Goal: Task Accomplishment & Management: Manage account settings

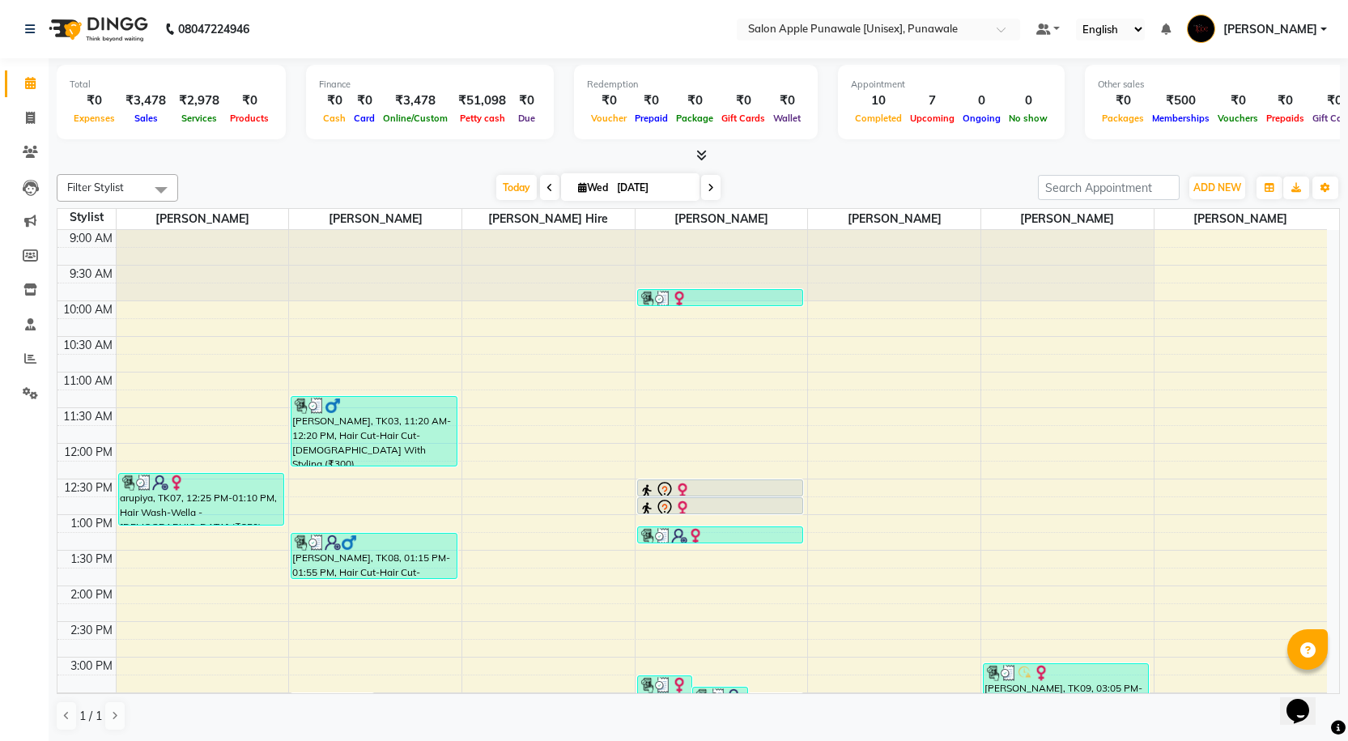
click at [699, 156] on icon at bounding box center [701, 155] width 11 height 12
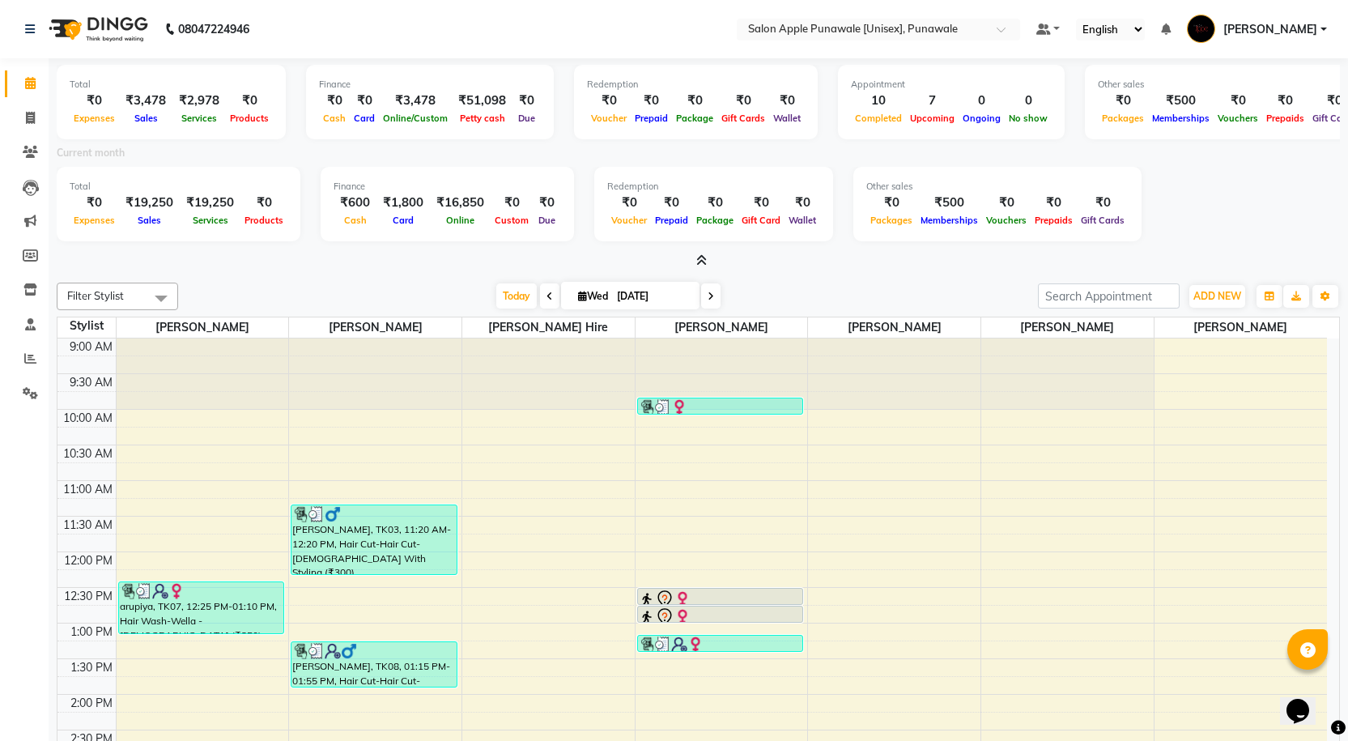
click at [45, 123] on li "Invoice" at bounding box center [24, 118] width 49 height 35
click at [30, 121] on icon at bounding box center [30, 118] width 9 height 12
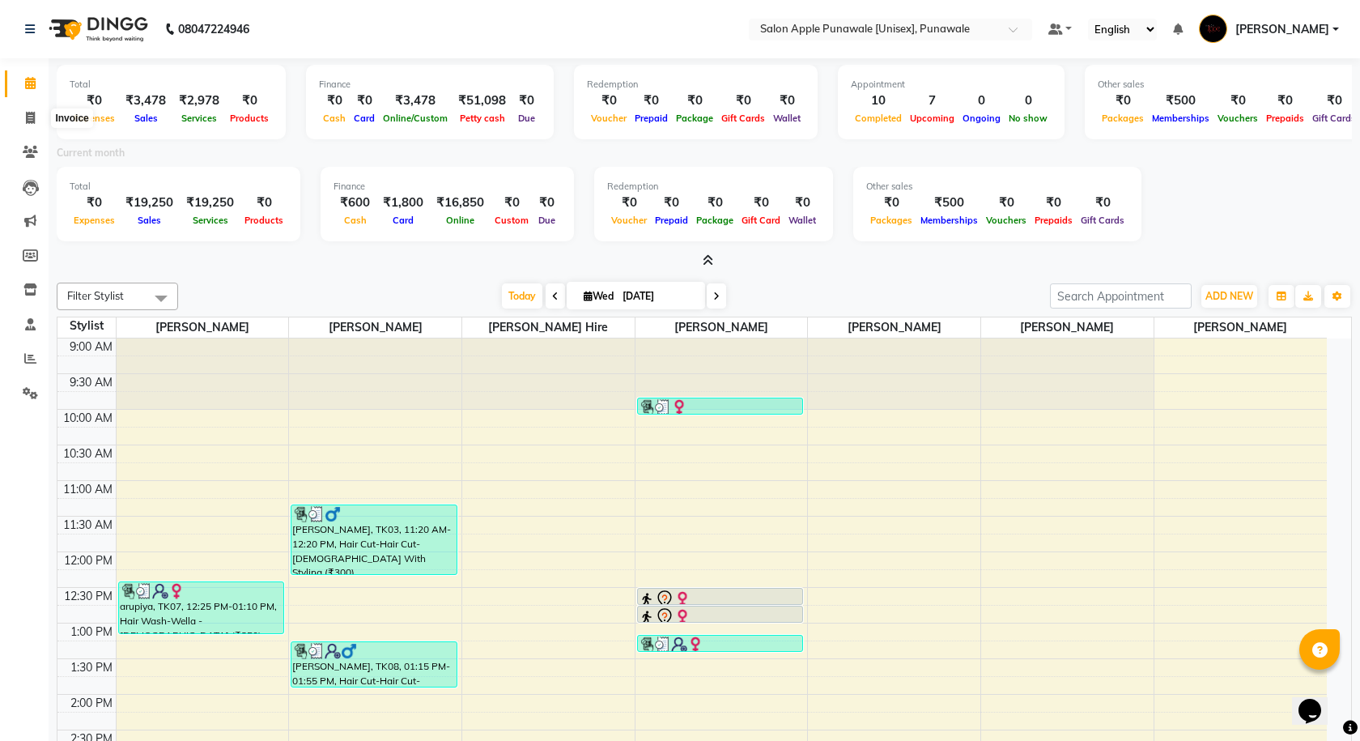
select select "5421"
select select "service"
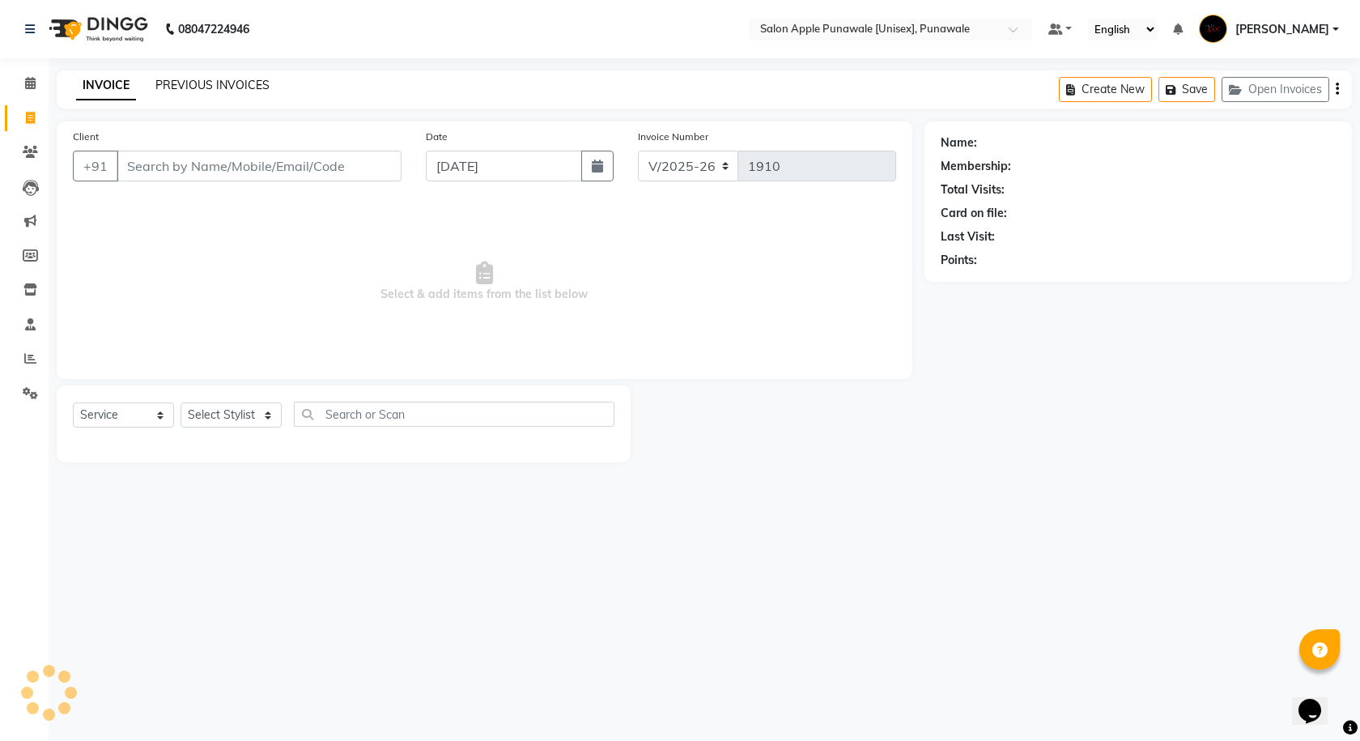
click at [183, 80] on link "PREVIOUS INVOICES" at bounding box center [212, 85] width 114 height 15
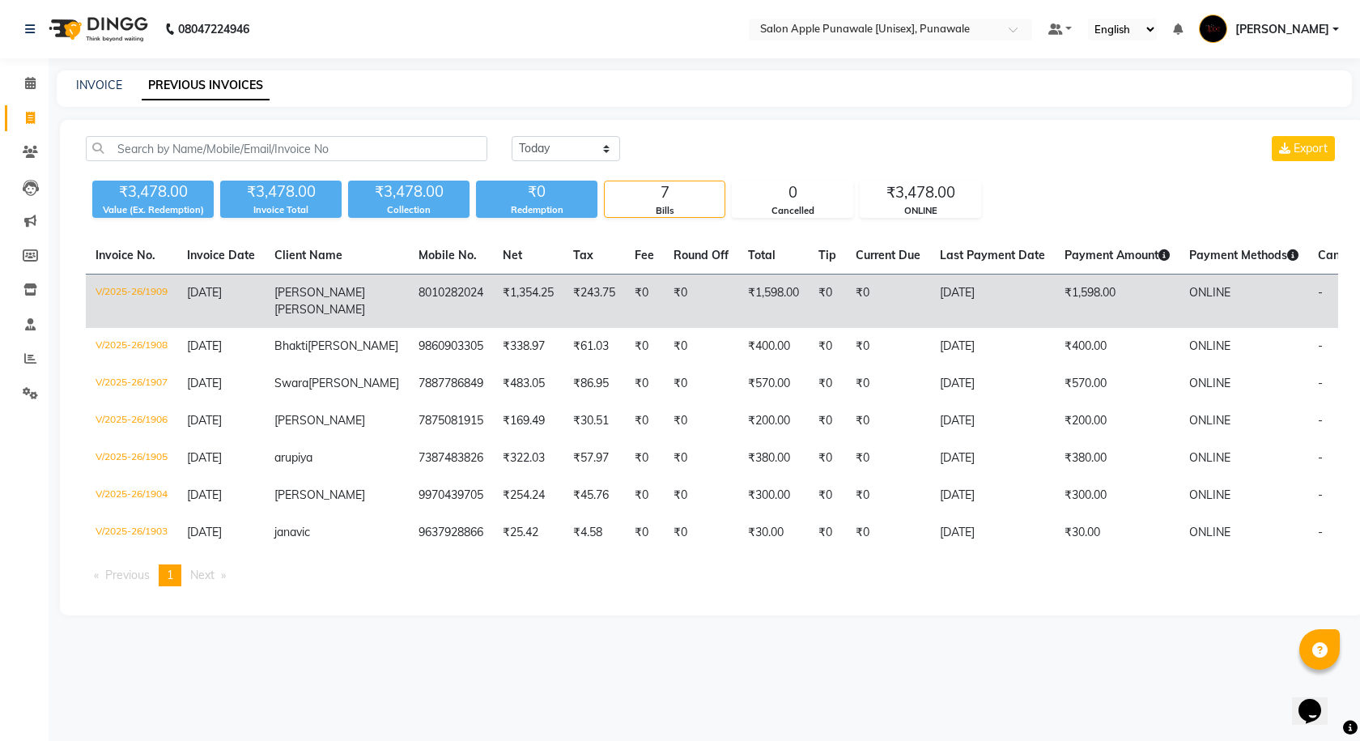
click at [664, 299] on td "₹0" at bounding box center [701, 301] width 74 height 54
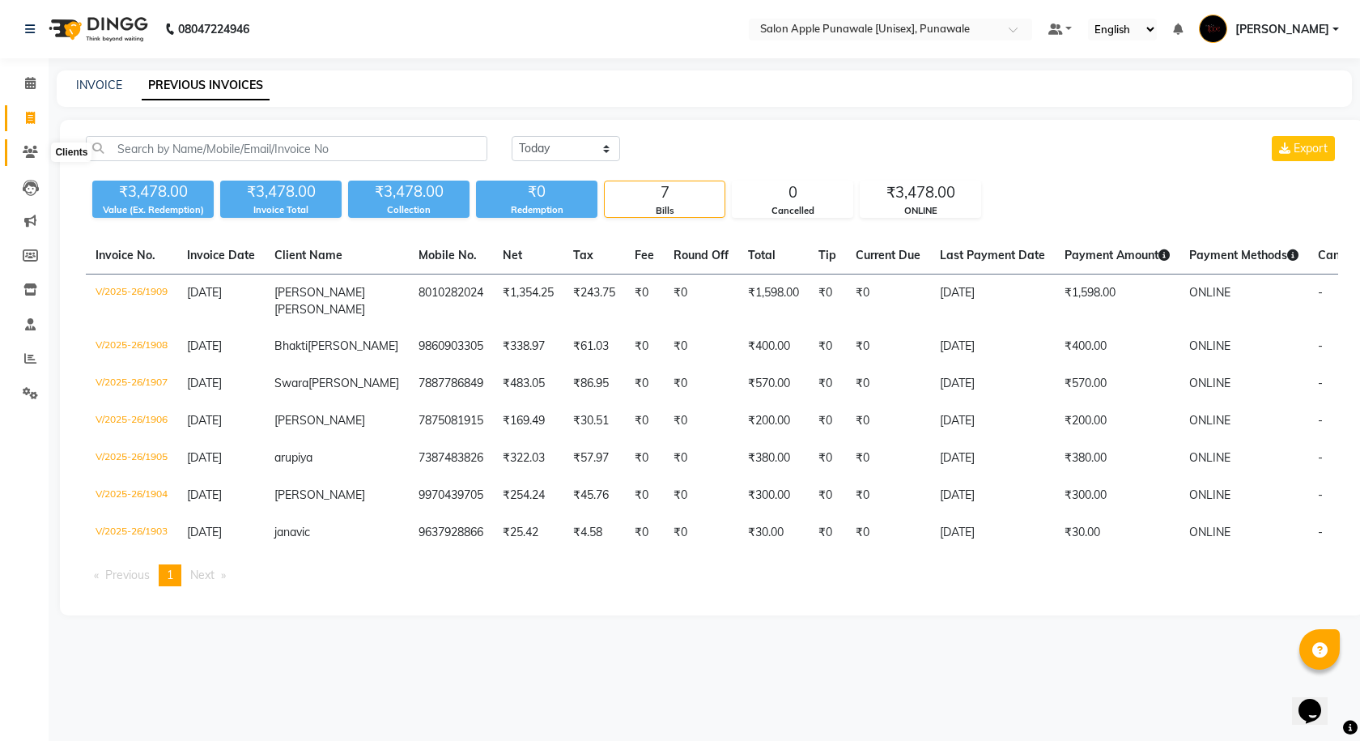
click at [36, 157] on icon at bounding box center [30, 152] width 15 height 12
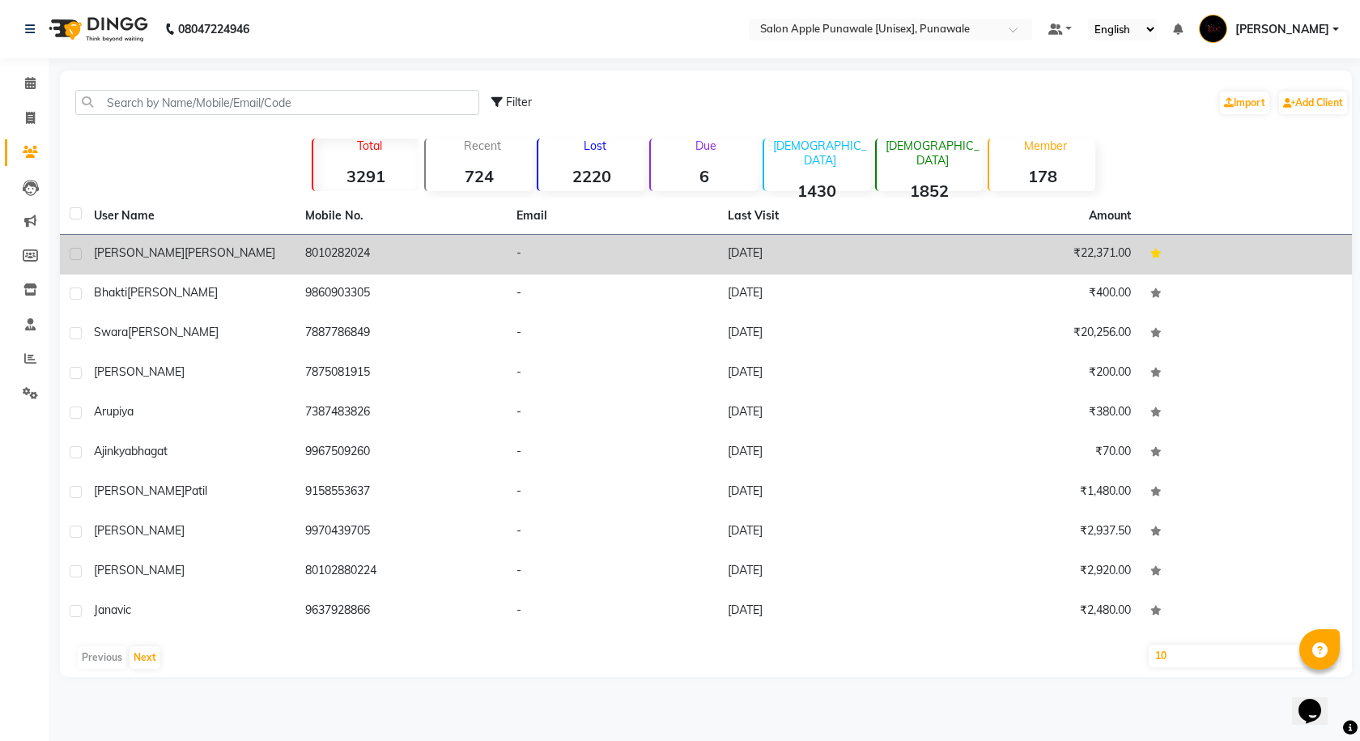
click at [274, 257] on div "Rajshree Sirsath" at bounding box center [190, 252] width 192 height 17
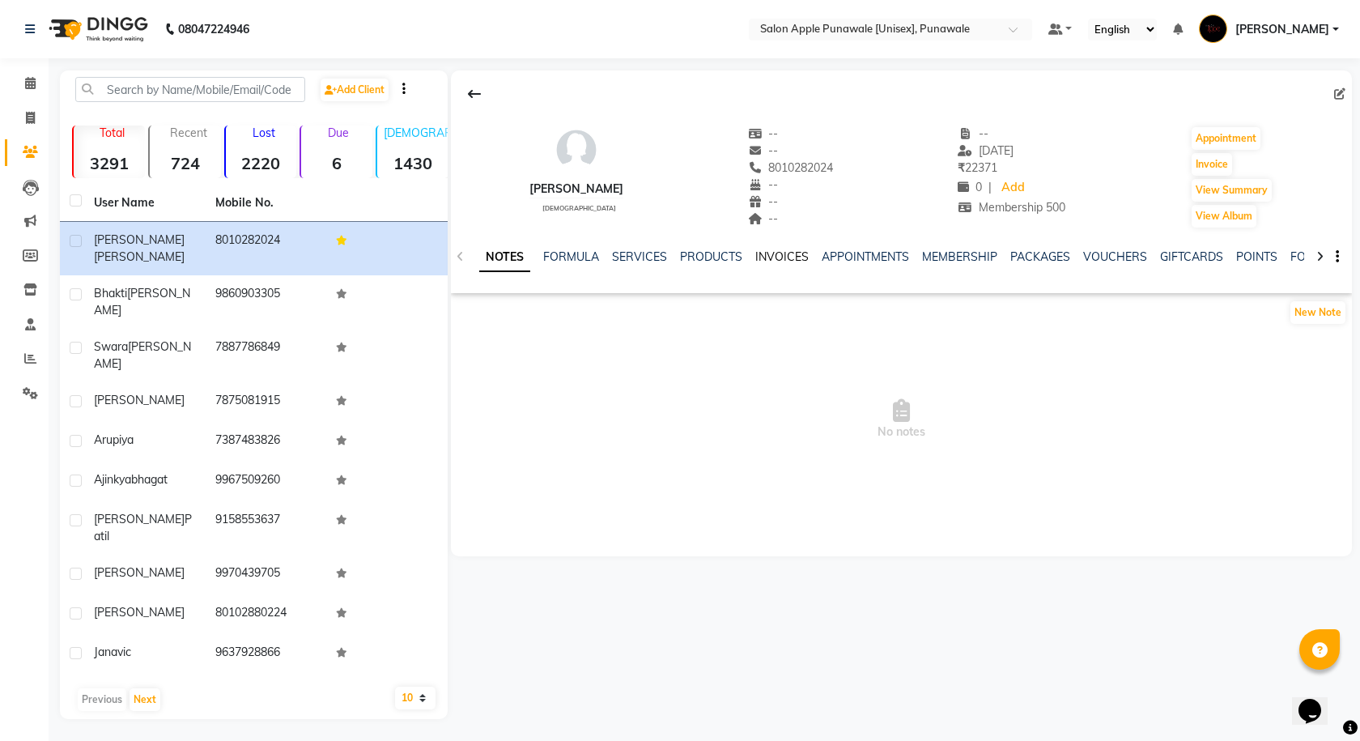
click at [778, 254] on link "INVOICES" at bounding box center [781, 256] width 53 height 15
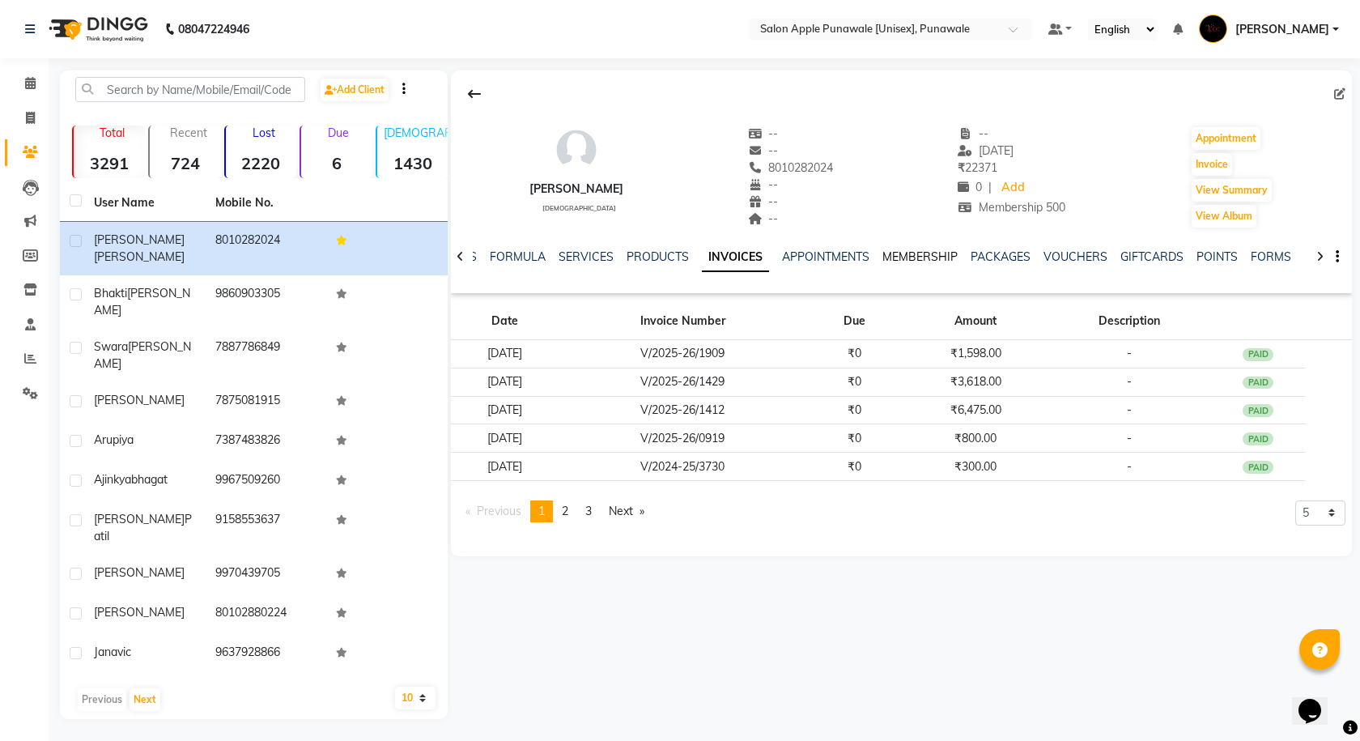
click at [911, 250] on link "MEMBERSHIP" at bounding box center [919, 256] width 75 height 15
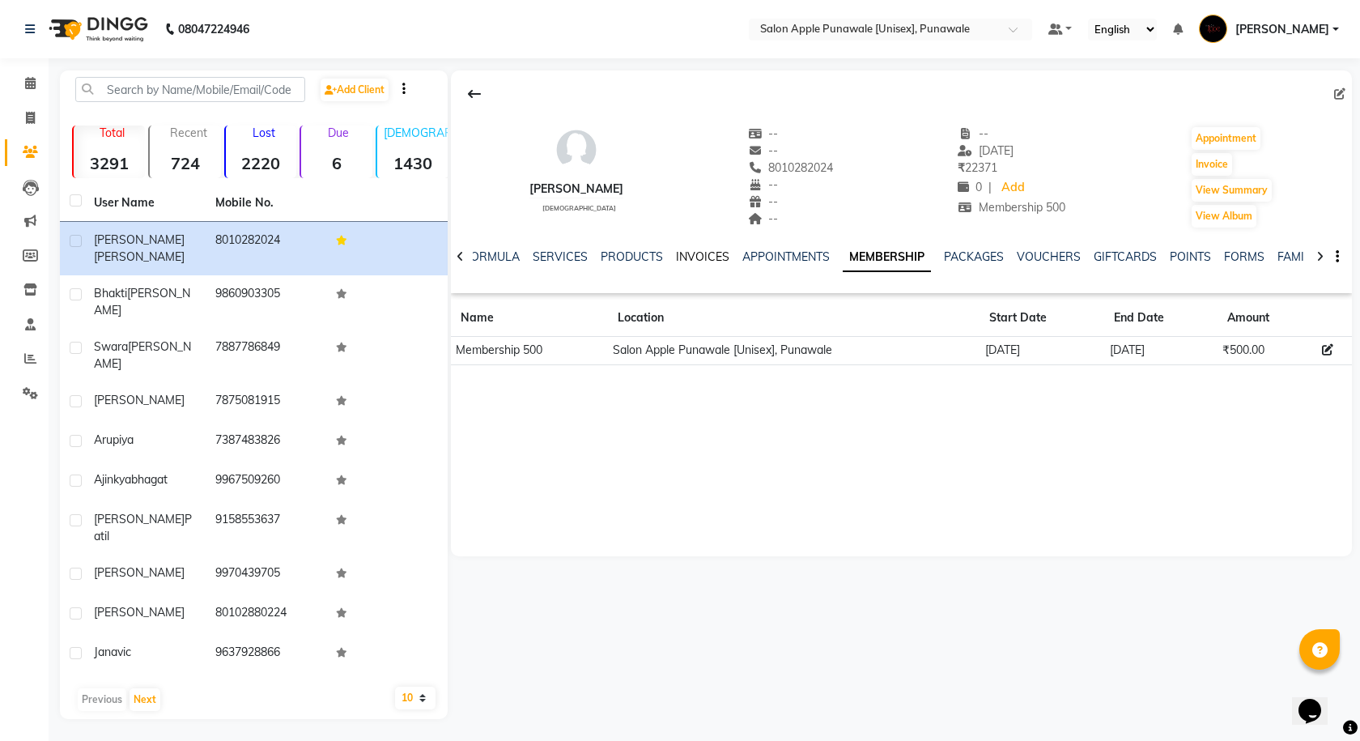
click at [698, 252] on link "INVOICES" at bounding box center [702, 256] width 53 height 15
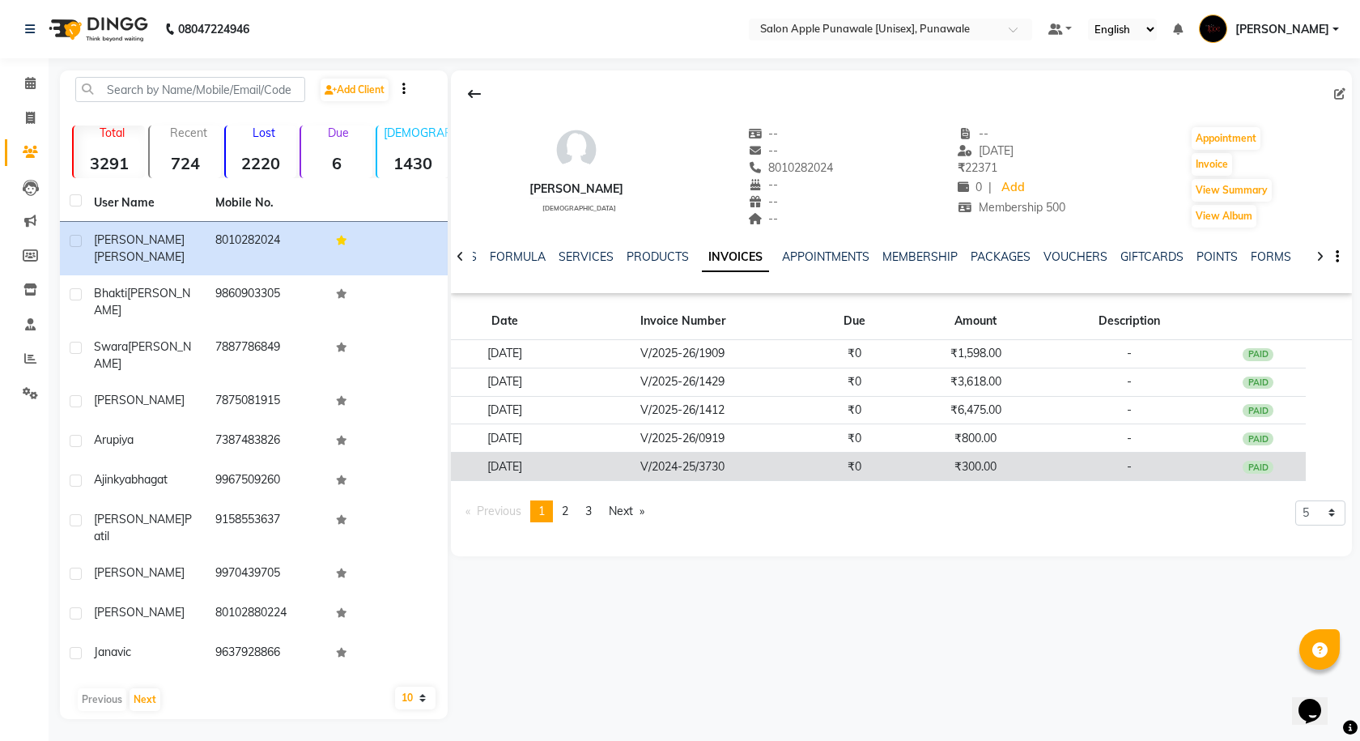
click at [670, 467] on td "V/2024-25/3730" at bounding box center [682, 466] width 246 height 28
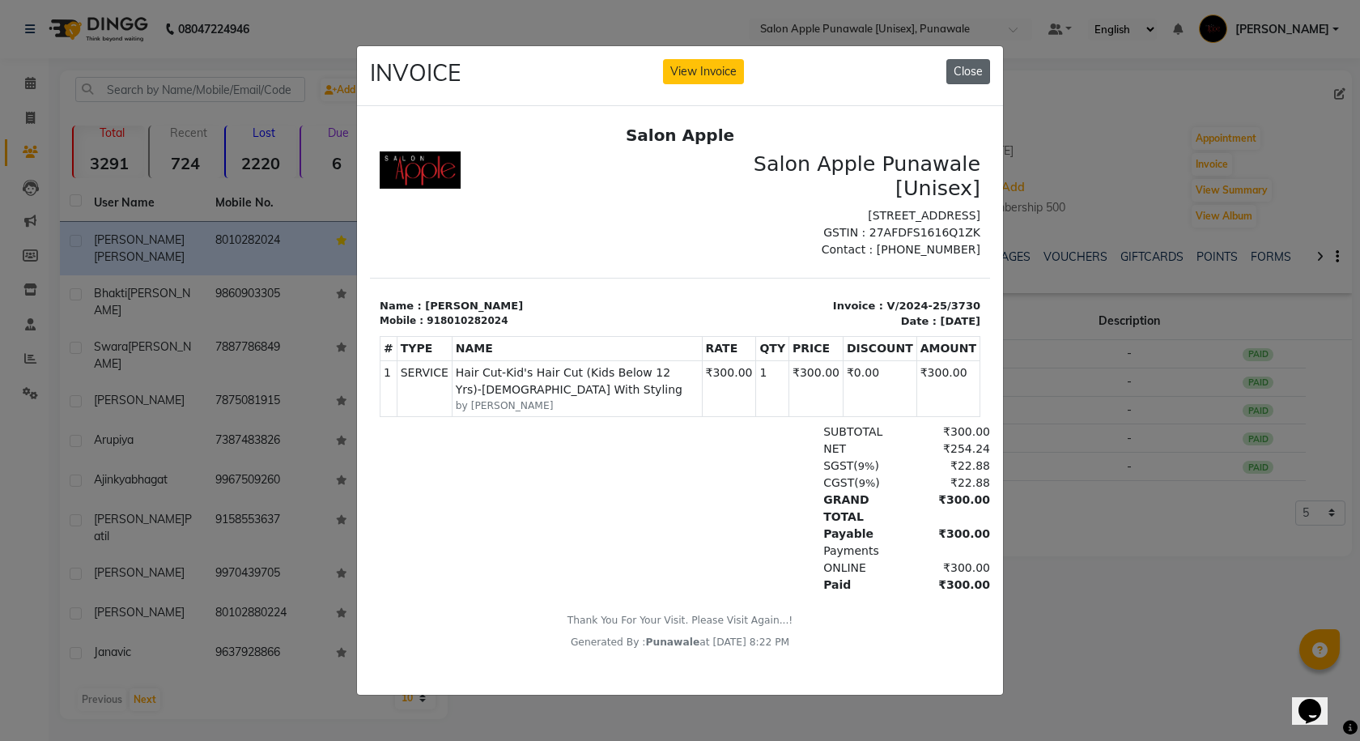
click at [970, 59] on button "Close" at bounding box center [968, 71] width 44 height 25
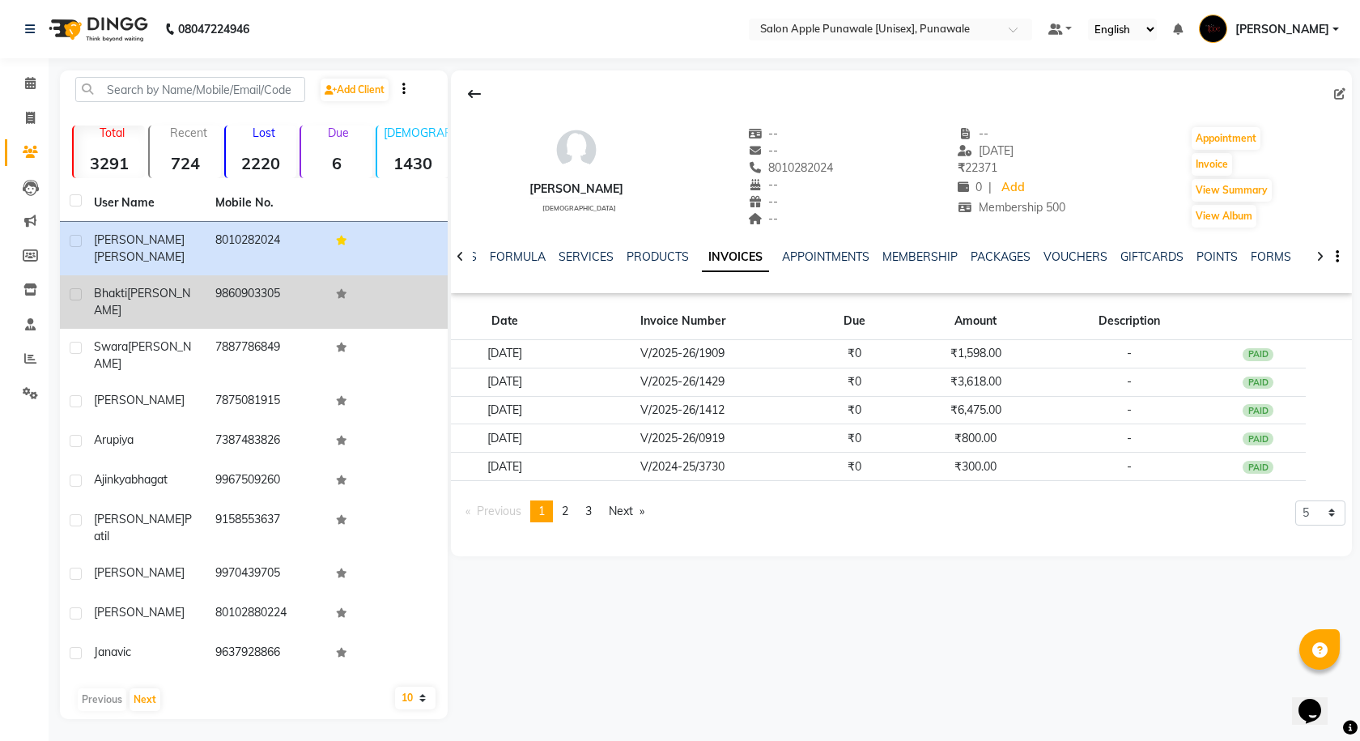
click at [155, 286] on span "khedkar" at bounding box center [142, 302] width 96 height 32
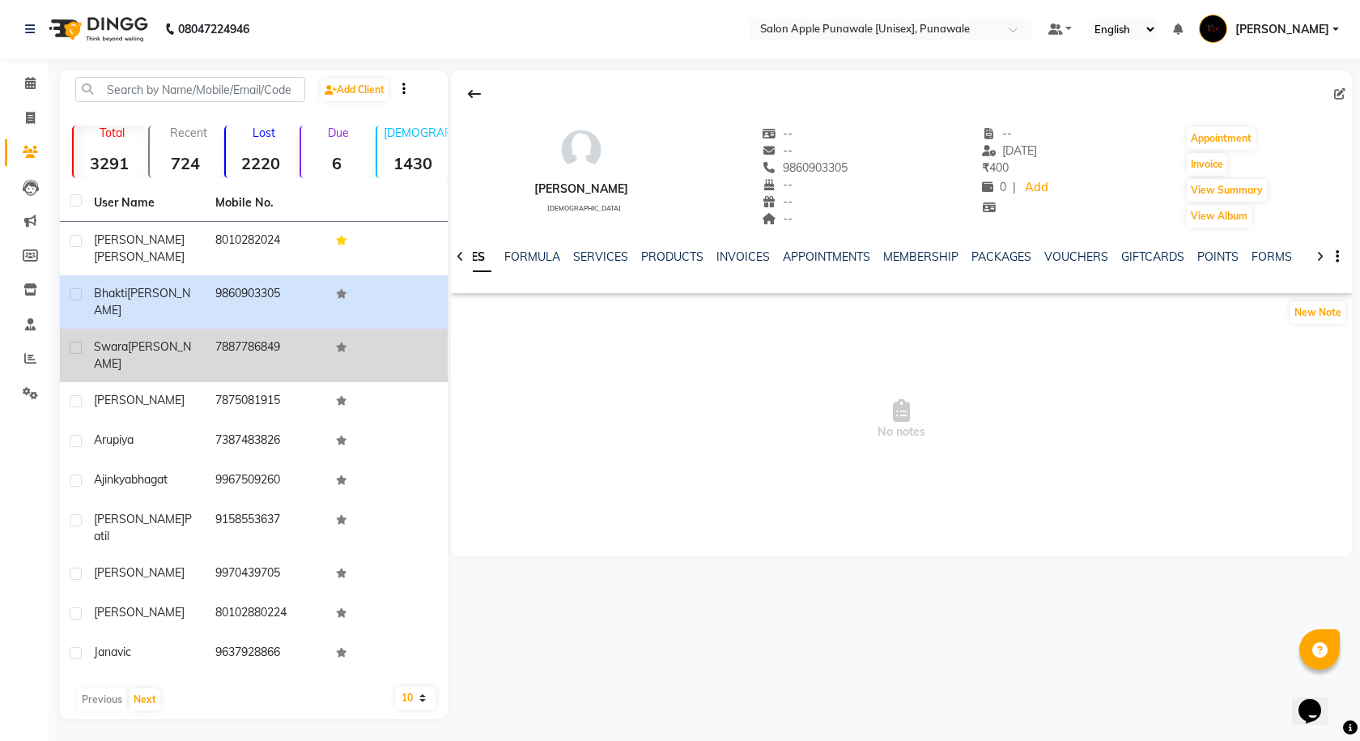
click at [141, 339] on span "Gore" at bounding box center [142, 355] width 97 height 32
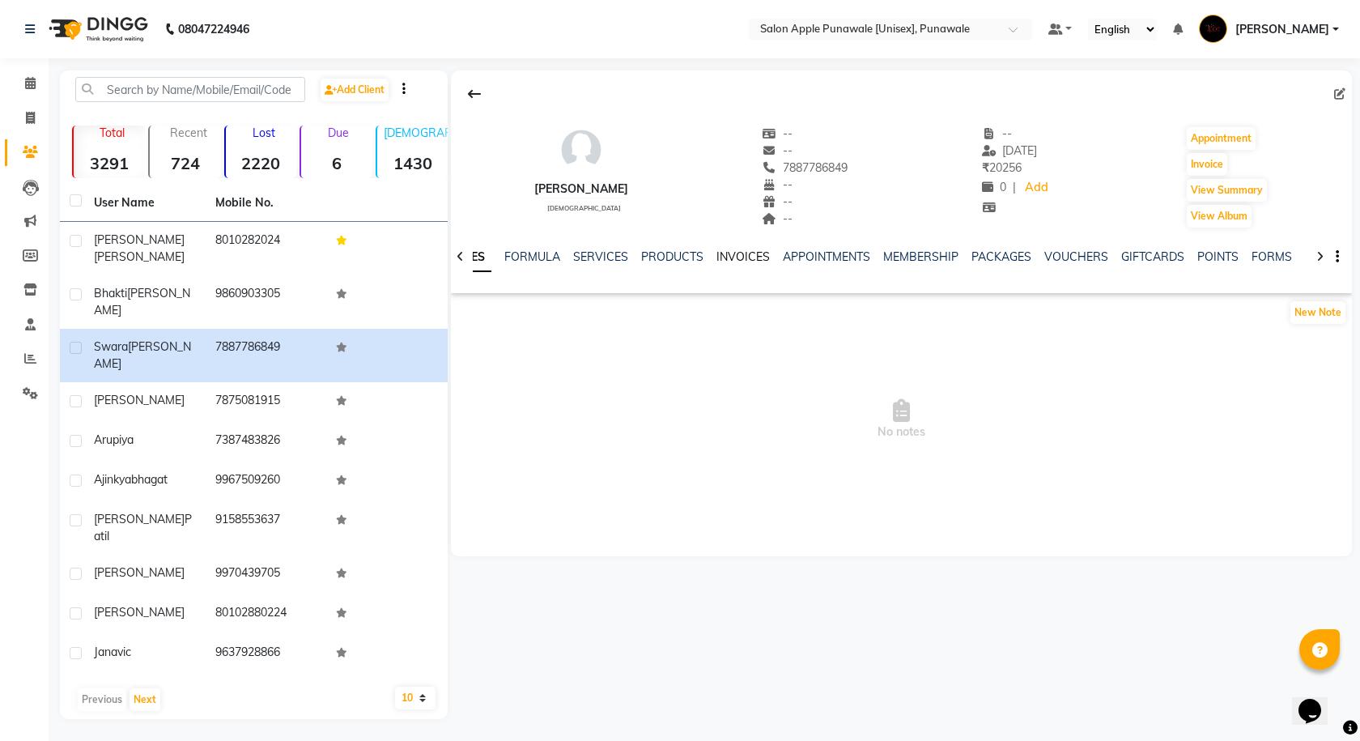
click at [743, 260] on link "INVOICES" at bounding box center [742, 256] width 53 height 15
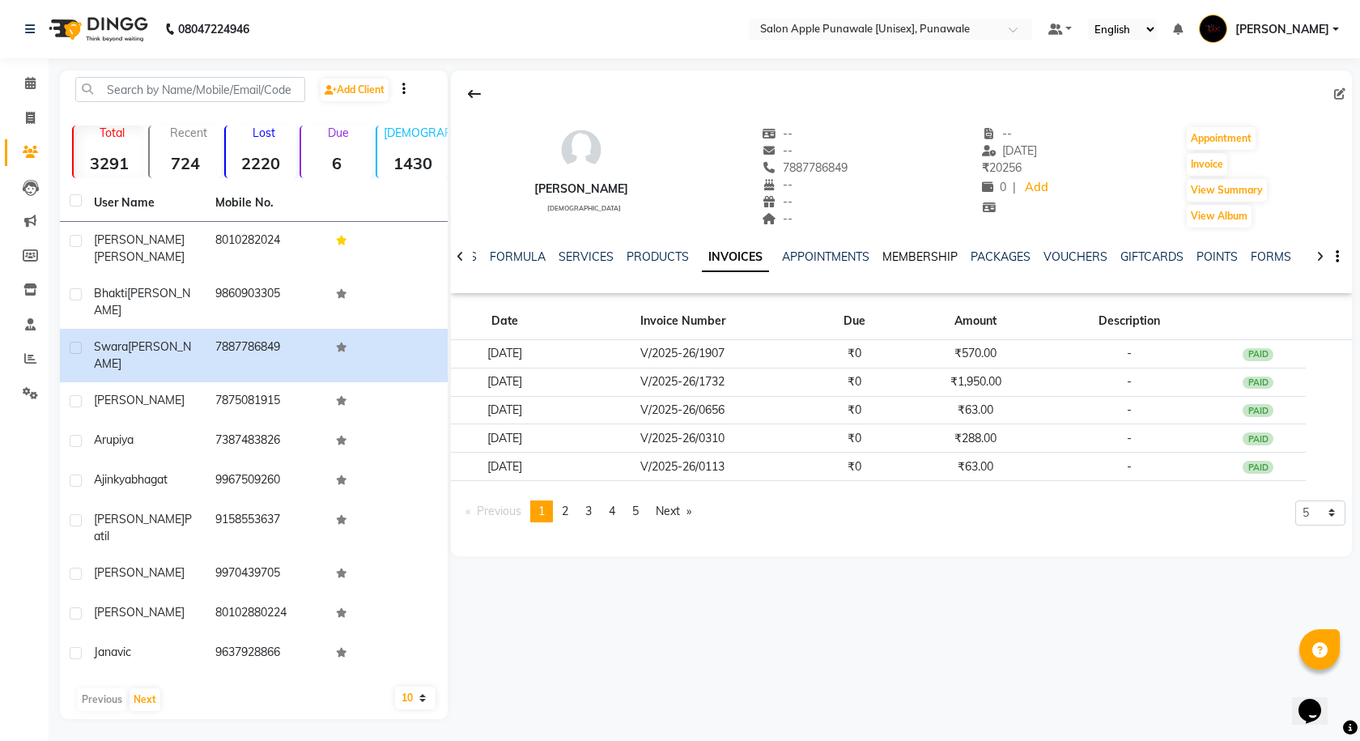
click at [945, 257] on link "MEMBERSHIP" at bounding box center [919, 256] width 75 height 15
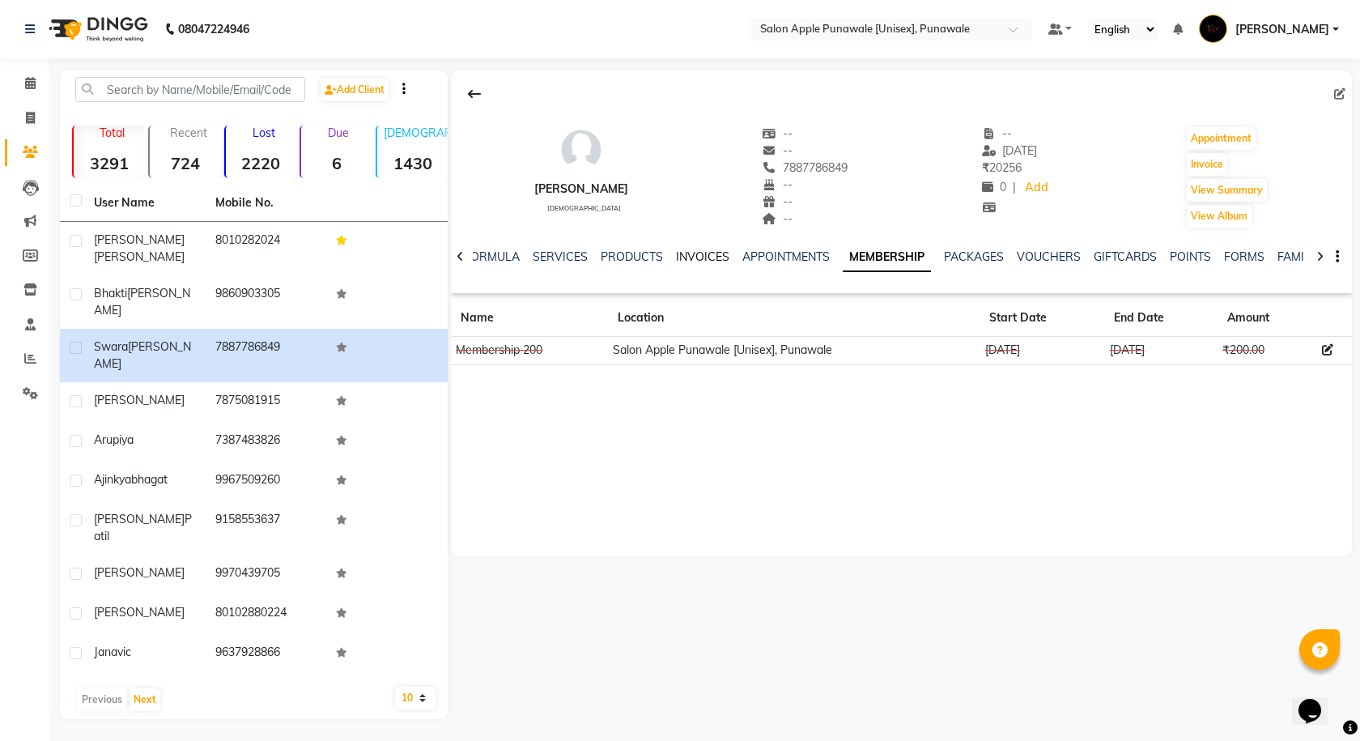
click at [694, 254] on link "INVOICES" at bounding box center [702, 256] width 53 height 15
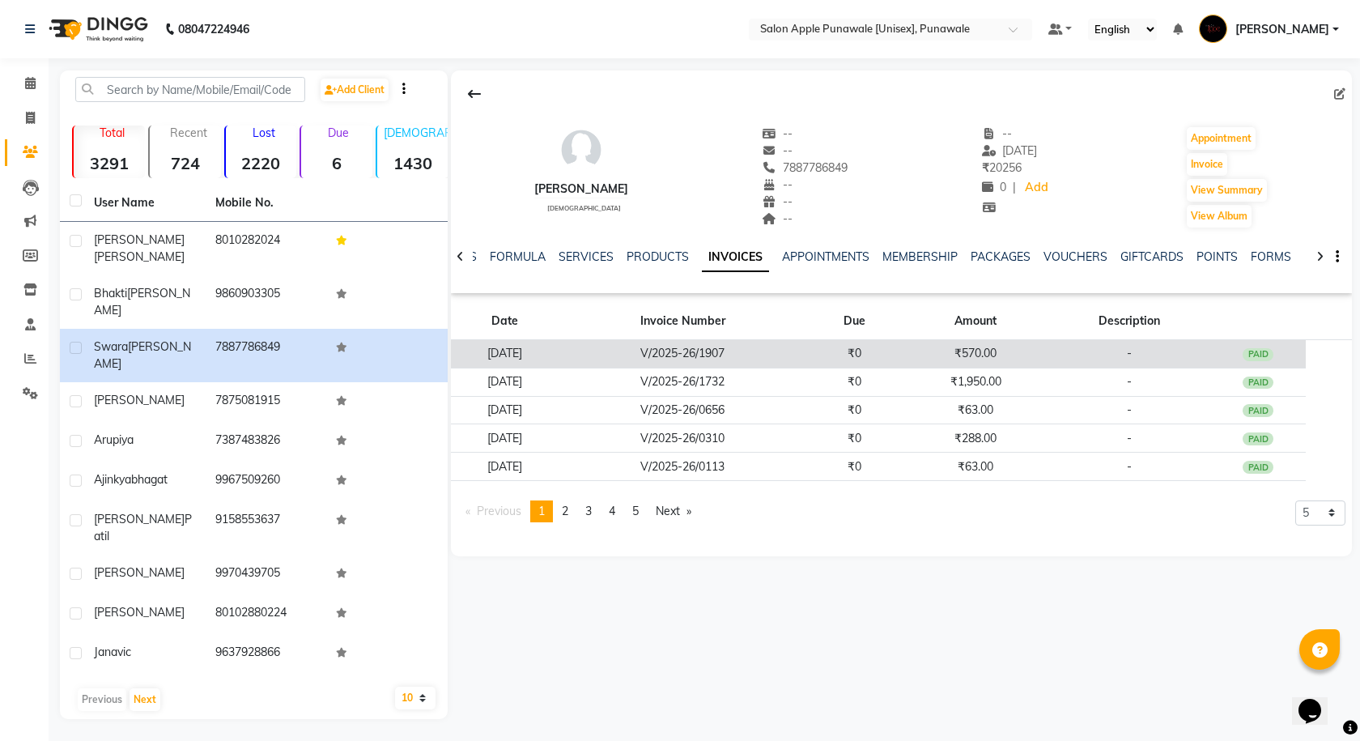
click at [758, 348] on td "V/2025-26/1907" at bounding box center [682, 354] width 246 height 28
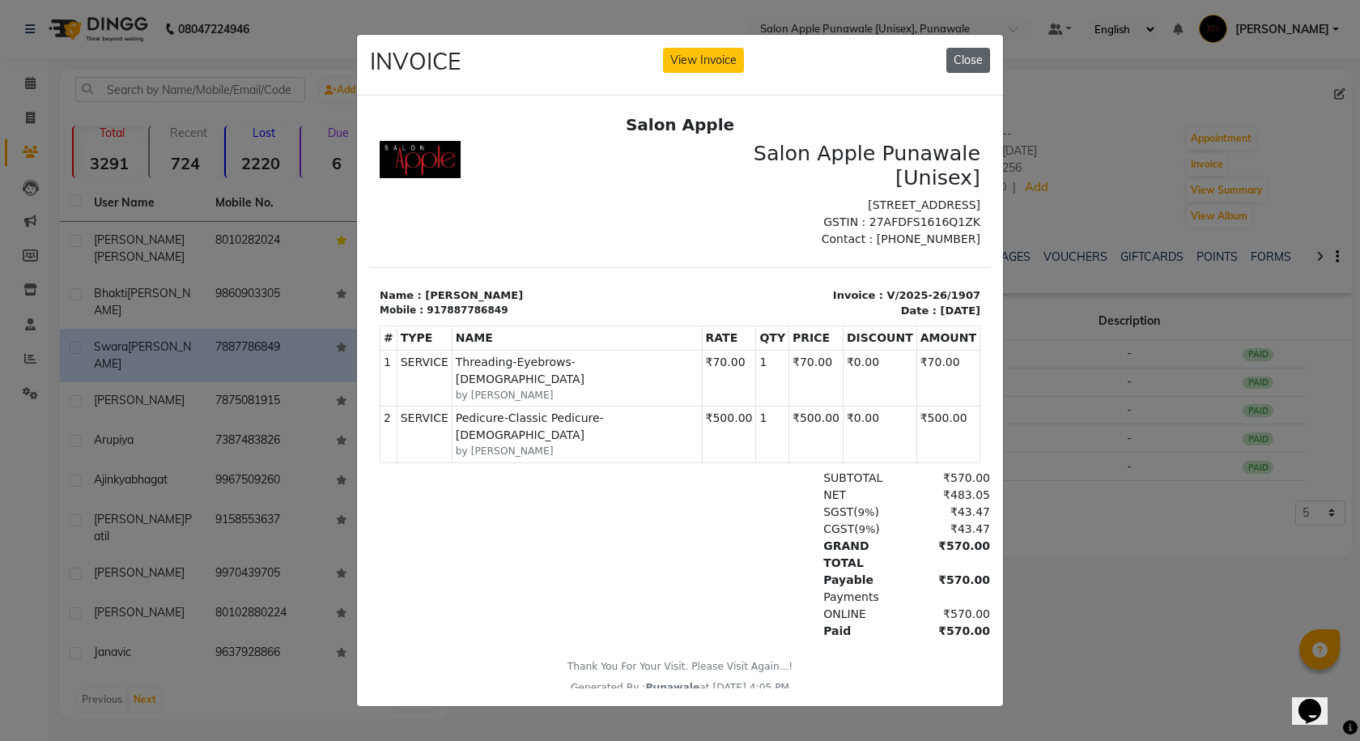
drag, startPoint x: 968, startPoint y: 57, endPoint x: 537, endPoint y: 7, distance: 434.3
click at [968, 57] on button "Close" at bounding box center [968, 60] width 44 height 25
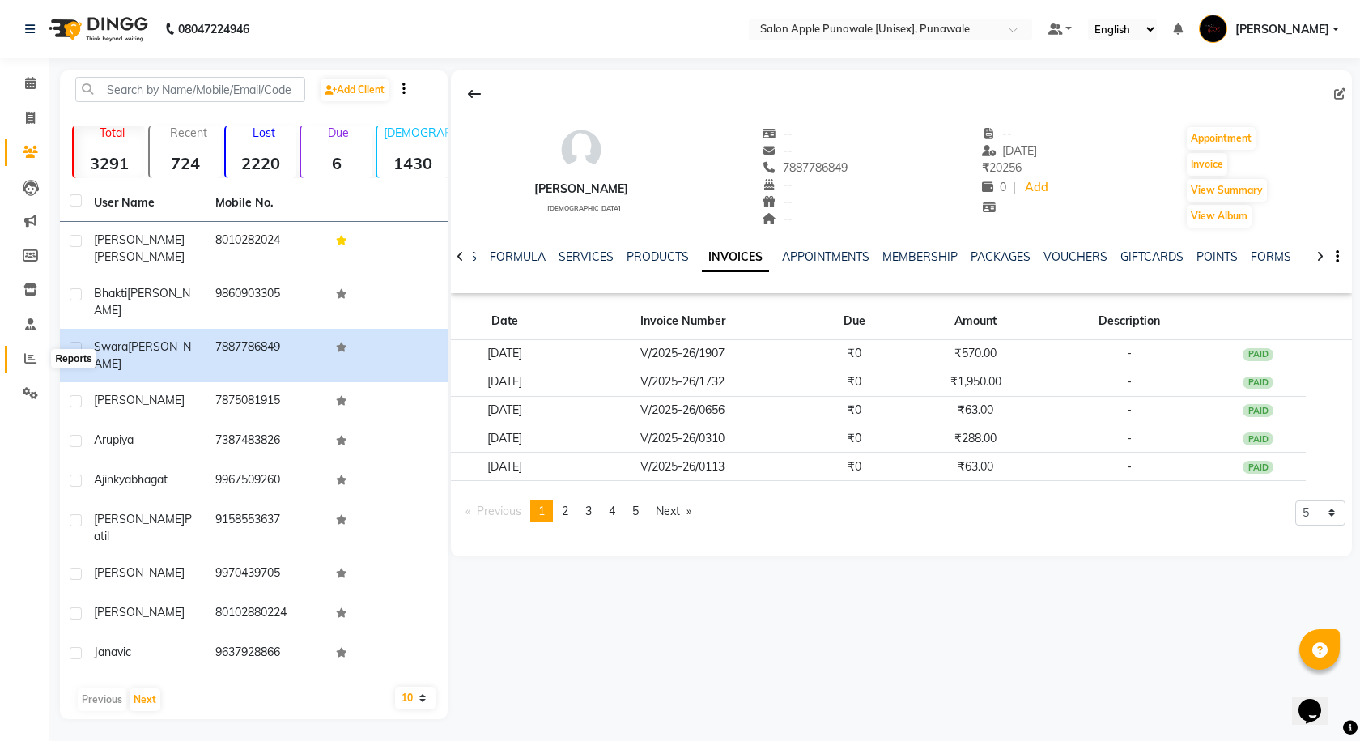
click at [19, 353] on span at bounding box center [30, 359] width 28 height 19
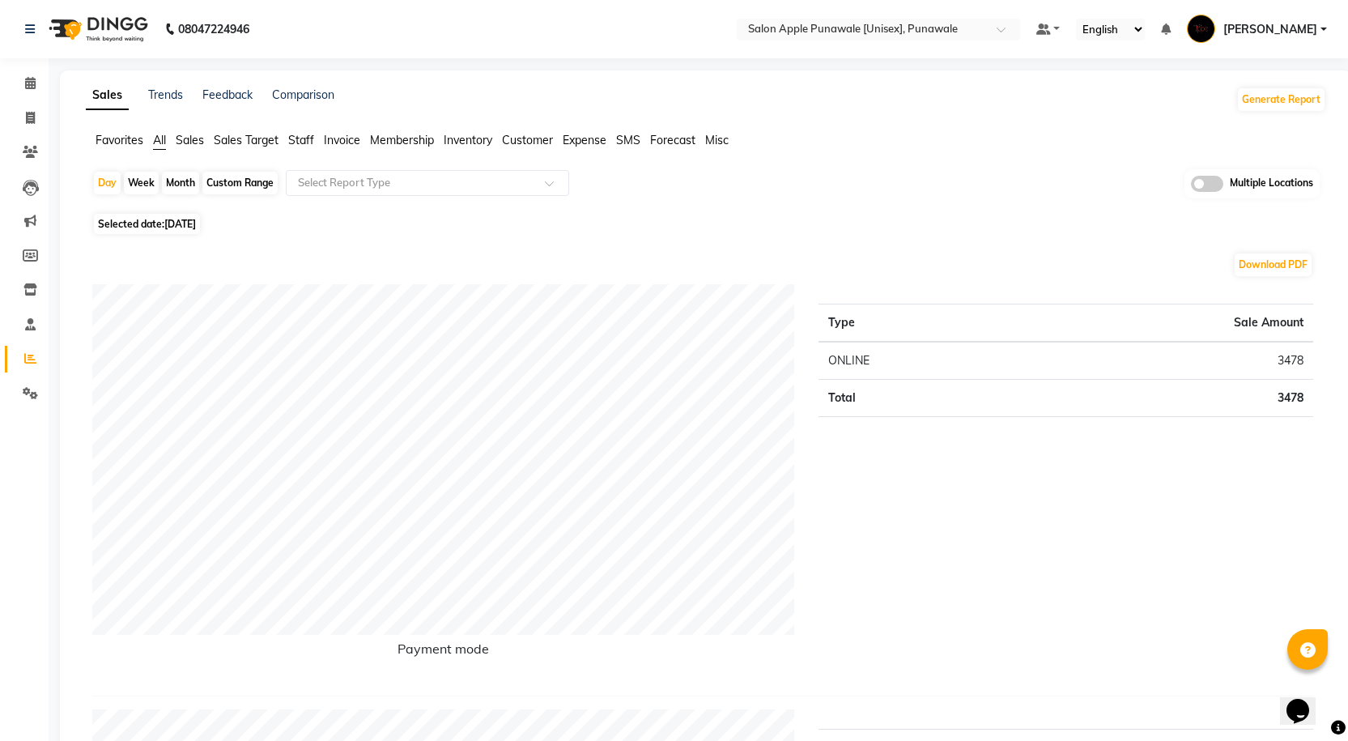
click at [594, 146] on span "Expense" at bounding box center [584, 140] width 44 height 15
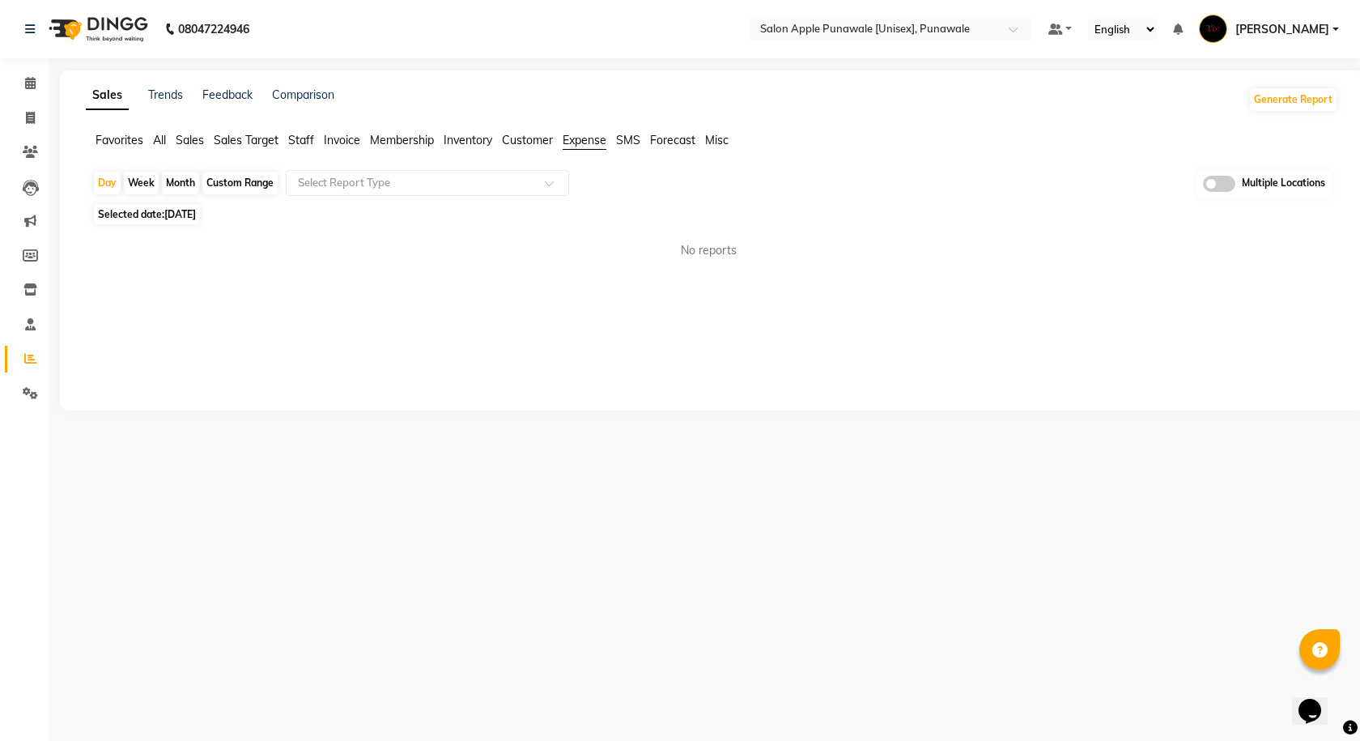
click at [635, 138] on span "SMS" at bounding box center [628, 140] width 24 height 15
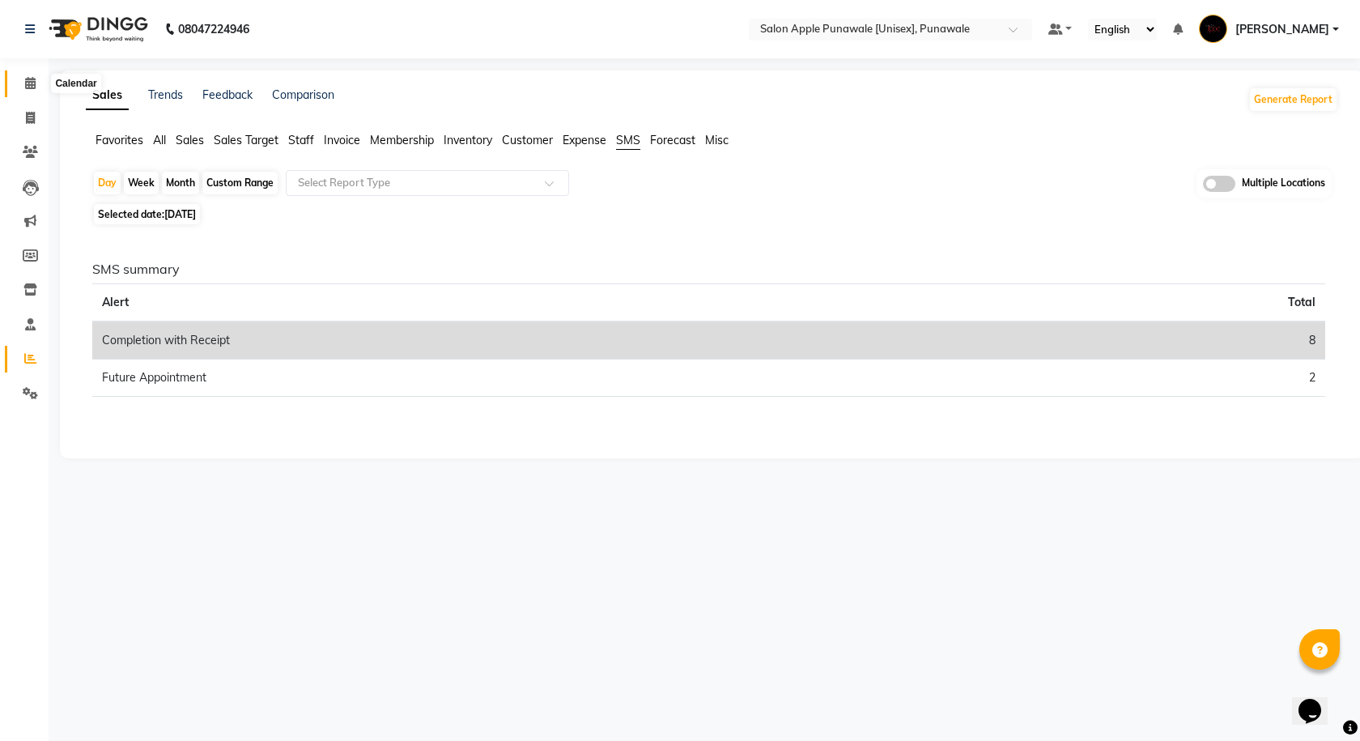
click at [31, 81] on icon at bounding box center [30, 83] width 11 height 12
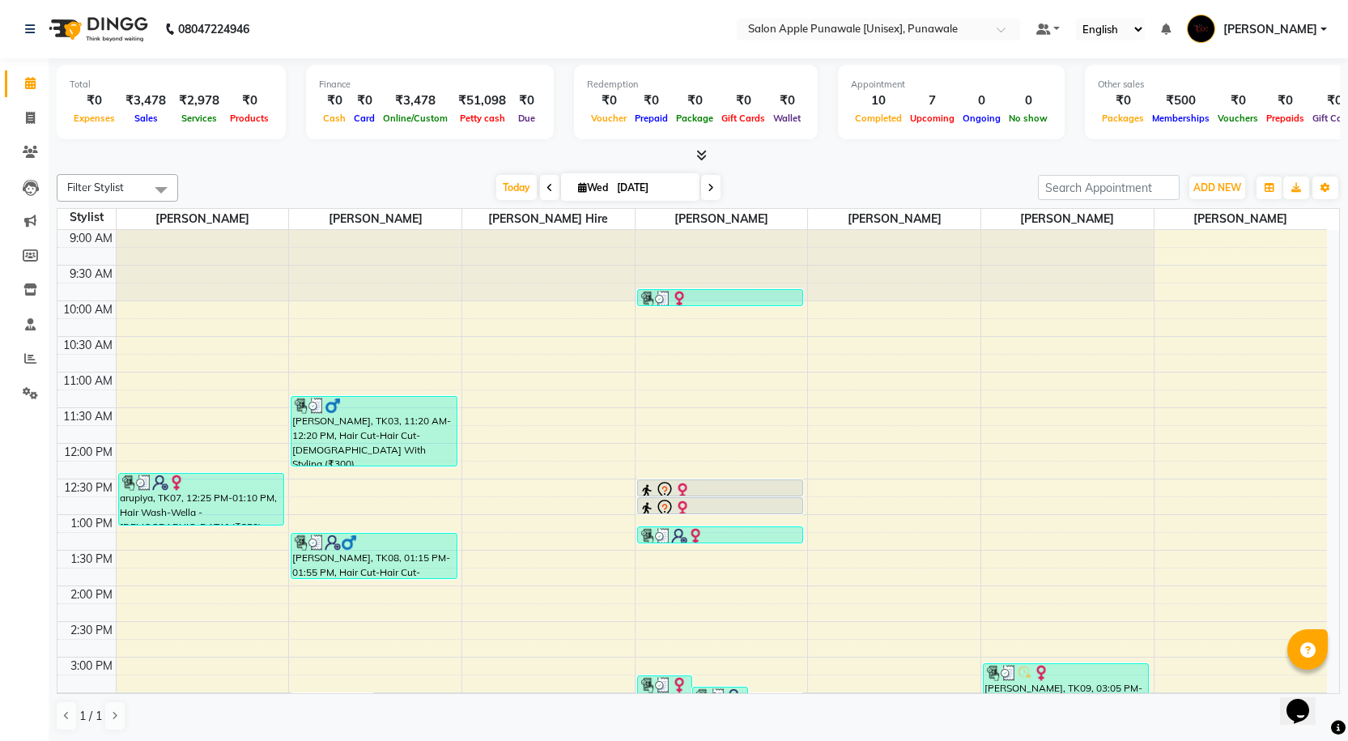
click at [698, 188] on div "Today Wed 03-09-2025" at bounding box center [608, 188] width 227 height 24
click at [707, 188] on icon at bounding box center [710, 188] width 6 height 10
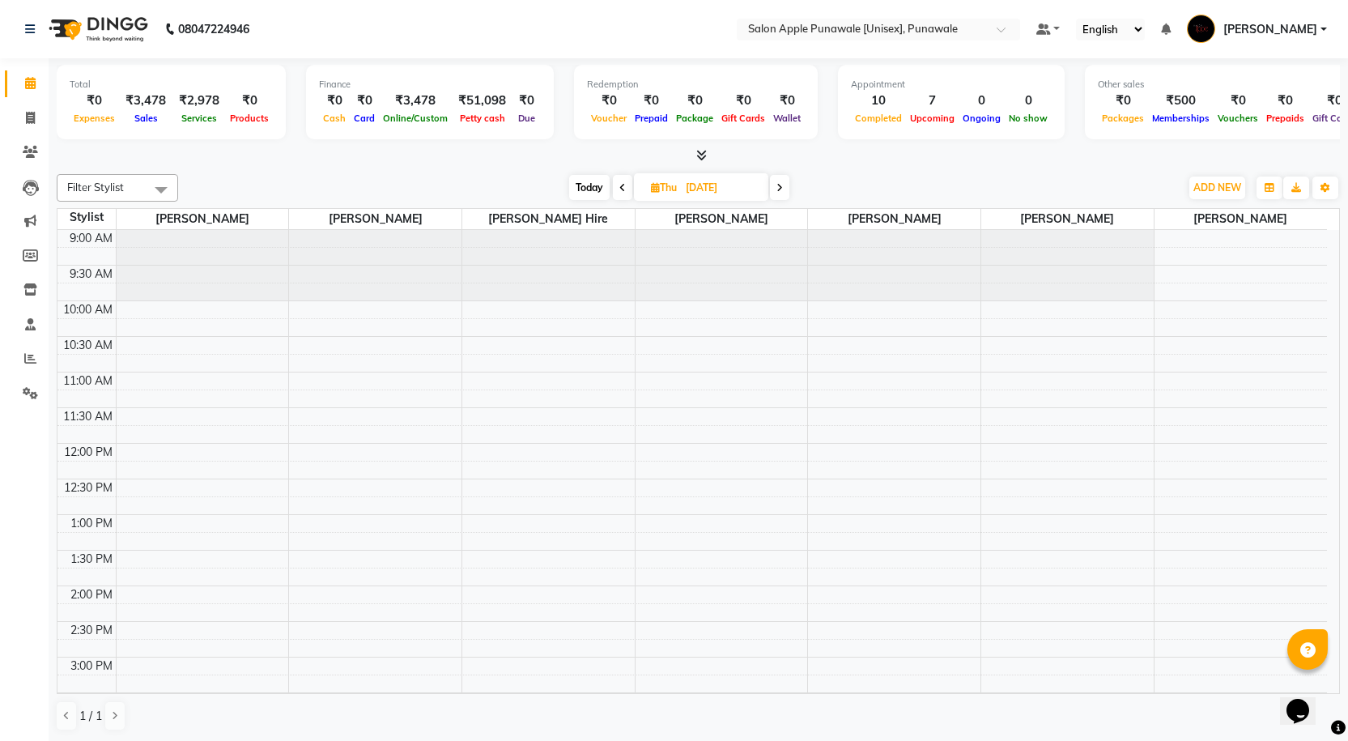
click at [785, 190] on span at bounding box center [779, 187] width 19 height 25
click at [781, 182] on span at bounding box center [776, 187] width 19 height 25
type input "06-09-2025"
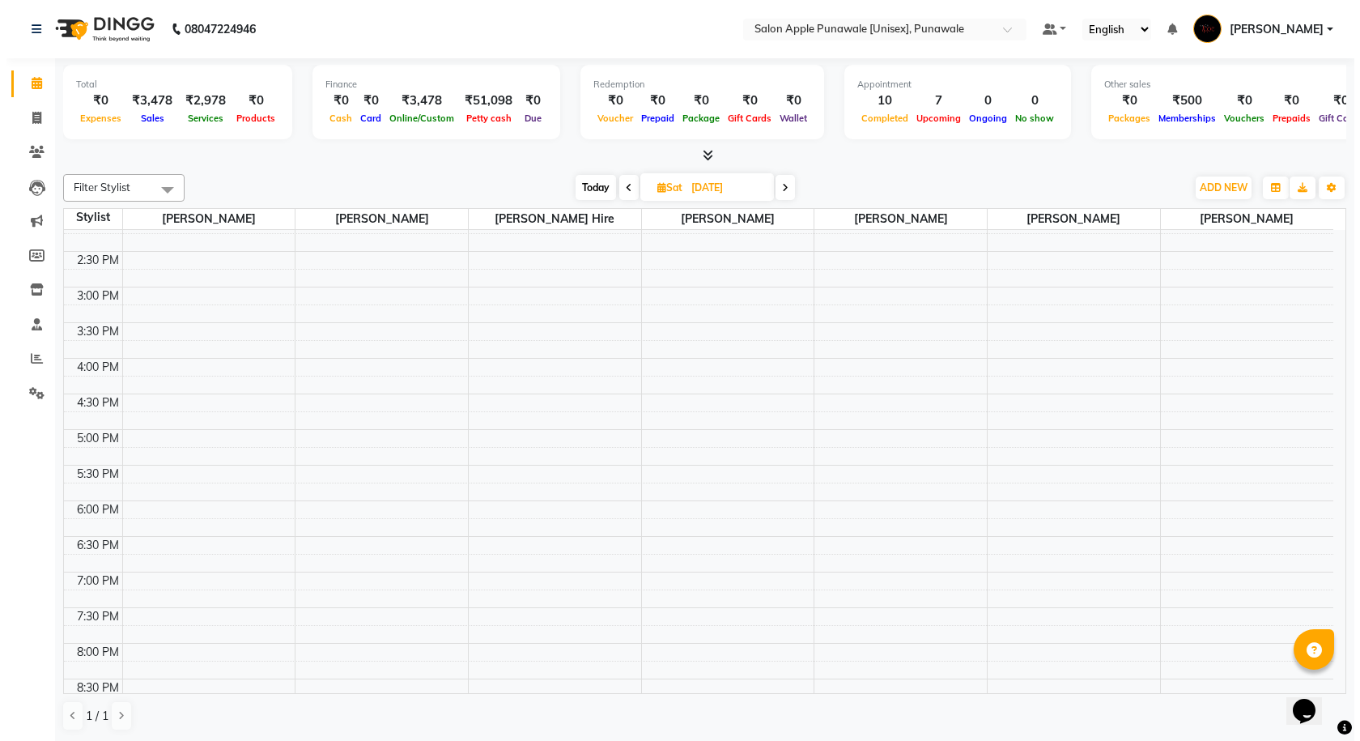
scroll to position [14, 0]
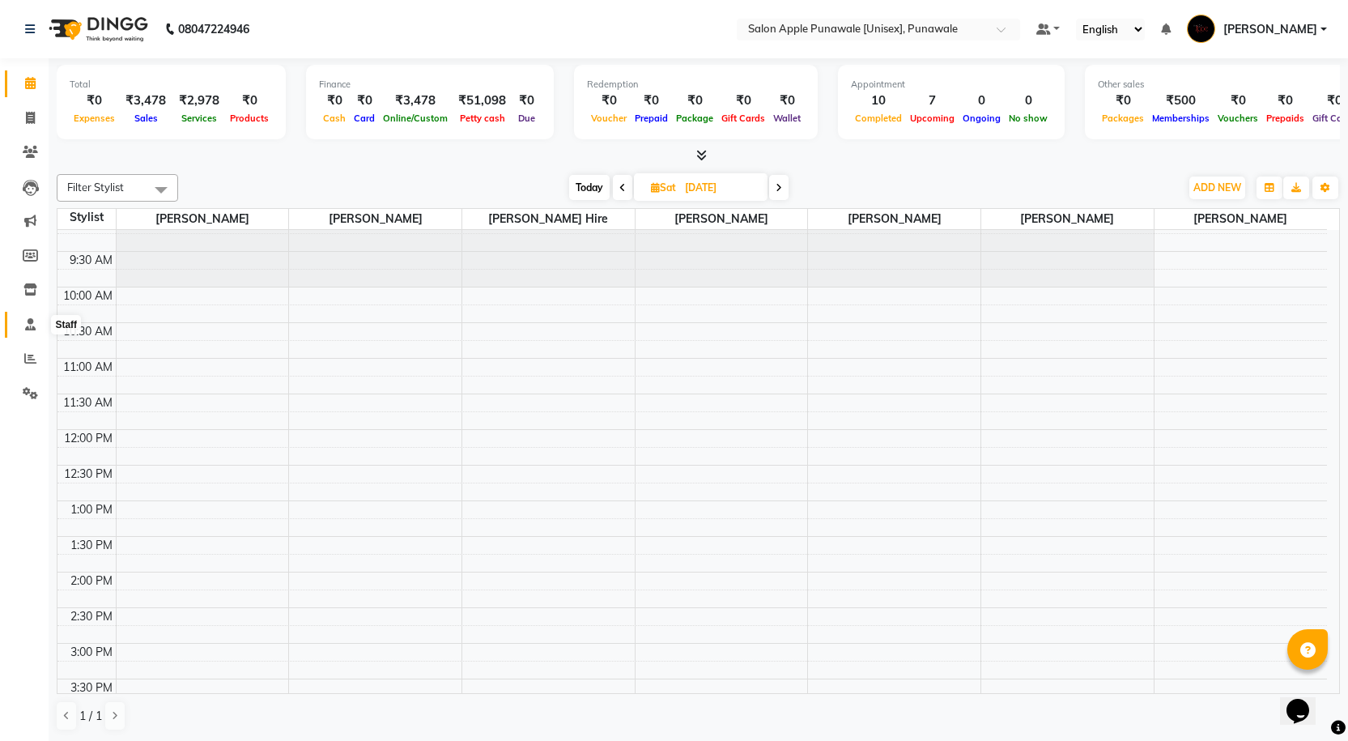
click at [26, 329] on icon at bounding box center [30, 324] width 11 height 12
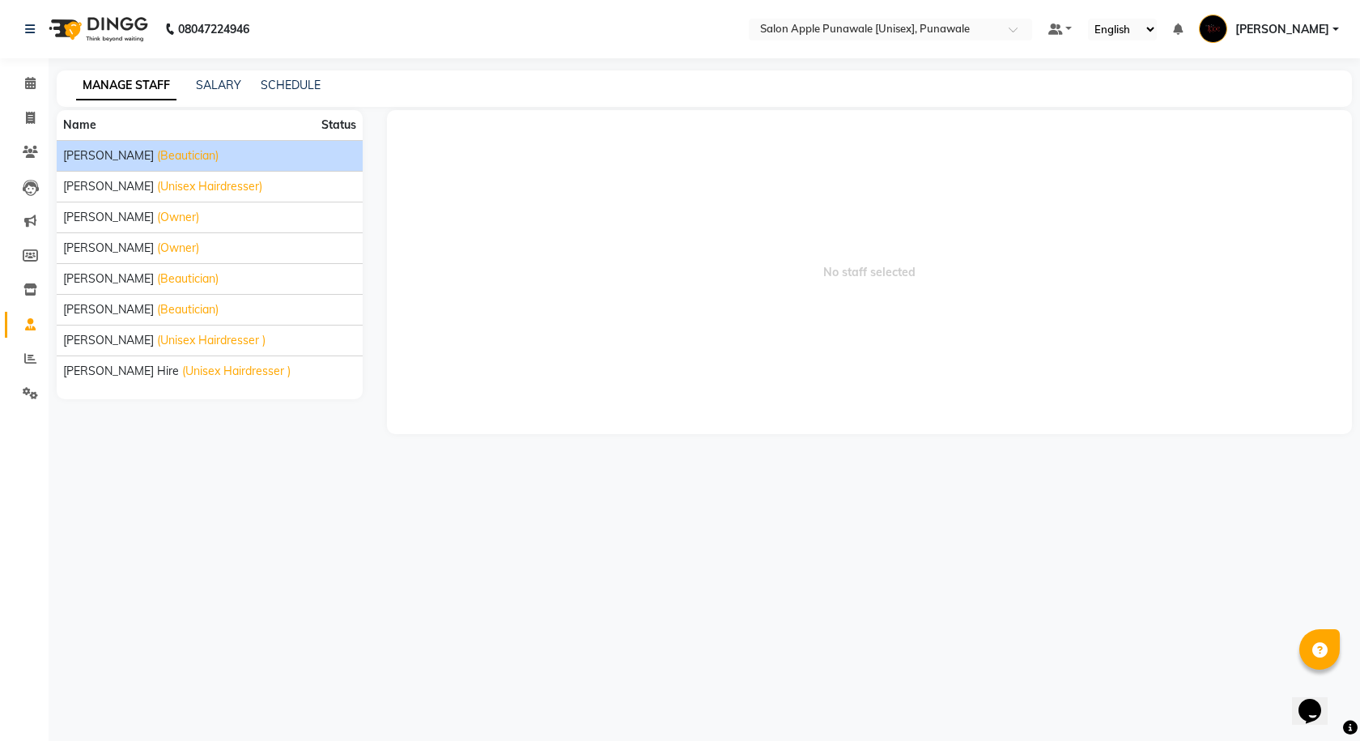
click at [117, 161] on span "Apurva deshmukh" at bounding box center [108, 155] width 91 height 17
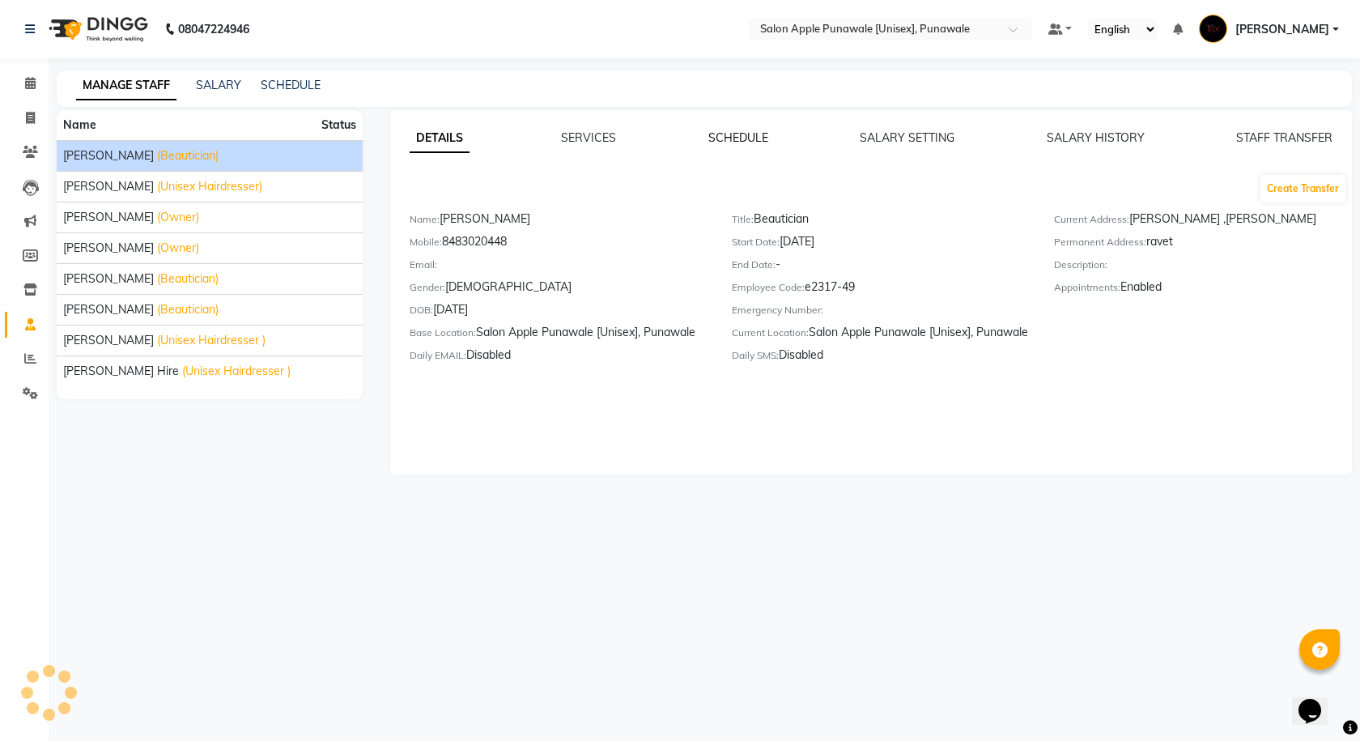
click at [718, 132] on link "SCHEDULE" at bounding box center [738, 137] width 60 height 15
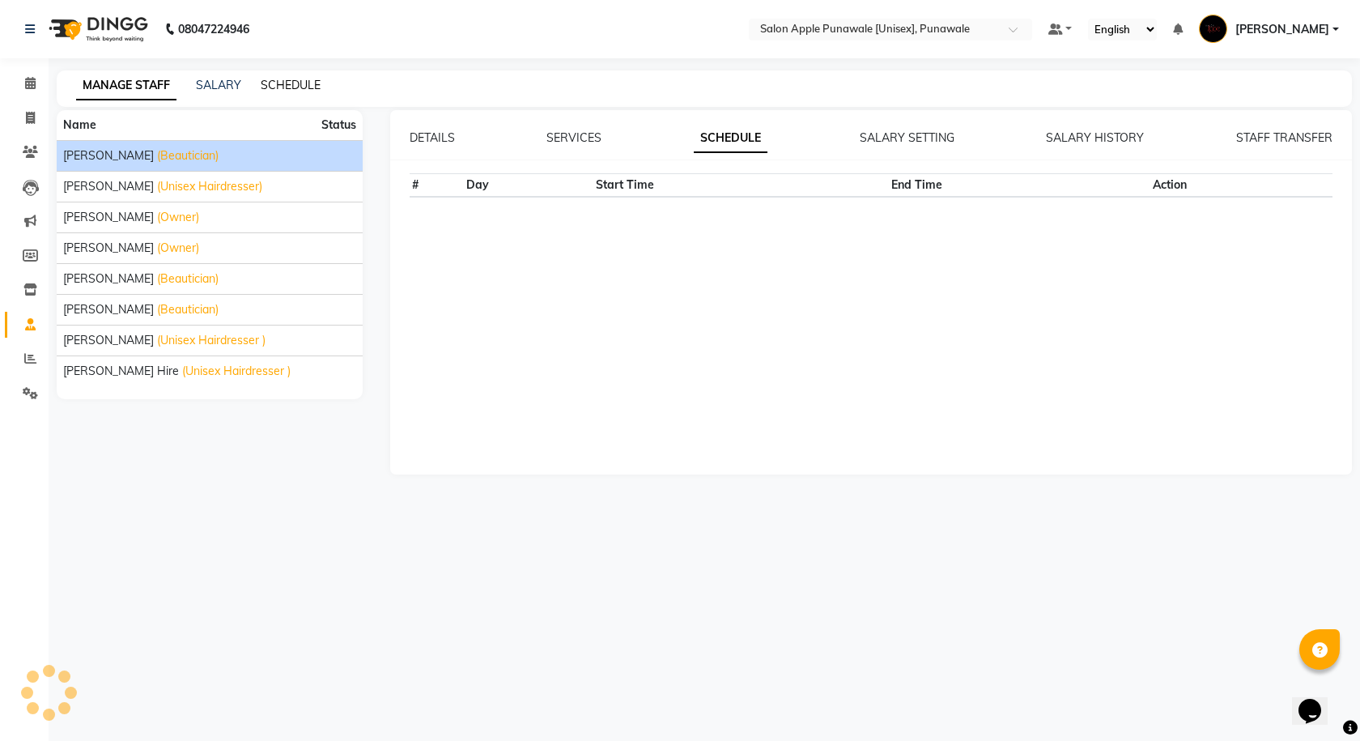
click at [305, 87] on link "SCHEDULE" at bounding box center [291, 85] width 60 height 15
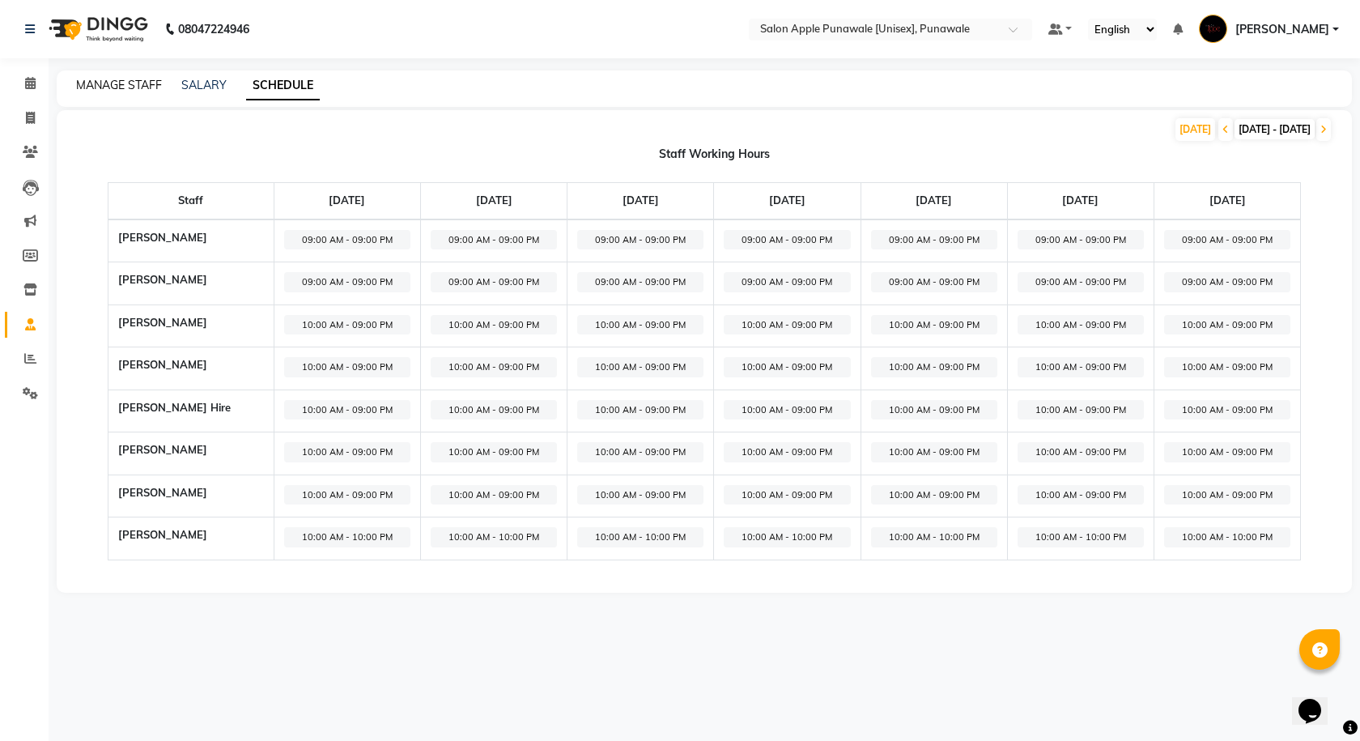
click at [127, 91] on link "MANAGE STAFF" at bounding box center [119, 85] width 86 height 15
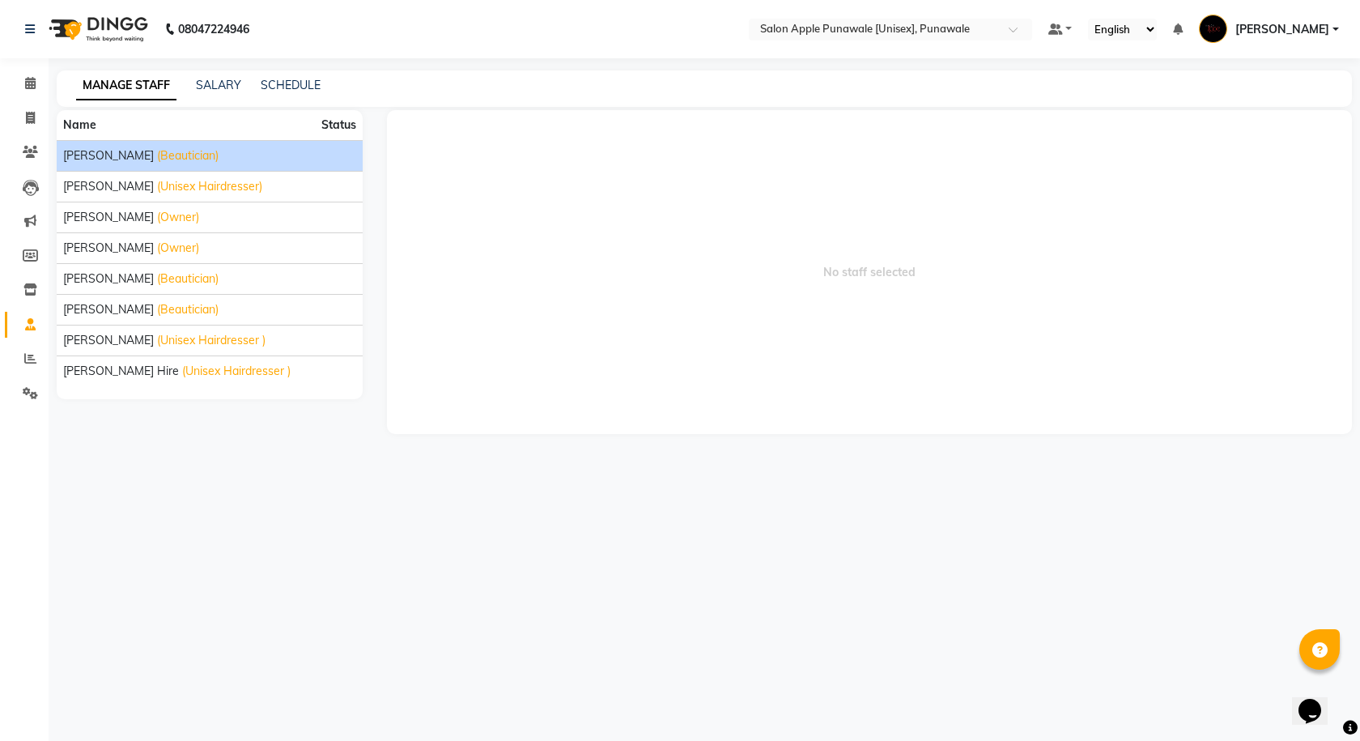
click at [124, 153] on span "Apurva deshmukh" at bounding box center [108, 155] width 91 height 17
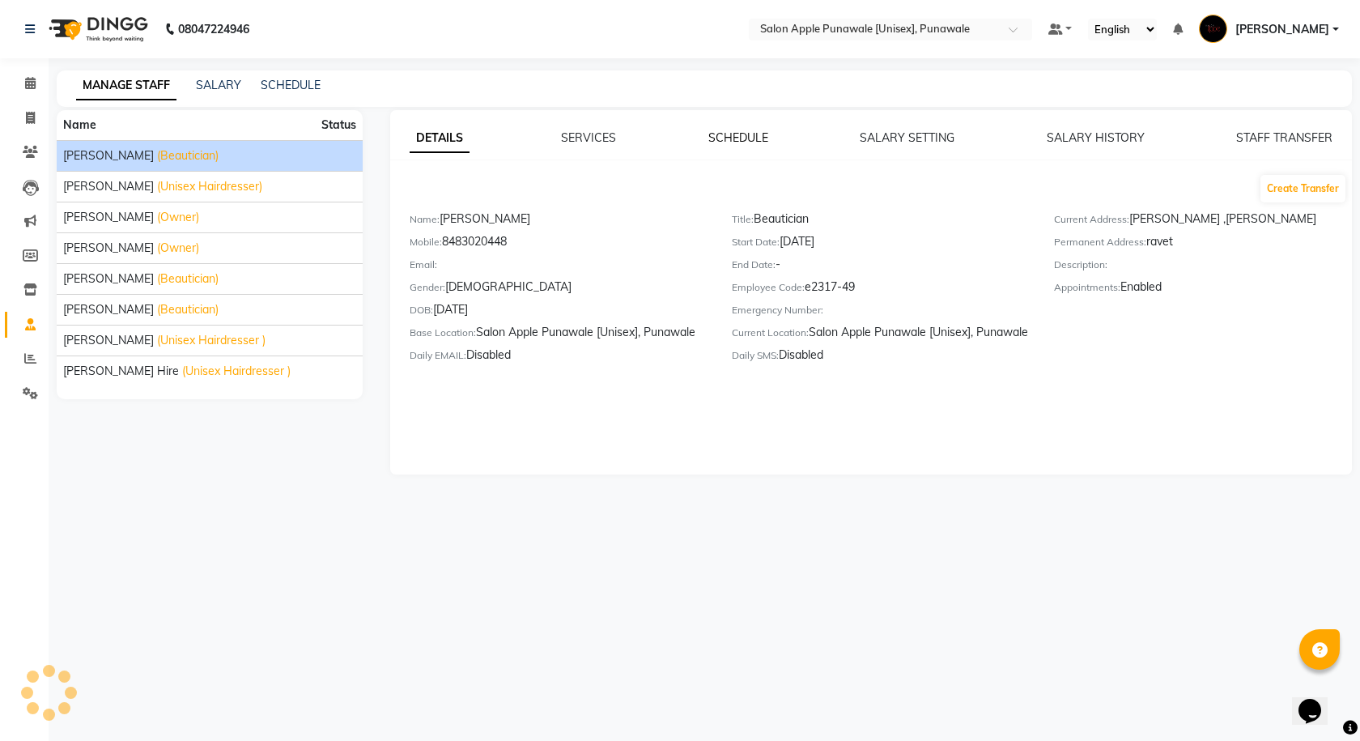
click at [732, 135] on link "SCHEDULE" at bounding box center [738, 137] width 60 height 15
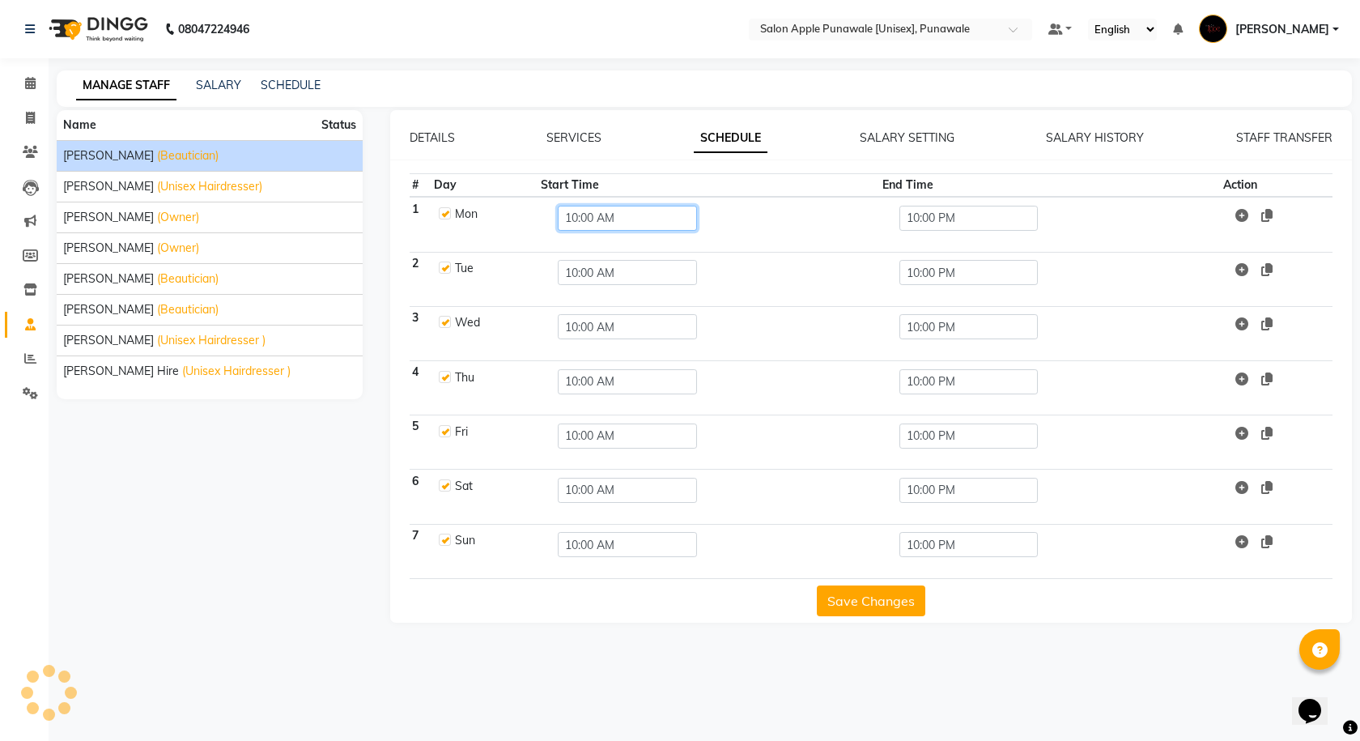
click at [575, 215] on input "10:00 AM" at bounding box center [627, 218] width 138 height 25
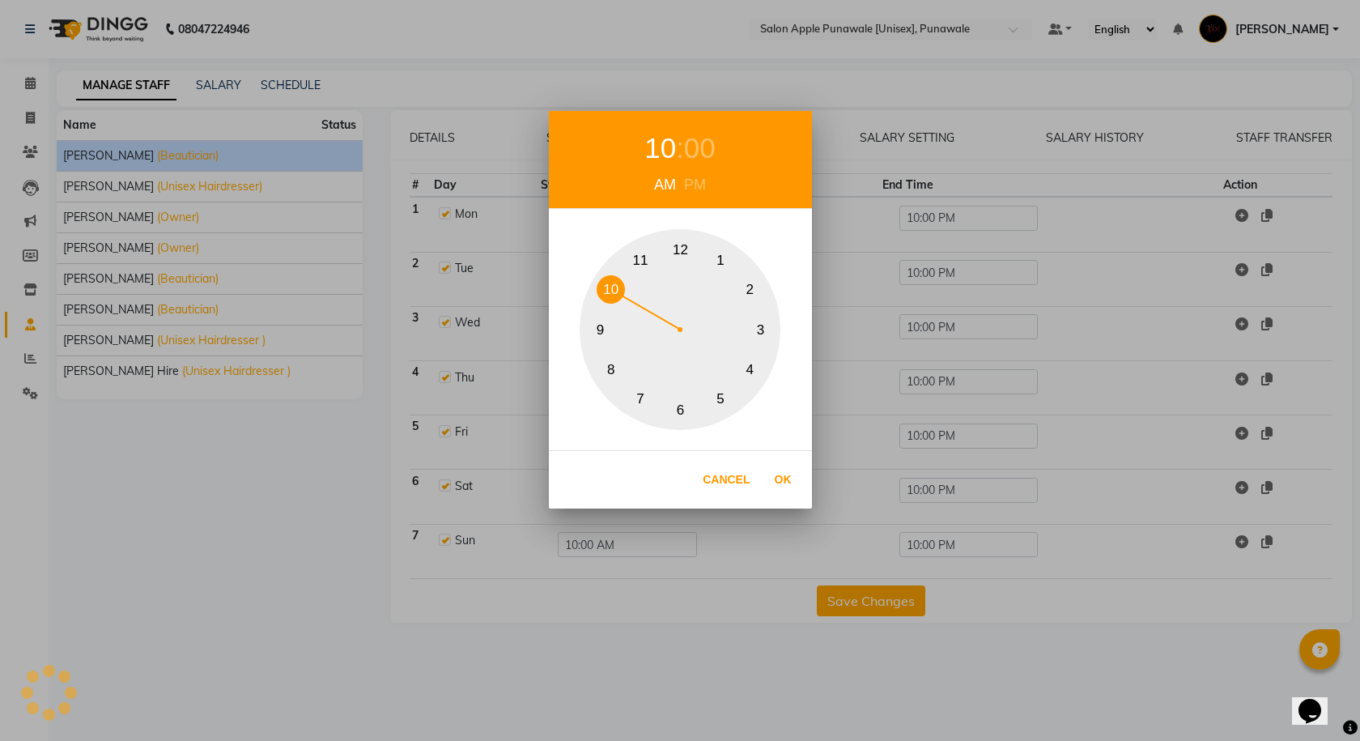
click at [1046, 204] on div "10 : 00 AM PM 1 2 3 4 5 6 7 8 9 10 11 12 Cancel Ok" at bounding box center [680, 370] width 1360 height 741
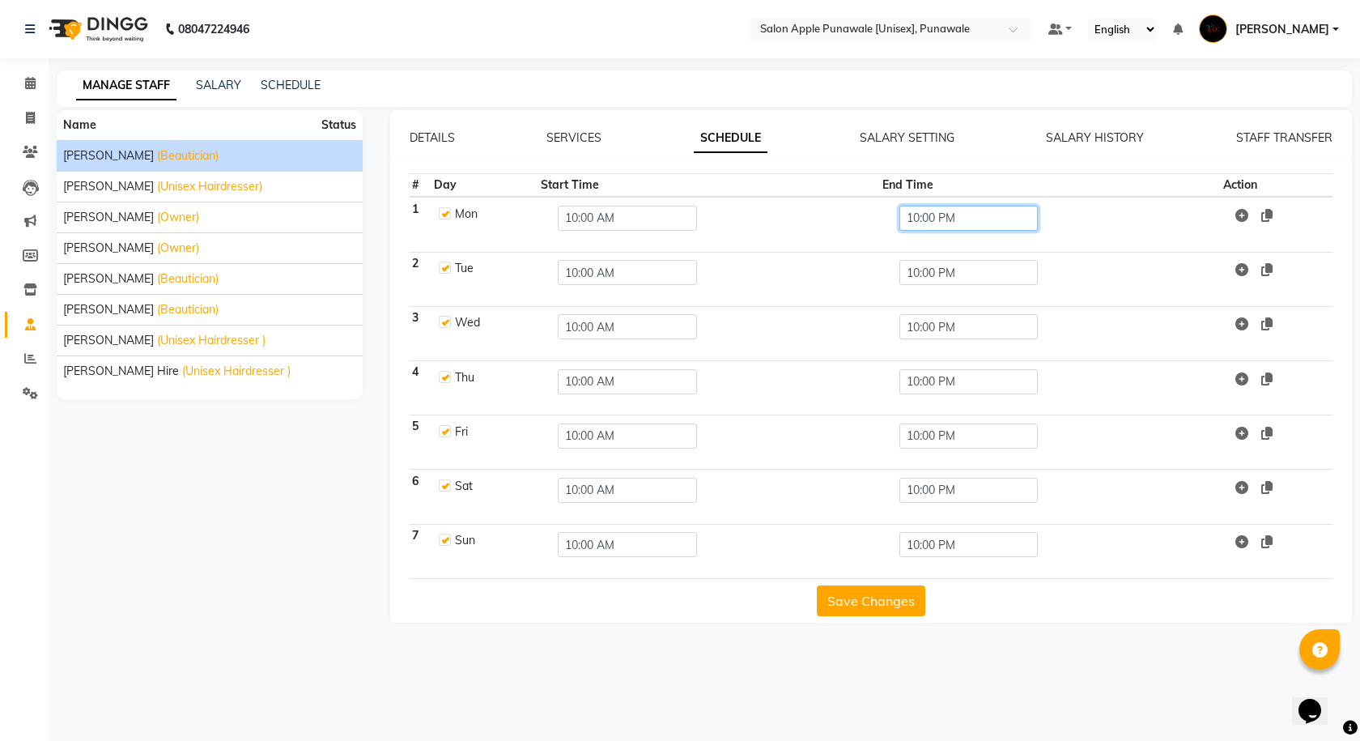
click at [925, 219] on input "10:00 PM" at bounding box center [968, 218] width 138 height 25
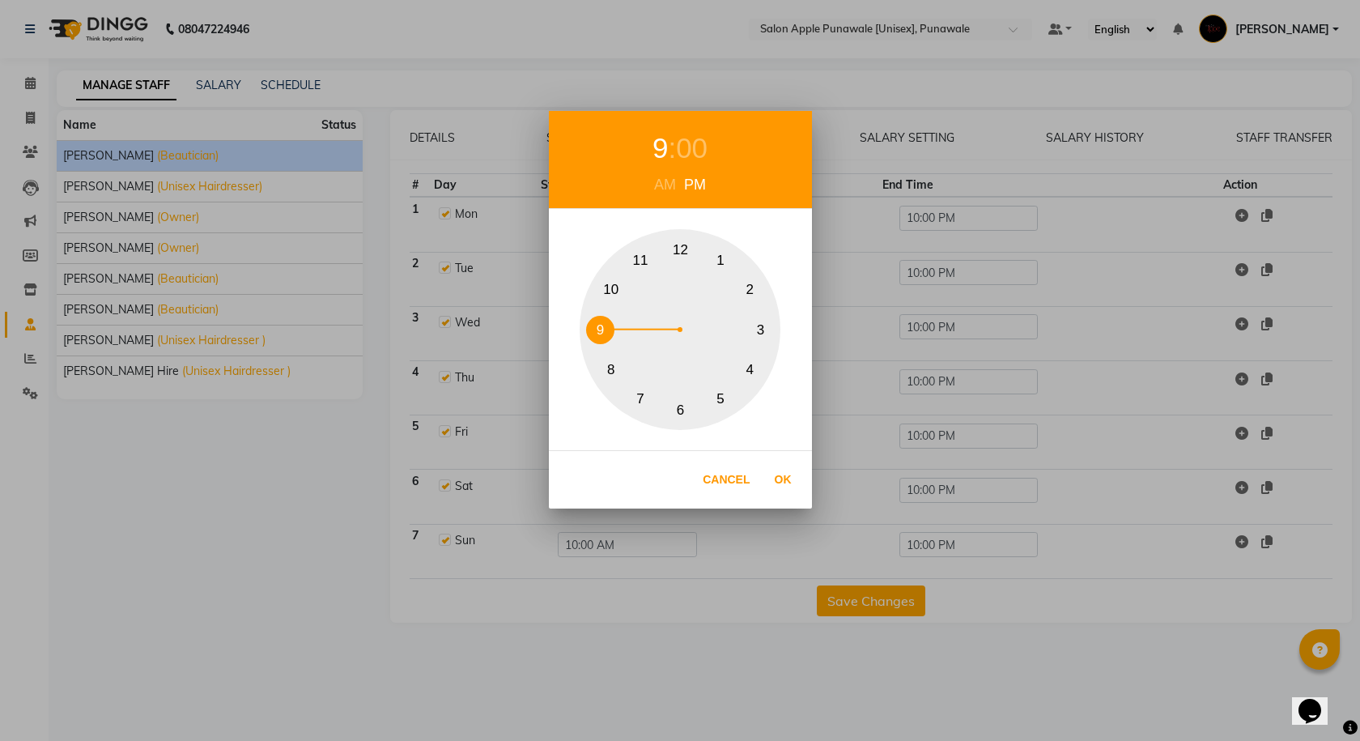
drag, startPoint x: 616, startPoint y: 286, endPoint x: 605, endPoint y: 323, distance: 38.9
click at [605, 323] on div "1 2 3 4 5 6 7 8 9 10 11 12" at bounding box center [679, 329] width 201 height 201
click at [786, 478] on button "Ok" at bounding box center [782, 479] width 33 height 33
type input "09:00 PM"
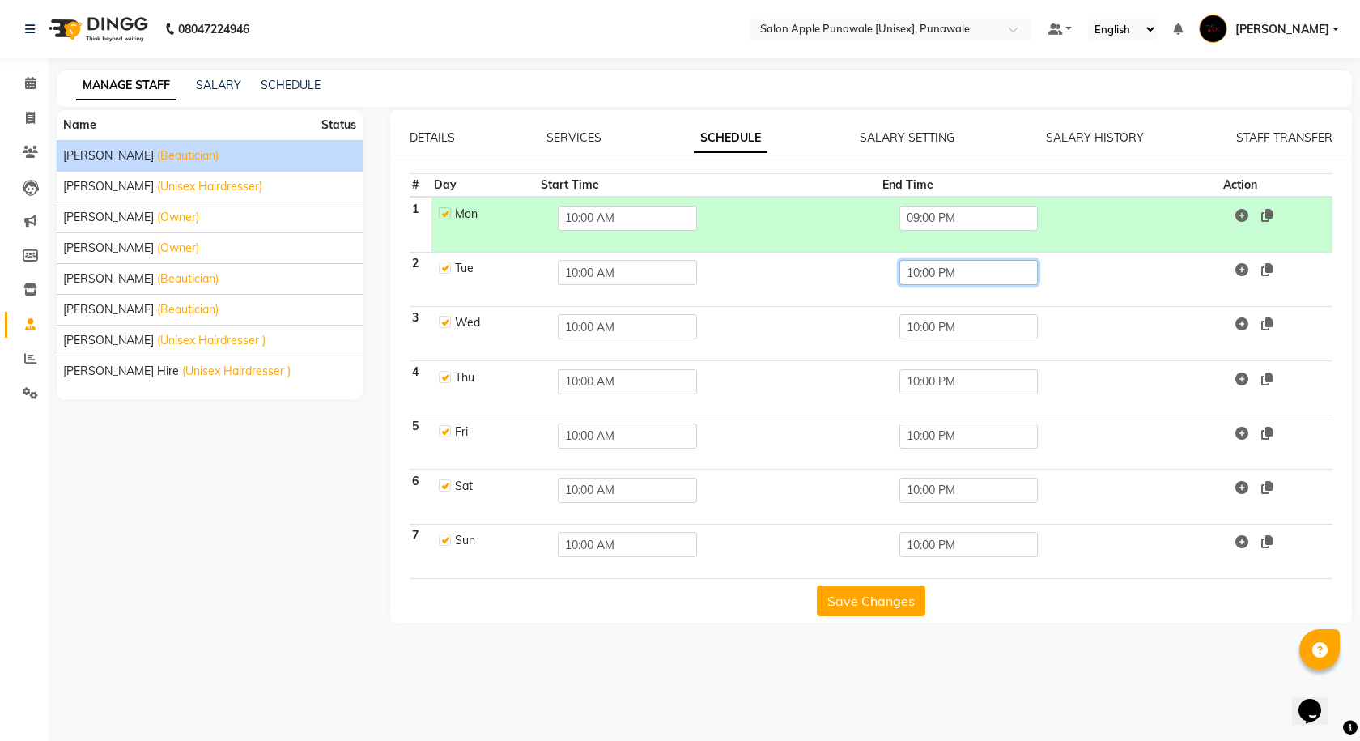
click at [923, 273] on input "10:00 PM" at bounding box center [968, 272] width 138 height 25
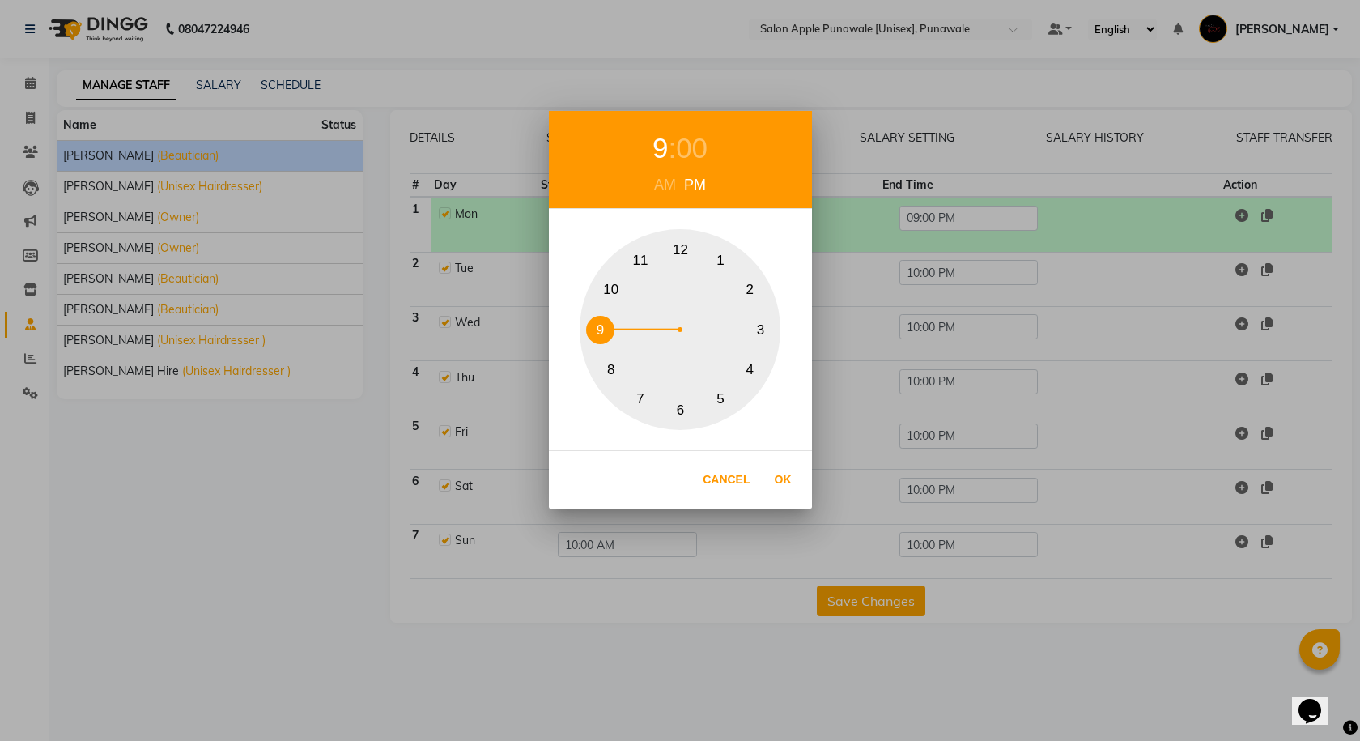
drag, startPoint x: 607, startPoint y: 297, endPoint x: 599, endPoint y: 333, distance: 37.3
click at [599, 333] on div "1 2 3 4 5 6 7 8 9 10 11 12" at bounding box center [679, 329] width 201 height 201
click at [789, 482] on button "Ok" at bounding box center [782, 479] width 33 height 33
type input "09:00 PM"
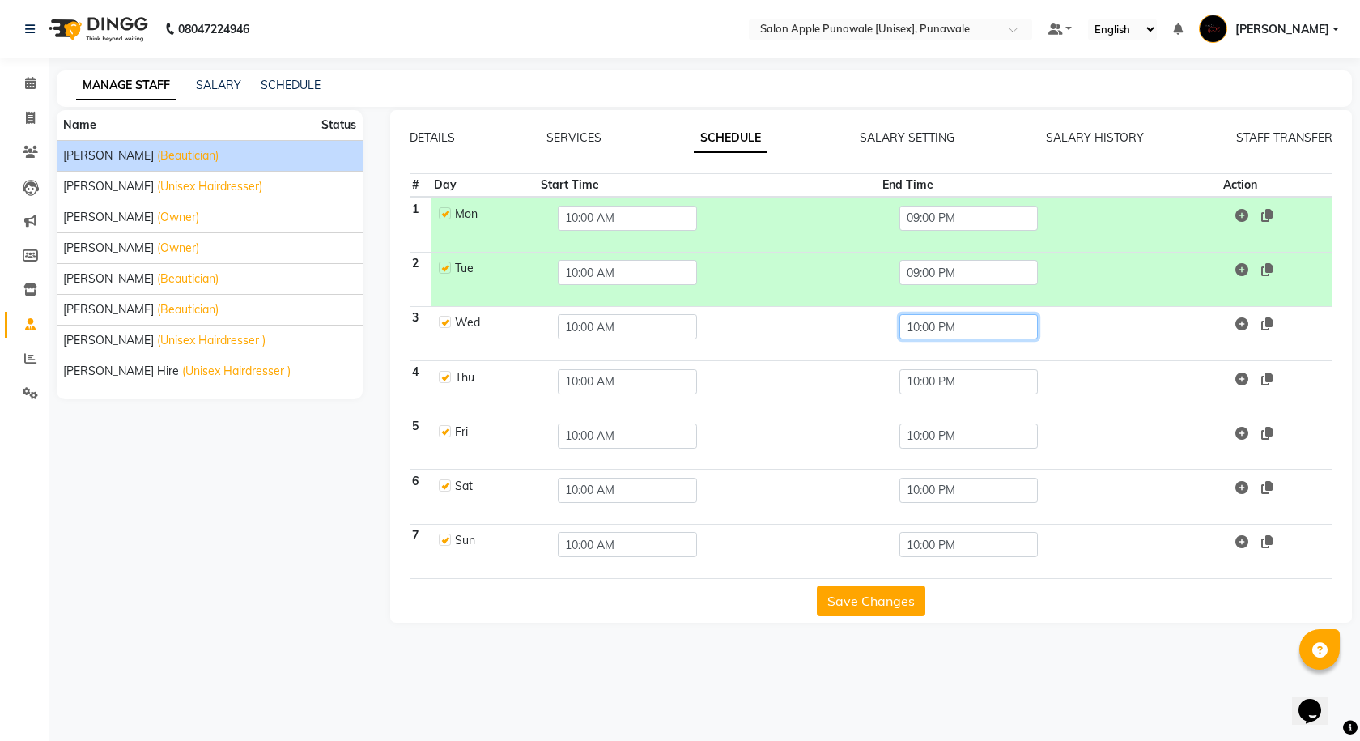
click at [919, 325] on input "10:00 PM" at bounding box center [968, 326] width 138 height 25
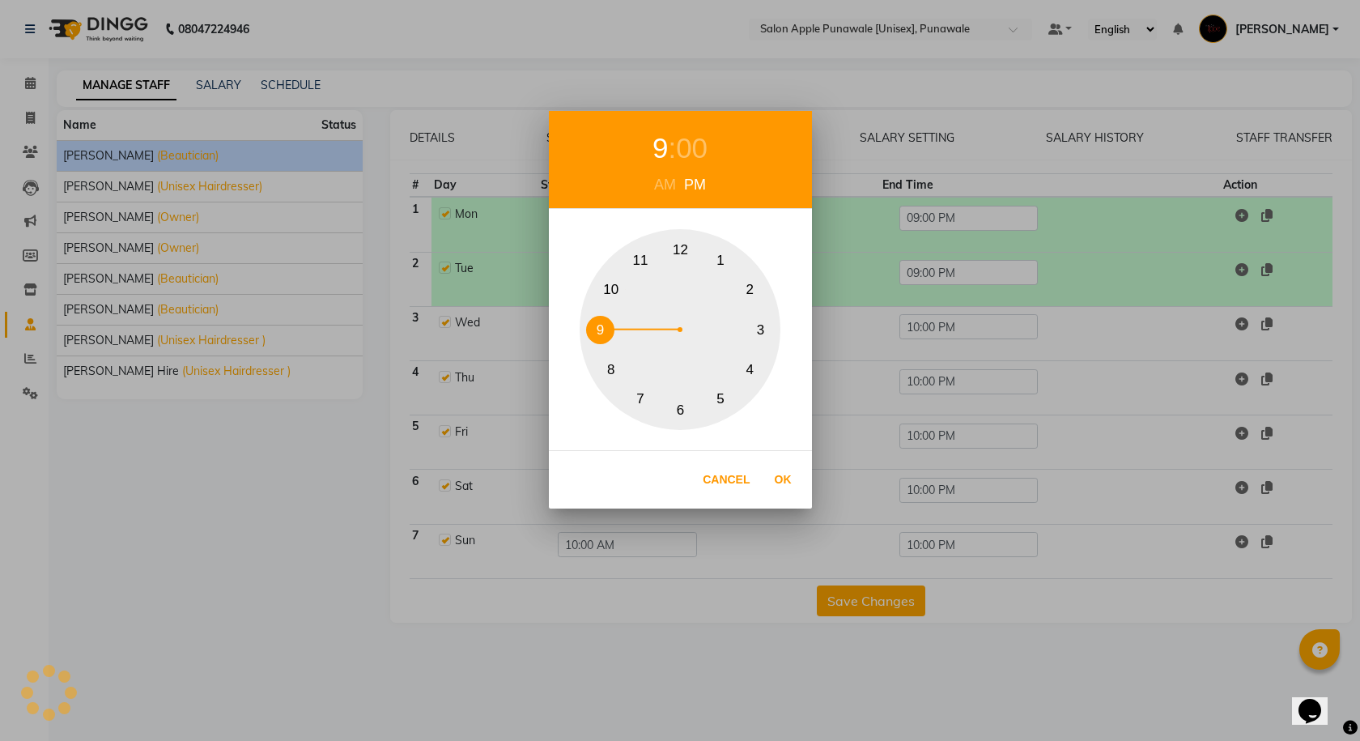
drag, startPoint x: 605, startPoint y: 285, endPoint x: 601, endPoint y: 318, distance: 33.5
click at [601, 318] on div "1 2 3 4 5 6 7 8 9 10 11 12" at bounding box center [679, 329] width 201 height 201
click at [792, 478] on button "Ok" at bounding box center [782, 479] width 33 height 33
type input "09:00 PM"
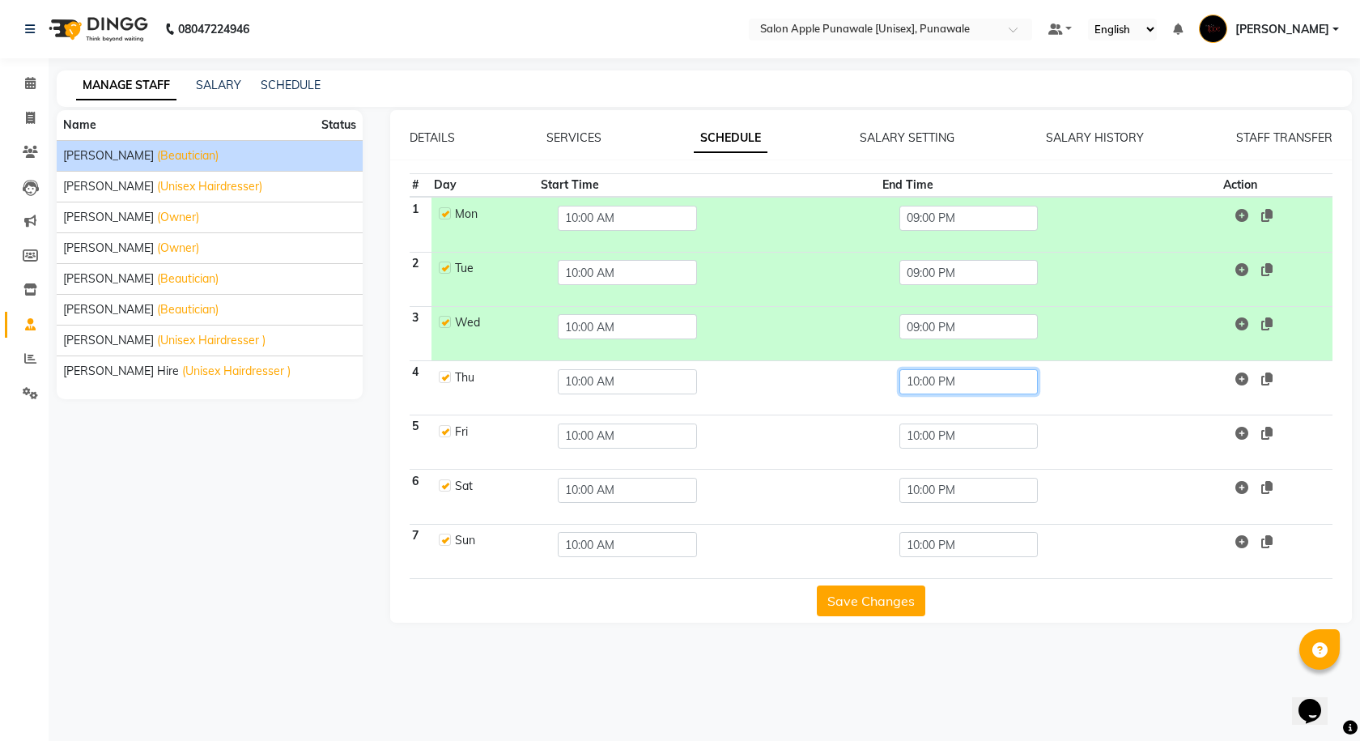
click at [935, 392] on input "10:00 PM" at bounding box center [968, 381] width 138 height 25
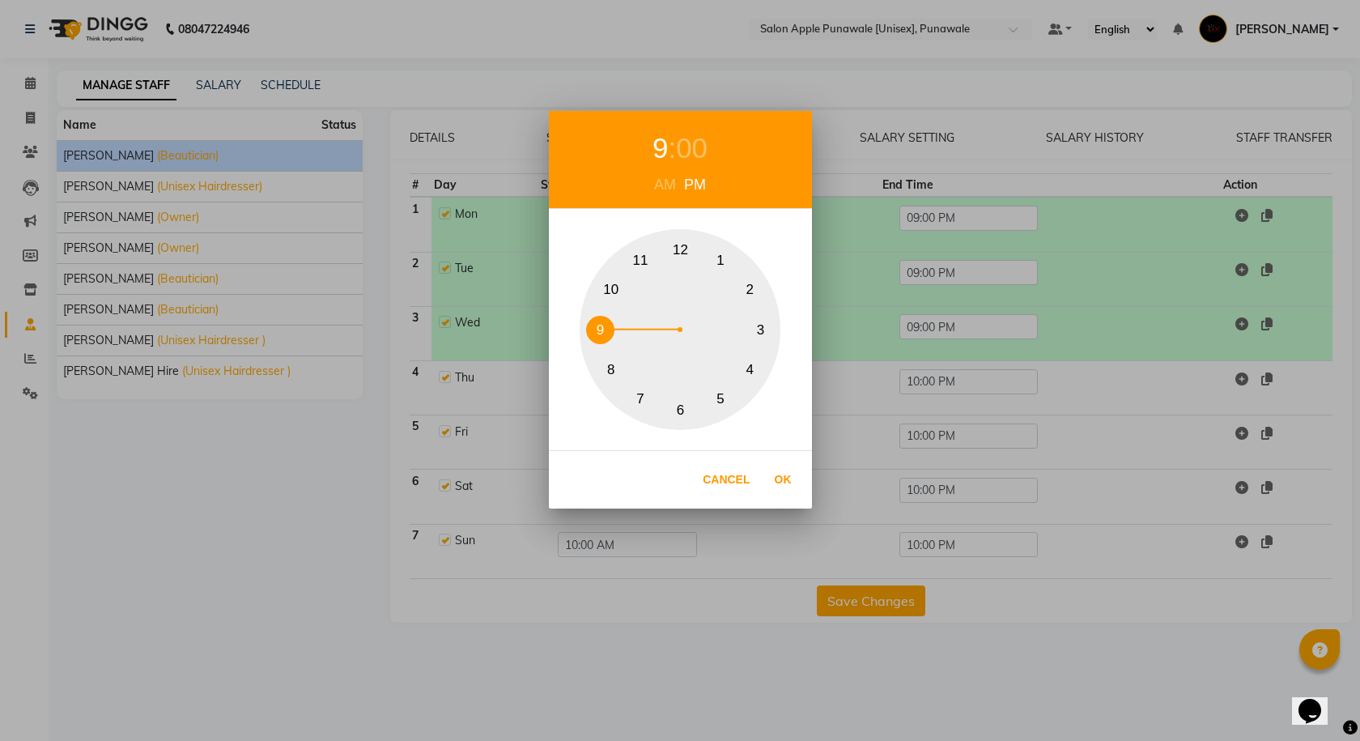
drag, startPoint x: 612, startPoint y: 287, endPoint x: 605, endPoint y: 318, distance: 32.2
click at [605, 318] on div "1 2 3 4 5 6 7 8 9 10 11 12" at bounding box center [679, 329] width 201 height 201
click at [783, 482] on button "Ok" at bounding box center [782, 479] width 33 height 33
type input "09:00 PM"
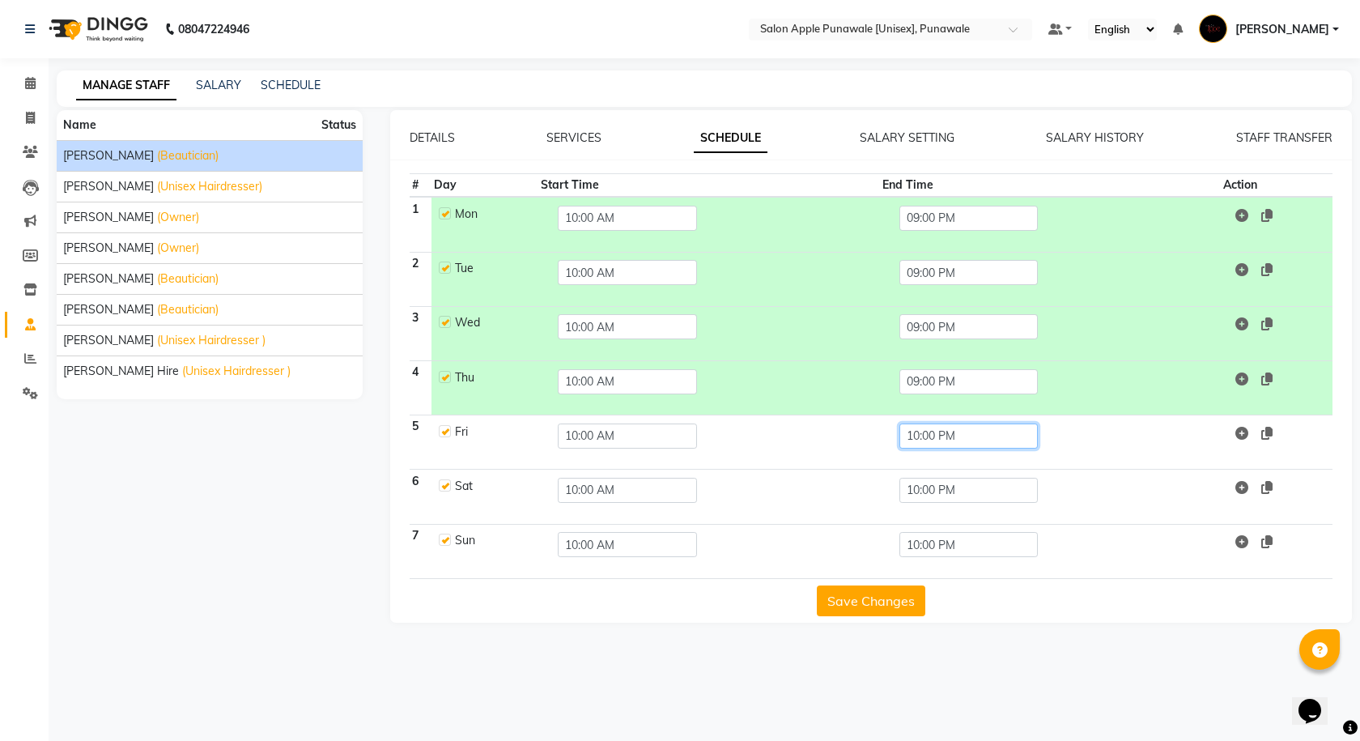
click at [922, 440] on input "10:00 PM" at bounding box center [968, 435] width 138 height 25
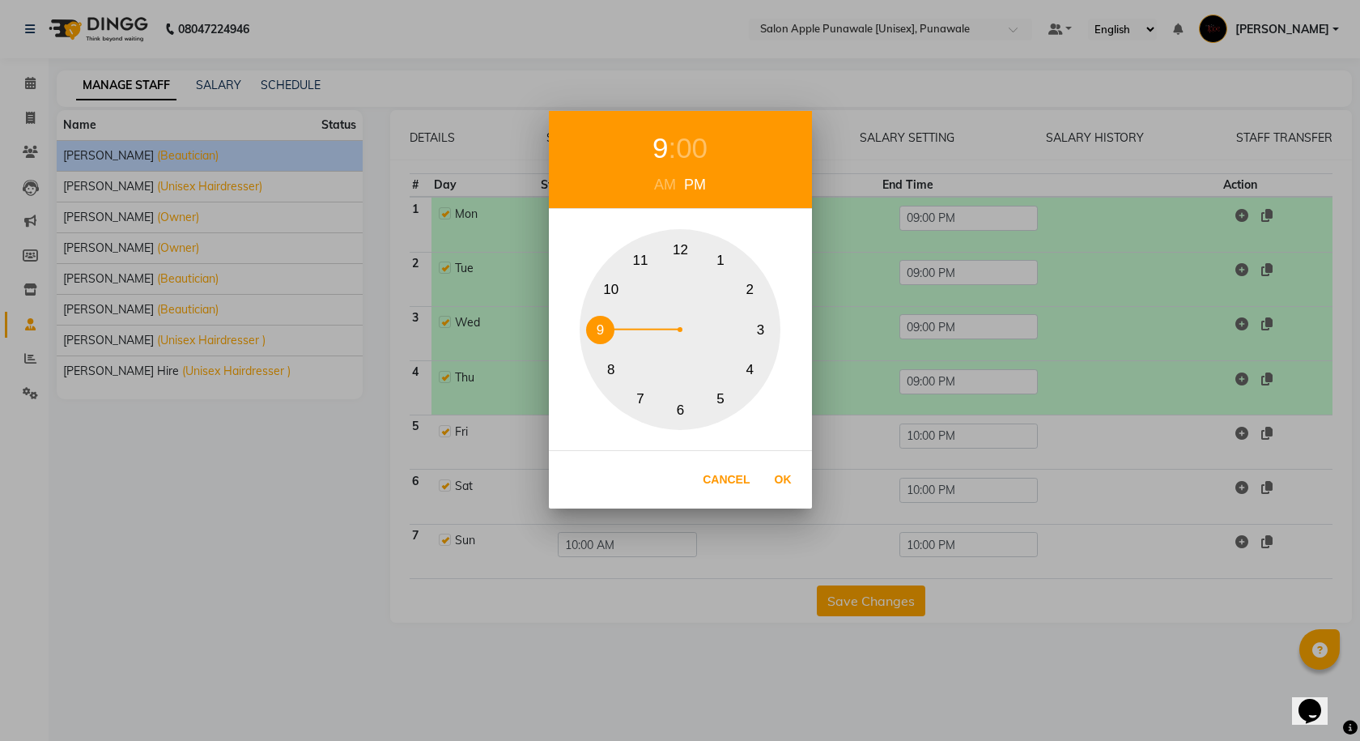
drag, startPoint x: 605, startPoint y: 297, endPoint x: 601, endPoint y: 328, distance: 31.0
click at [601, 328] on div "1 2 3 4 5 6 7 8 9 10 11 12" at bounding box center [679, 329] width 201 height 201
click at [780, 469] on button "Ok" at bounding box center [782, 479] width 33 height 33
type input "09:00 PM"
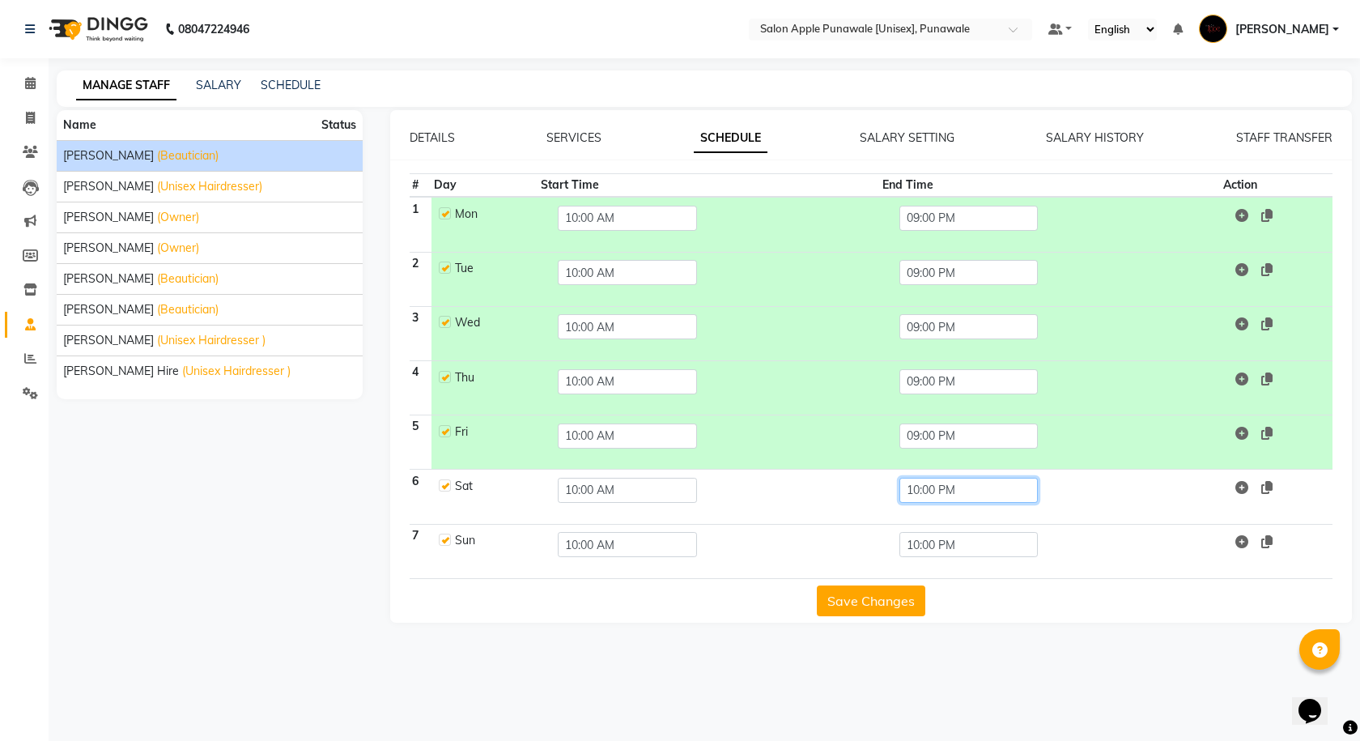
click at [930, 493] on input "10:00 PM" at bounding box center [968, 490] width 138 height 25
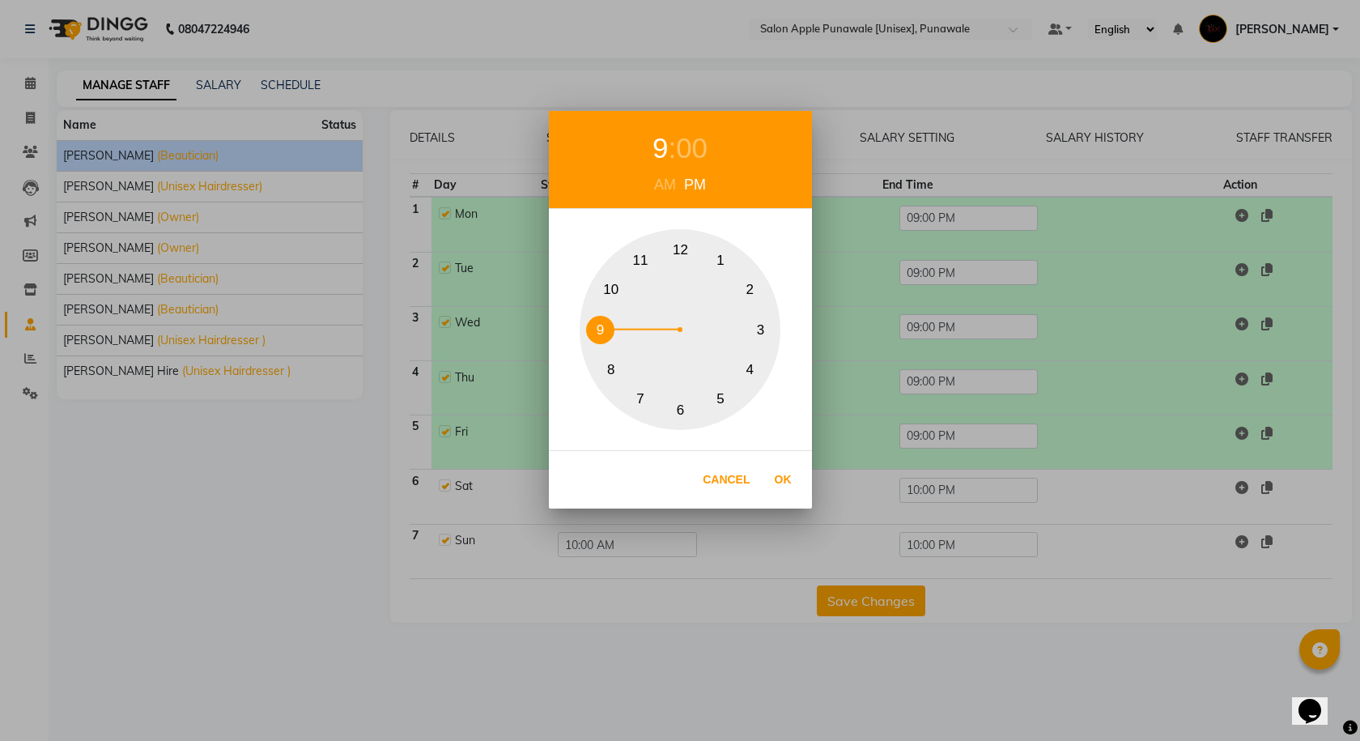
drag, startPoint x: 609, startPoint y: 286, endPoint x: 602, endPoint y: 326, distance: 41.0
click at [602, 326] on div "1 2 3 4 5 6 7 8 9 10 11 12" at bounding box center [679, 329] width 201 height 201
click at [788, 487] on button "Ok" at bounding box center [782, 479] width 33 height 33
type input "09:00 PM"
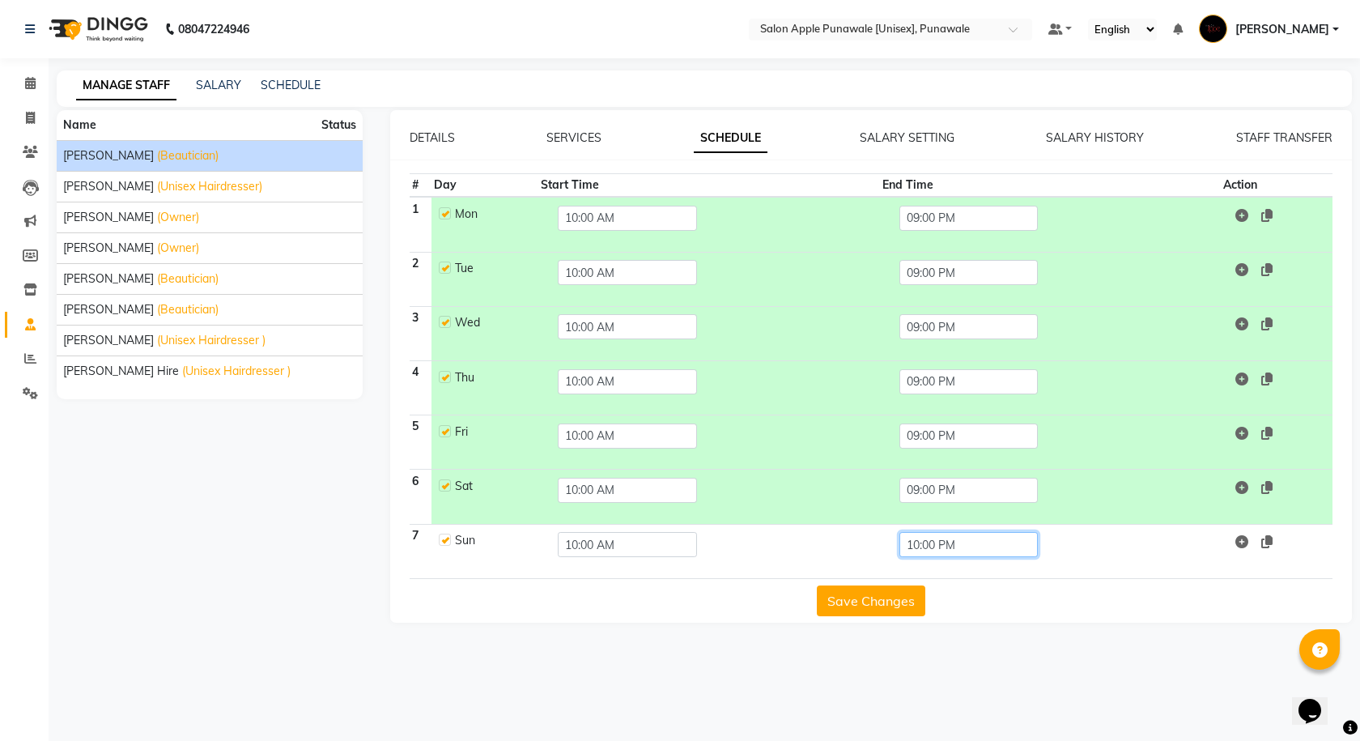
click at [930, 538] on input "10:00 PM" at bounding box center [968, 544] width 138 height 25
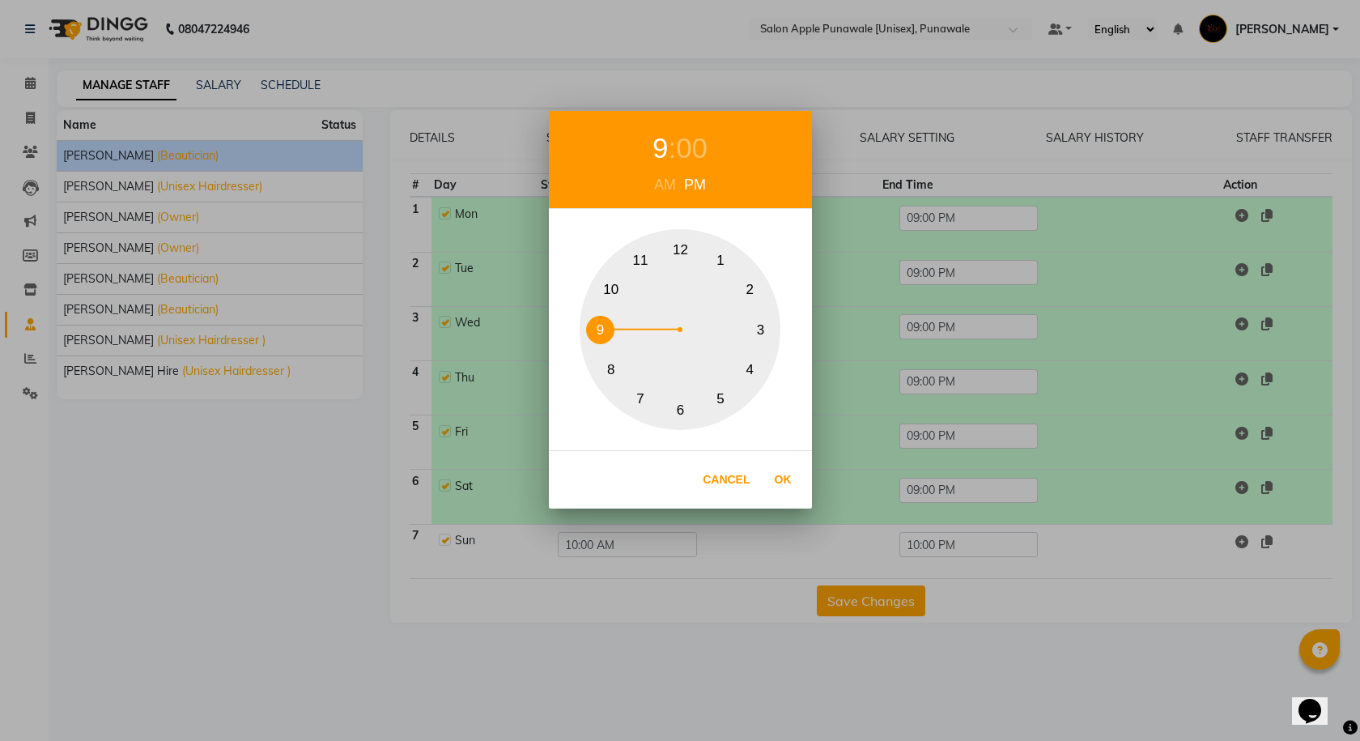
drag, startPoint x: 617, startPoint y: 288, endPoint x: 611, endPoint y: 315, distance: 27.3
click at [611, 315] on div "1 2 3 4 5 6 7 8 9 10 11 12" at bounding box center [679, 329] width 201 height 201
click at [788, 482] on button "Ok" at bounding box center [782, 479] width 33 height 33
type input "09:00 PM"
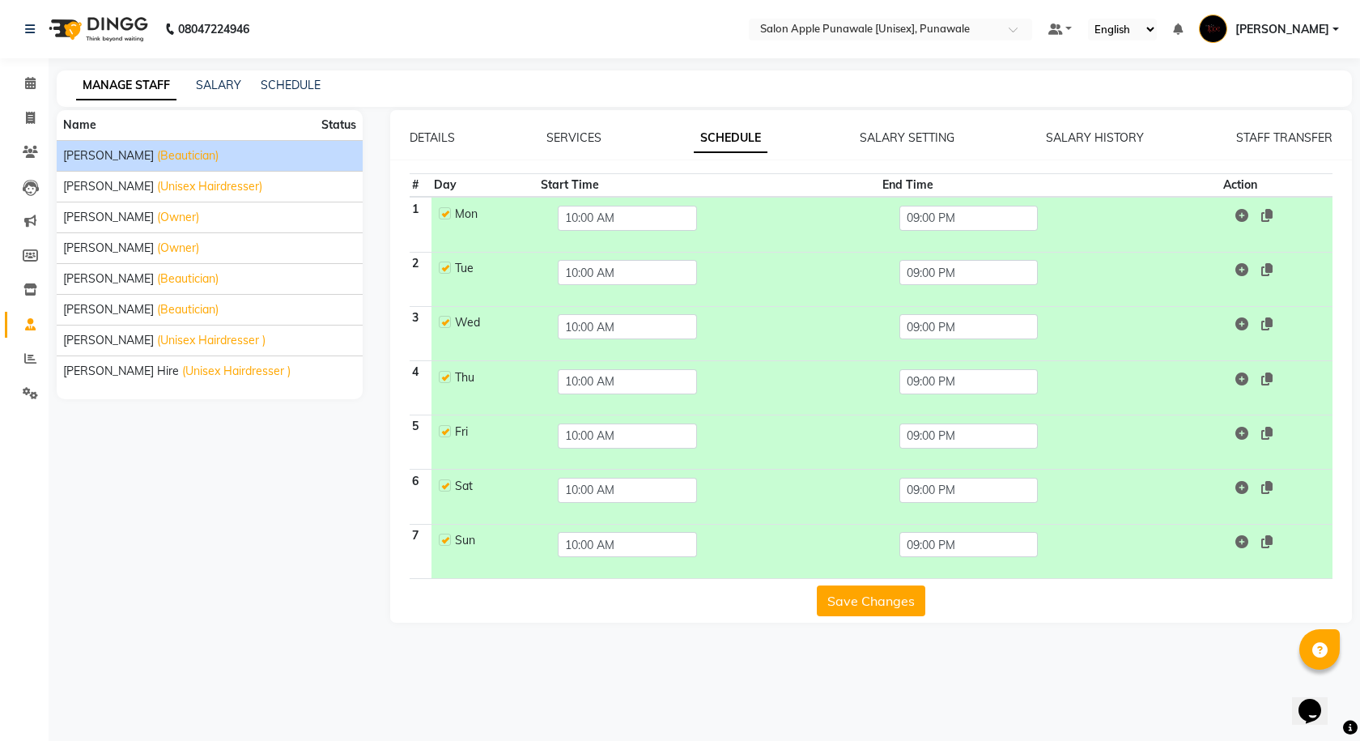
click at [861, 597] on button "Save Changes" at bounding box center [871, 600] width 108 height 31
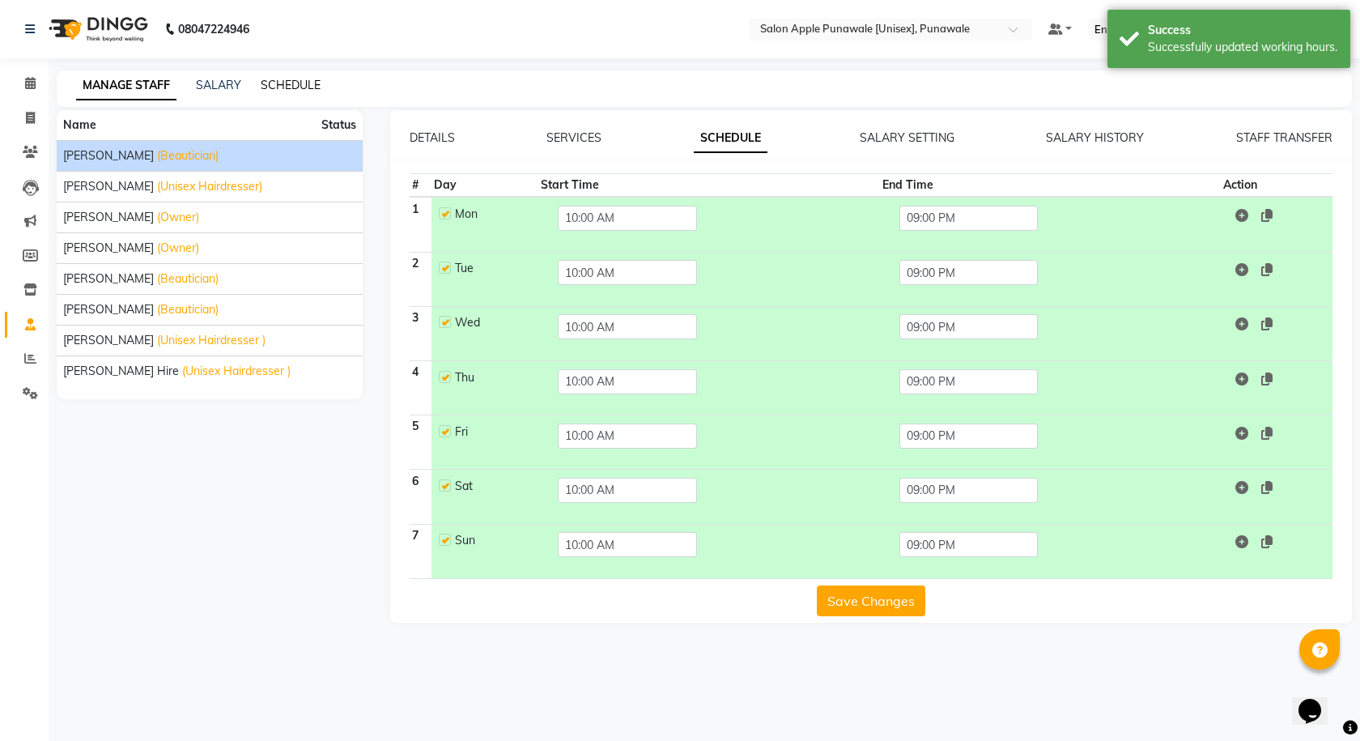
click at [287, 91] on link "SCHEDULE" at bounding box center [291, 85] width 60 height 15
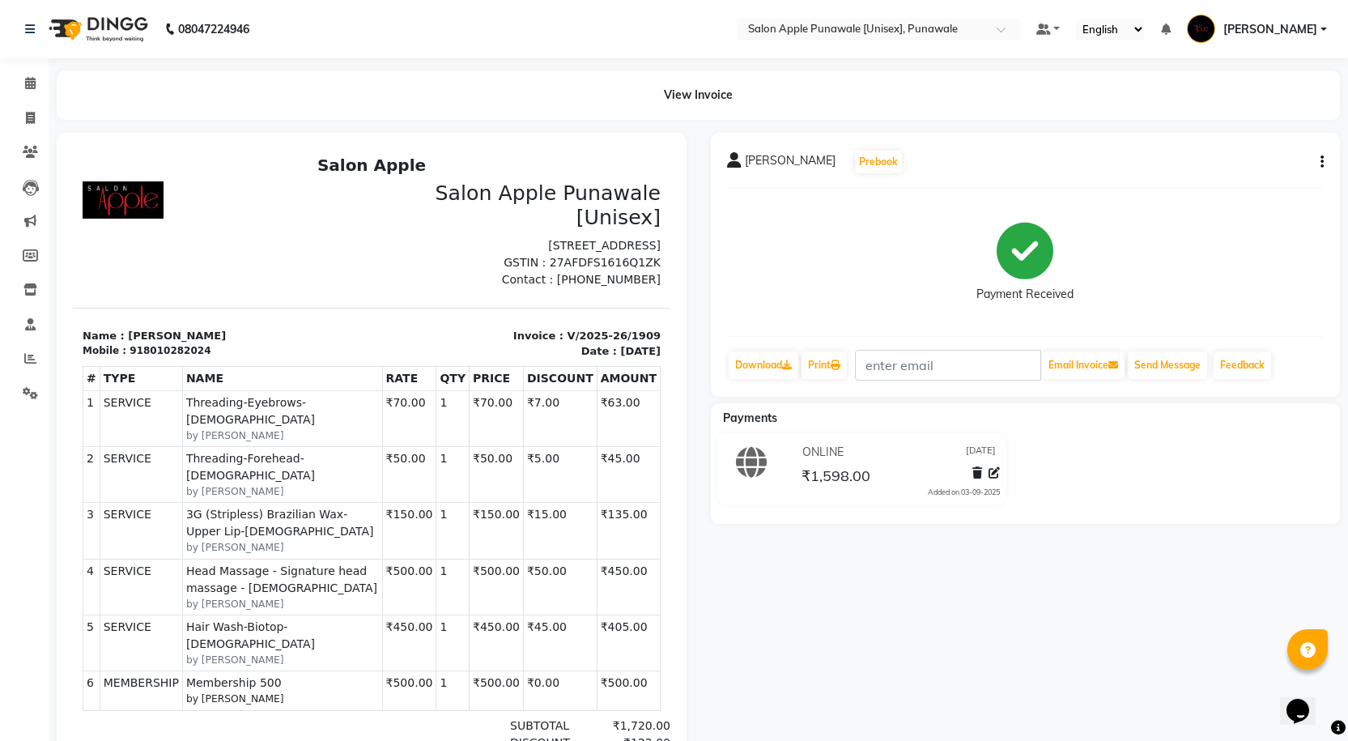
scroll to position [13, 0]
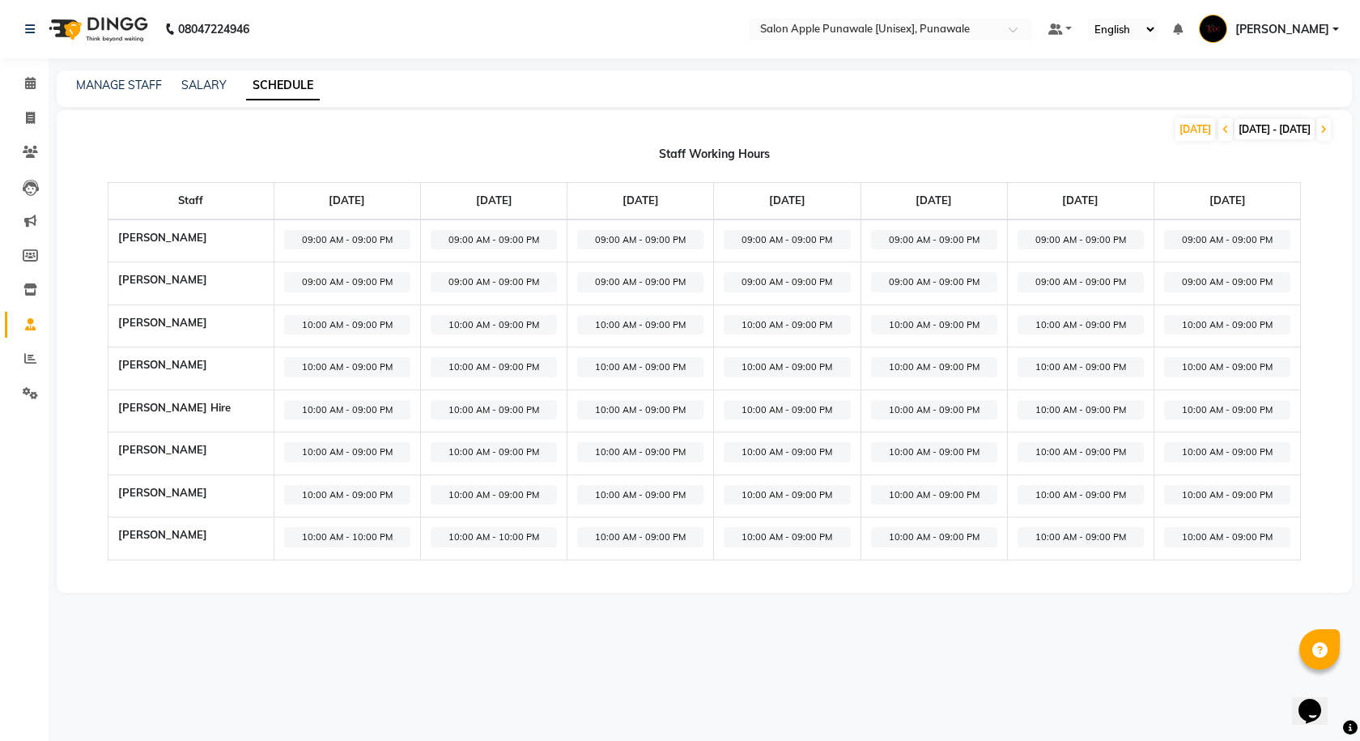
click at [940, 537] on span "10:00 AM - 09:00 PM" at bounding box center [934, 537] width 126 height 20
select select "10:00 AM"
select select "09:00 PM"
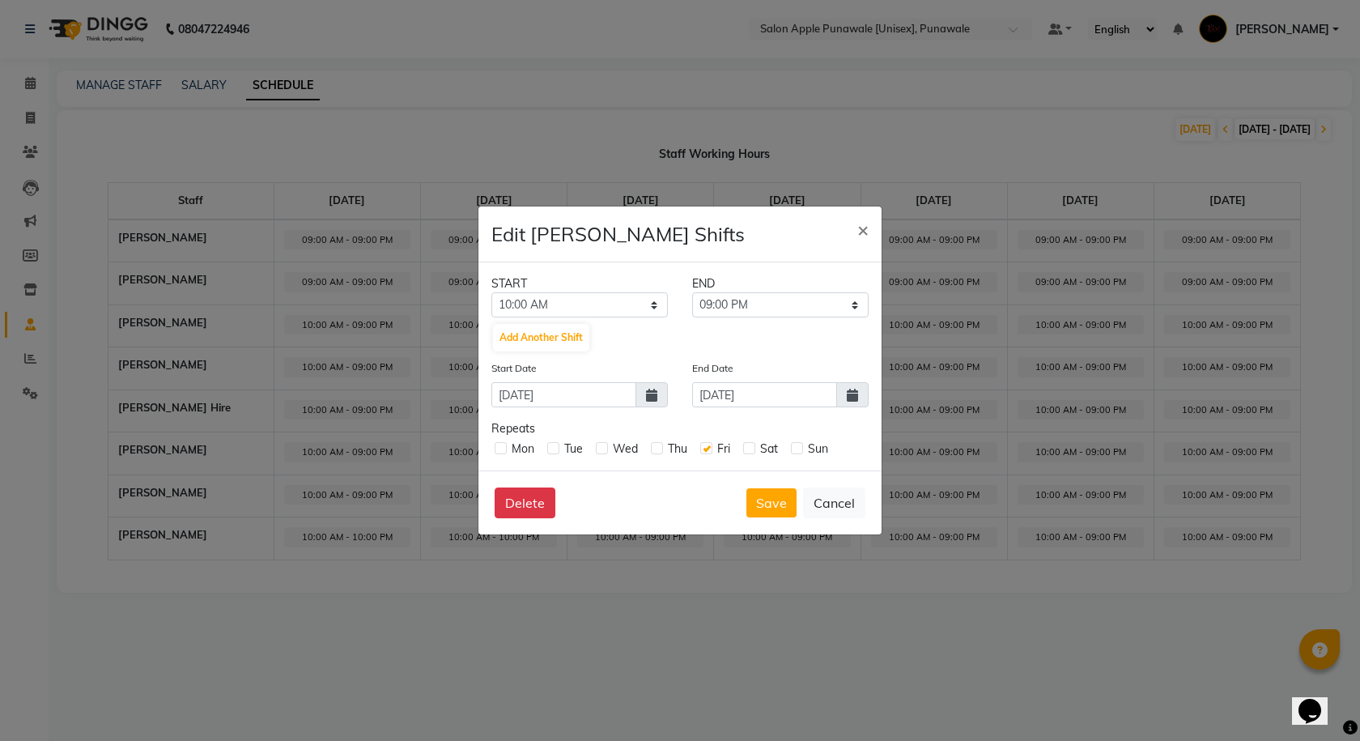
click at [749, 447] on label at bounding box center [749, 448] width 12 height 12
click at [749, 447] on input "checkbox" at bounding box center [748, 447] width 11 height 11
checkbox input "true"
click at [535, 504] on button "Delete" at bounding box center [525, 502] width 61 height 31
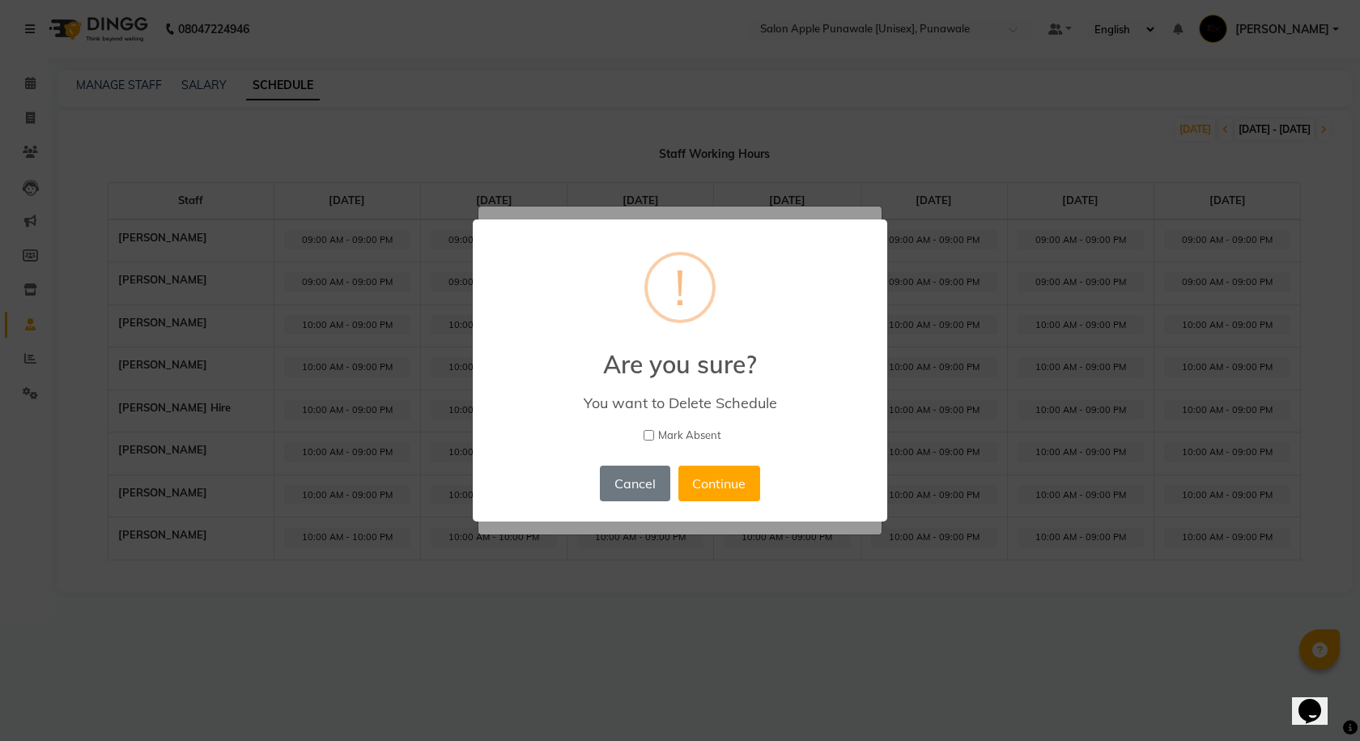
click at [646, 436] on input "Mark Absent" at bounding box center [648, 435] width 11 height 11
checkbox input "true"
click at [733, 485] on button "Continue" at bounding box center [719, 483] width 82 height 36
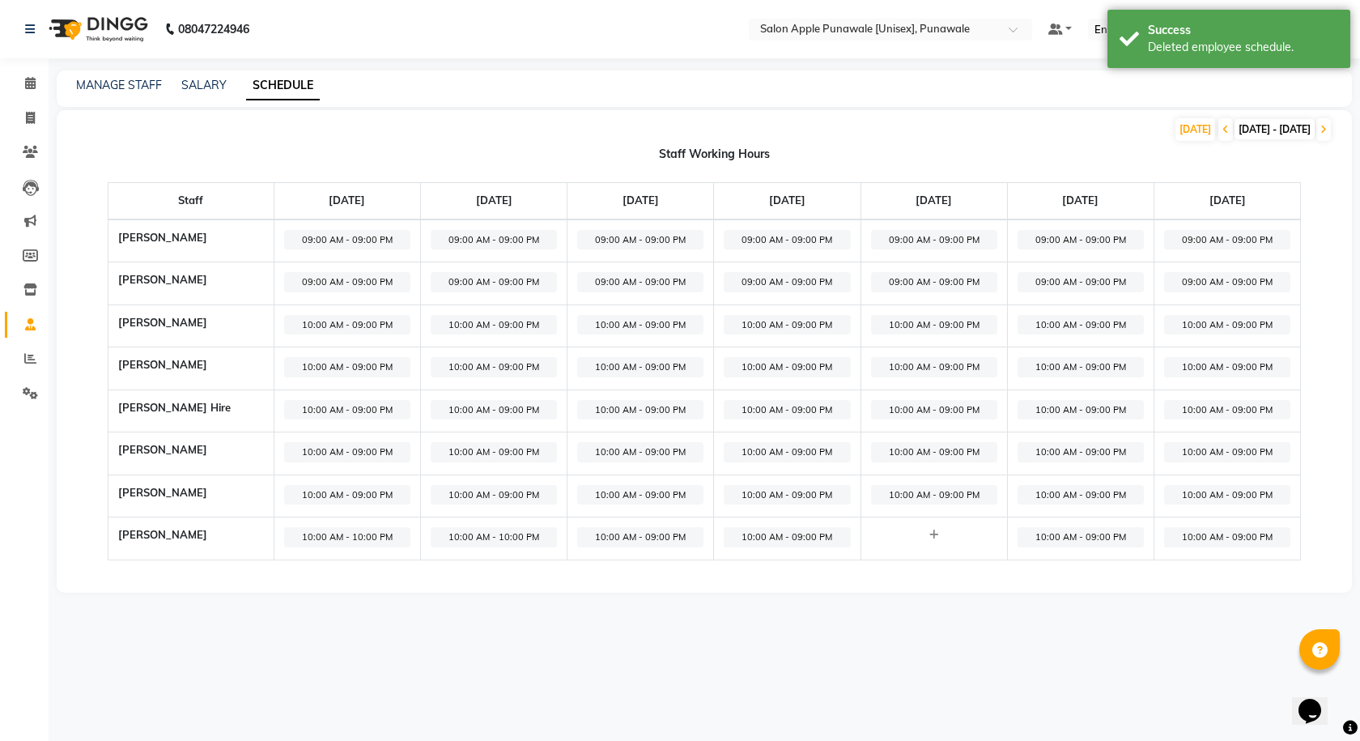
click at [1089, 533] on span "10:00 AM - 09:00 PM" at bounding box center [1080, 537] width 126 height 20
select select "10:00 AM"
select select "09:00 PM"
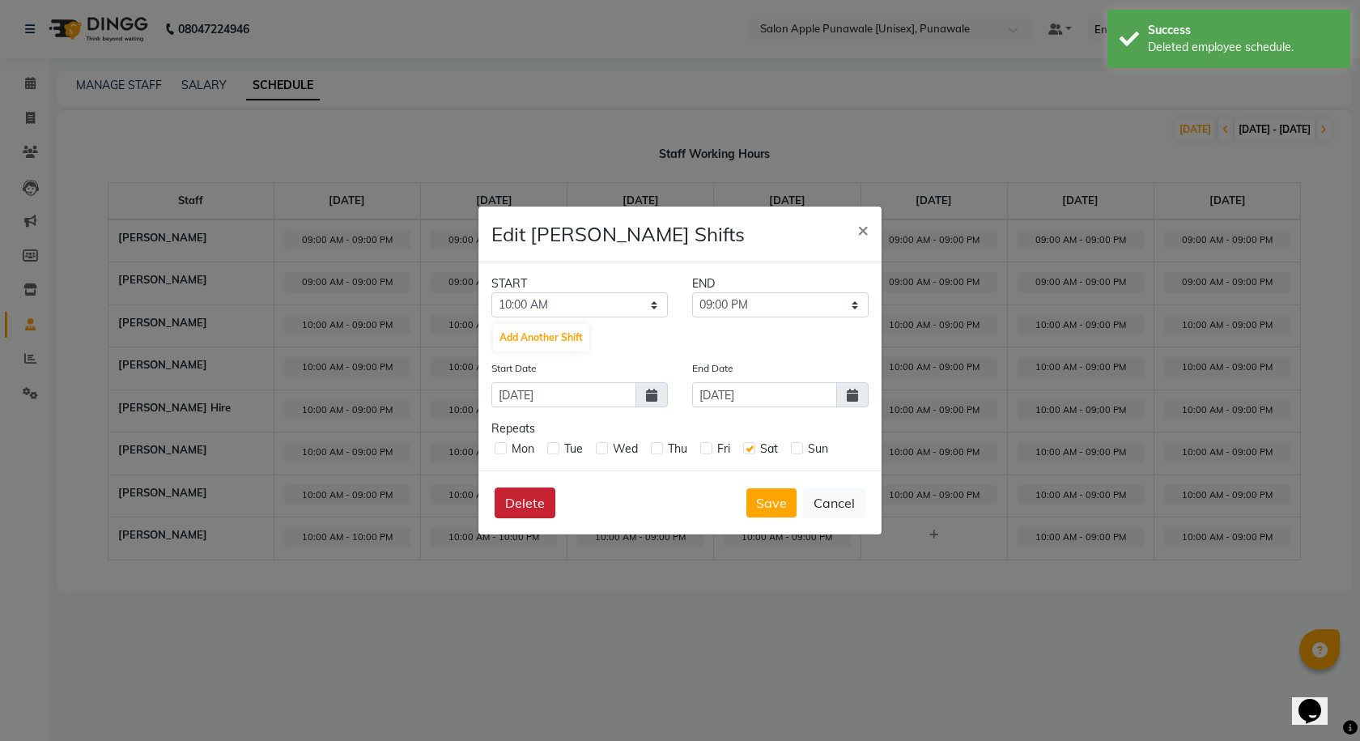
click at [523, 497] on button "Delete" at bounding box center [525, 502] width 61 height 31
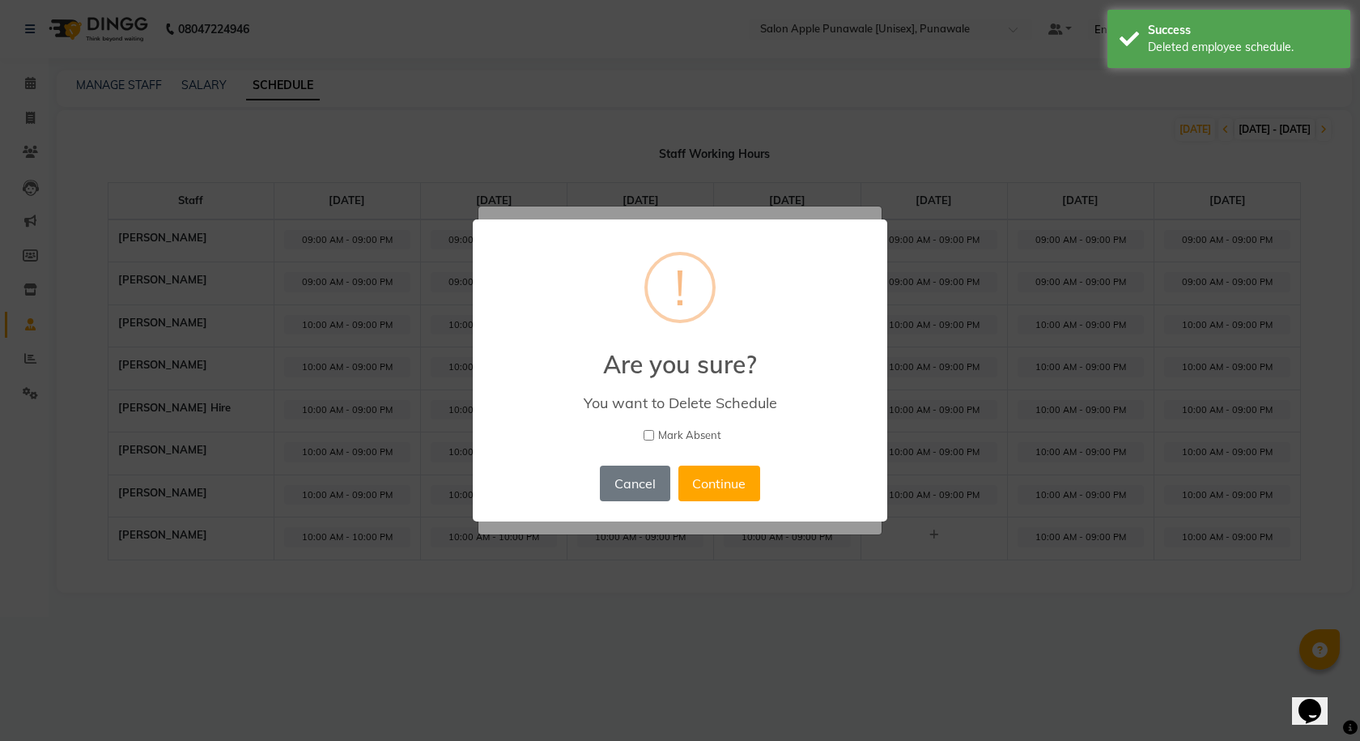
click at [650, 431] on input "Mark Absent" at bounding box center [648, 435] width 11 height 11
checkbox input "true"
click at [716, 490] on button "Continue" at bounding box center [719, 483] width 82 height 36
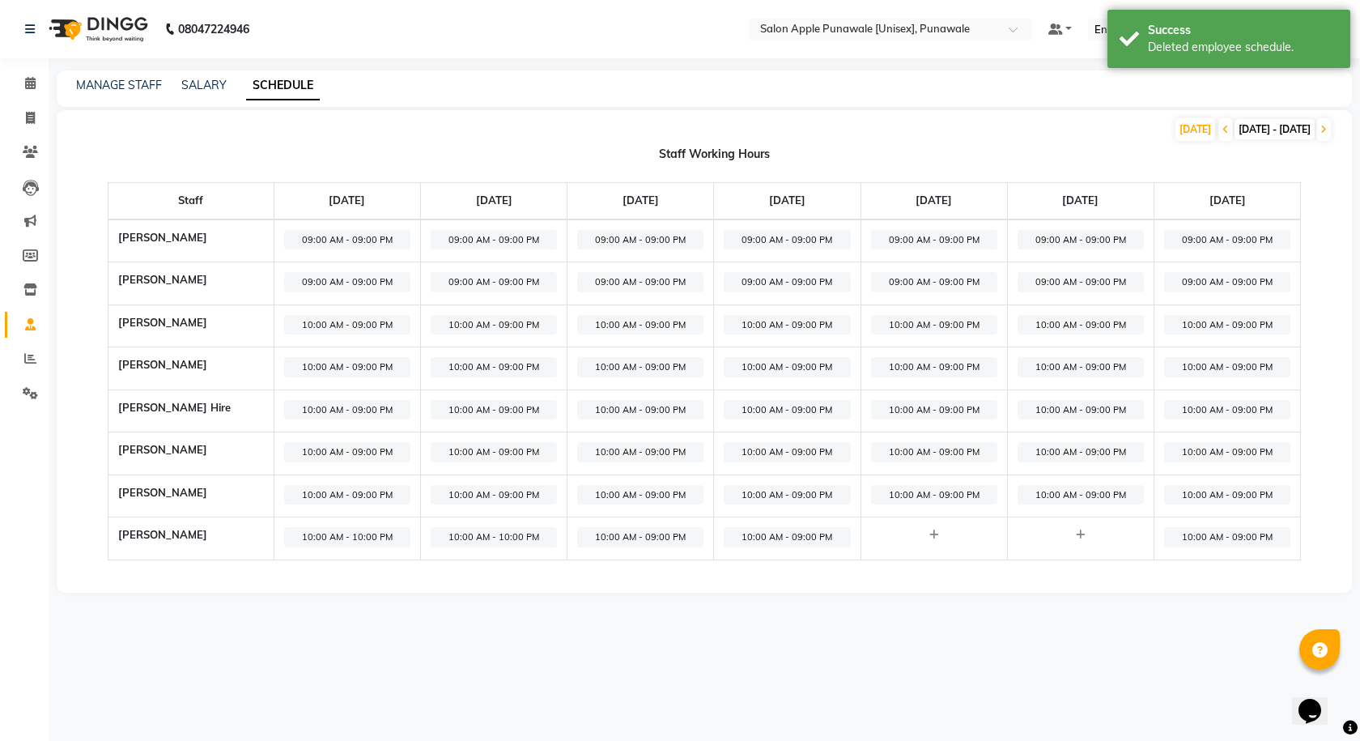
click at [658, 413] on span "10:00 AM - 09:00 PM" at bounding box center [640, 410] width 126 height 20
select select "10:00 AM"
select select "09:00 PM"
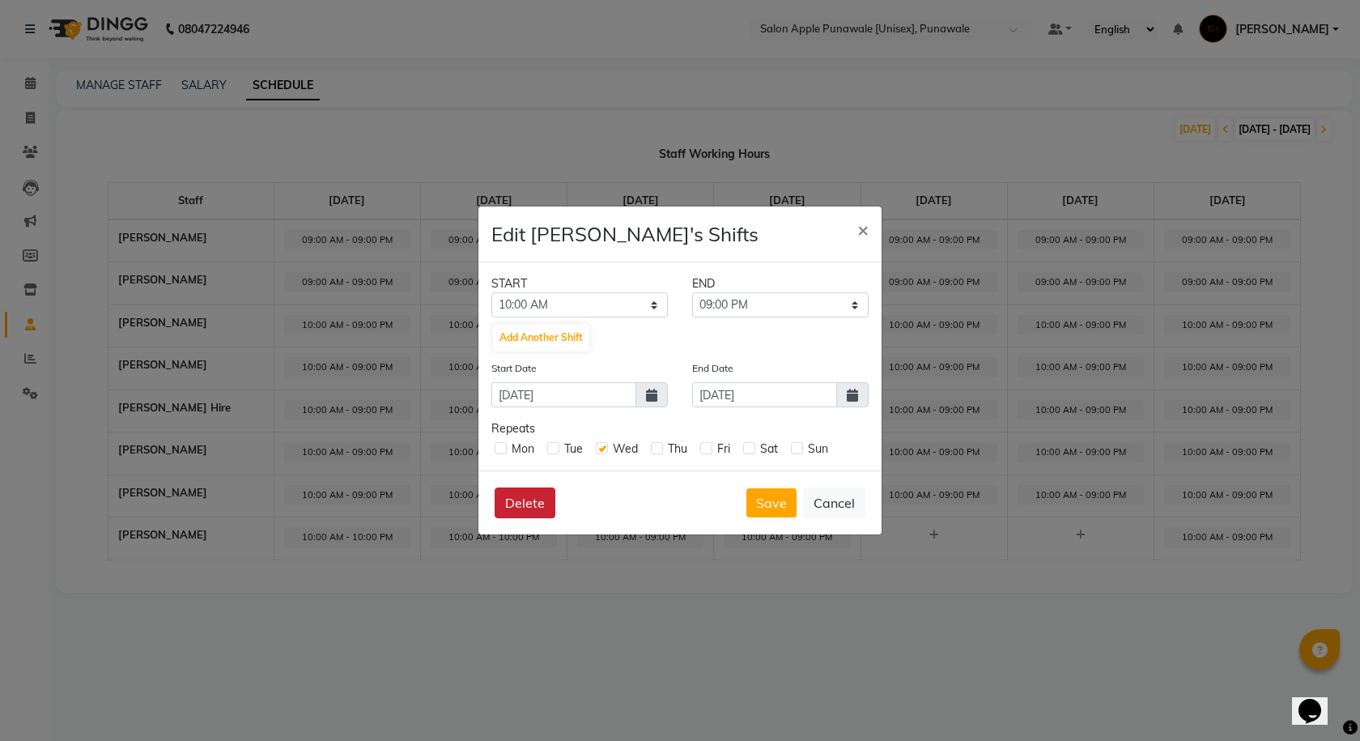
click at [531, 495] on button "Delete" at bounding box center [525, 502] width 61 height 31
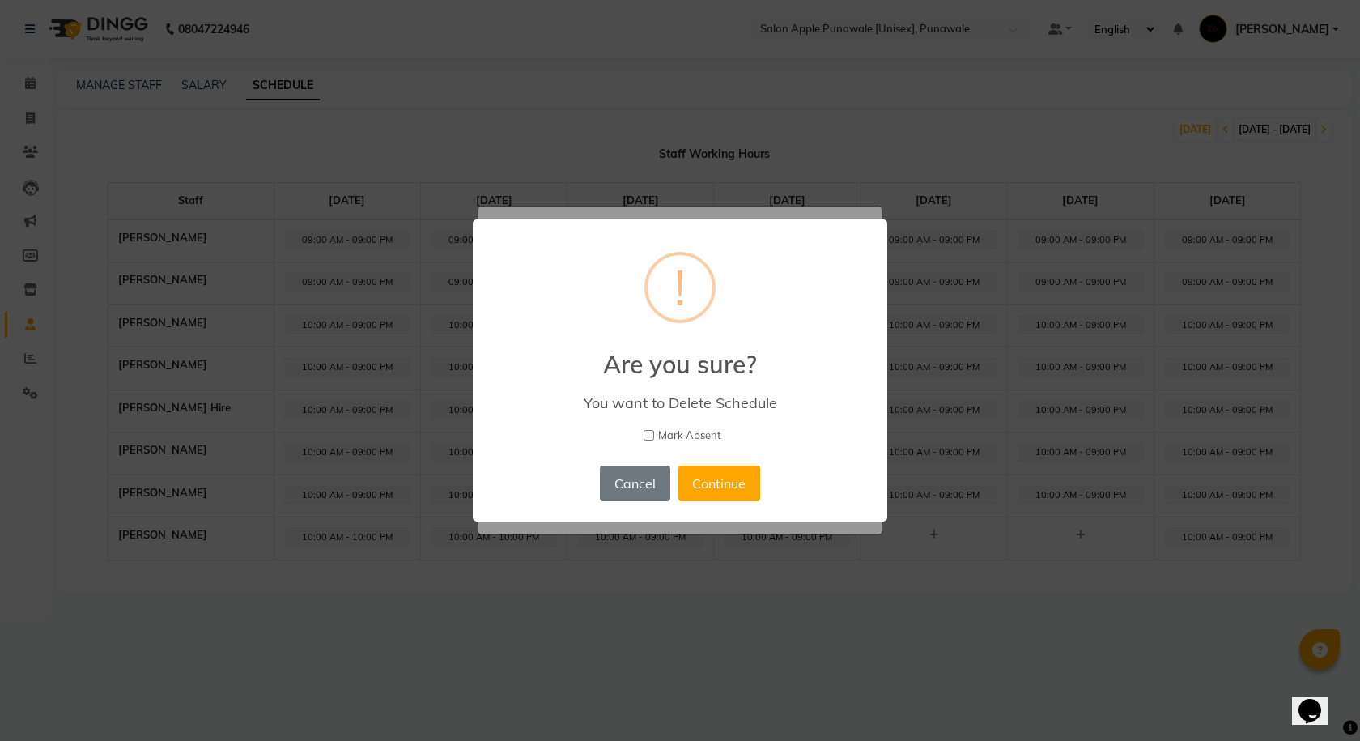
click at [675, 437] on span "Mark Absent" at bounding box center [689, 435] width 63 height 16
click at [654, 437] on input "Mark Absent" at bounding box center [648, 435] width 11 height 11
checkbox input "true"
click at [724, 492] on button "Continue" at bounding box center [719, 483] width 82 height 36
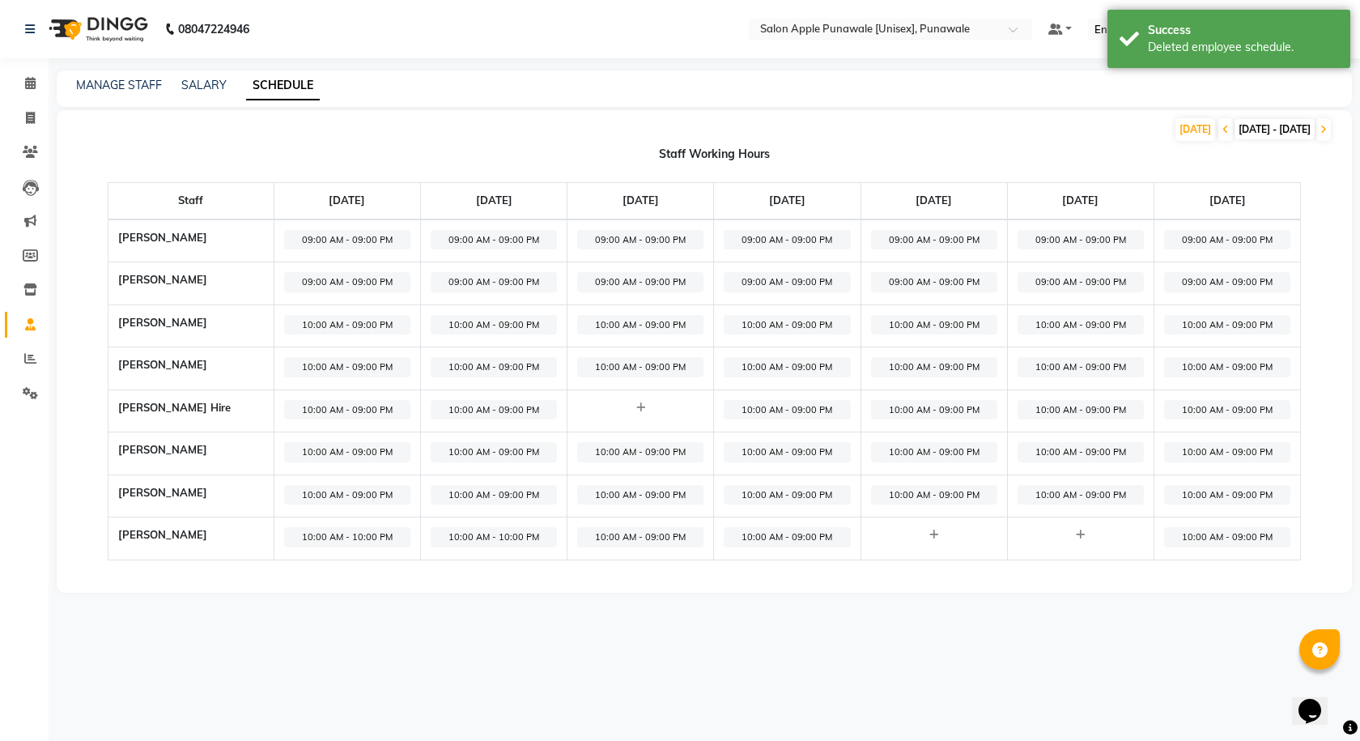
click at [766, 412] on span "10:00 AM - 09:00 PM" at bounding box center [787, 410] width 126 height 20
select select "10:00 AM"
select select "09:00 PM"
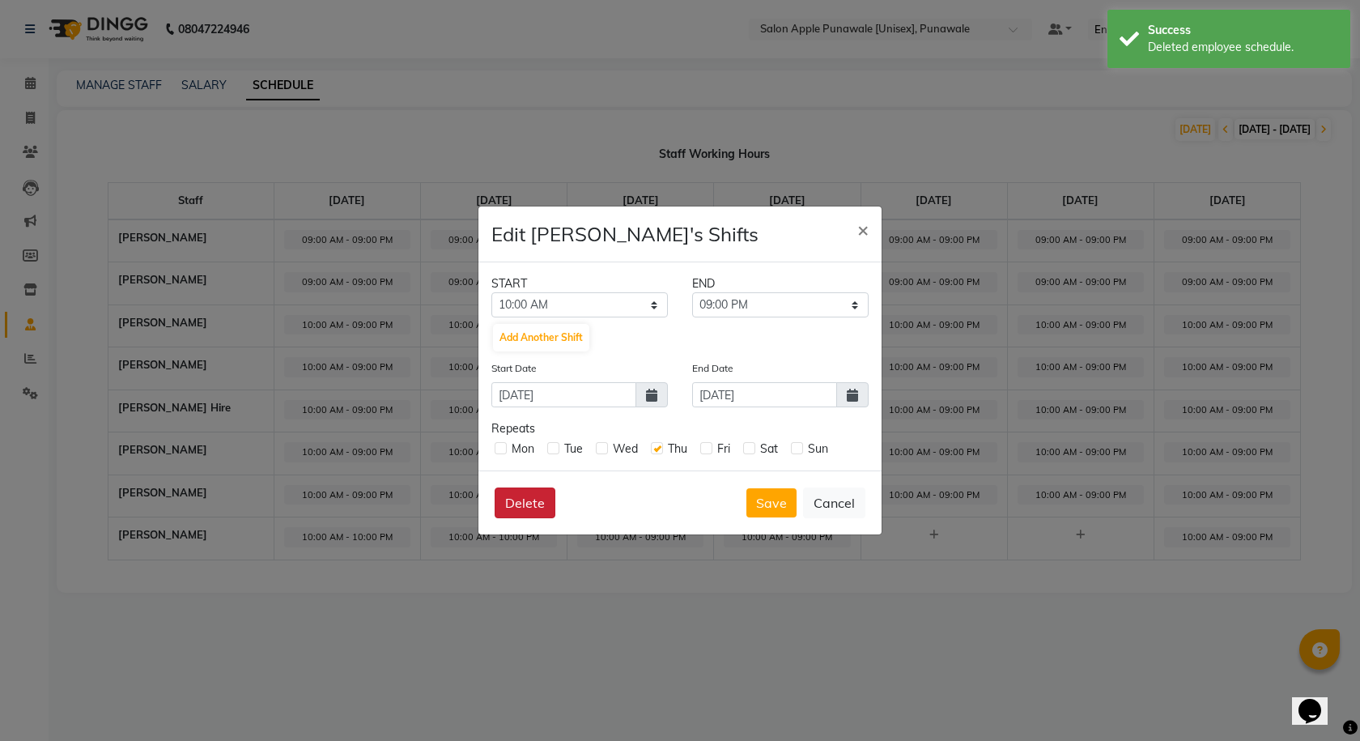
click at [521, 500] on button "Delete" at bounding box center [525, 502] width 61 height 31
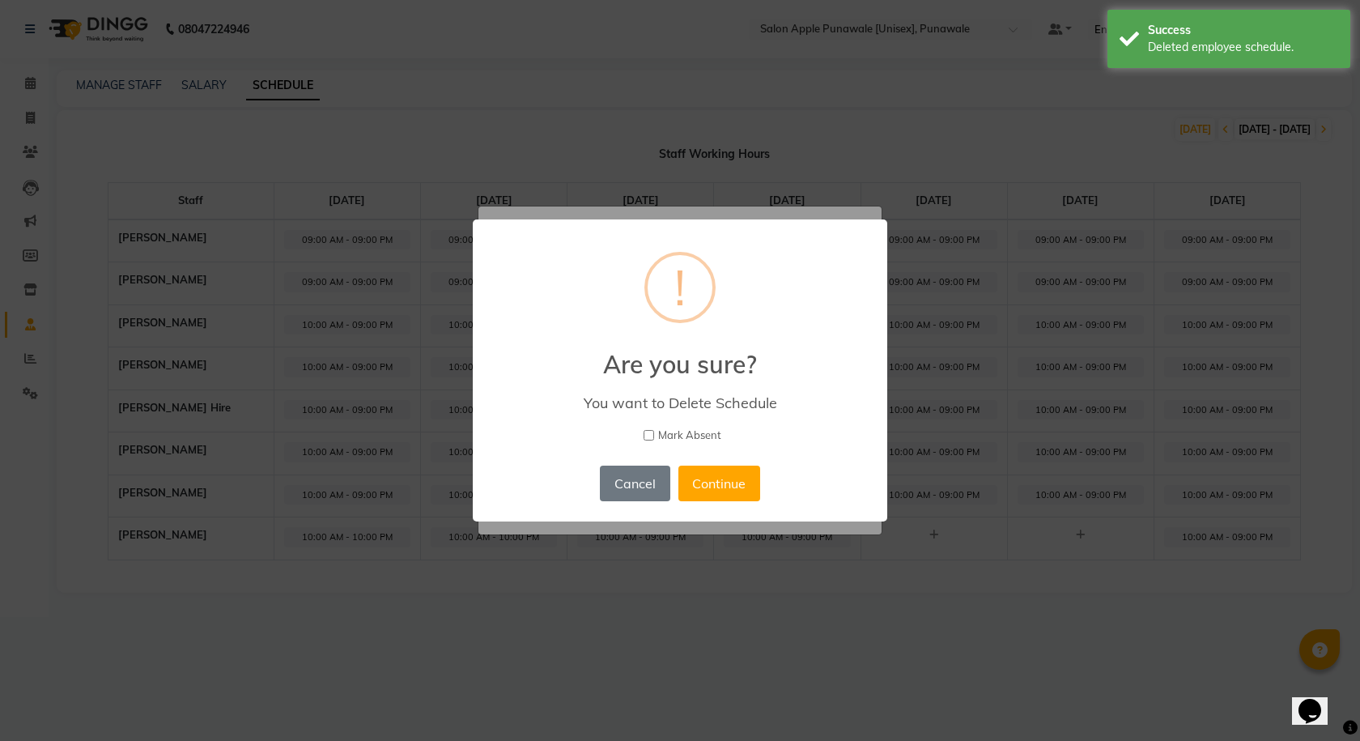
click at [649, 431] on input "Mark Absent" at bounding box center [648, 435] width 11 height 11
checkbox input "true"
click at [720, 469] on button "Continue" at bounding box center [719, 483] width 82 height 36
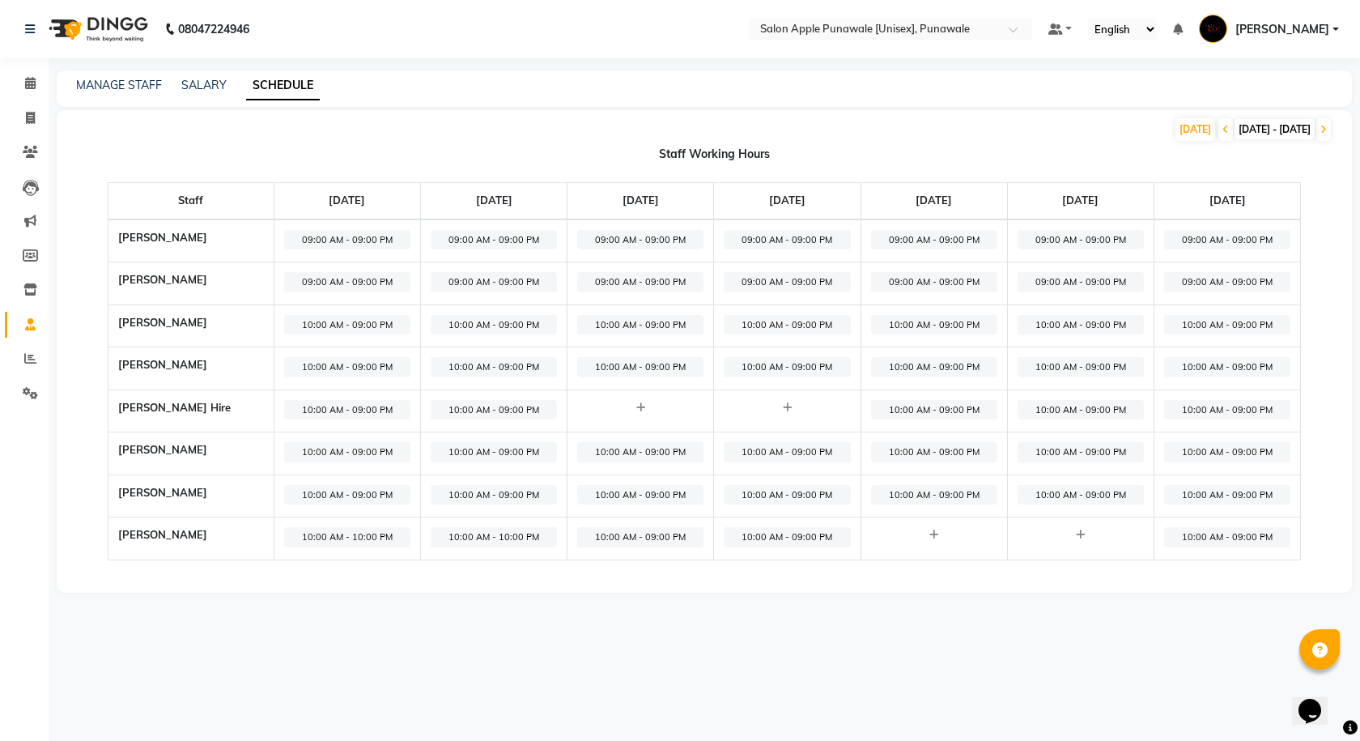
click at [779, 328] on span "10:00 AM - 09:00 PM" at bounding box center [787, 325] width 126 height 20
select select "10:00 AM"
select select "09:00 PM"
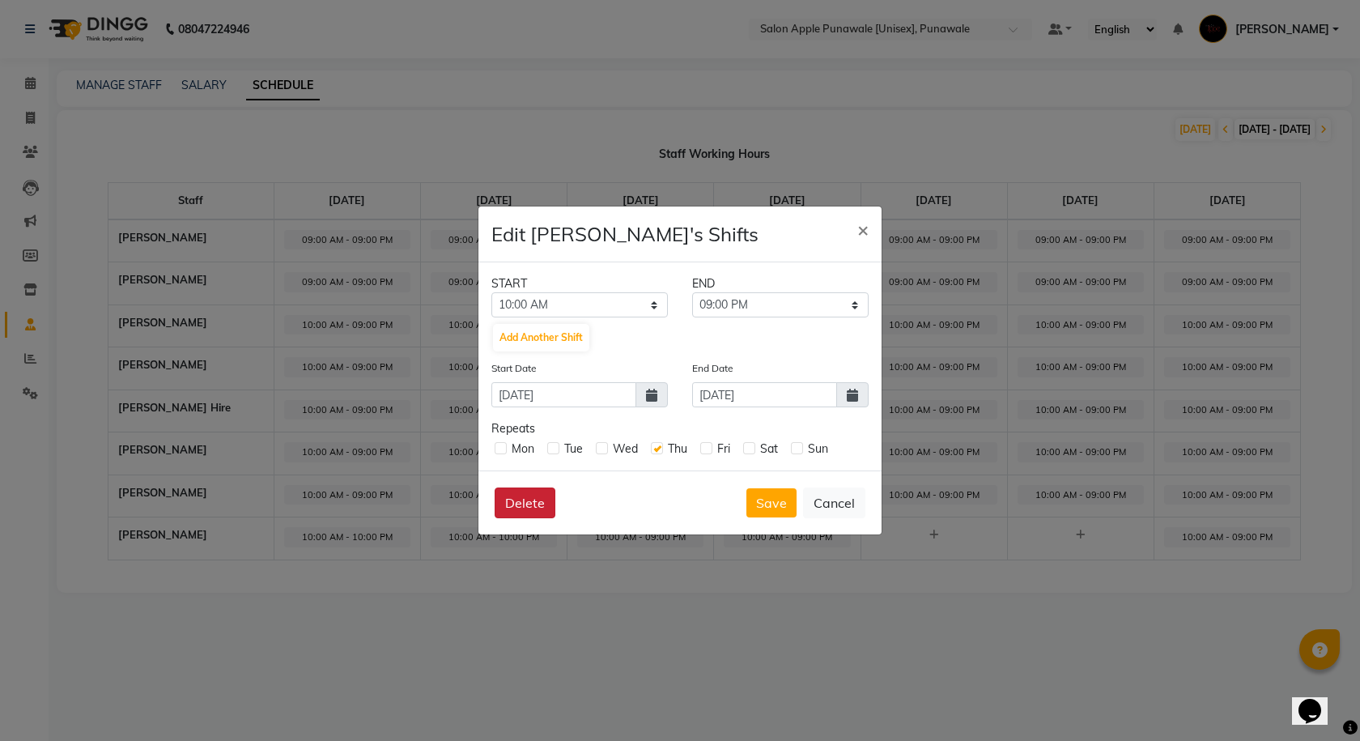
click at [535, 504] on button "Delete" at bounding box center [525, 502] width 61 height 31
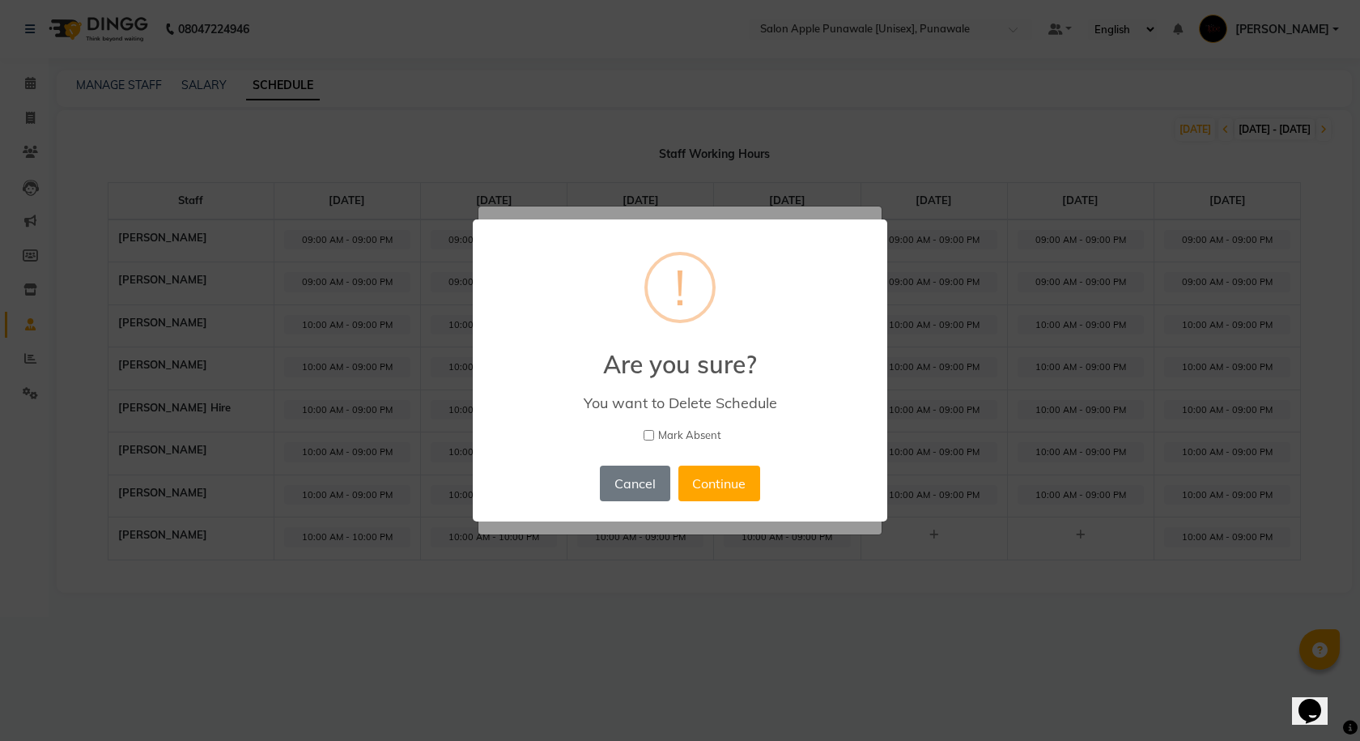
click at [656, 436] on label "Mark Absent" at bounding box center [680, 435] width 372 height 16
click at [654, 436] on input "Mark Absent" at bounding box center [648, 435] width 11 height 11
checkbox input "true"
click at [717, 490] on button "Continue" at bounding box center [719, 483] width 82 height 36
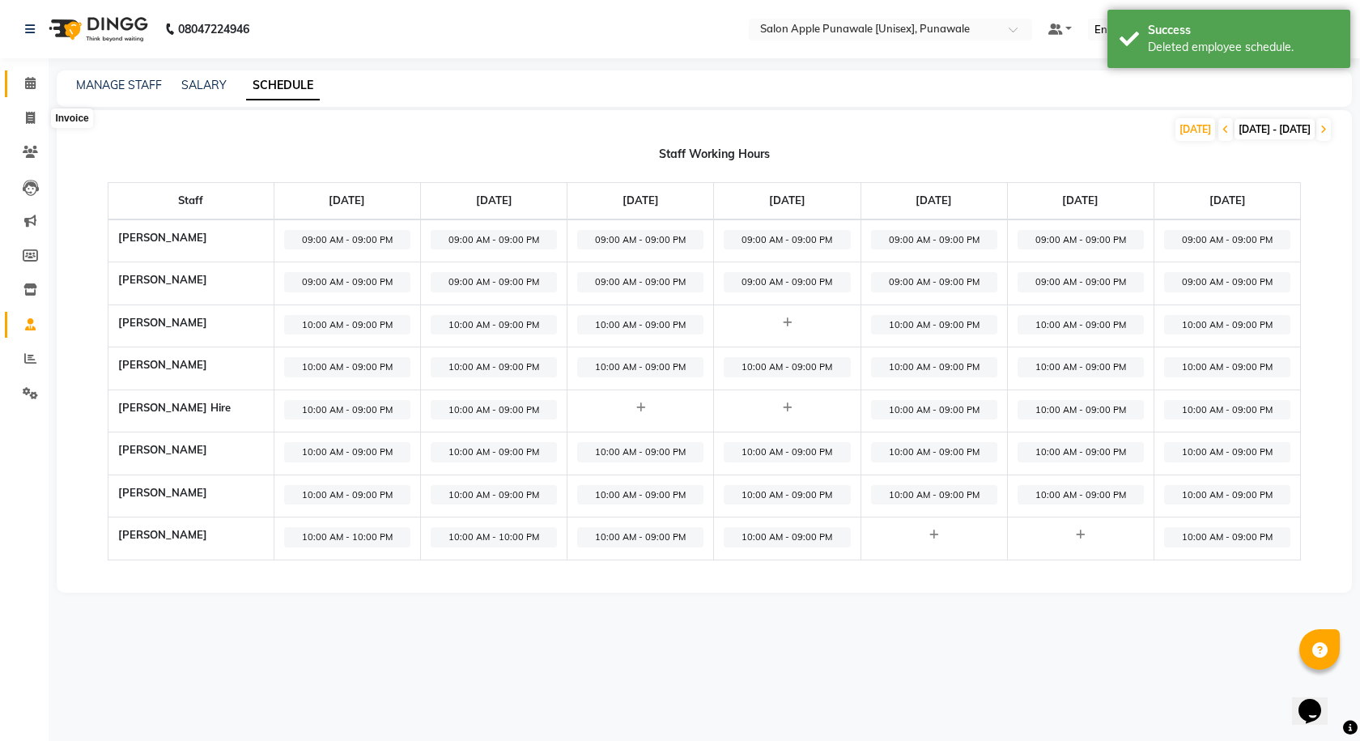
click at [30, 85] on icon at bounding box center [30, 83] width 11 height 12
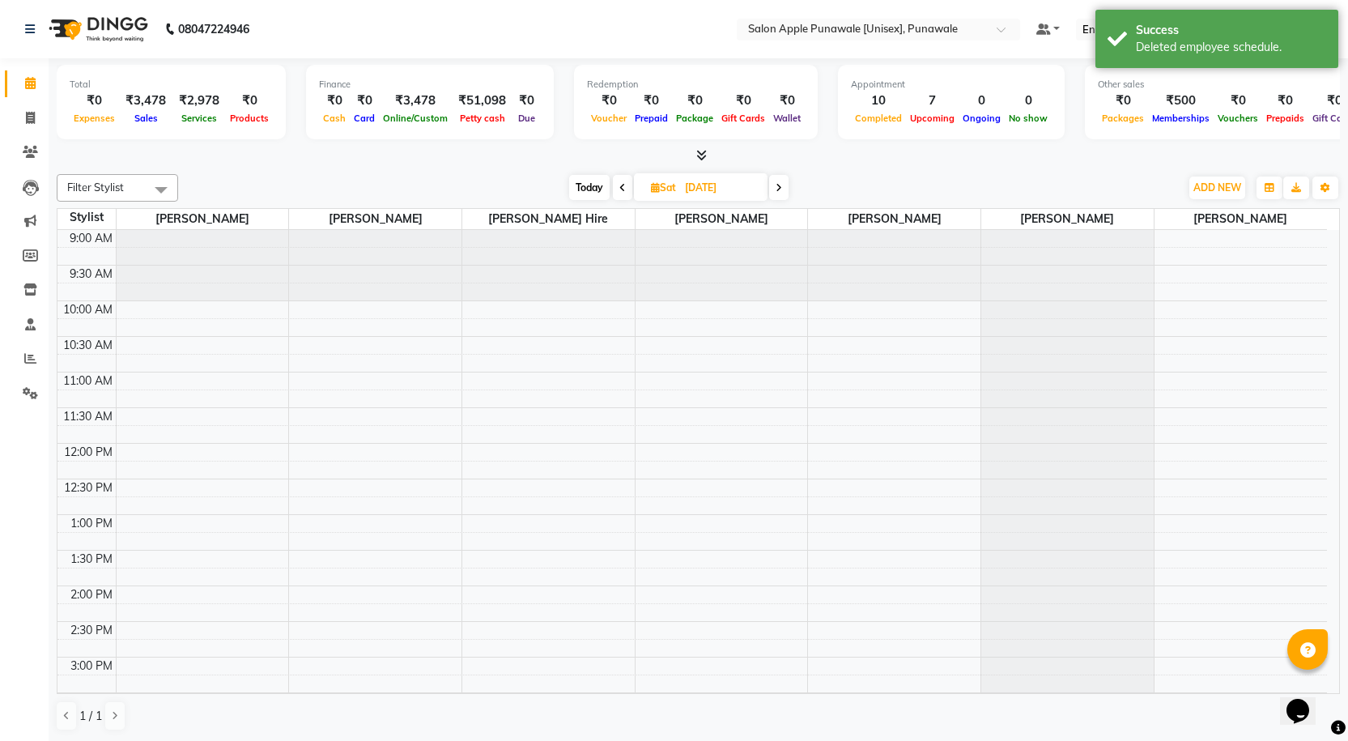
click at [593, 184] on span "Today" at bounding box center [589, 187] width 40 height 25
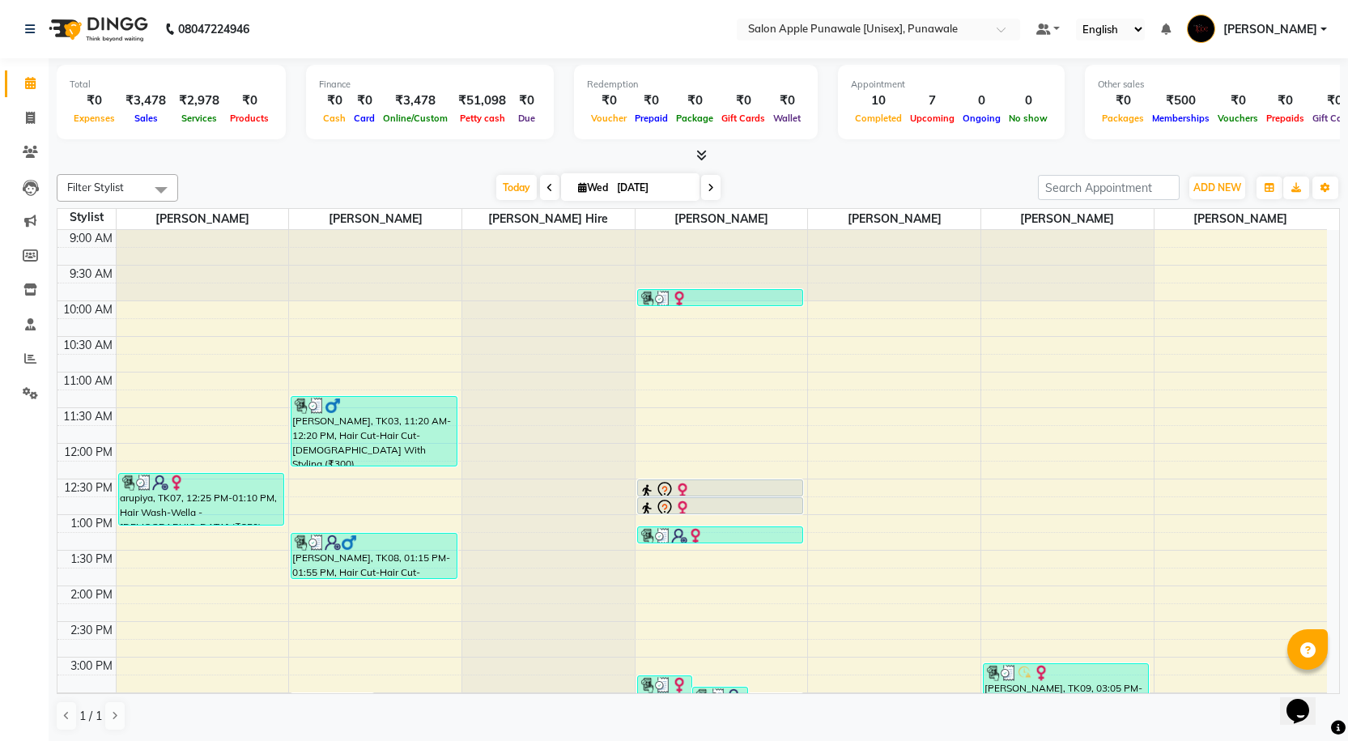
click at [714, 193] on span at bounding box center [710, 187] width 19 height 25
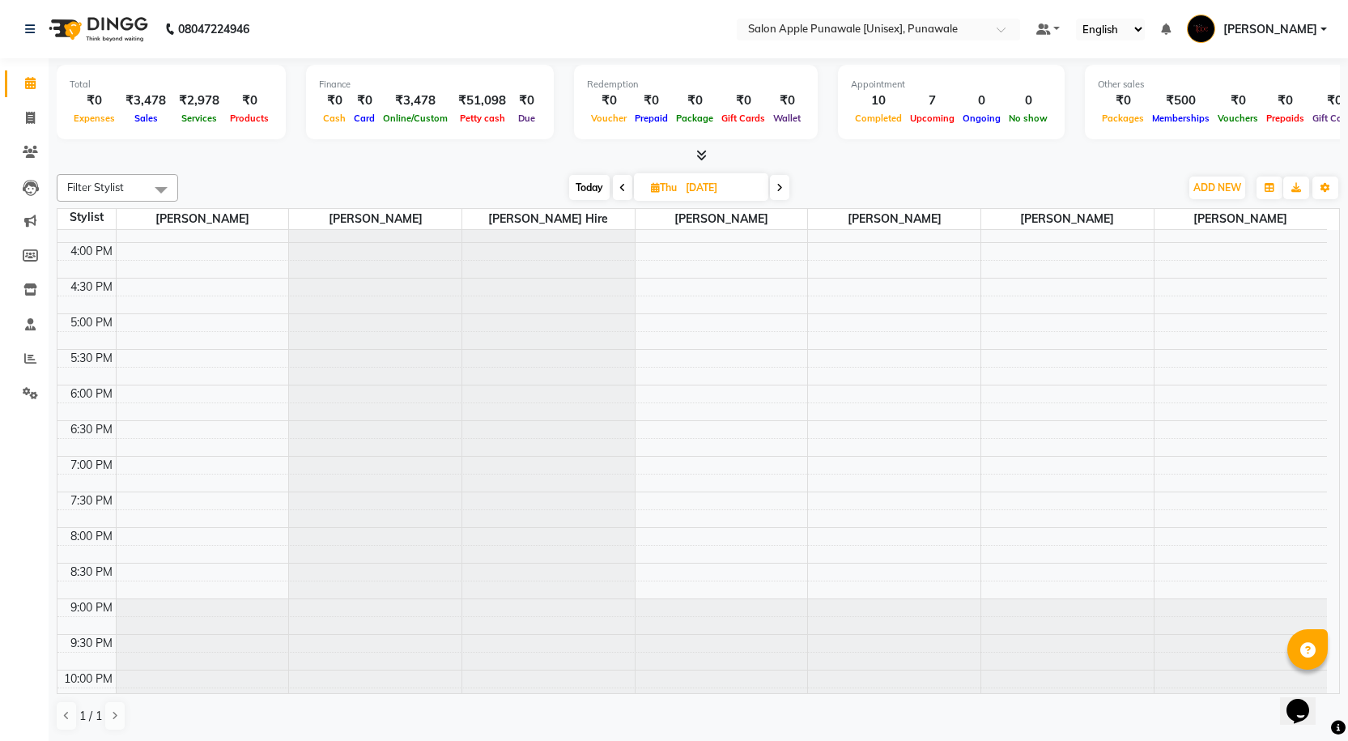
click at [781, 194] on span at bounding box center [779, 187] width 19 height 25
type input "[DATE]"
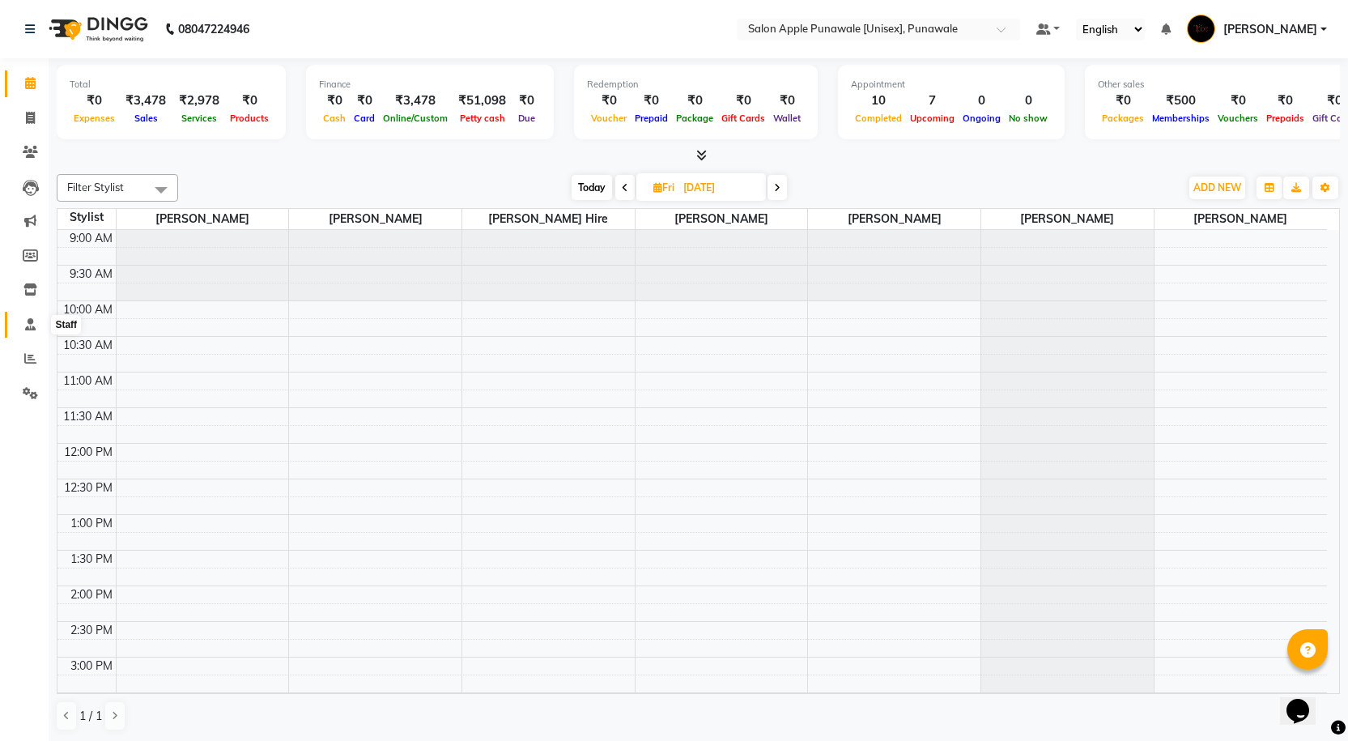
click at [23, 329] on span at bounding box center [30, 325] width 28 height 19
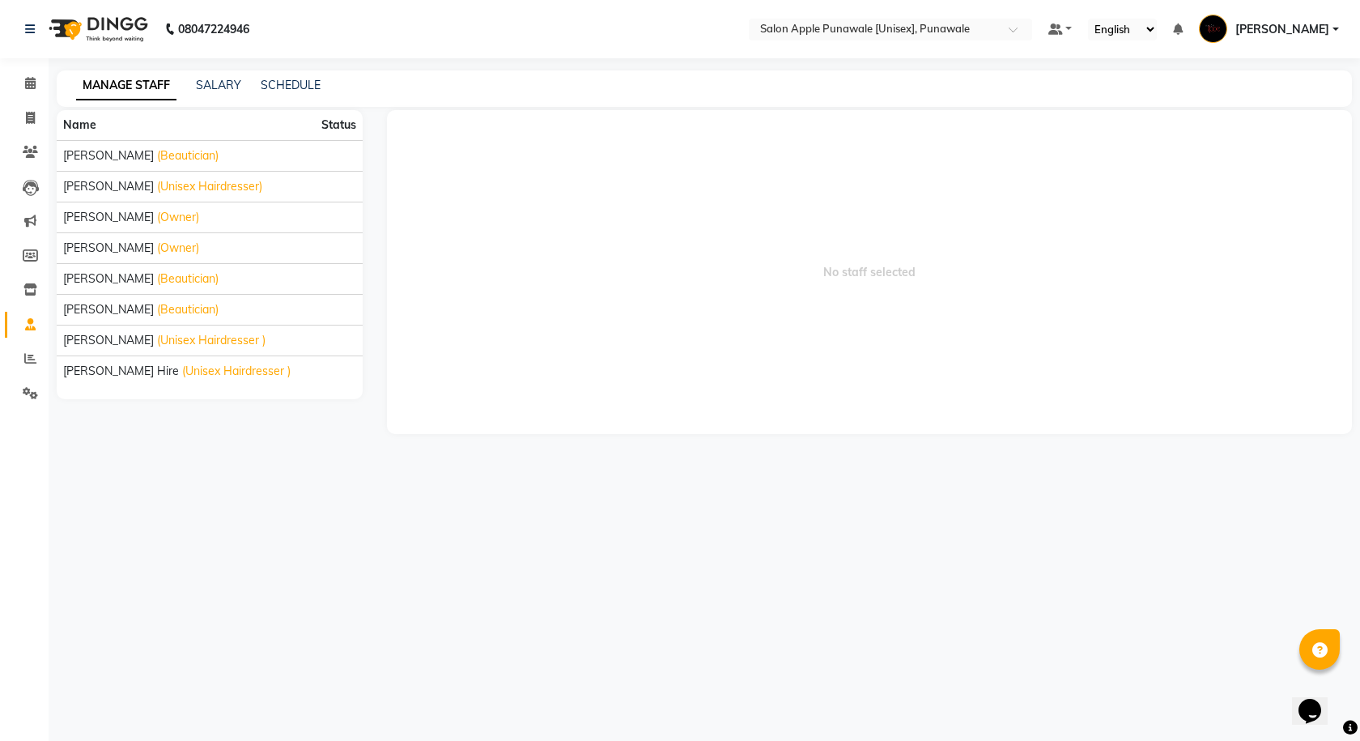
click at [292, 92] on div "SCHEDULE" at bounding box center [291, 85] width 60 height 17
click at [294, 85] on link "SCHEDULE" at bounding box center [291, 85] width 60 height 15
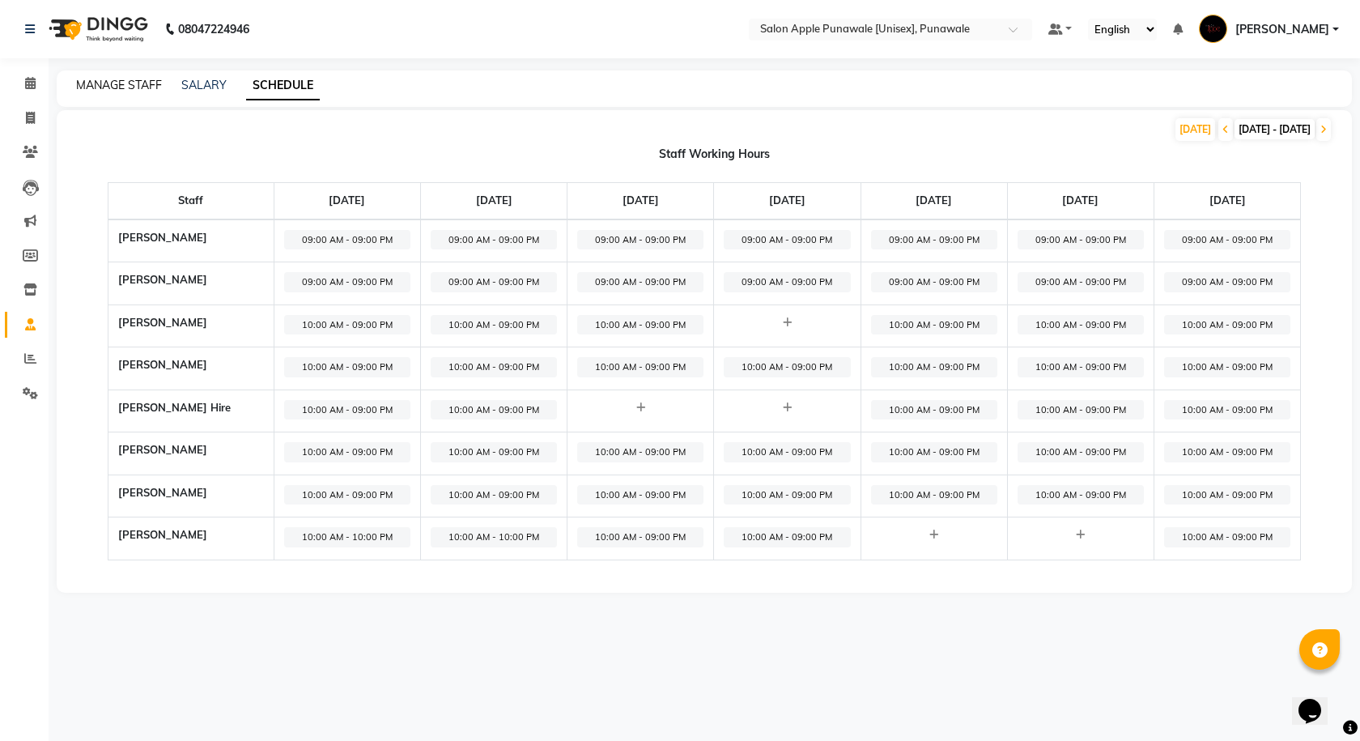
click at [117, 78] on link "MANAGE STAFF" at bounding box center [119, 85] width 86 height 15
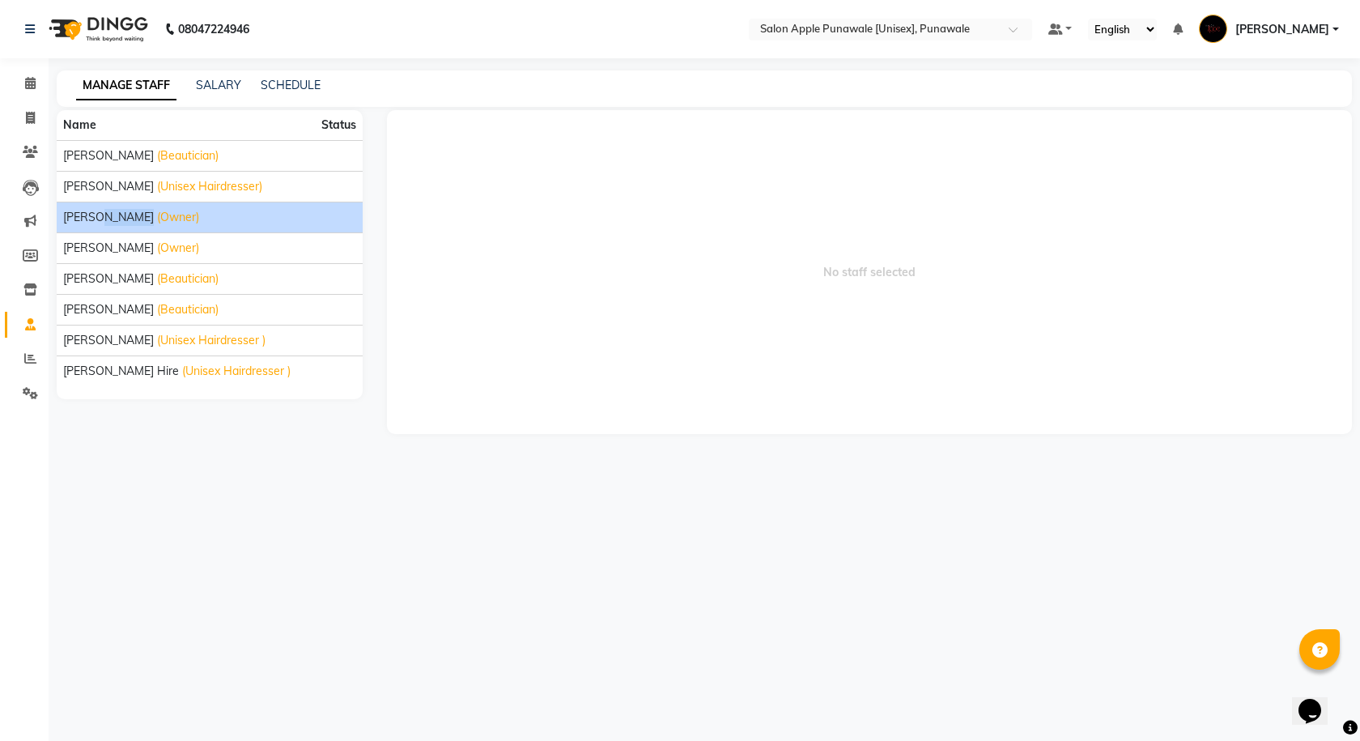
click at [103, 225] on li "Kamlesh Nikam (Owner)" at bounding box center [210, 217] width 306 height 31
click at [88, 221] on span "[PERSON_NAME]" at bounding box center [108, 217] width 91 height 17
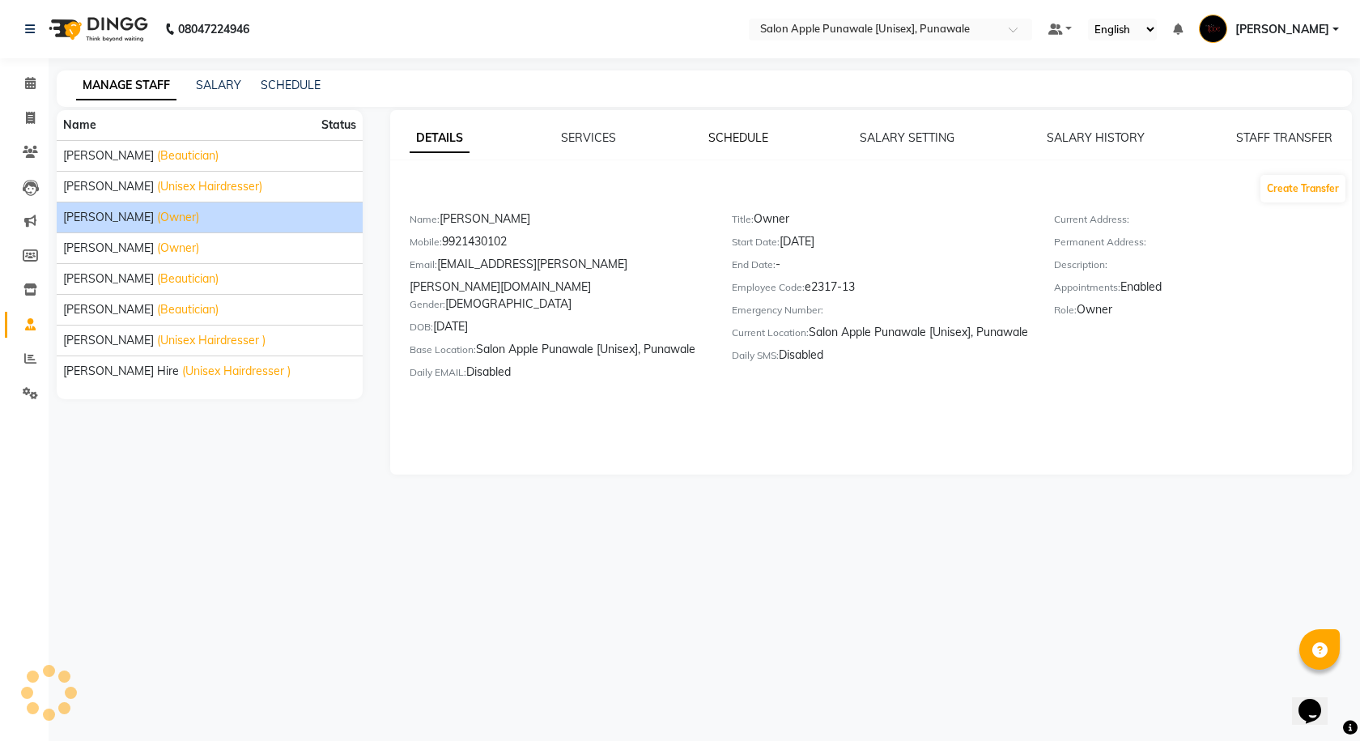
click at [727, 131] on link "SCHEDULE" at bounding box center [738, 137] width 60 height 15
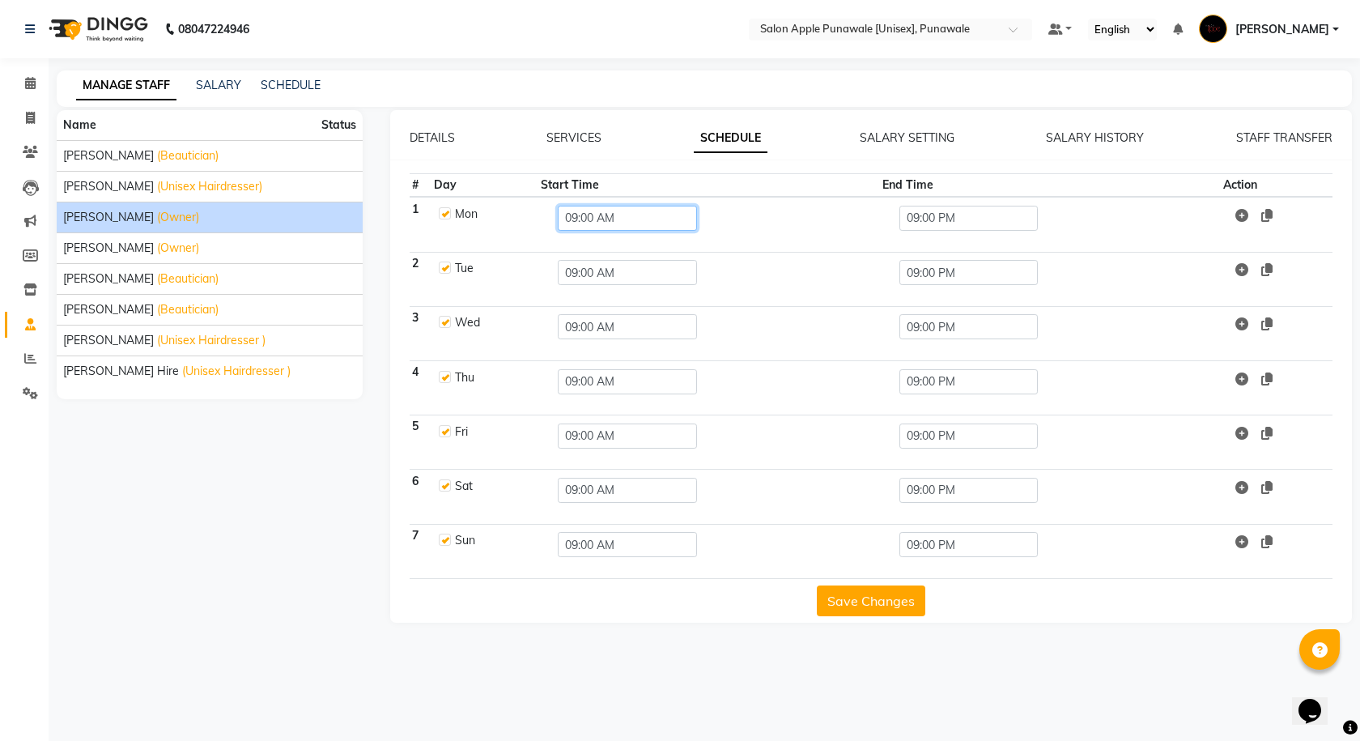
click at [567, 221] on input "09:00 AM" at bounding box center [627, 218] width 138 height 25
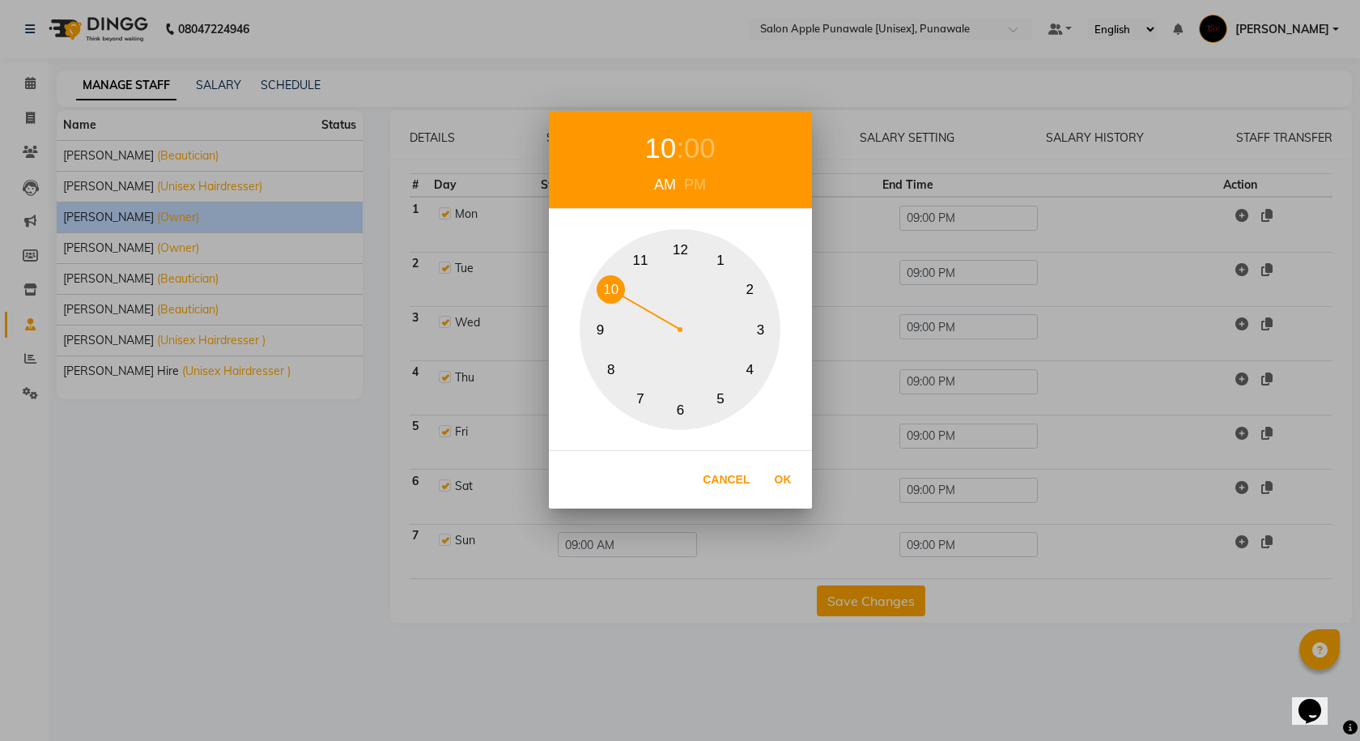
drag, startPoint x: 596, startPoint y: 325, endPoint x: 606, endPoint y: 290, distance: 36.1
click at [606, 290] on div "1 2 3 4 5 6 7 8 9 10 11 12" at bounding box center [679, 329] width 201 height 201
click at [793, 470] on button "Ok" at bounding box center [782, 479] width 33 height 33
type input "10:00 AM"
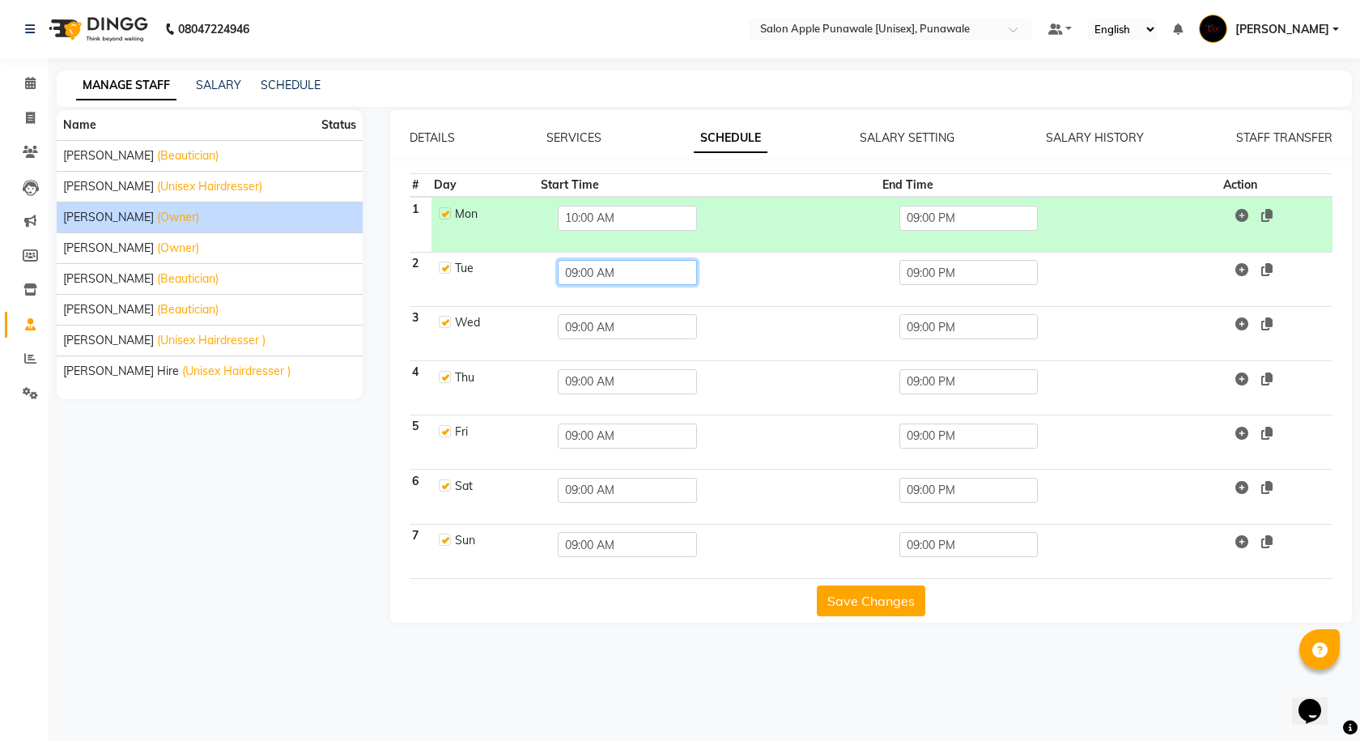
click at [575, 271] on input "09:00 AM" at bounding box center [627, 272] width 138 height 25
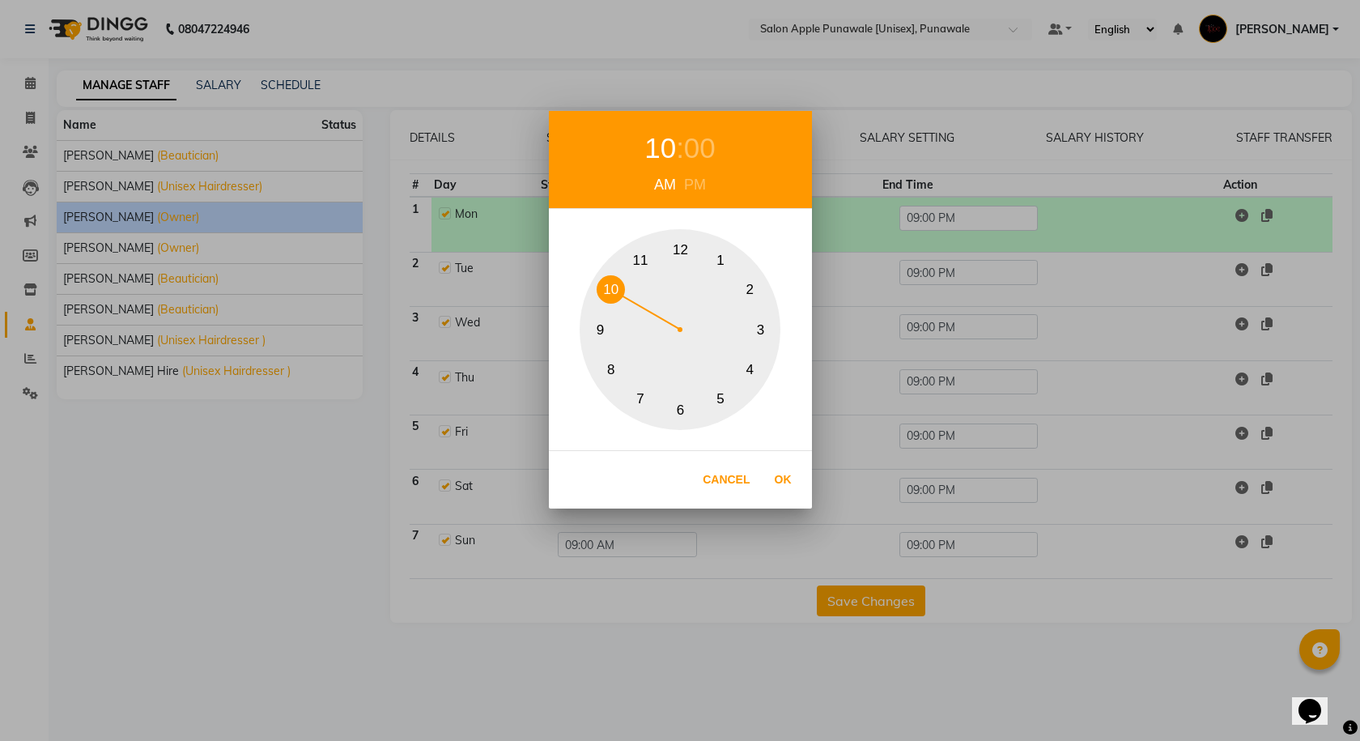
drag, startPoint x: 602, startPoint y: 327, endPoint x: 618, endPoint y: 319, distance: 18.1
click at [605, 288] on div "1 2 3 4 5 6 7 8 9 10 11 12" at bounding box center [679, 329] width 201 height 201
click at [783, 480] on button "Ok" at bounding box center [782, 479] width 33 height 33
type input "10:00 AM"
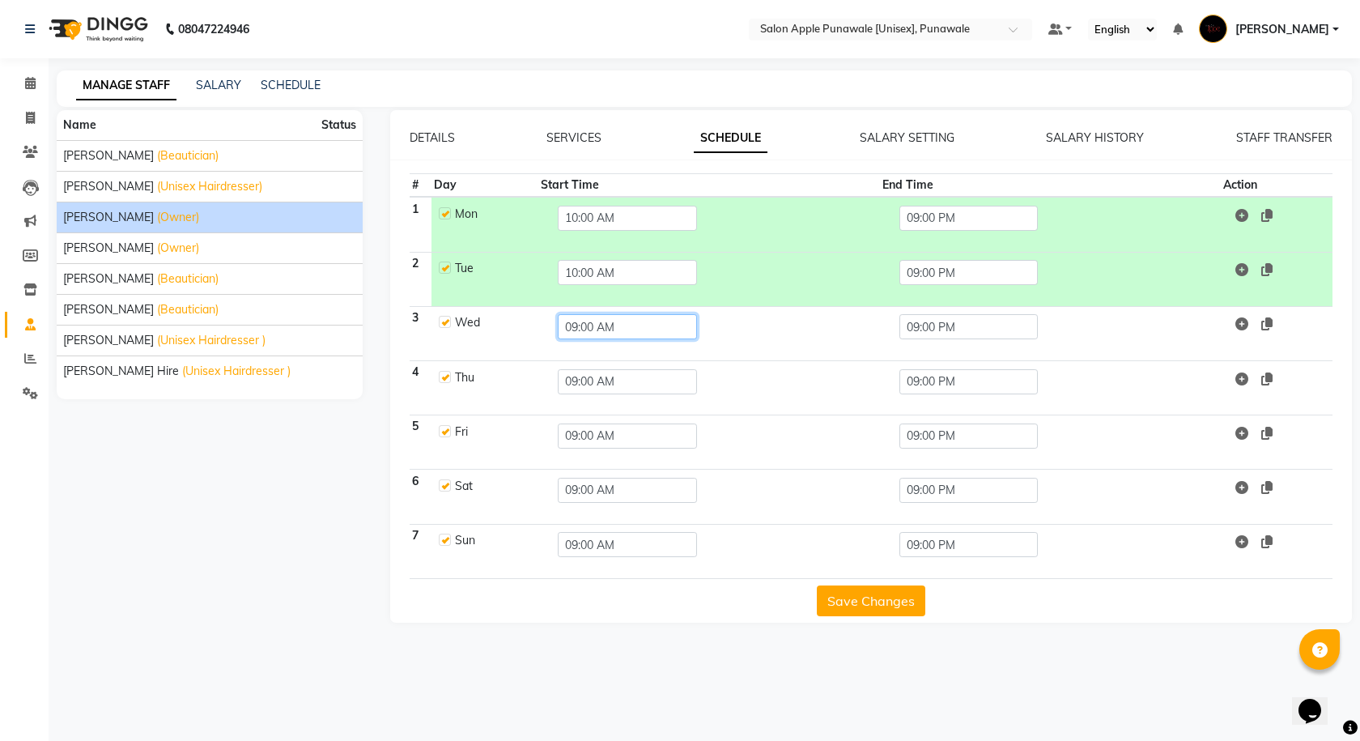
click at [573, 321] on input "09:00 AM" at bounding box center [627, 326] width 138 height 25
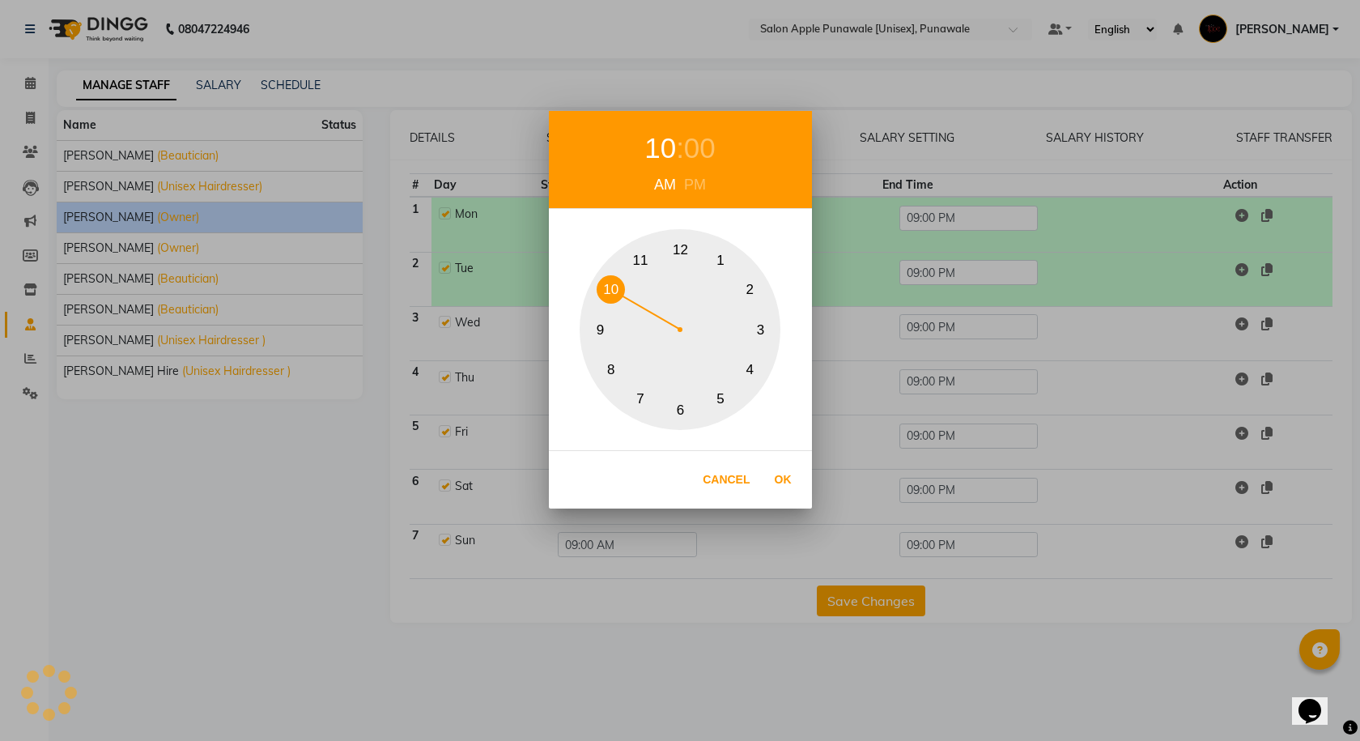
drag, startPoint x: 601, startPoint y: 329, endPoint x: 604, endPoint y: 291, distance: 38.1
click at [604, 291] on div "1 2 3 4 5 6 7 8 9 10 11 12" at bounding box center [679, 329] width 201 height 201
click at [779, 477] on button "Ok" at bounding box center [782, 479] width 33 height 33
type input "10:00 AM"
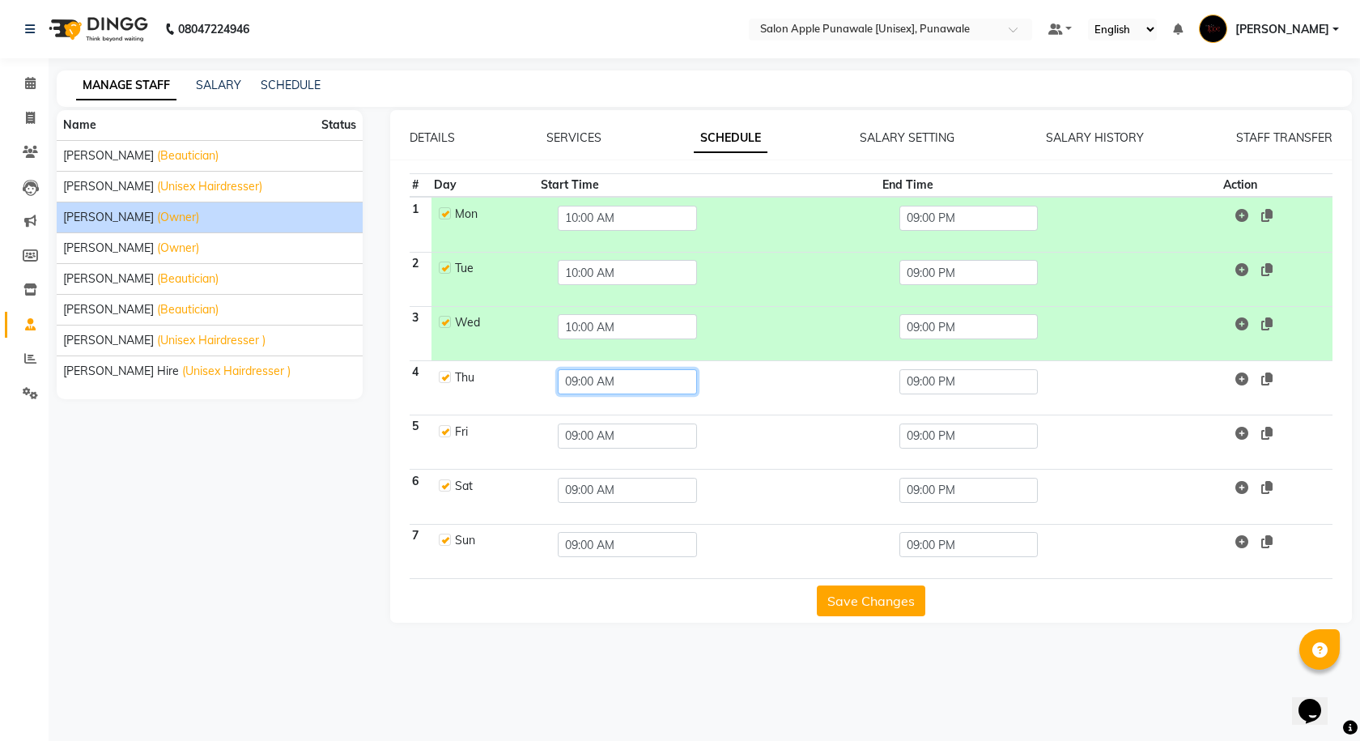
click at [575, 378] on input "09:00 AM" at bounding box center [627, 381] width 138 height 25
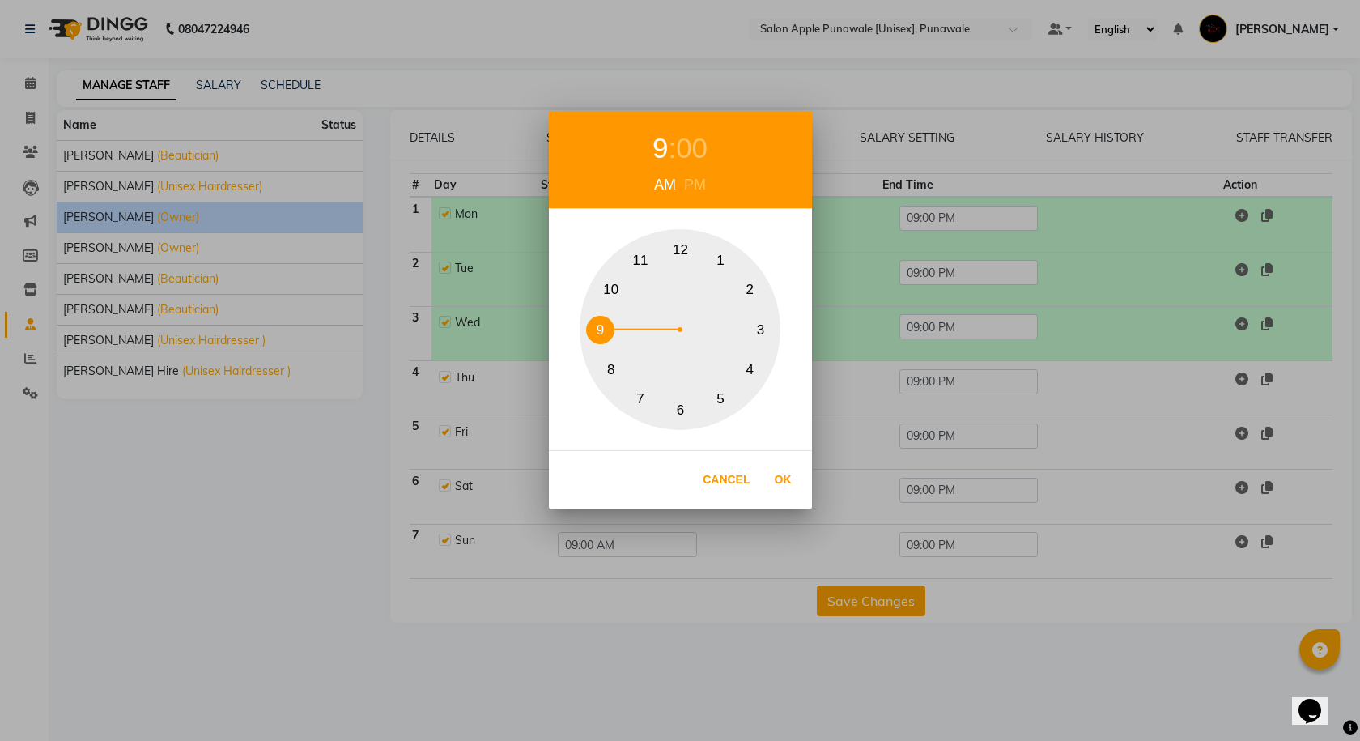
drag, startPoint x: 604, startPoint y: 323, endPoint x: 611, endPoint y: 289, distance: 34.8
click at [611, 289] on div "1 2 3 4 5 6 7 8 9 10 11 12" at bounding box center [679, 329] width 201 height 201
click at [779, 485] on button "Ok" at bounding box center [782, 479] width 33 height 33
type input "10:00 AM"
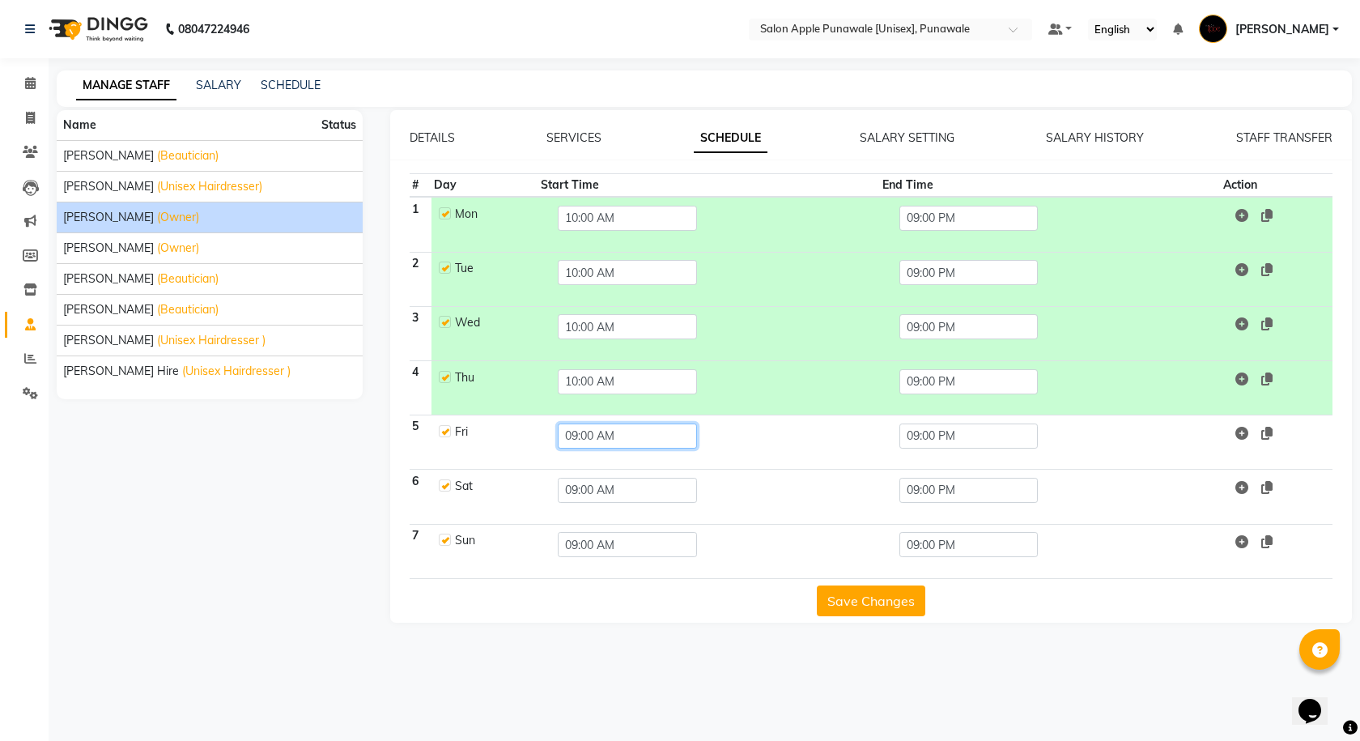
click at [568, 423] on input "09:00 AM" at bounding box center [627, 435] width 138 height 25
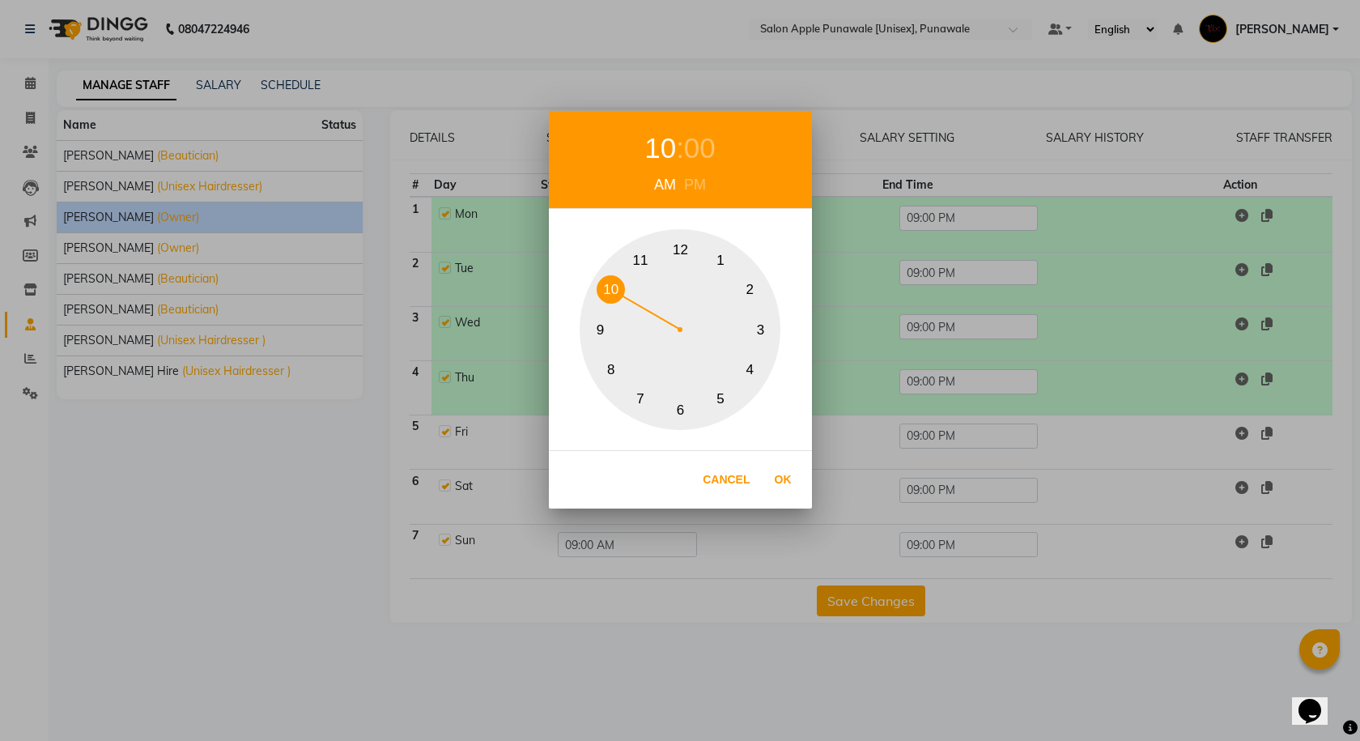
drag, startPoint x: 611, startPoint y: 326, endPoint x: 611, endPoint y: 289, distance: 37.2
click at [611, 289] on div "1 2 3 4 5 6 7 8 9 10 11 12" at bounding box center [679, 329] width 201 height 201
click at [786, 478] on button "Ok" at bounding box center [782, 479] width 33 height 33
type input "10:00 AM"
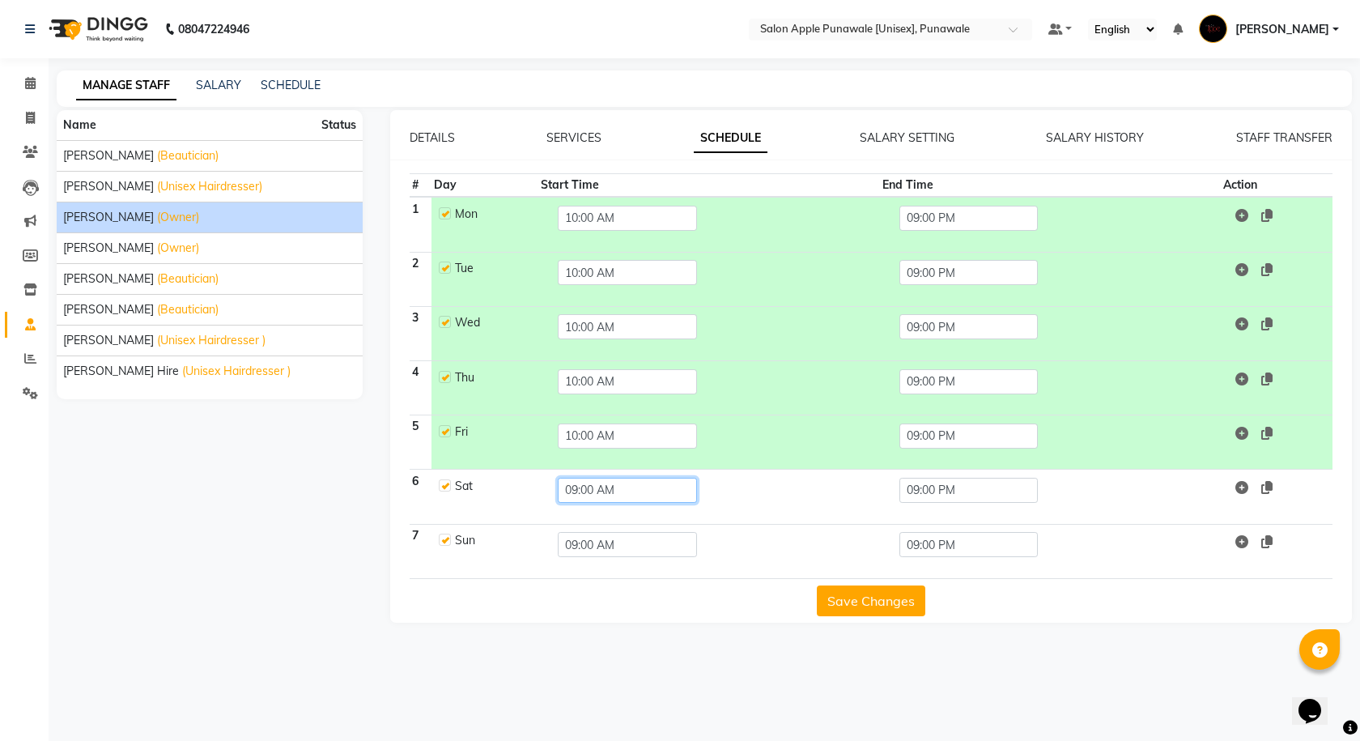
click at [578, 486] on input "09:00 AM" at bounding box center [627, 490] width 138 height 25
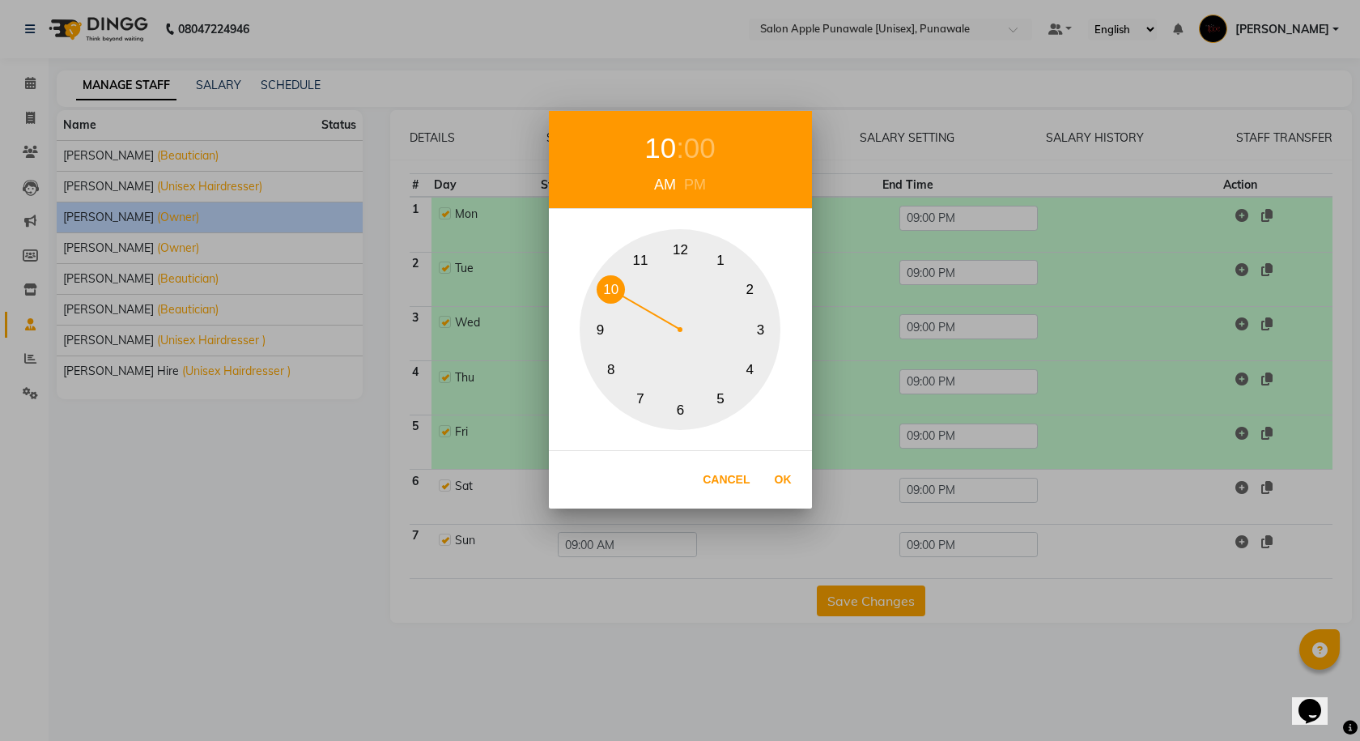
drag, startPoint x: 605, startPoint y: 325, endPoint x: 613, endPoint y: 295, distance: 31.0
click at [613, 295] on div "1 2 3 4 5 6 7 8 9 10 11 12" at bounding box center [679, 329] width 201 height 201
click at [790, 492] on button "Ok" at bounding box center [782, 479] width 33 height 33
type input "10:00 AM"
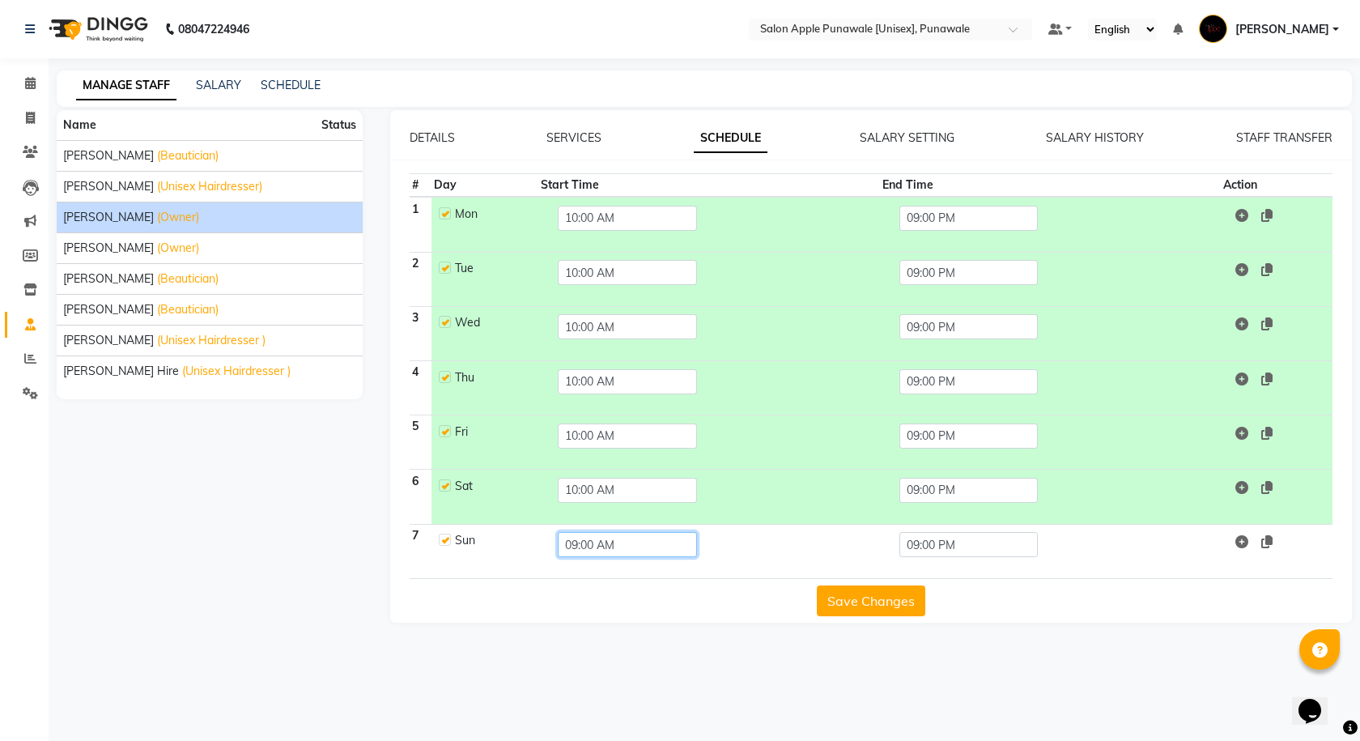
click at [568, 547] on input "09:00 AM" at bounding box center [627, 544] width 138 height 25
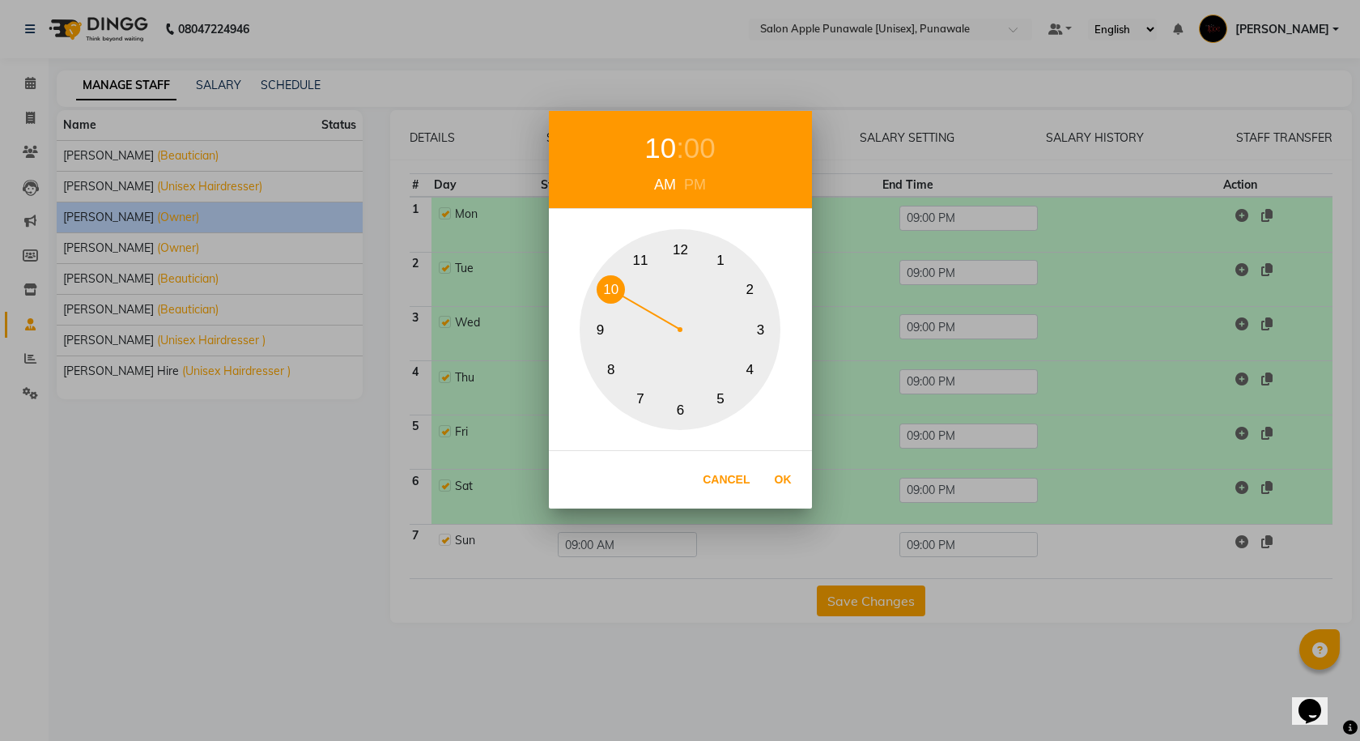
drag, startPoint x: 604, startPoint y: 327, endPoint x: 609, endPoint y: 293, distance: 34.3
click at [609, 293] on div "1 2 3 4 5 6 7 8 9 10 11 12" at bounding box center [679, 329] width 201 height 201
click at [778, 484] on button "Ok" at bounding box center [782, 479] width 33 height 33
type input "10:00 AM"
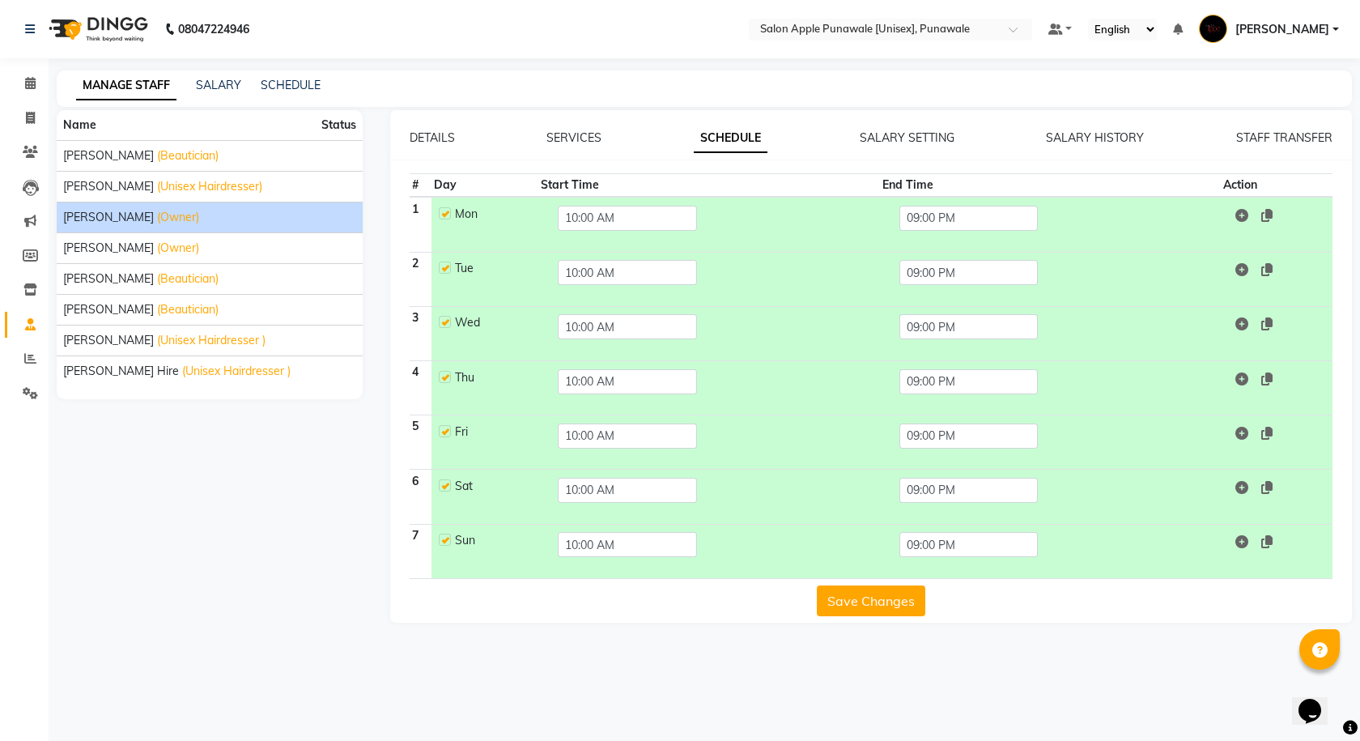
click at [874, 591] on button "Save Changes" at bounding box center [871, 600] width 108 height 31
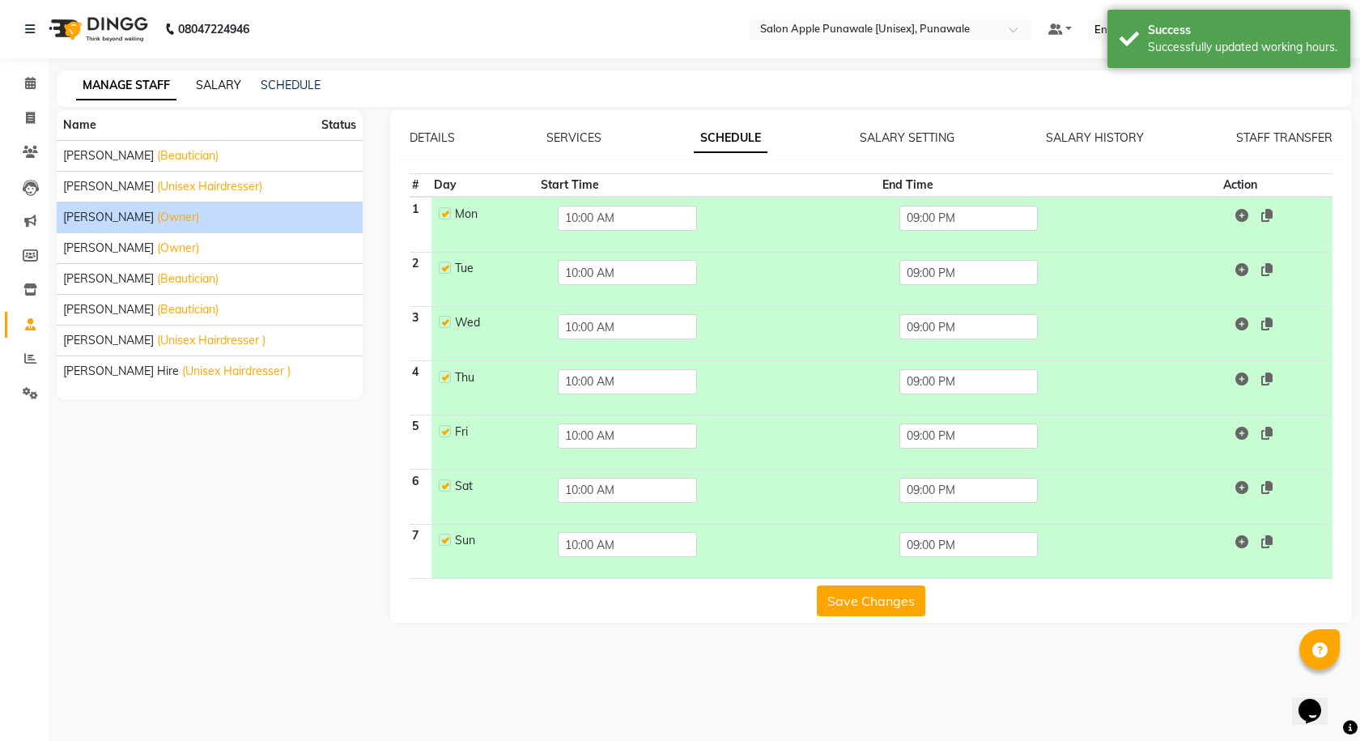
click at [224, 87] on link "SALARY" at bounding box center [218, 85] width 45 height 15
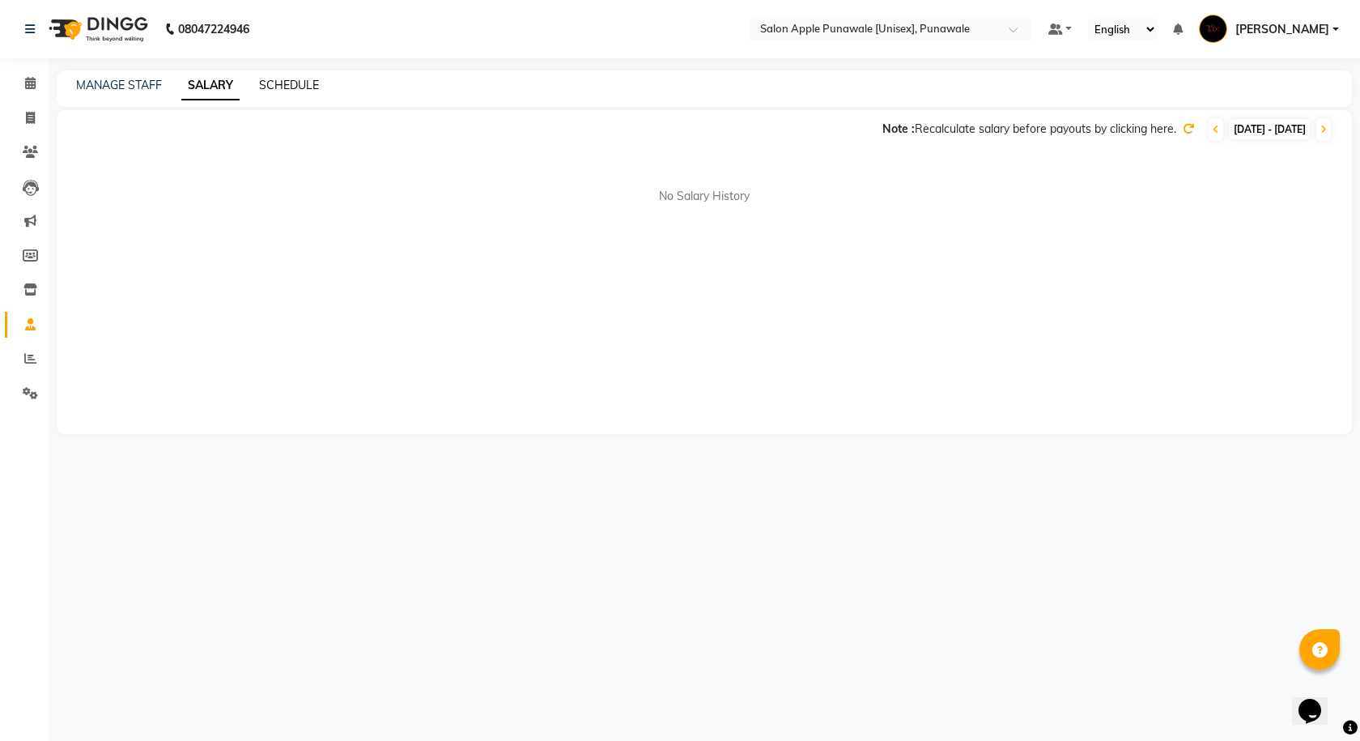
click at [311, 82] on link "SCHEDULE" at bounding box center [289, 85] width 60 height 15
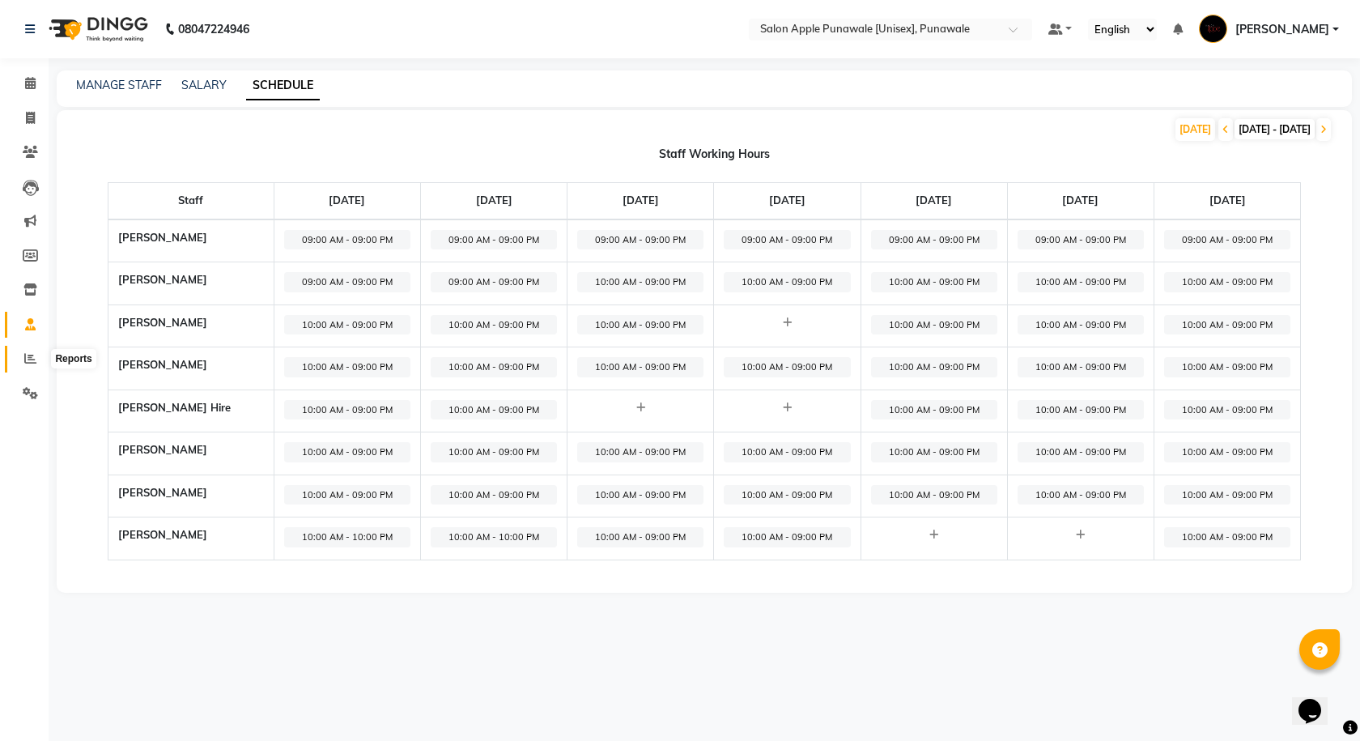
click at [31, 363] on icon at bounding box center [30, 358] width 12 height 12
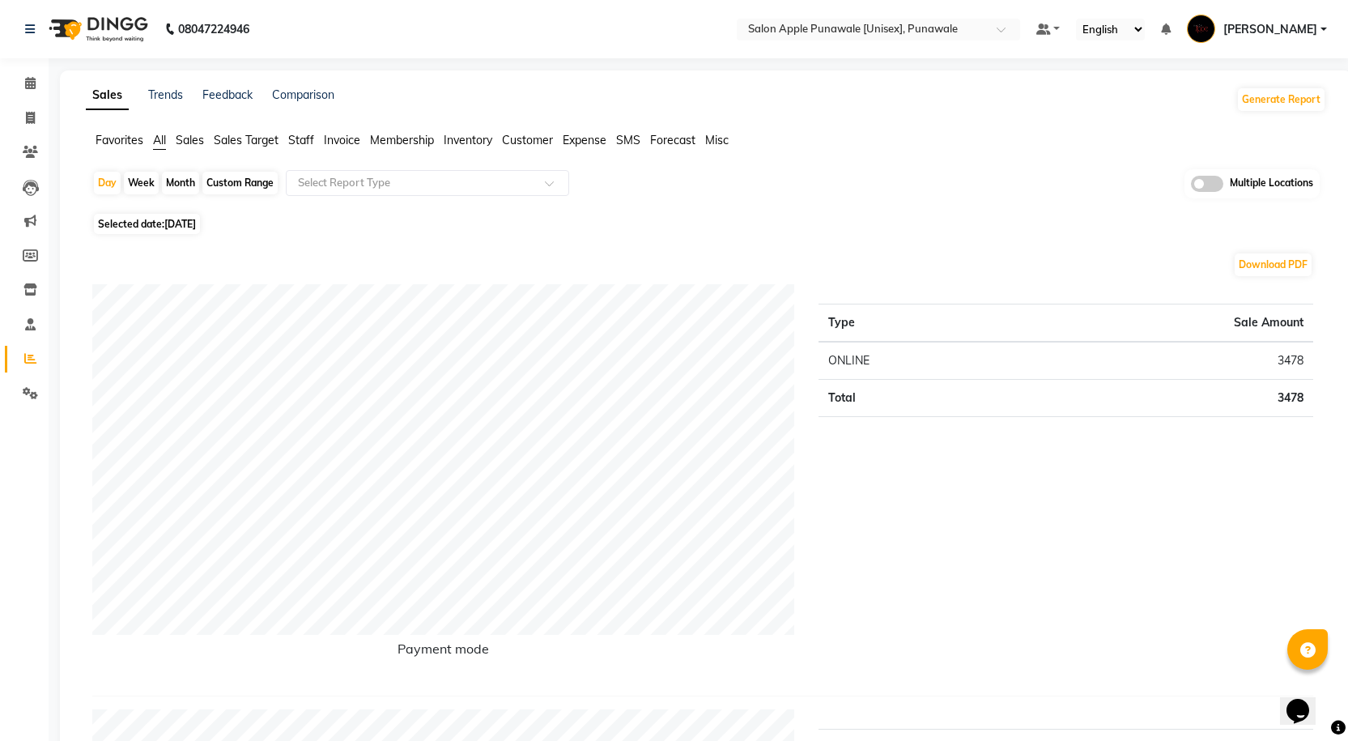
click at [191, 180] on div "Month" at bounding box center [180, 183] width 37 height 23
select select "9"
select select "2025"
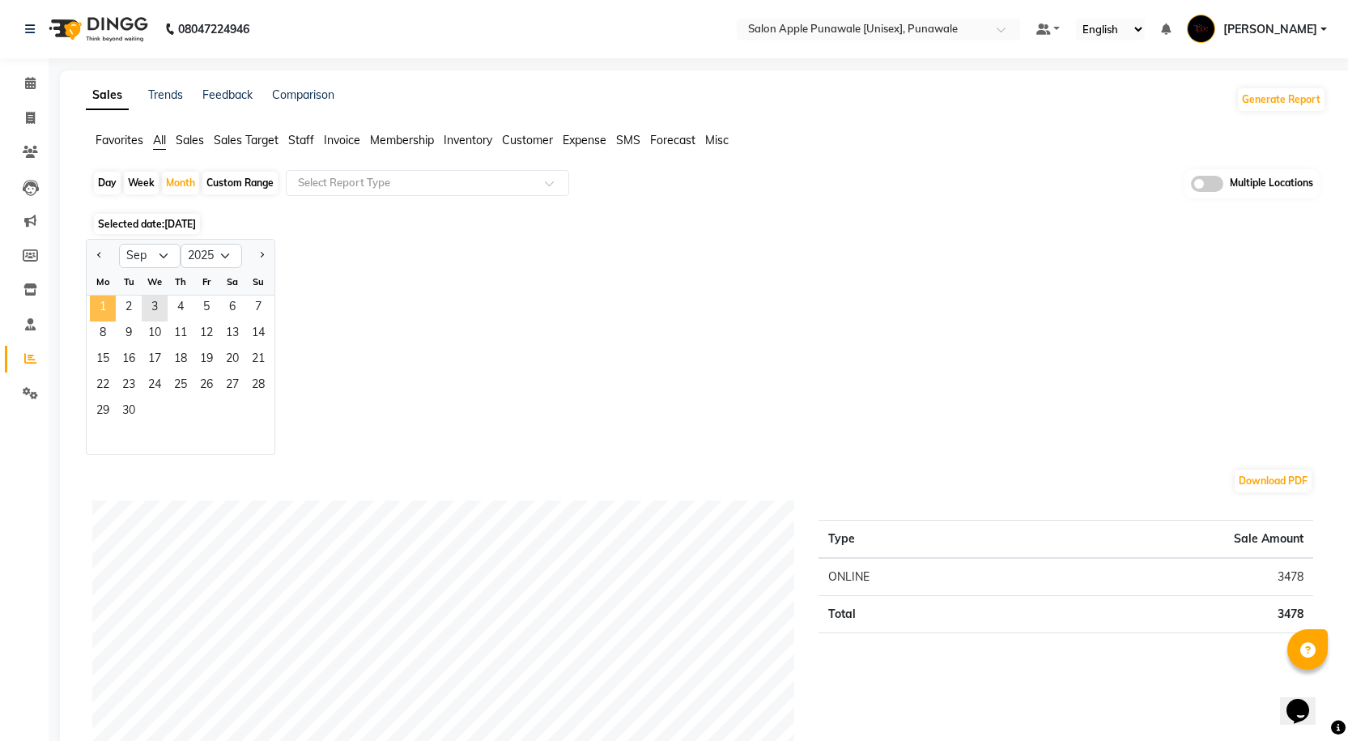
click at [96, 300] on span "1" at bounding box center [103, 308] width 26 height 26
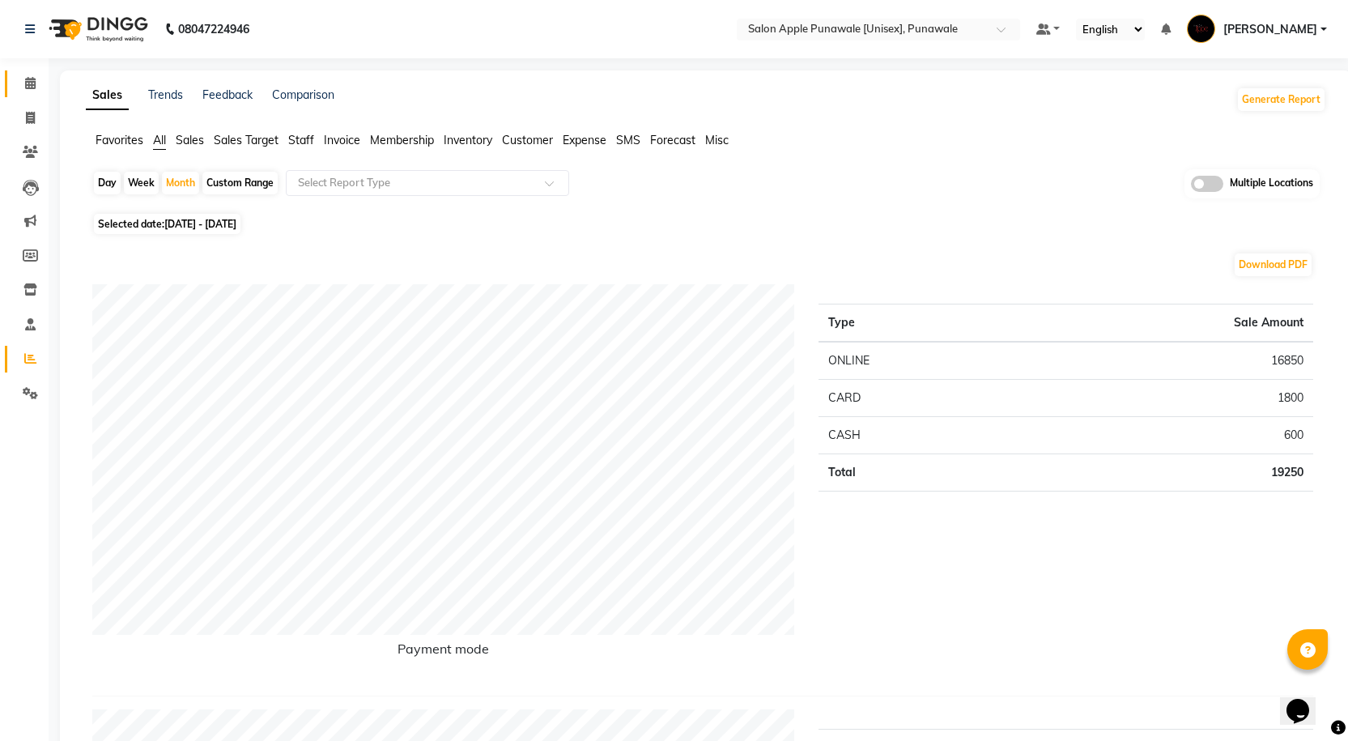
click at [28, 94] on link "Calendar" at bounding box center [24, 83] width 39 height 27
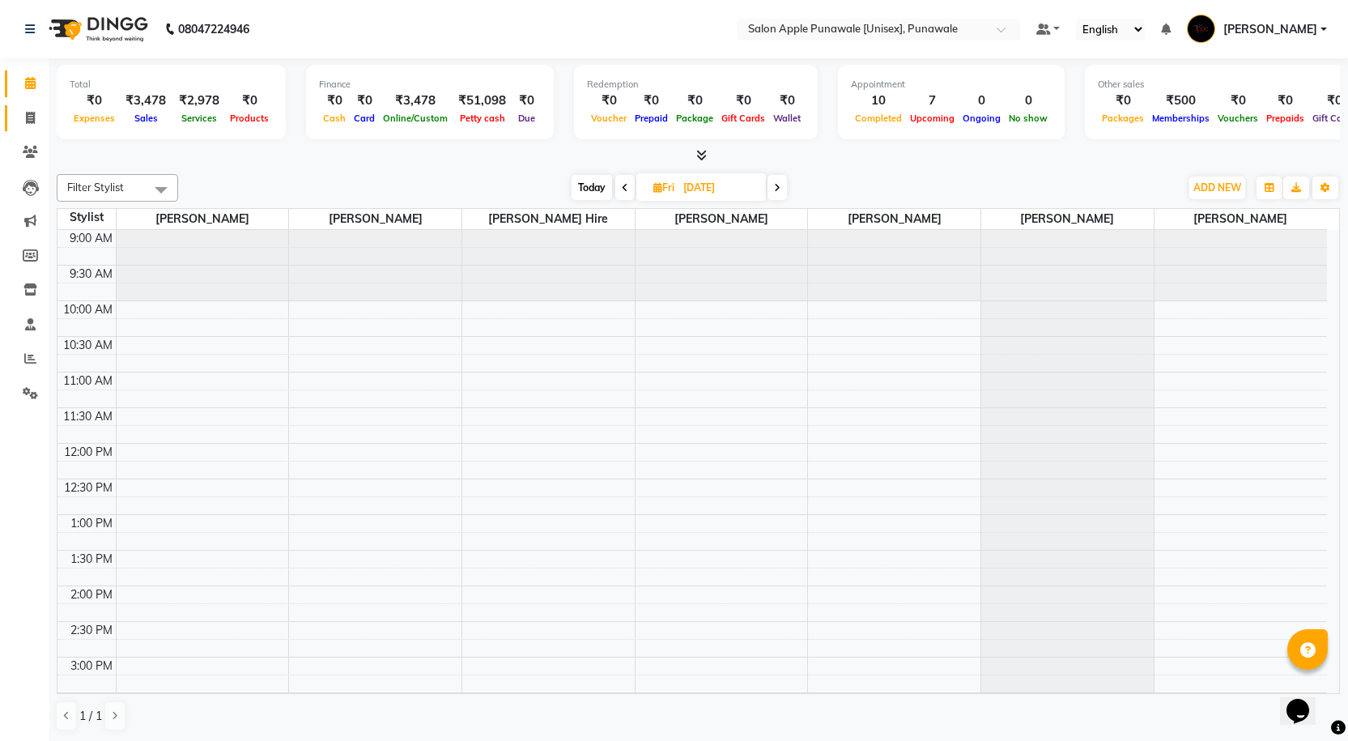
click at [28, 108] on link "Invoice" at bounding box center [24, 118] width 39 height 27
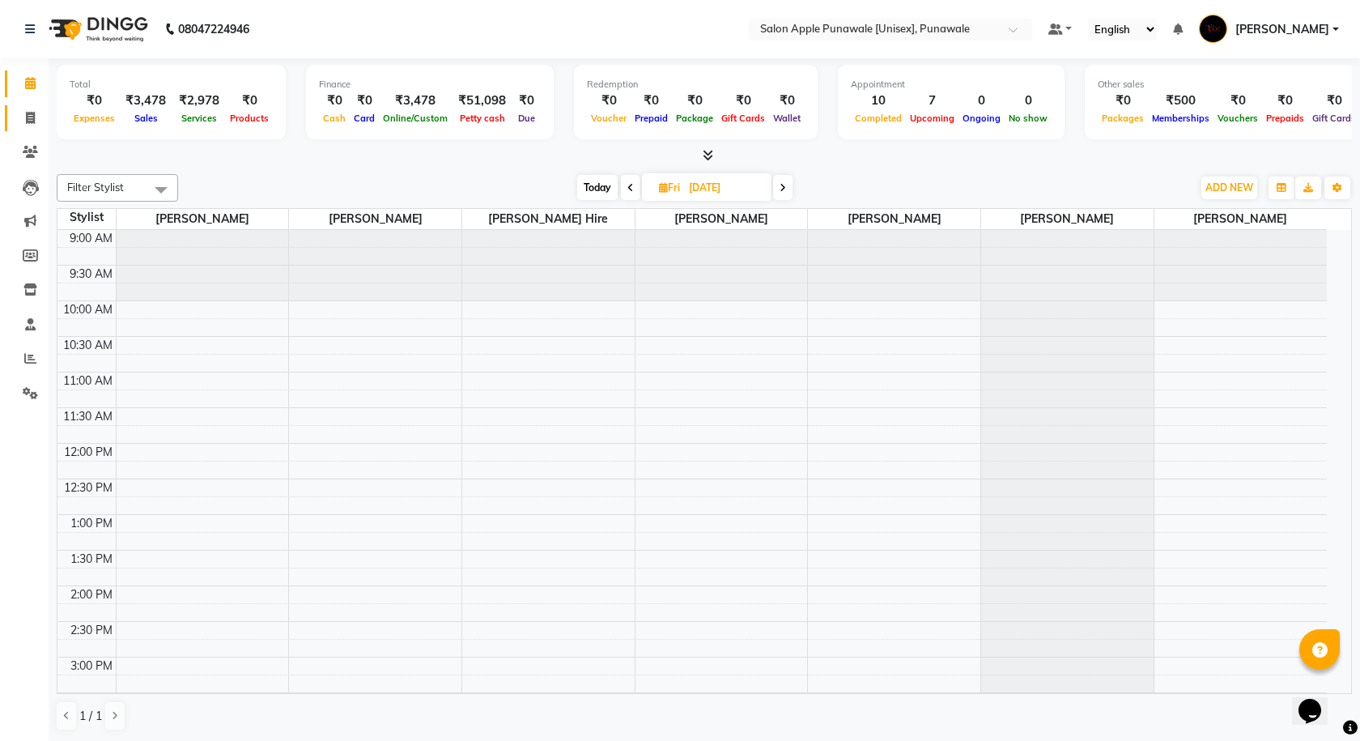
select select "5421"
select select "service"
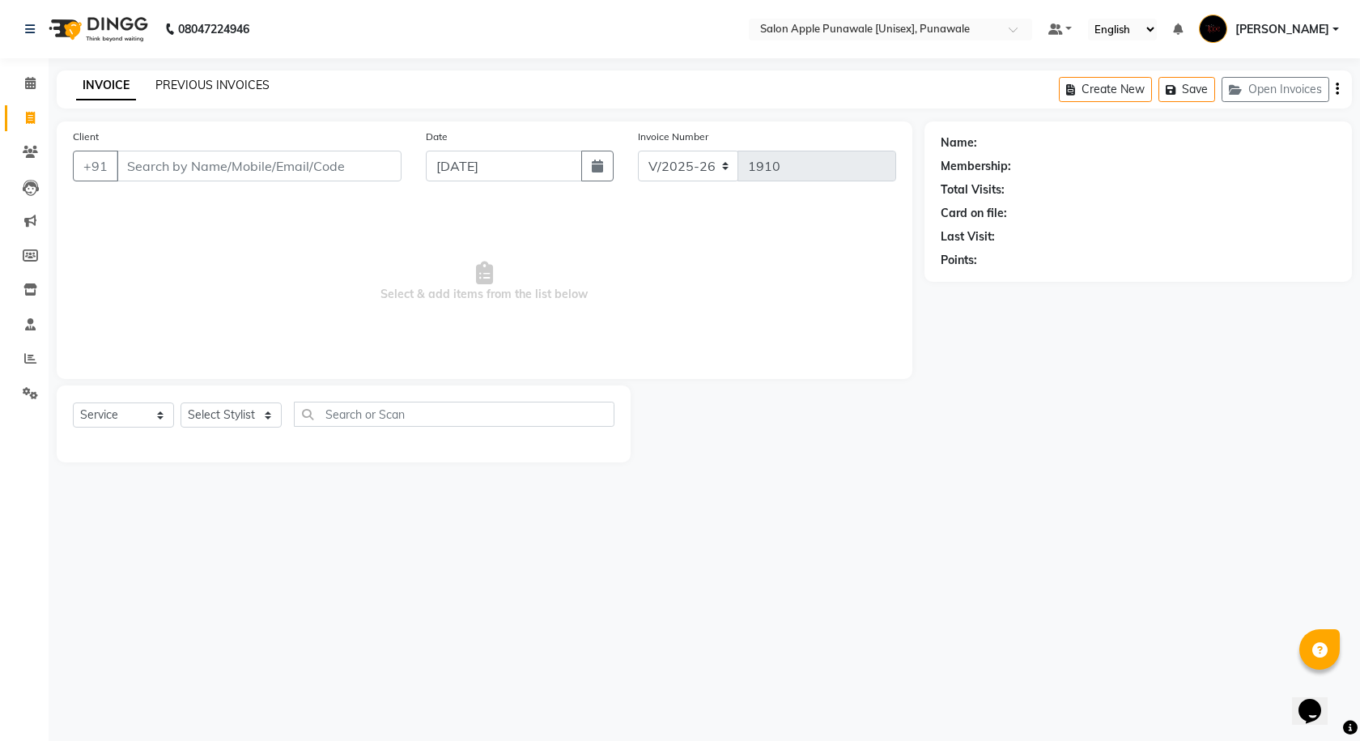
click at [207, 91] on link "PREVIOUS INVOICES" at bounding box center [212, 85] width 114 height 15
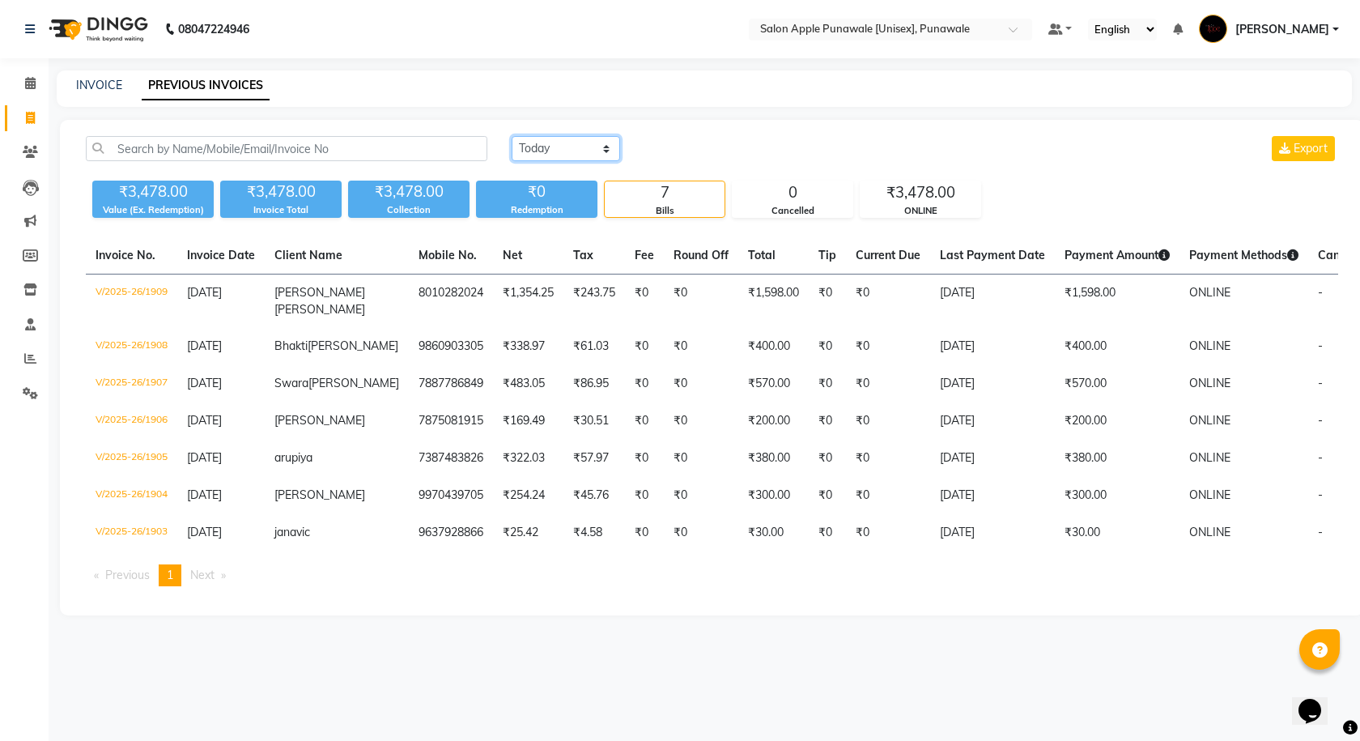
click at [573, 157] on select "Today Yesterday Custom Range" at bounding box center [566, 148] width 108 height 25
select select "yesterday"
click at [512, 136] on select "Today Yesterday Custom Range" at bounding box center [566, 148] width 108 height 25
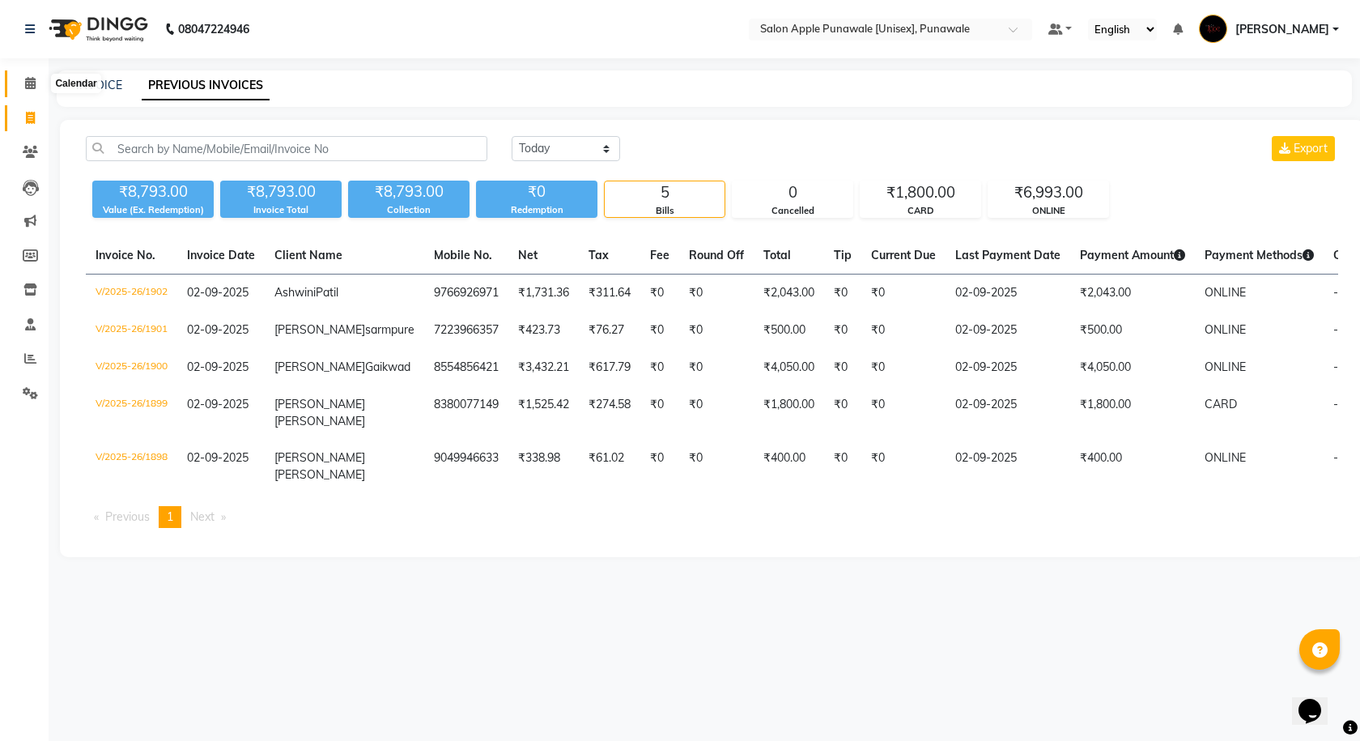
click at [30, 83] on icon at bounding box center [30, 83] width 11 height 12
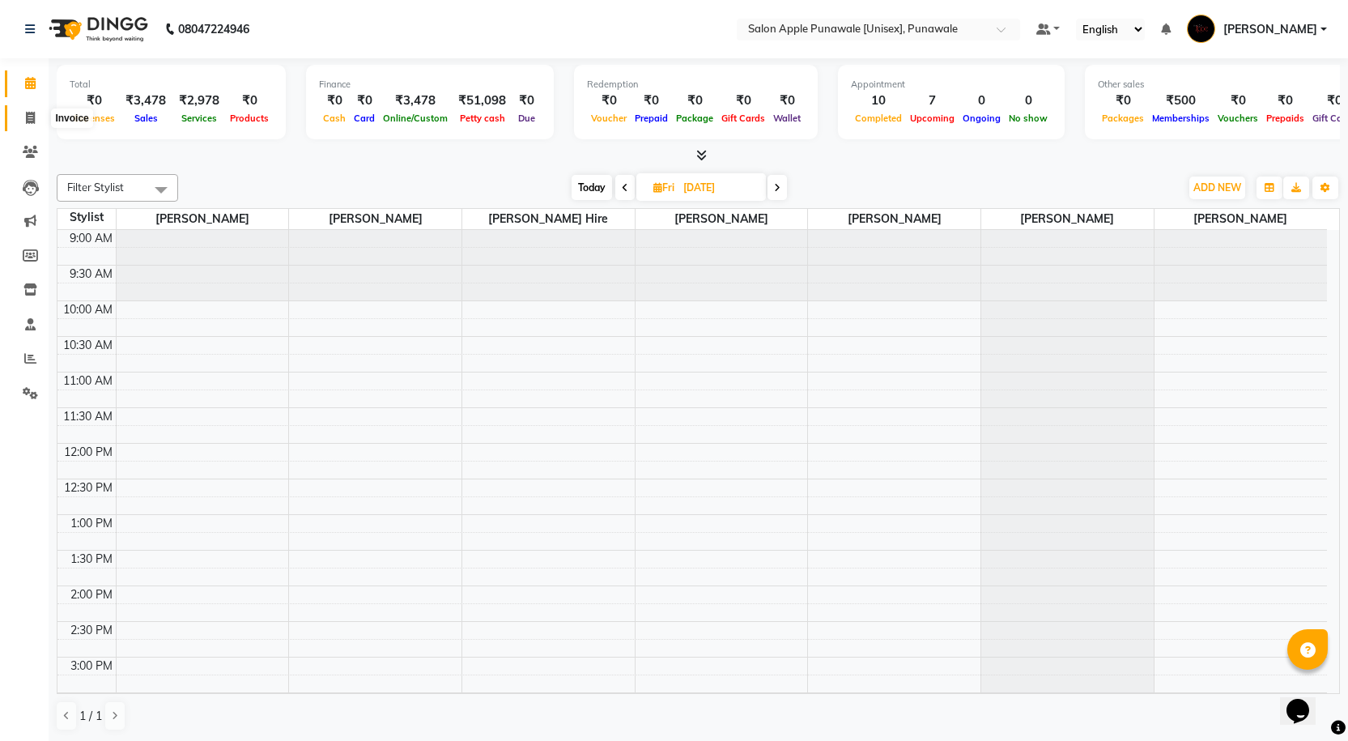
click at [32, 115] on icon at bounding box center [30, 118] width 9 height 12
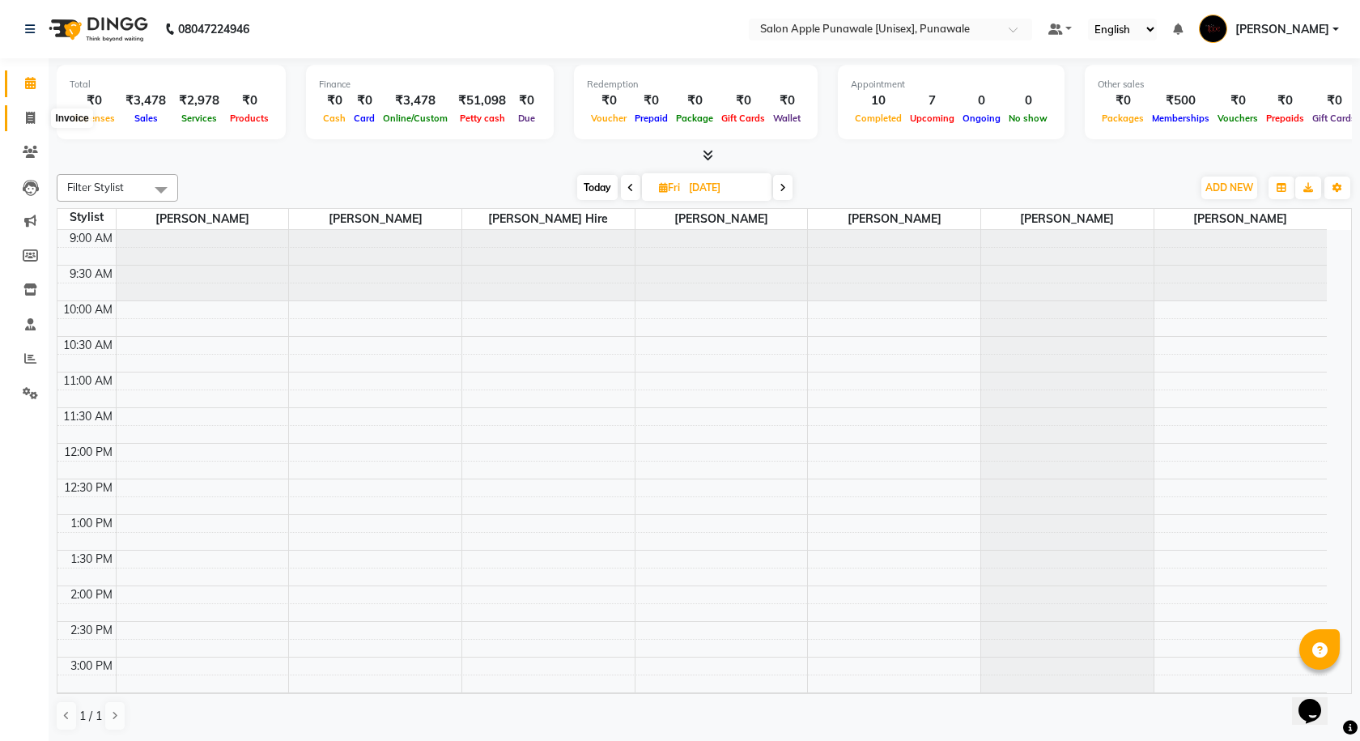
select select "5421"
select select "service"
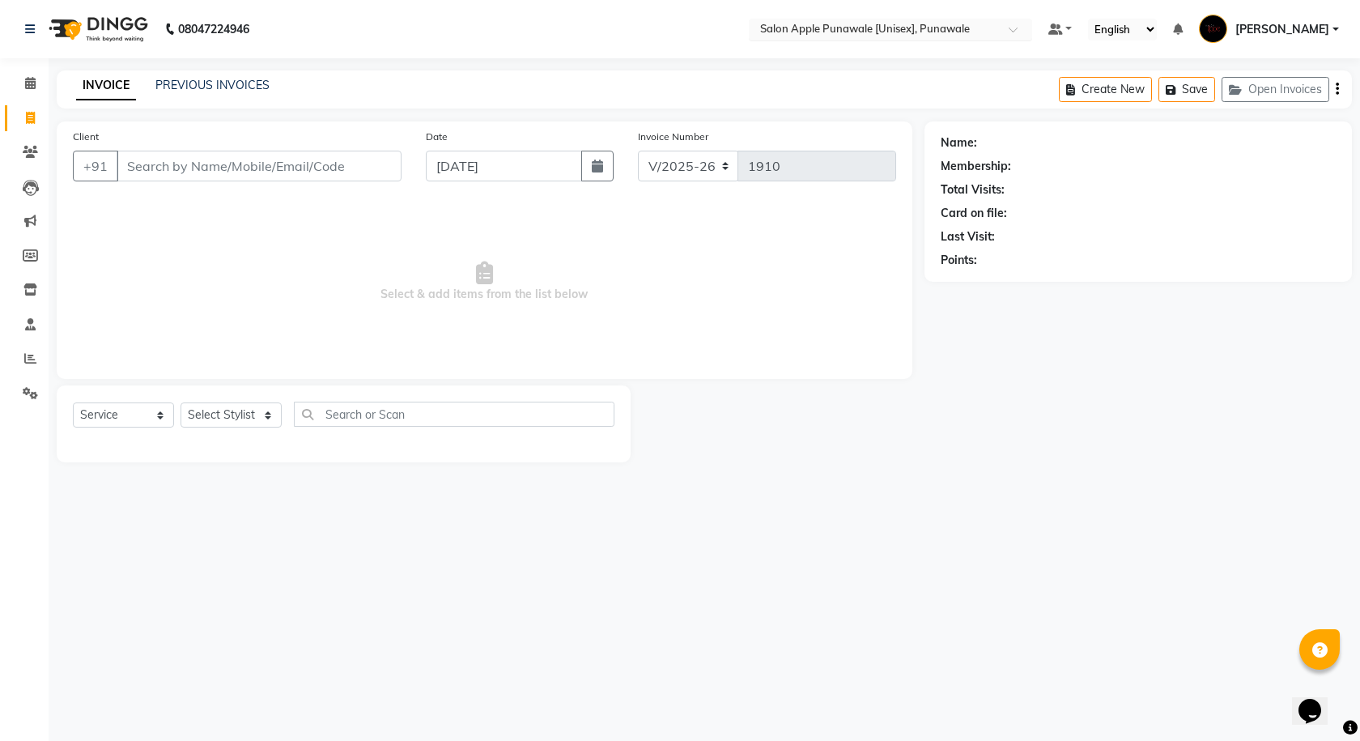
click at [839, 31] on input "text" at bounding box center [874, 31] width 235 height 16
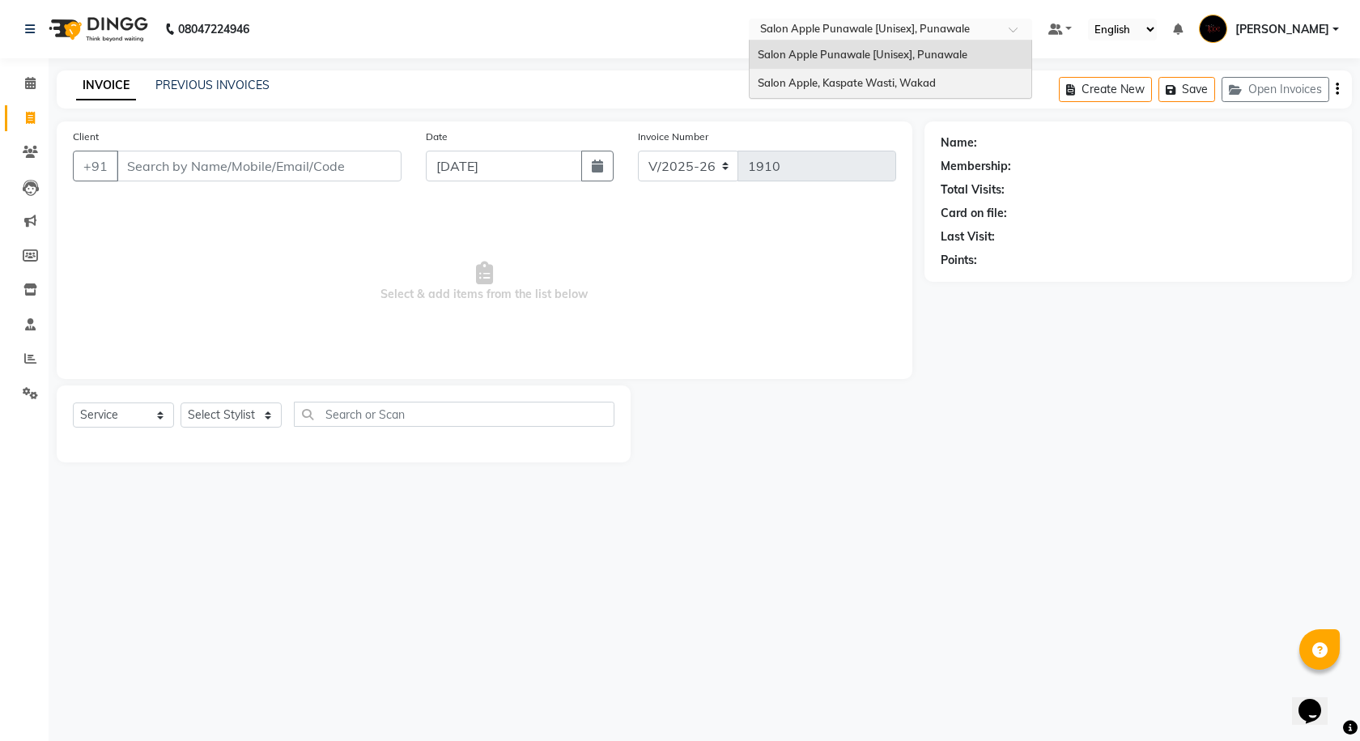
click at [835, 74] on div "Salon Apple, Kaspate Wasti, Wakad" at bounding box center [890, 83] width 282 height 29
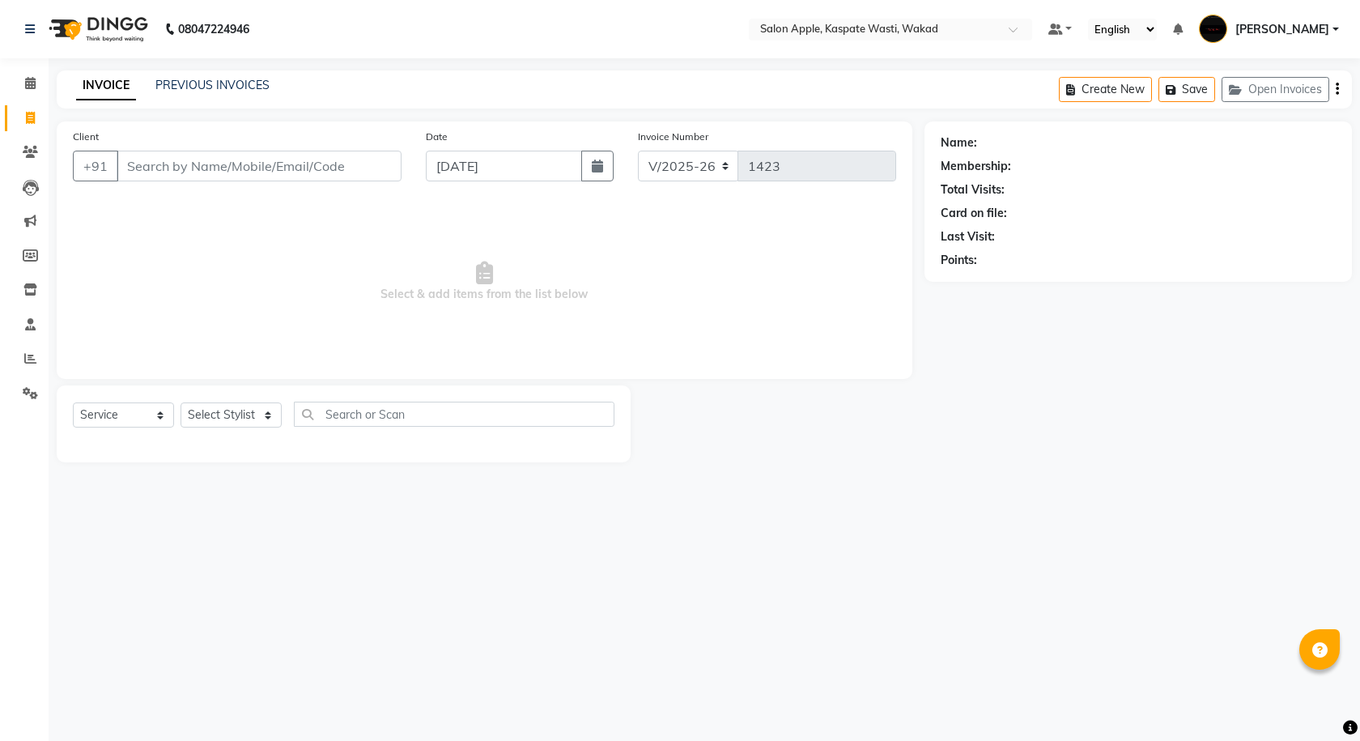
select select "7956"
select select "service"
click at [31, 86] on icon at bounding box center [30, 83] width 11 height 12
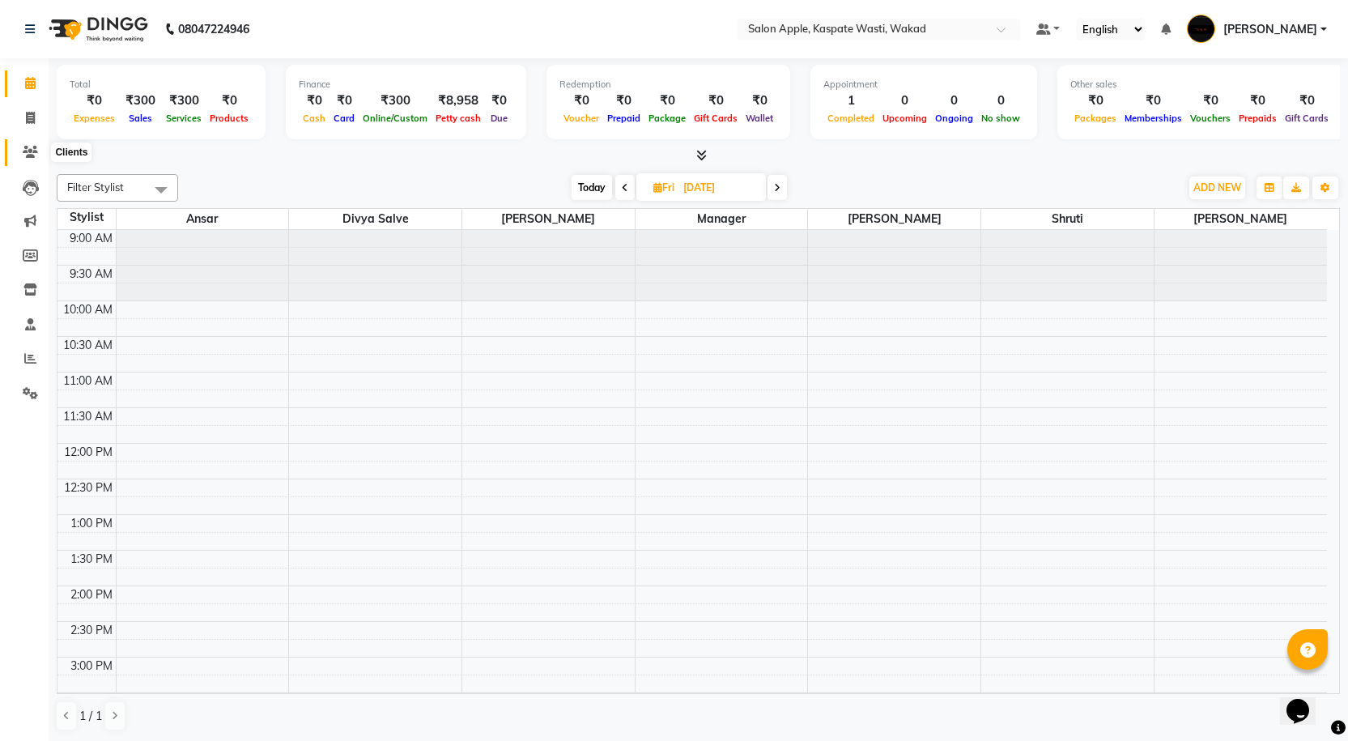
click at [33, 157] on icon at bounding box center [30, 152] width 15 height 12
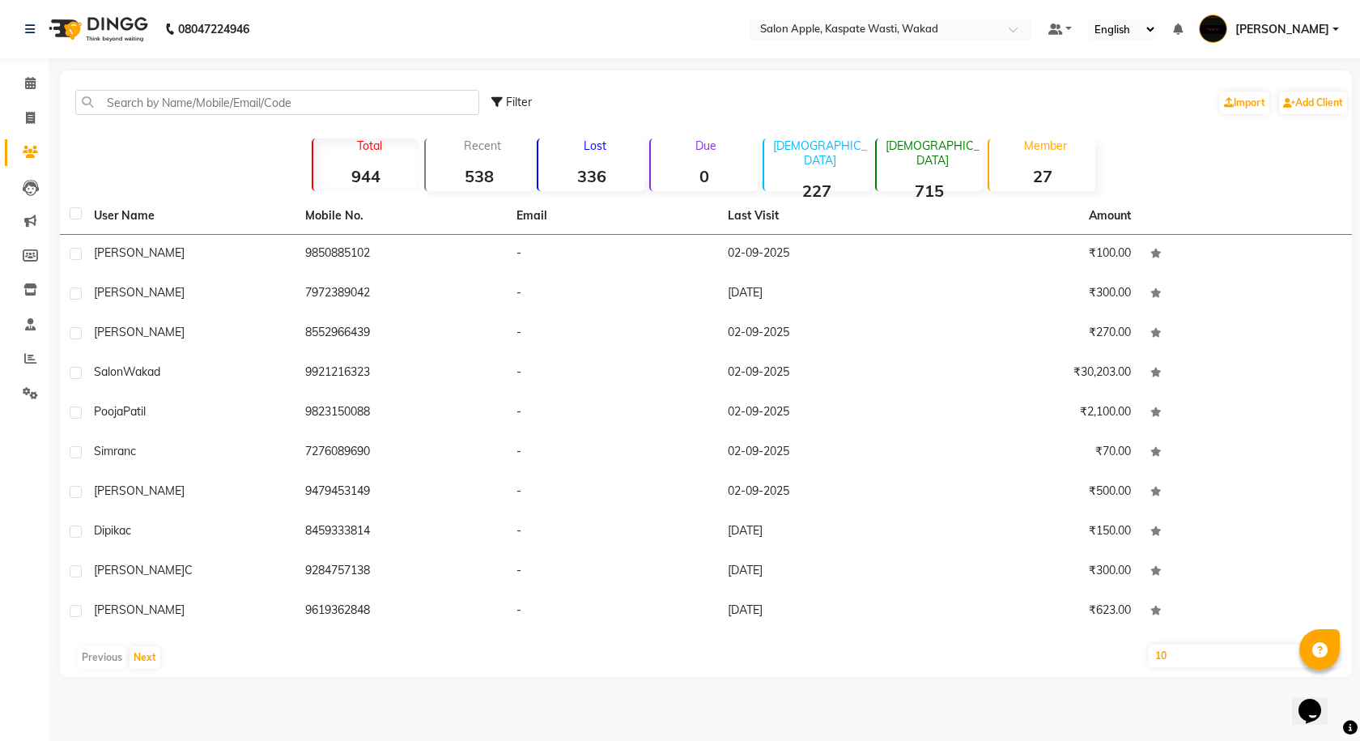
click at [599, 180] on strong "336" at bounding box center [591, 176] width 106 height 20
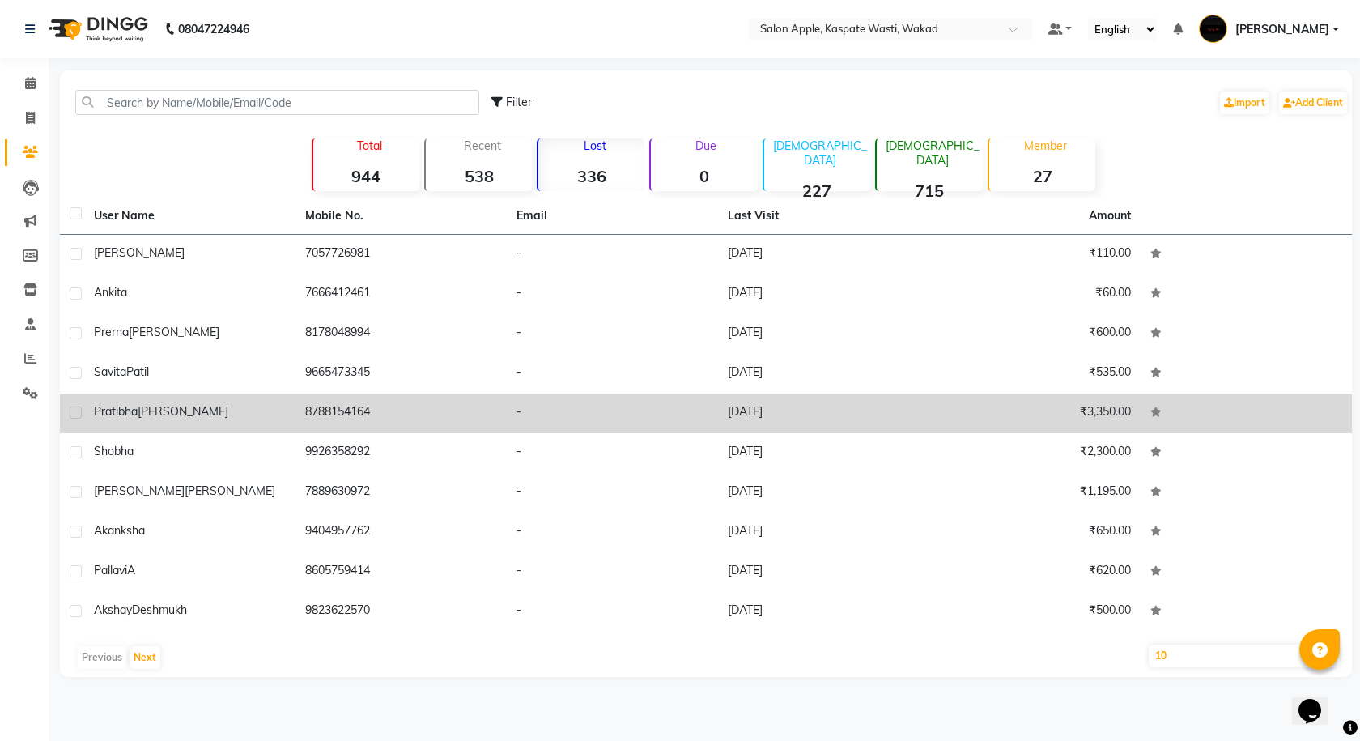
click at [303, 418] on td "8788154164" at bounding box center [400, 413] width 211 height 40
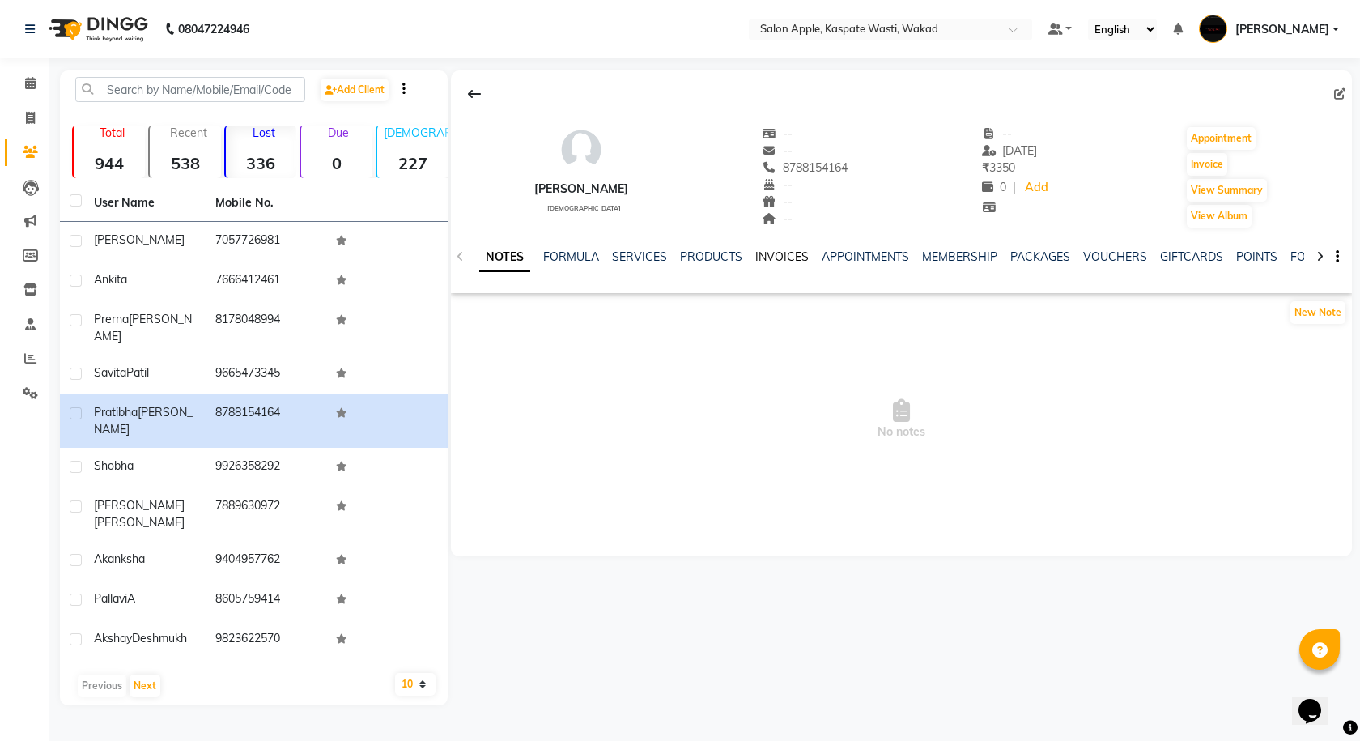
click at [762, 249] on link "INVOICES" at bounding box center [781, 256] width 53 height 15
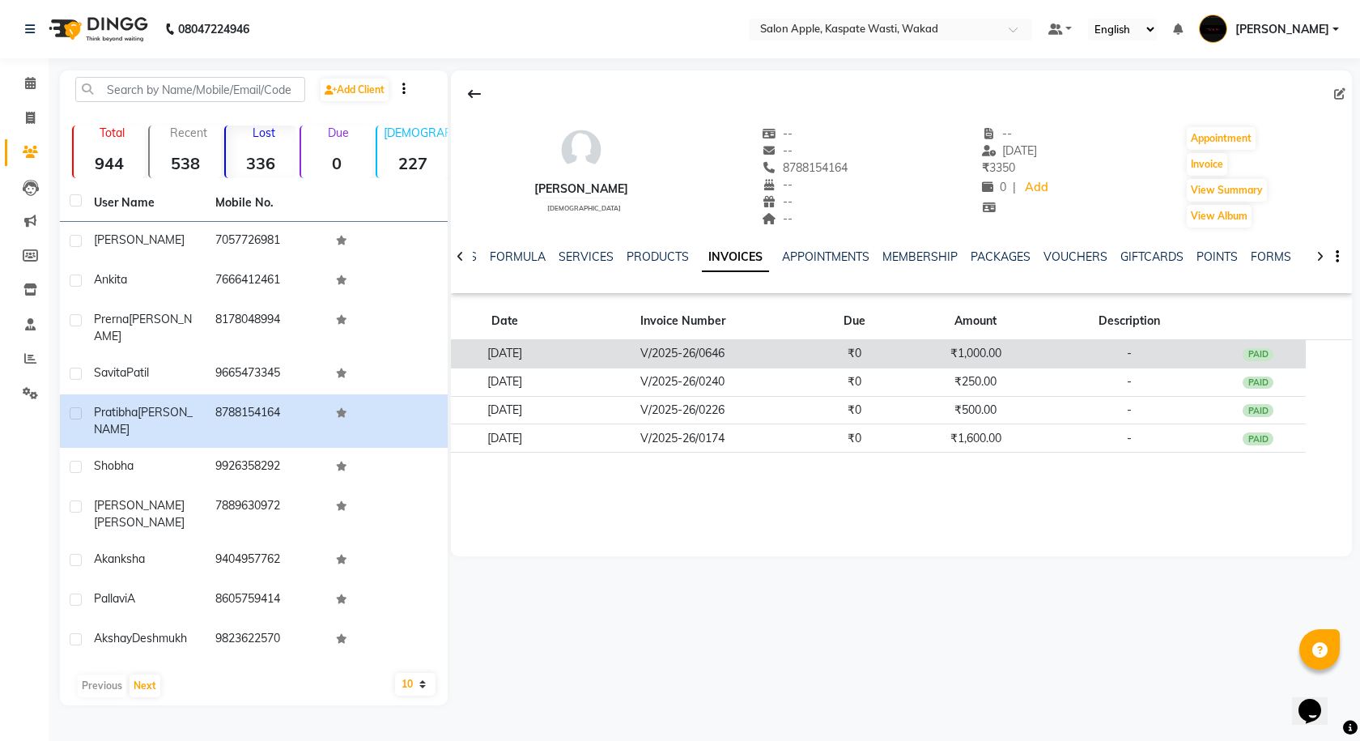
click at [732, 354] on td "V/2025-26/0646" at bounding box center [682, 354] width 246 height 28
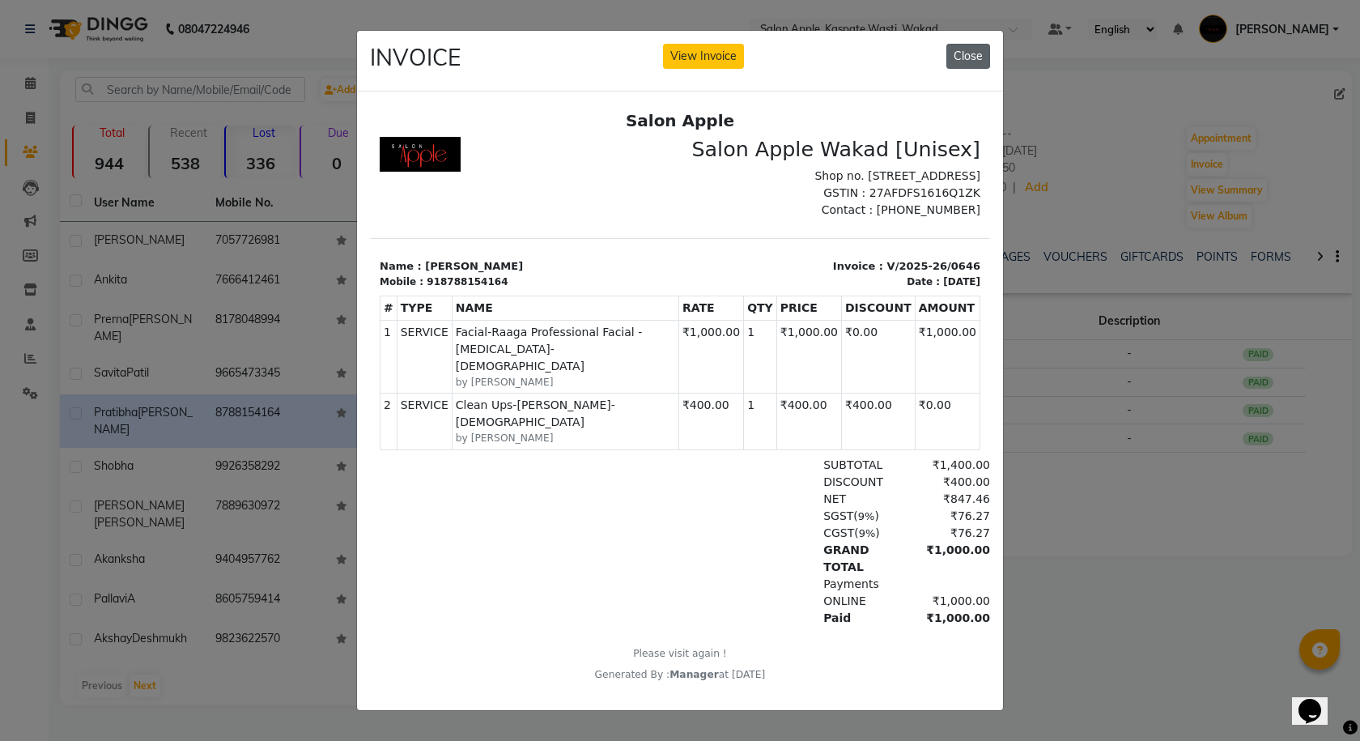
click at [948, 58] on button "Close" at bounding box center [968, 56] width 44 height 25
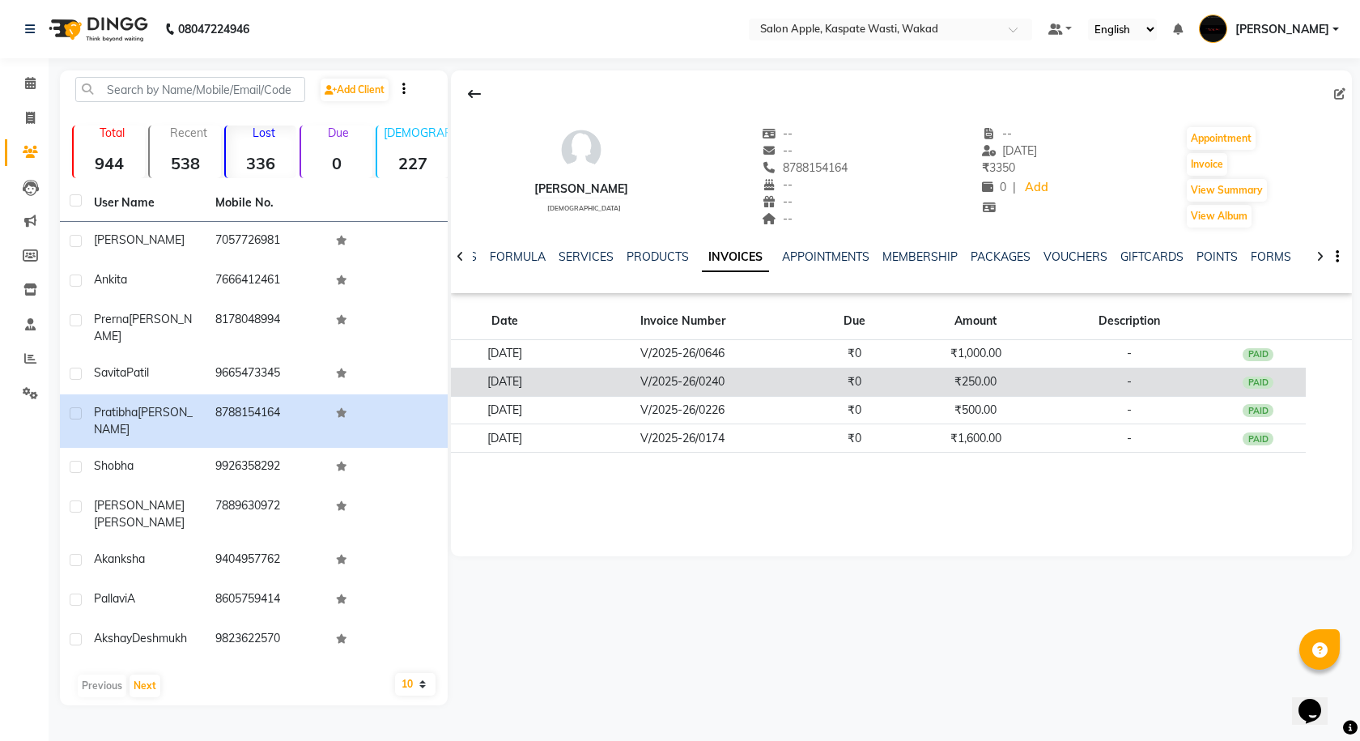
click at [799, 378] on td "V/2025-26/0240" at bounding box center [682, 381] width 246 height 28
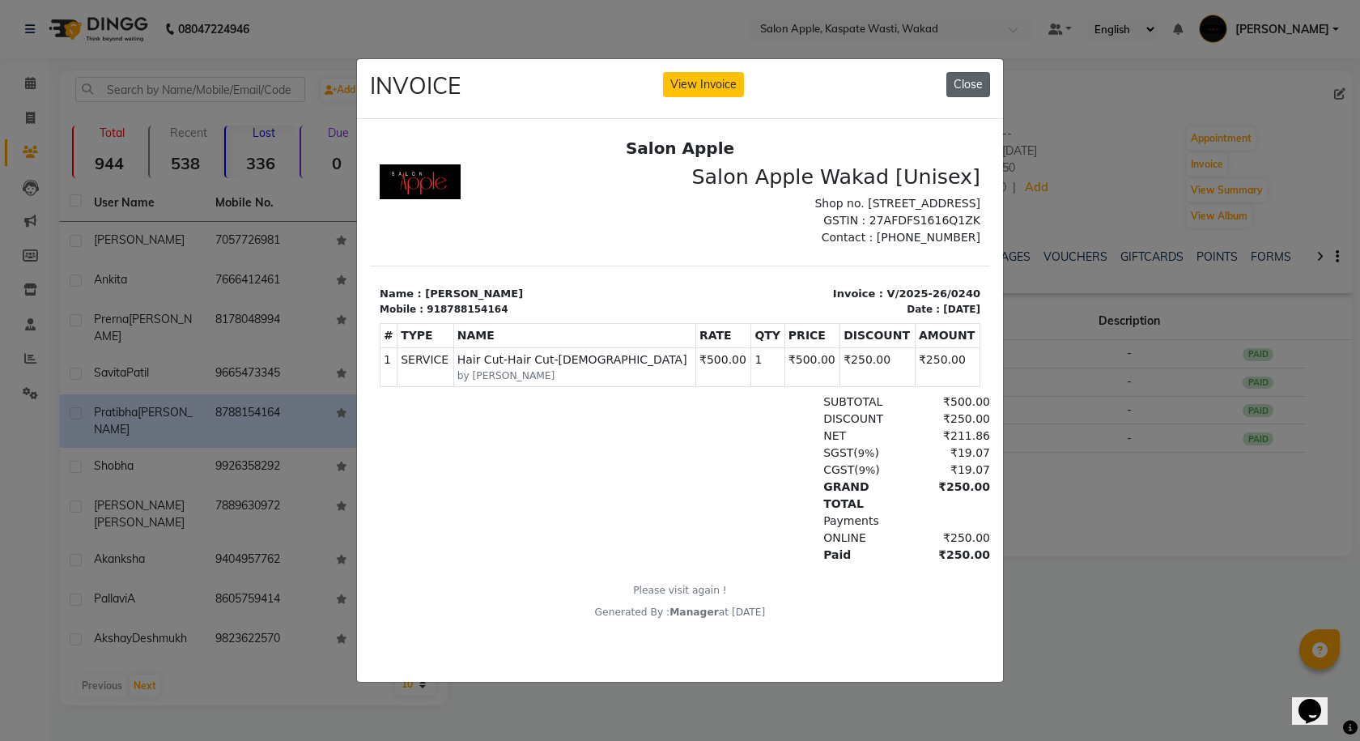
click at [967, 77] on button "Close" at bounding box center [968, 84] width 44 height 25
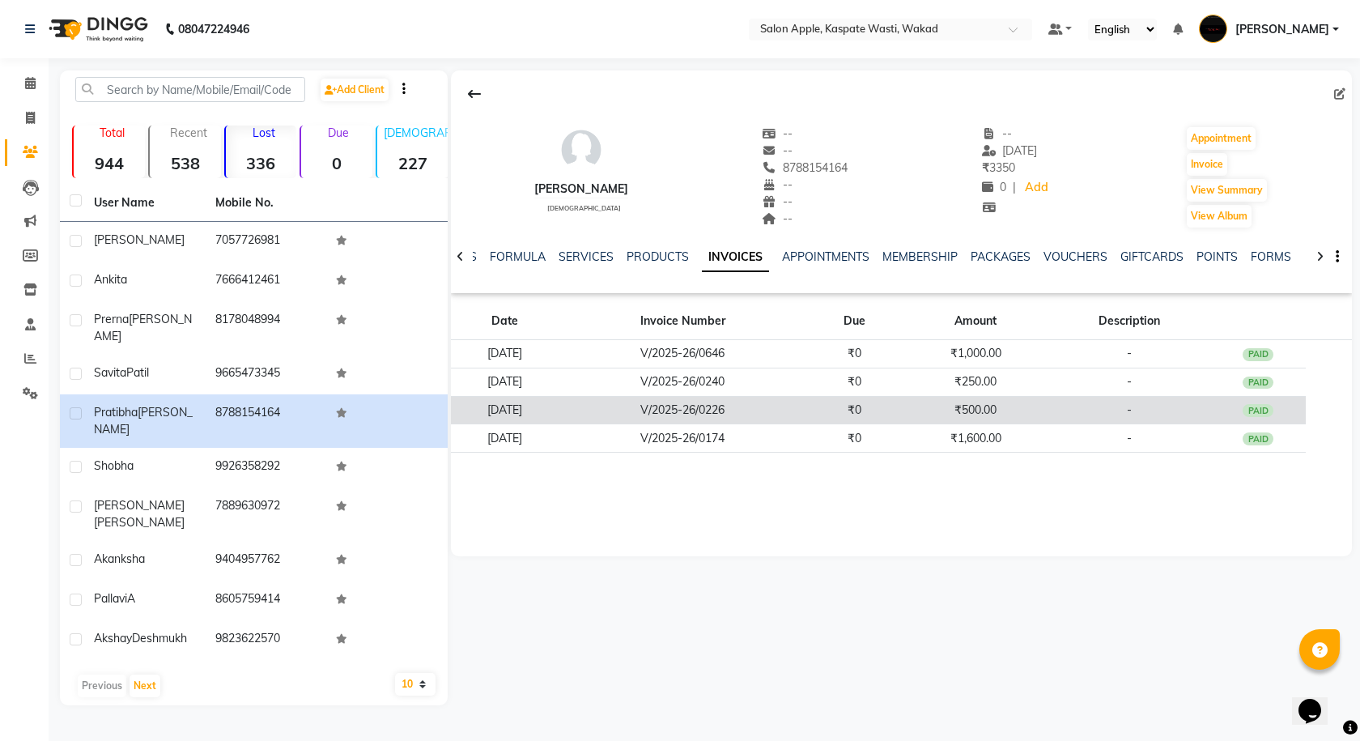
click at [775, 407] on td "V/2025-26/0226" at bounding box center [682, 410] width 246 height 28
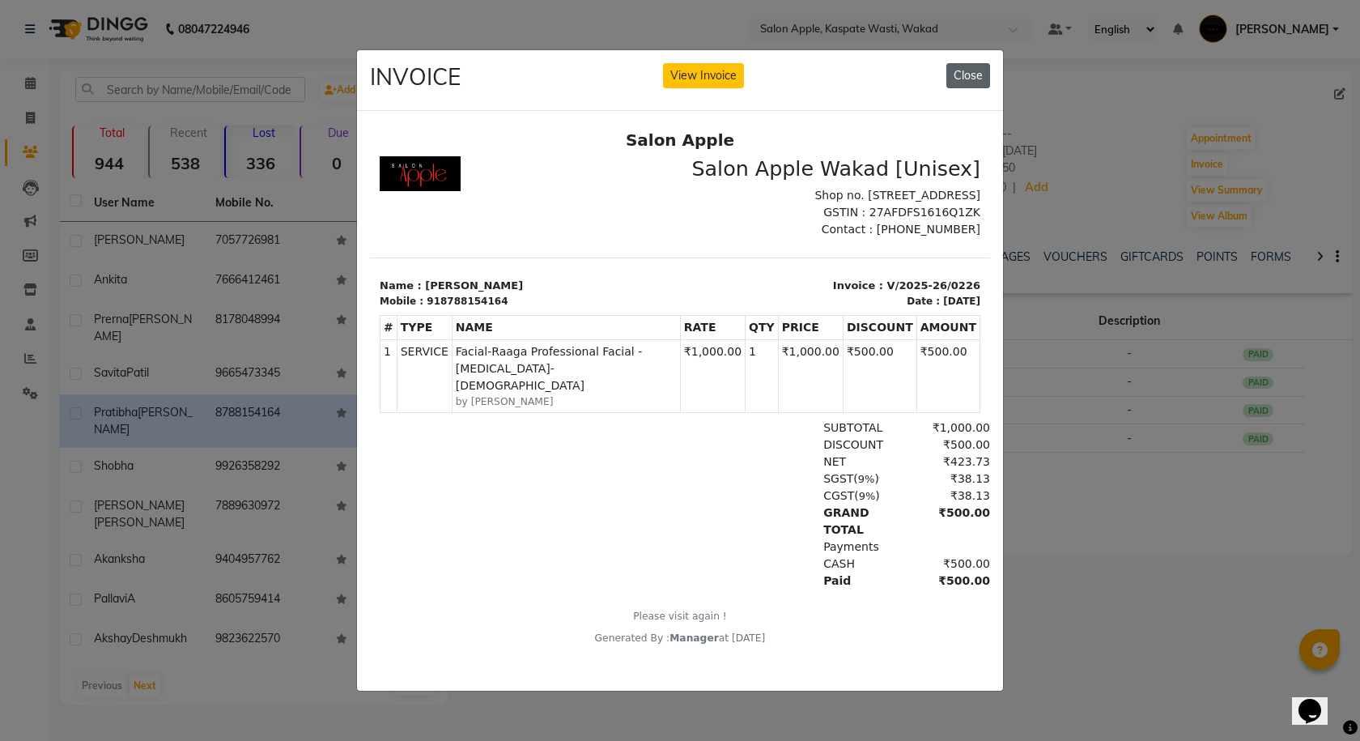
click at [962, 66] on button "Close" at bounding box center [968, 75] width 44 height 25
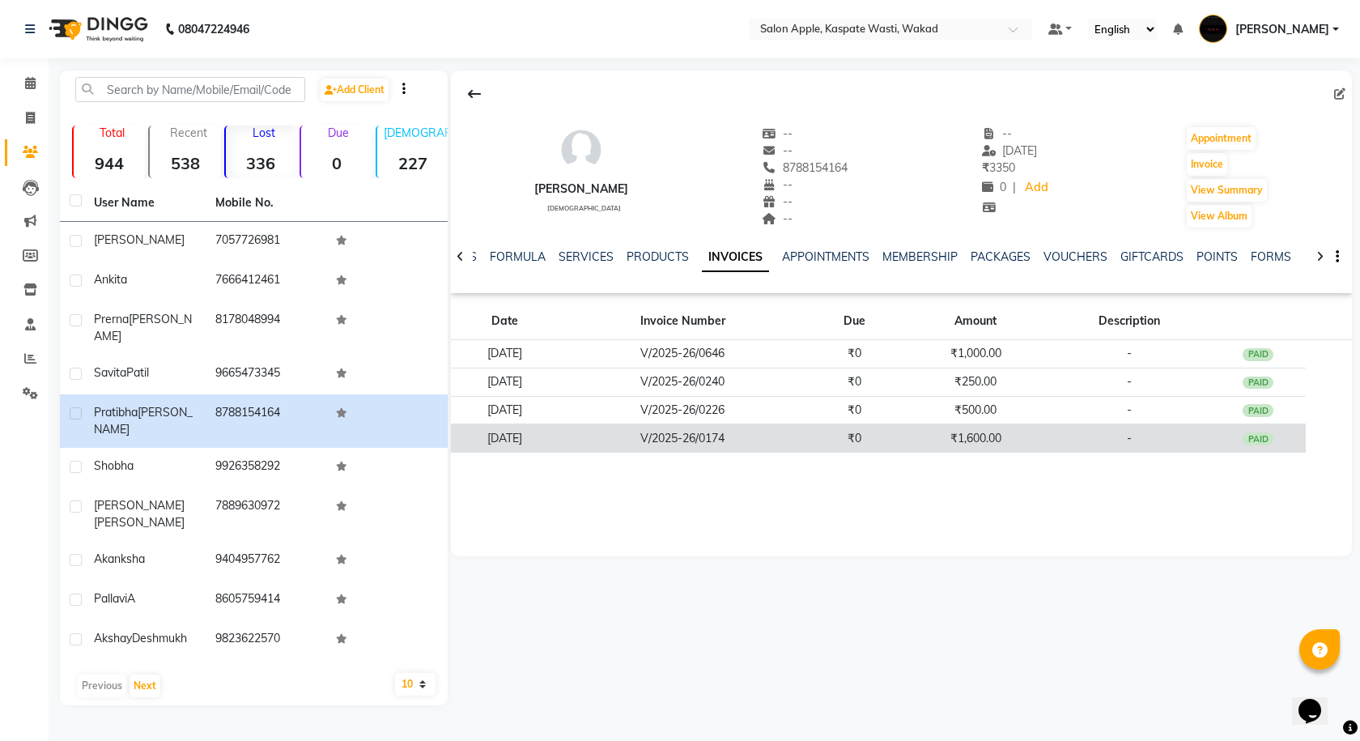
click at [775, 434] on td "V/2025-26/0174" at bounding box center [682, 438] width 246 height 28
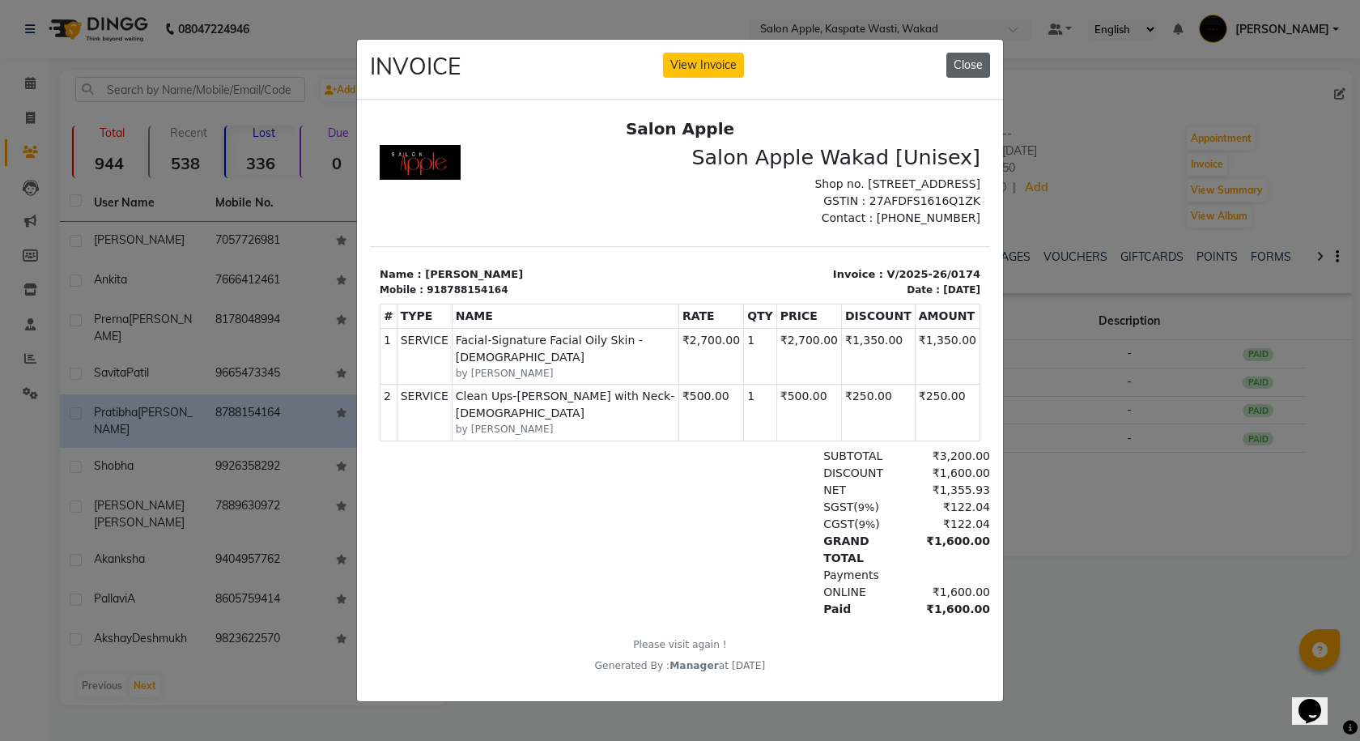
click at [973, 64] on button "Close" at bounding box center [968, 65] width 44 height 25
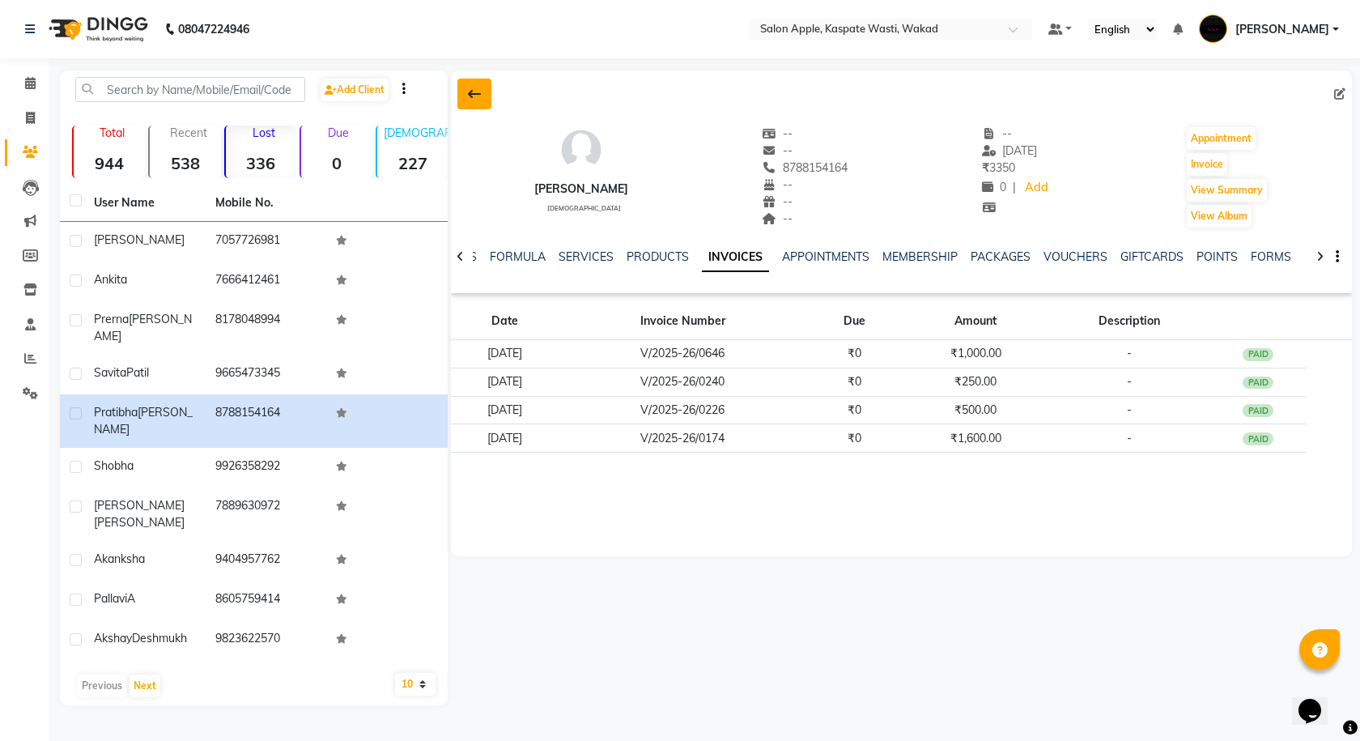
click at [468, 89] on icon at bounding box center [474, 93] width 13 height 13
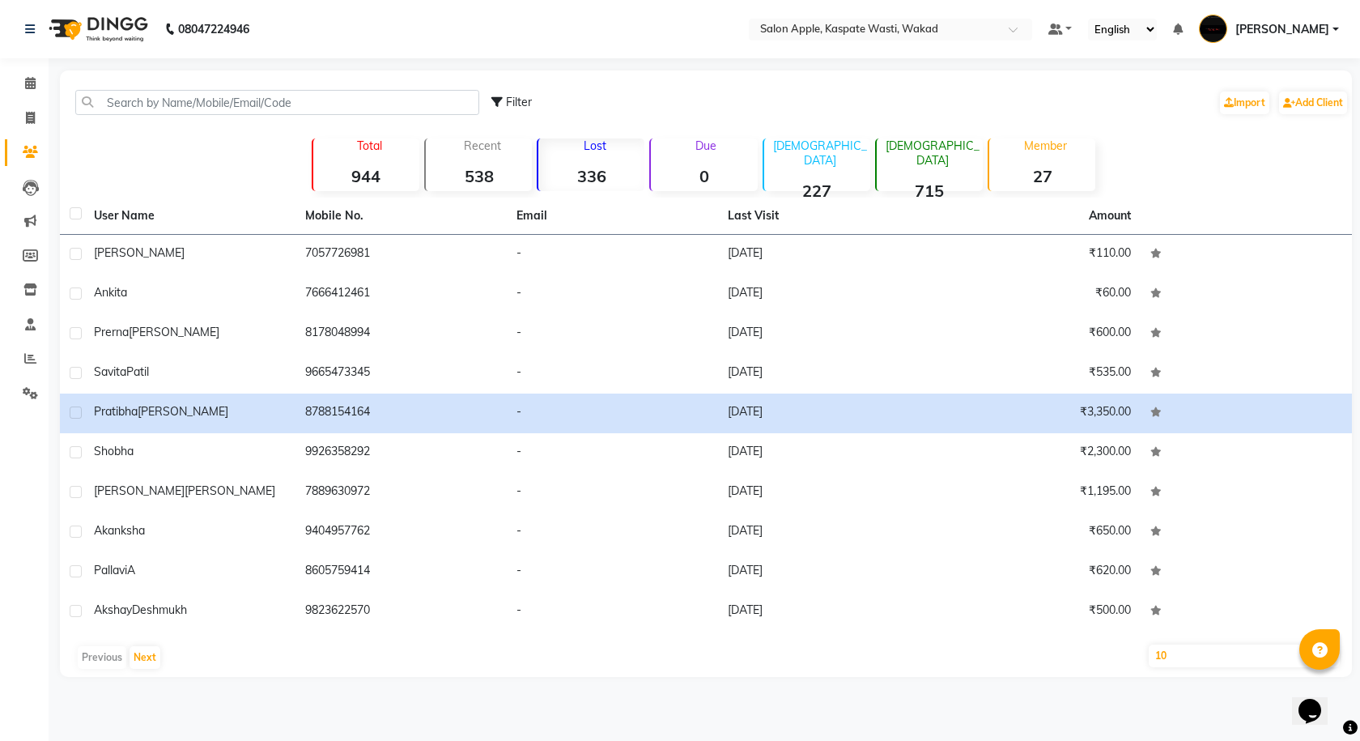
click at [1018, 155] on div "Member 27" at bounding box center [1041, 164] width 108 height 53
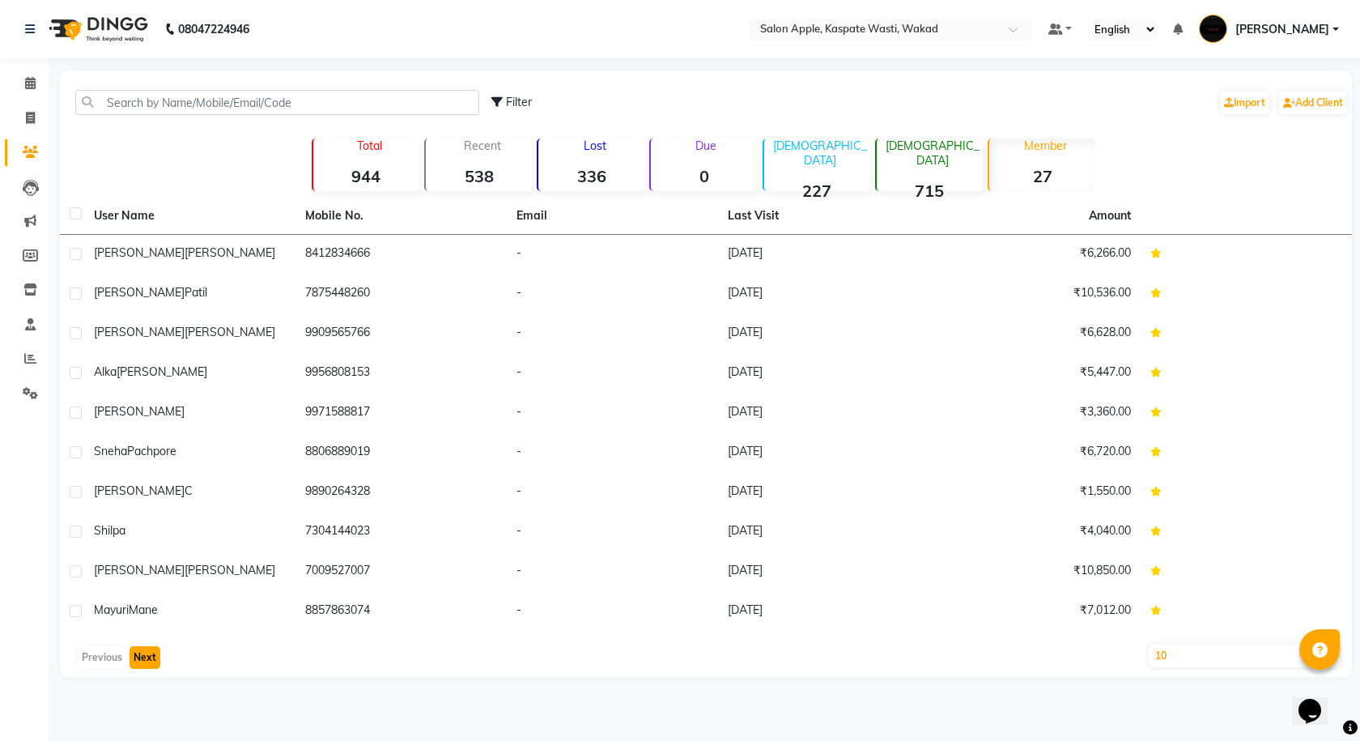
click at [139, 666] on button "Next" at bounding box center [144, 657] width 31 height 23
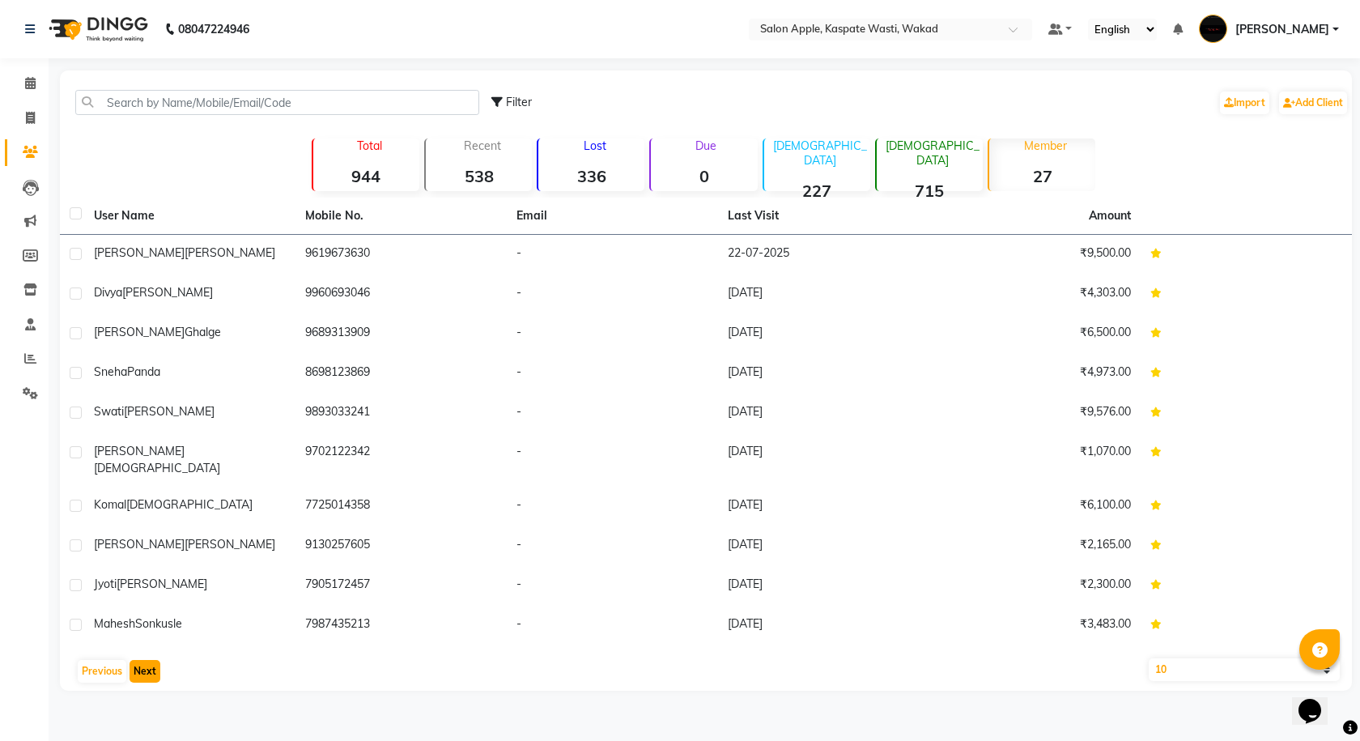
click at [139, 666] on button "Next" at bounding box center [144, 671] width 31 height 23
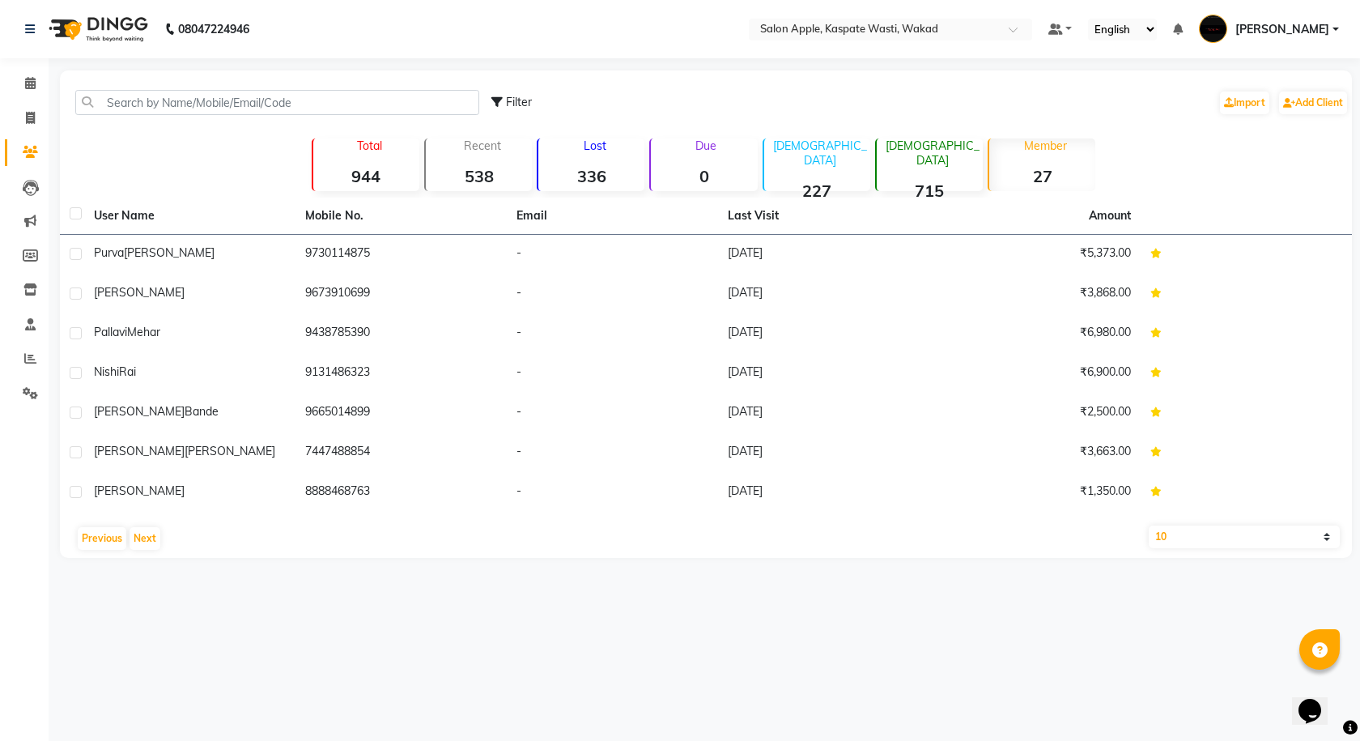
click at [596, 157] on div "Lost 336" at bounding box center [591, 164] width 108 height 53
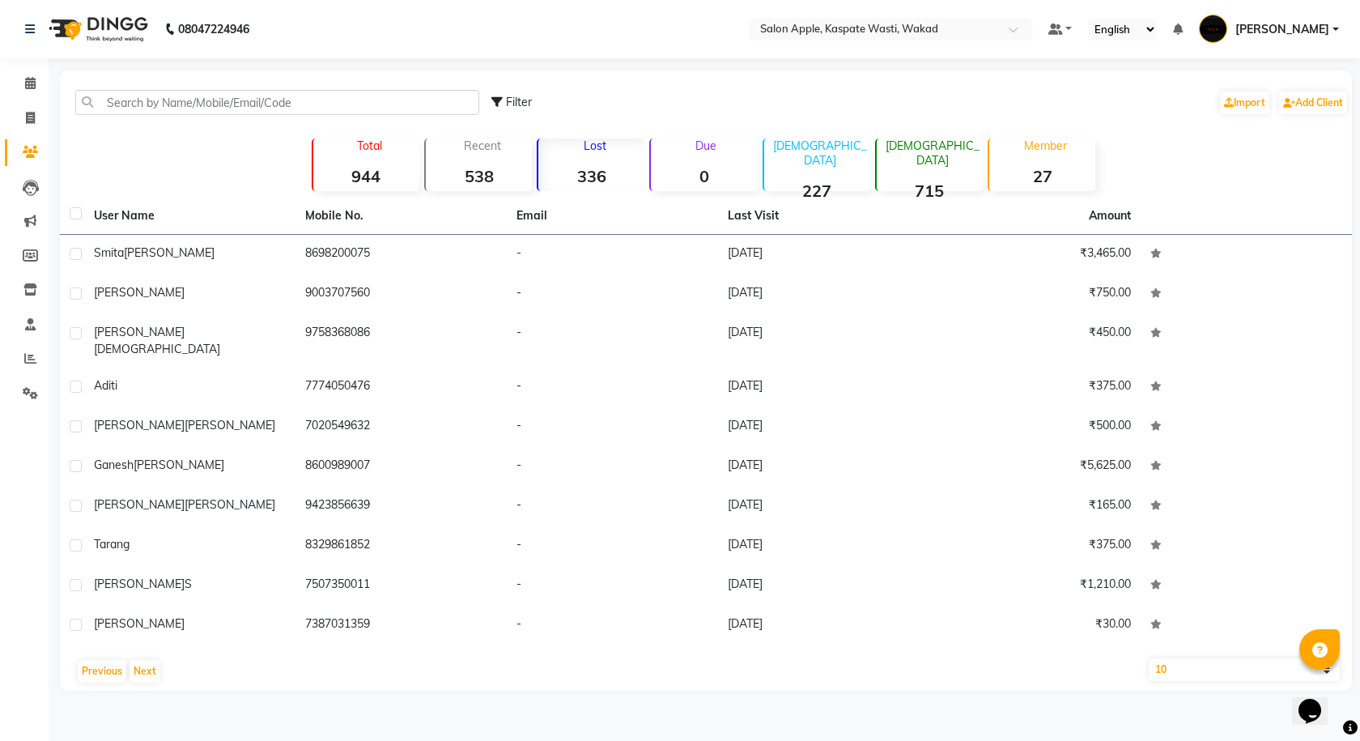
click at [583, 141] on p "Lost" at bounding box center [595, 145] width 100 height 15
click at [464, 160] on div "Recent 538" at bounding box center [478, 164] width 108 height 53
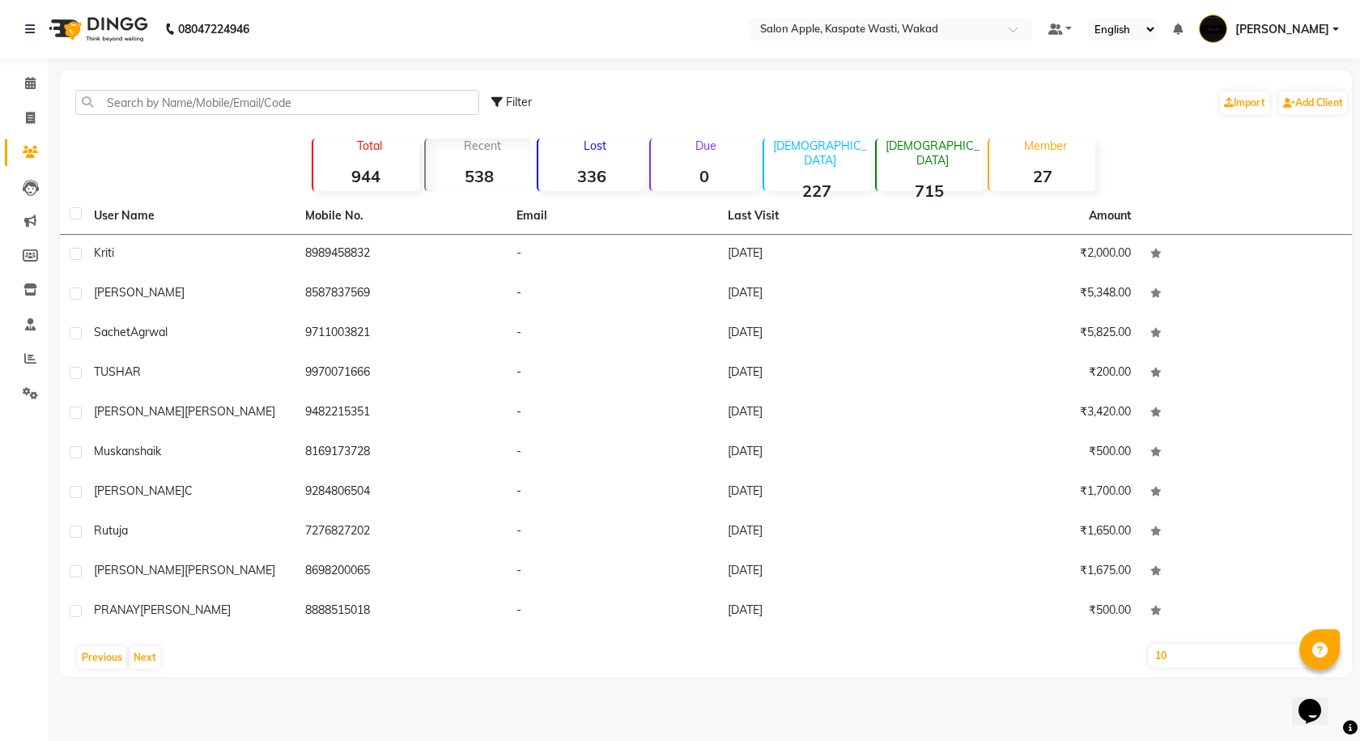
click at [373, 160] on div "Total 944" at bounding box center [366, 164] width 108 height 53
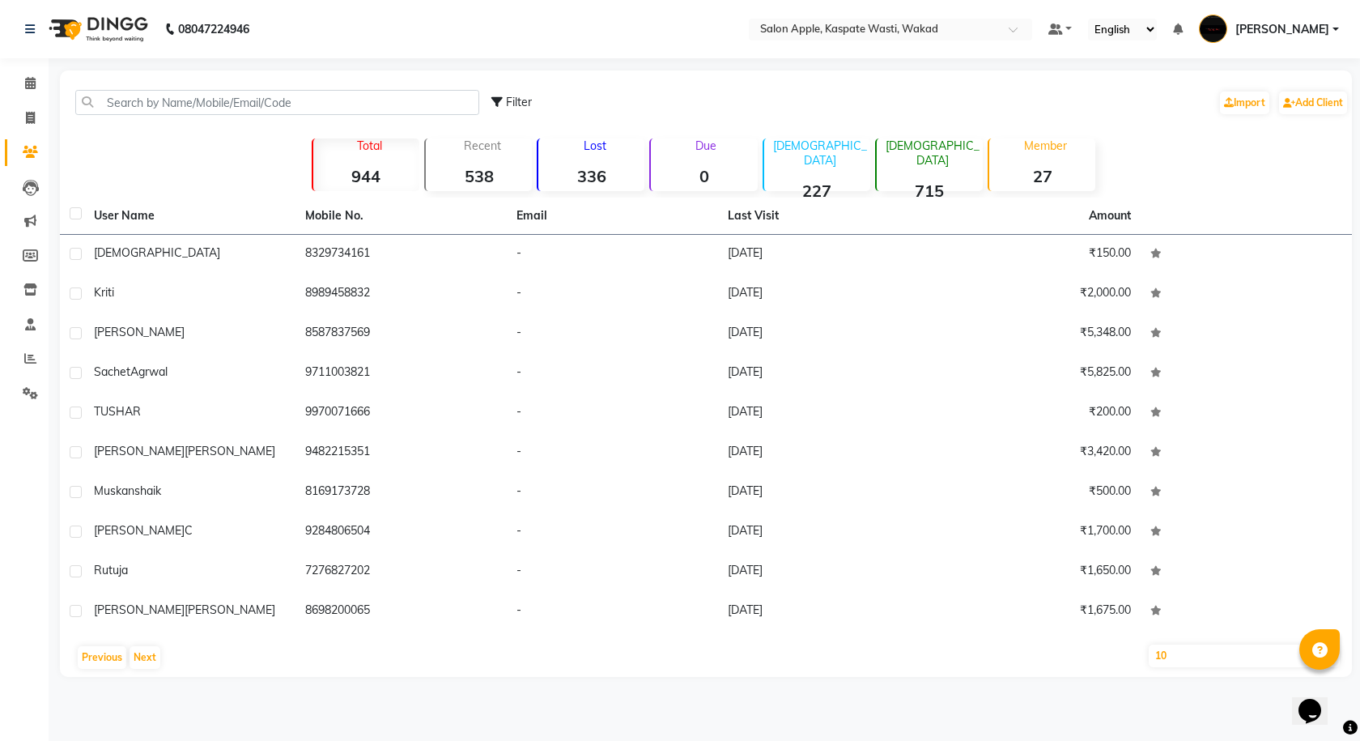
click at [515, 160] on div "Recent 538" at bounding box center [478, 164] width 108 height 53
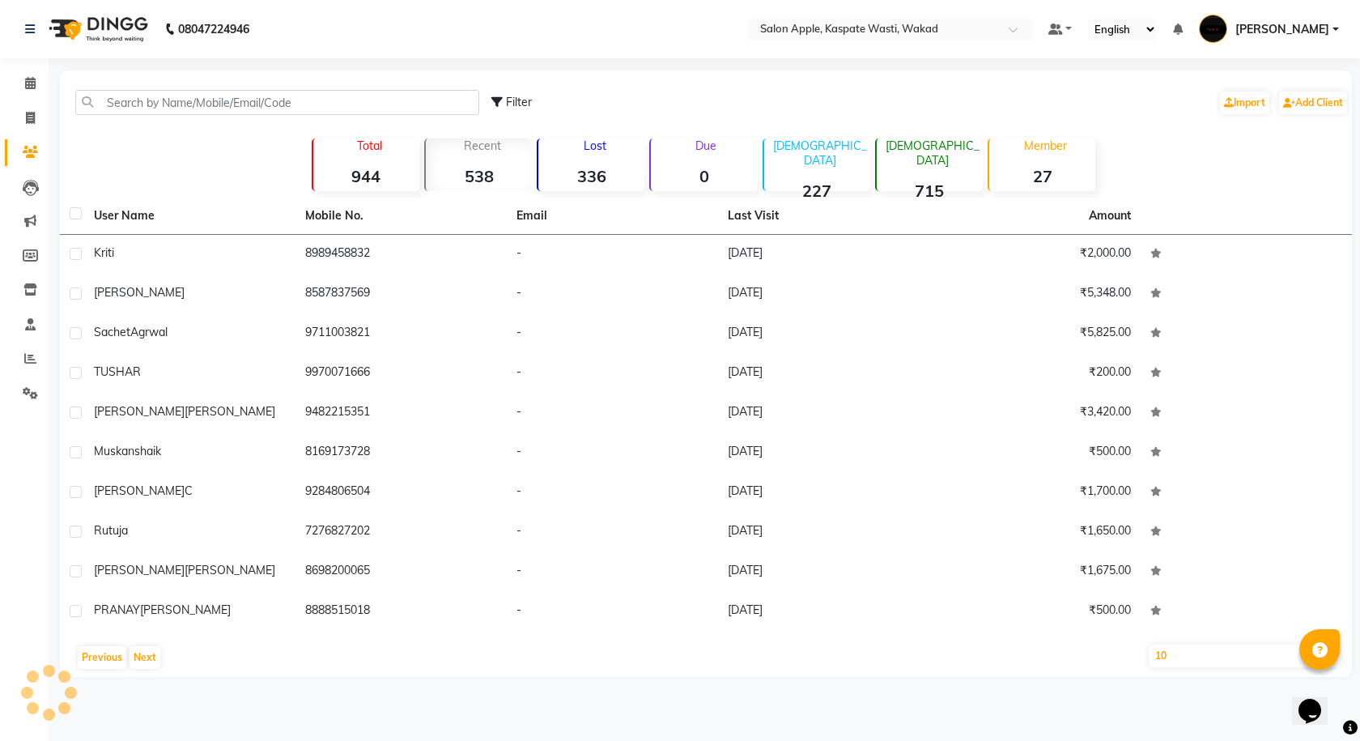
click at [571, 155] on div "Lost 336" at bounding box center [591, 164] width 108 height 53
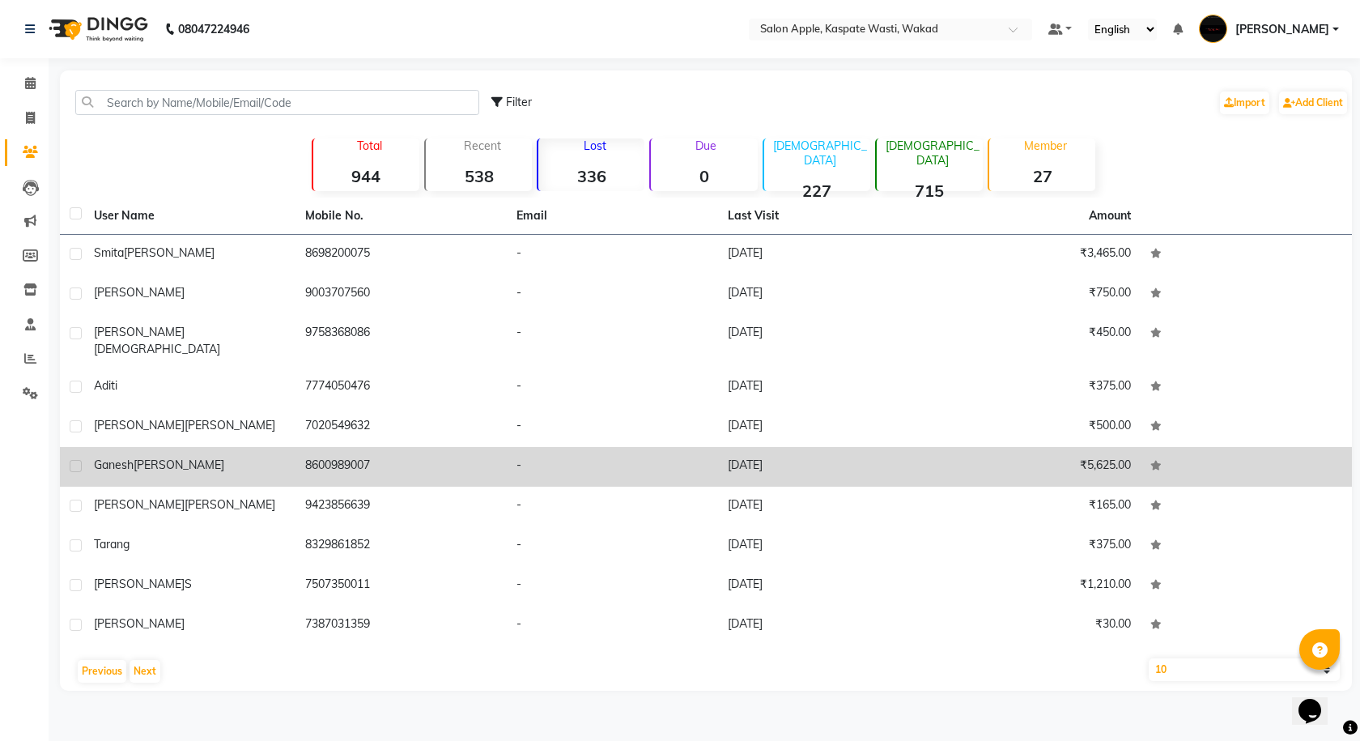
click at [655, 448] on td "-" at bounding box center [612, 467] width 211 height 40
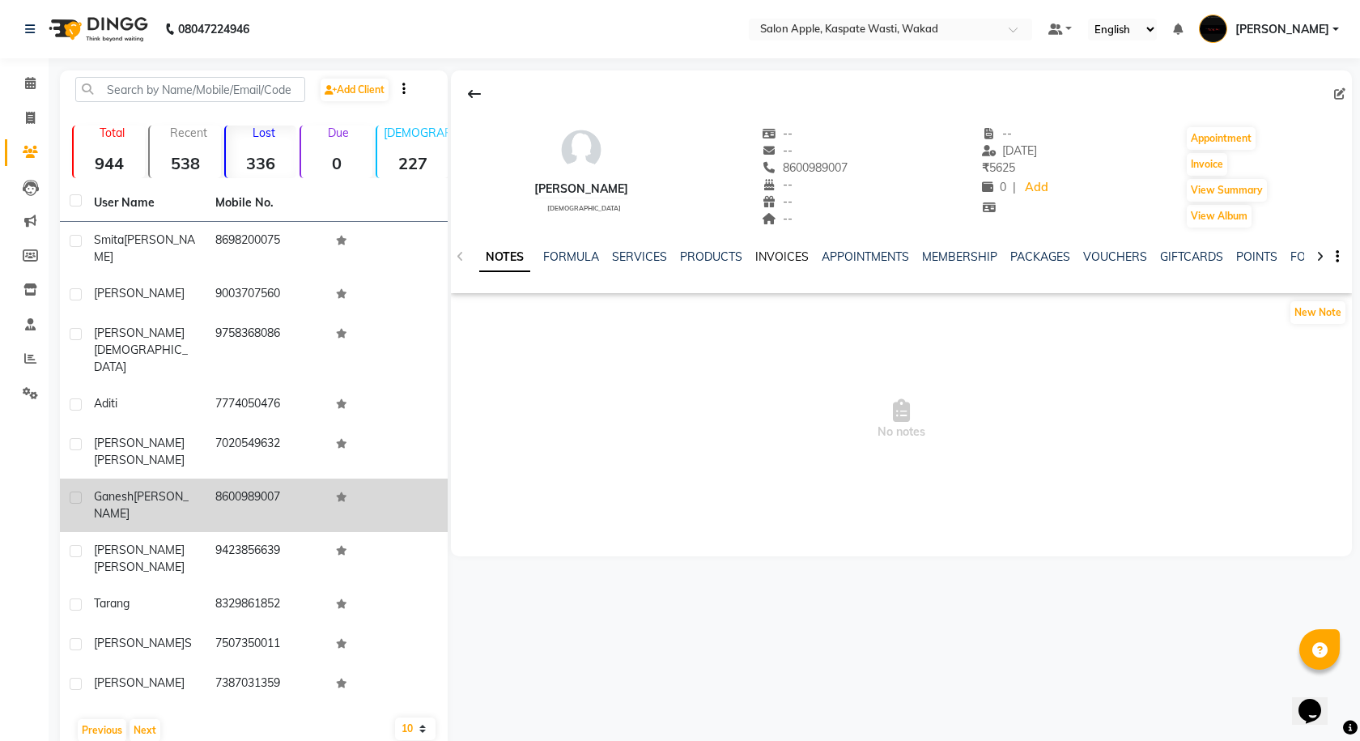
click at [770, 255] on link "INVOICES" at bounding box center [781, 256] width 53 height 15
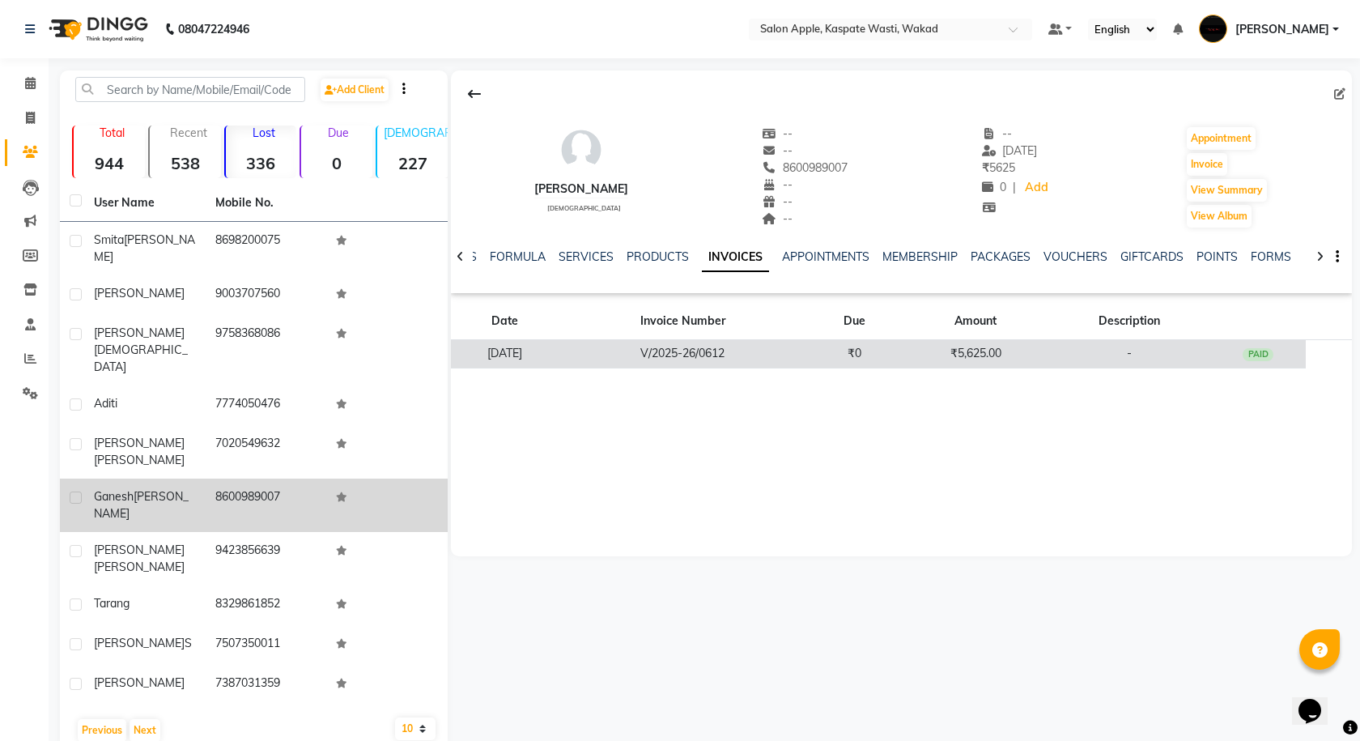
click at [719, 357] on td "V/2025-26/0612" at bounding box center [682, 354] width 246 height 28
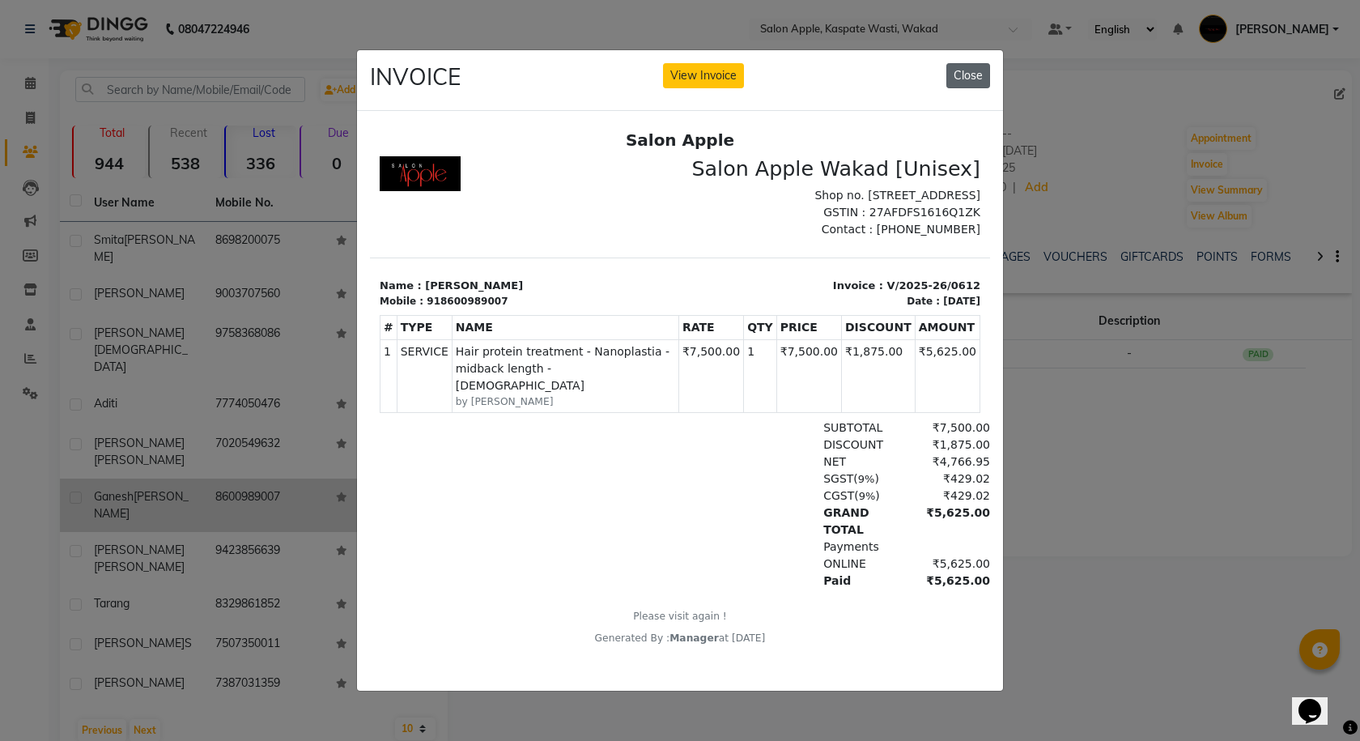
click at [958, 66] on button "Close" at bounding box center [968, 75] width 44 height 25
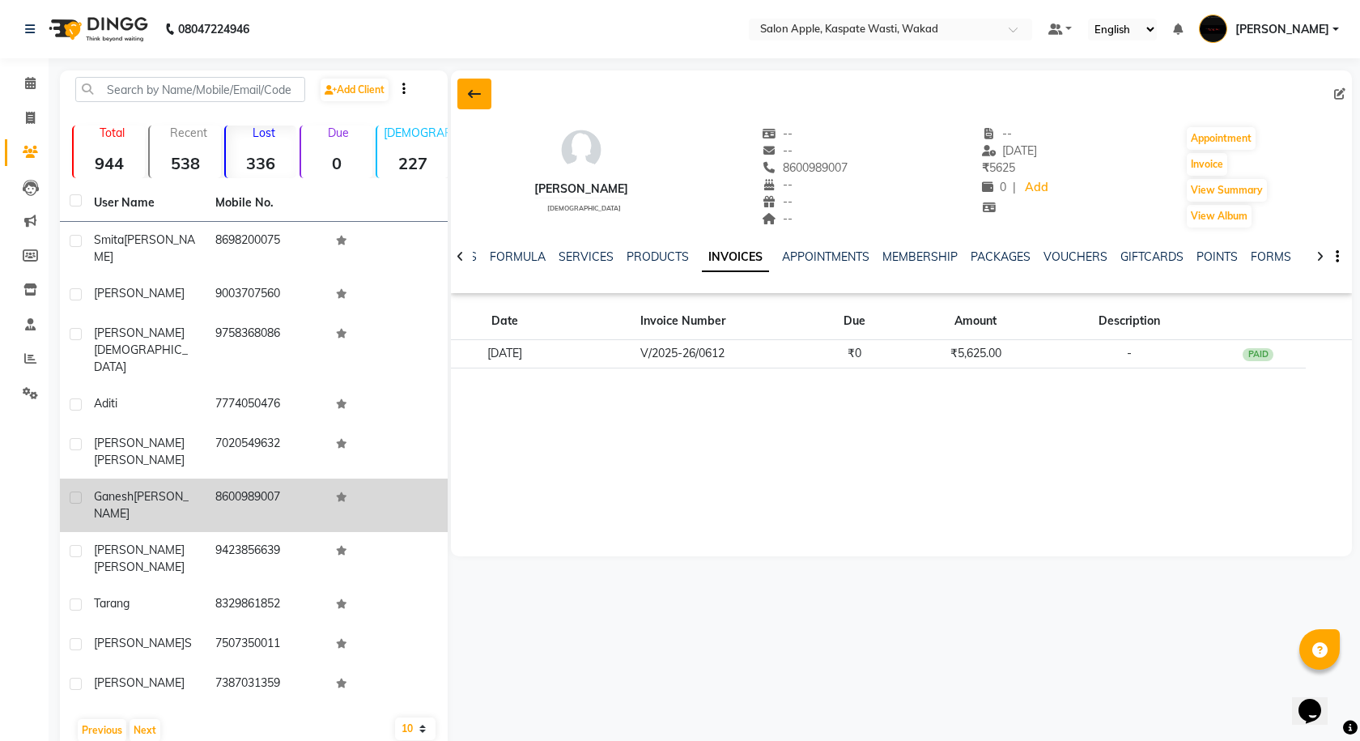
click at [484, 96] on button at bounding box center [474, 94] width 34 height 31
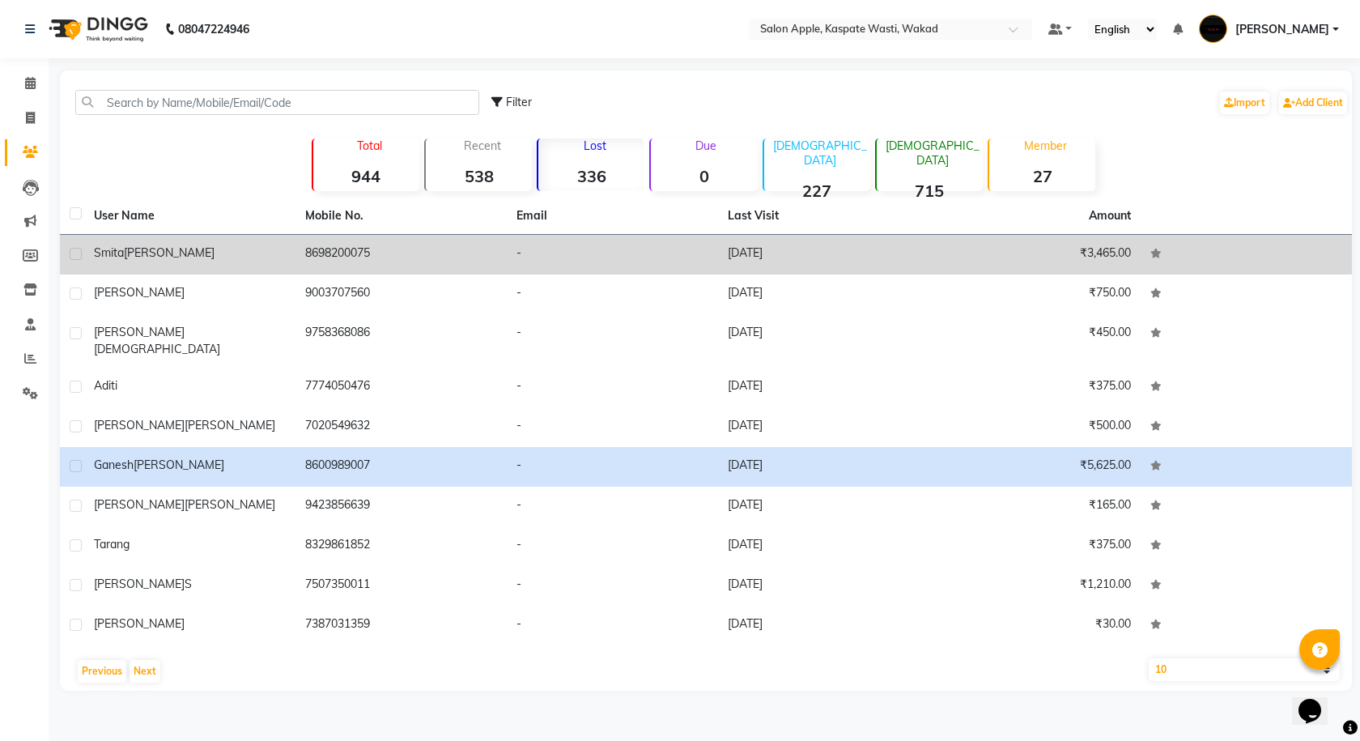
click at [247, 261] on td "[PERSON_NAME]" at bounding box center [189, 255] width 211 height 40
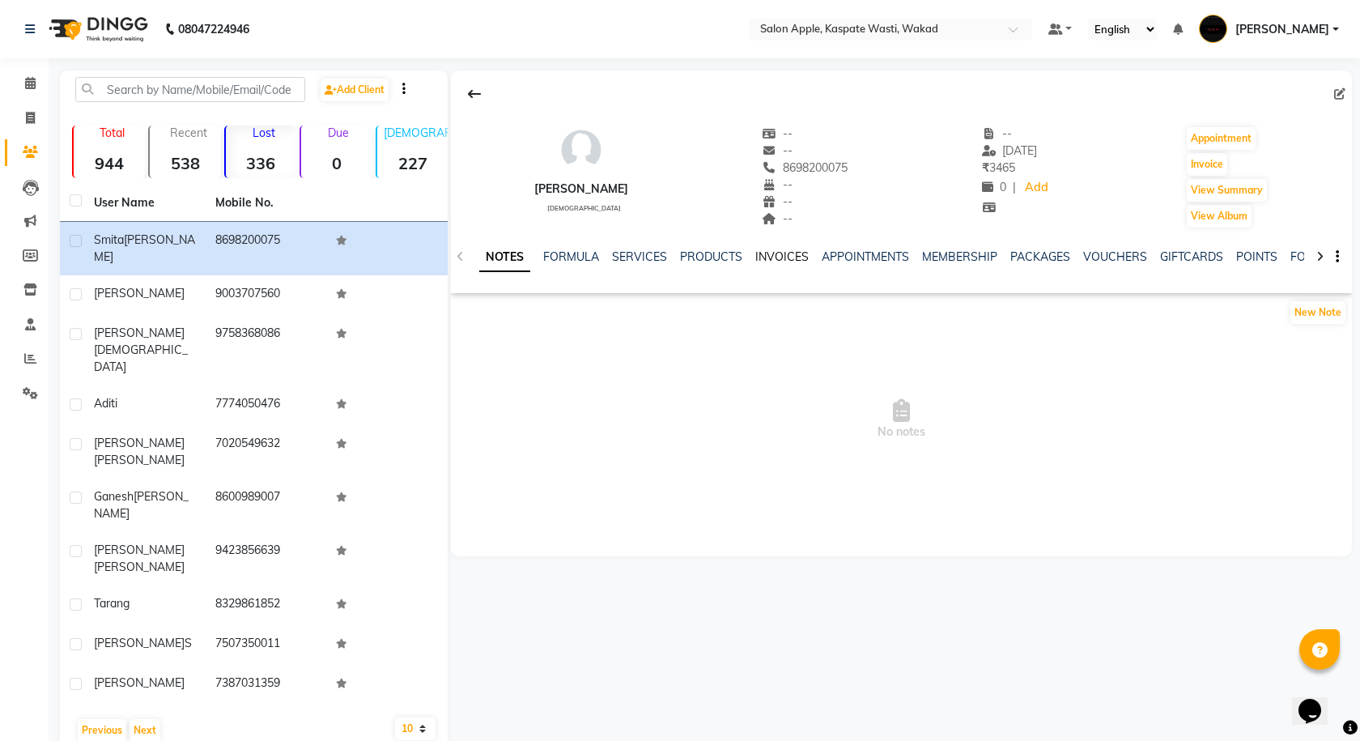
click at [769, 249] on link "INVOICES" at bounding box center [781, 256] width 53 height 15
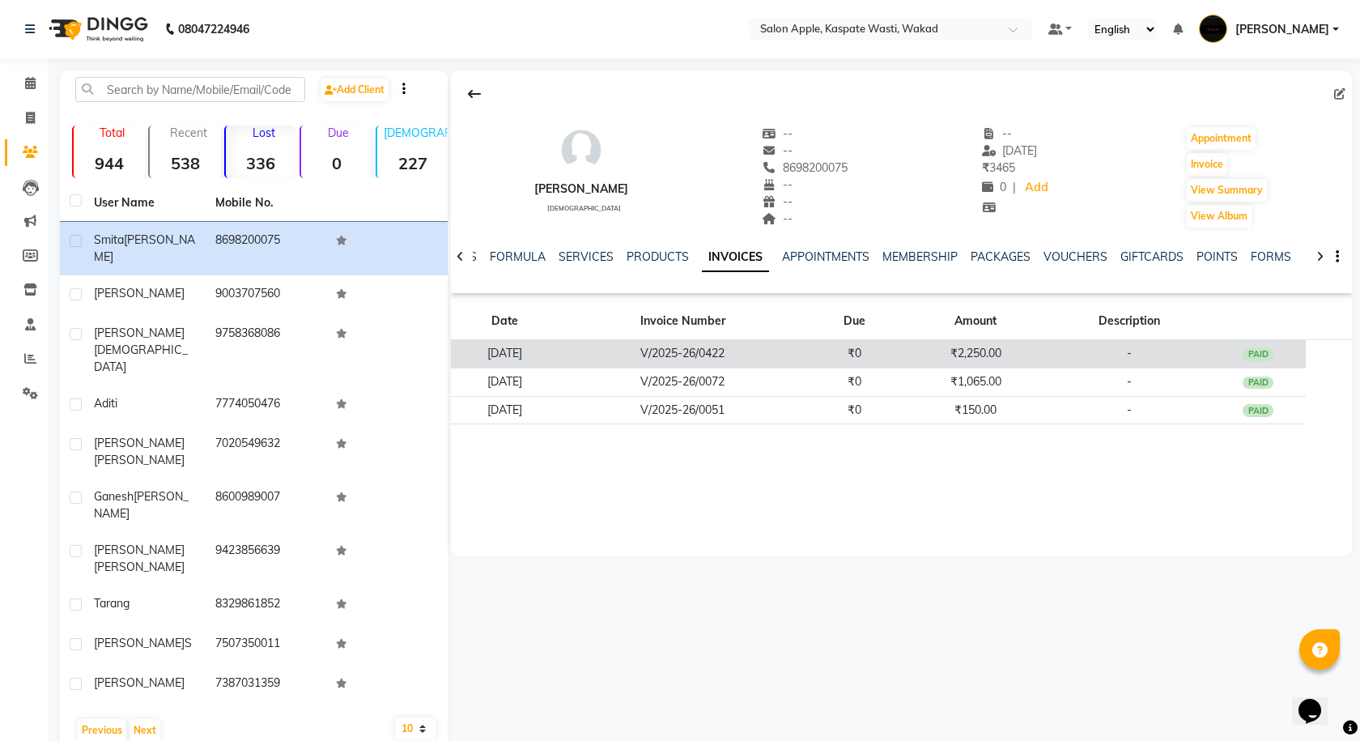
click at [777, 352] on td "V/2025-26/0422" at bounding box center [682, 354] width 246 height 28
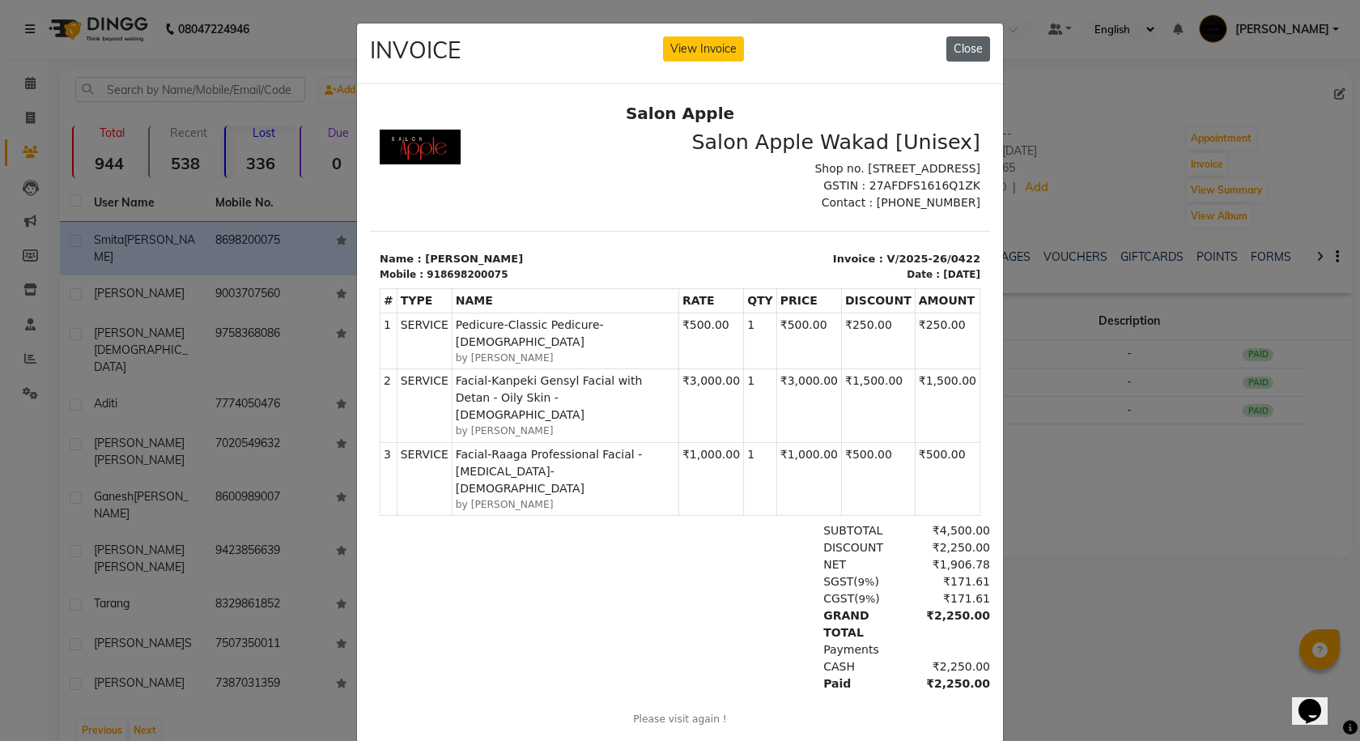
click at [971, 47] on button "Close" at bounding box center [968, 48] width 44 height 25
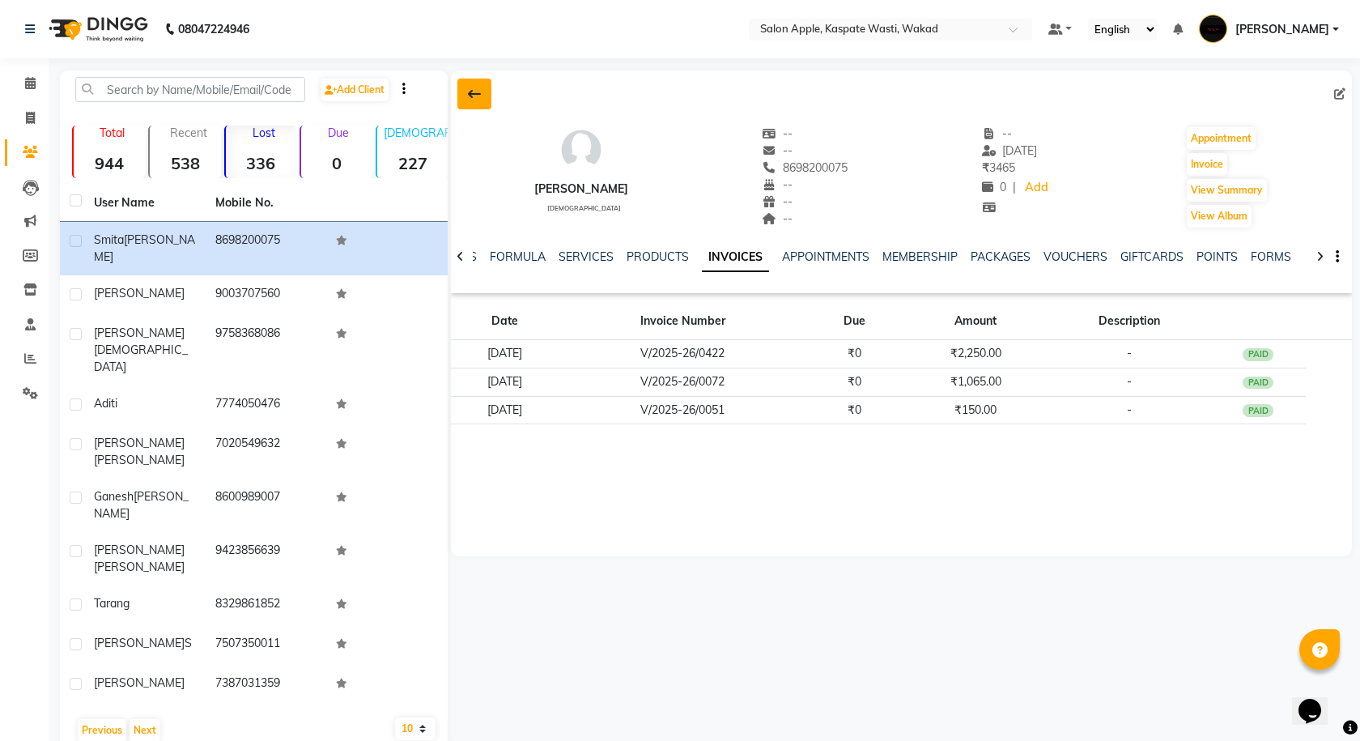
click at [482, 96] on button at bounding box center [474, 94] width 34 height 31
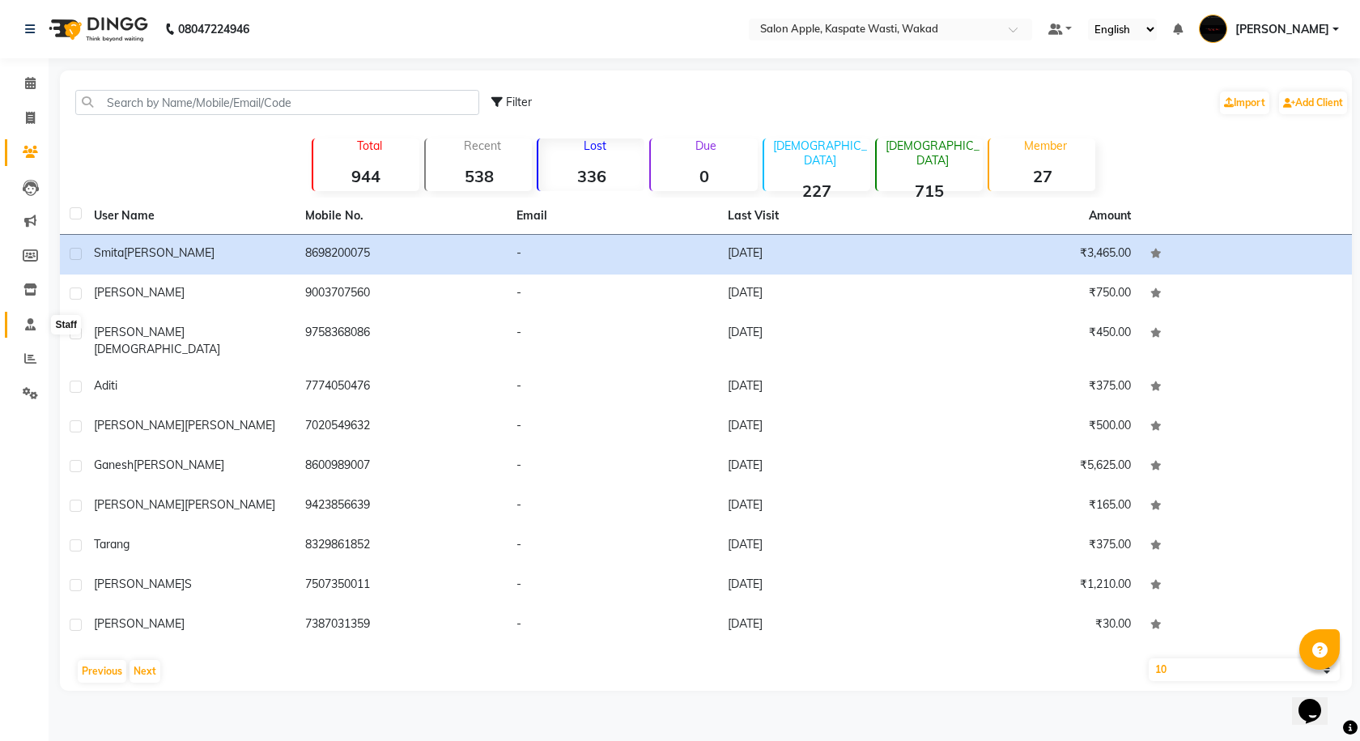
click at [22, 317] on span at bounding box center [30, 325] width 28 height 19
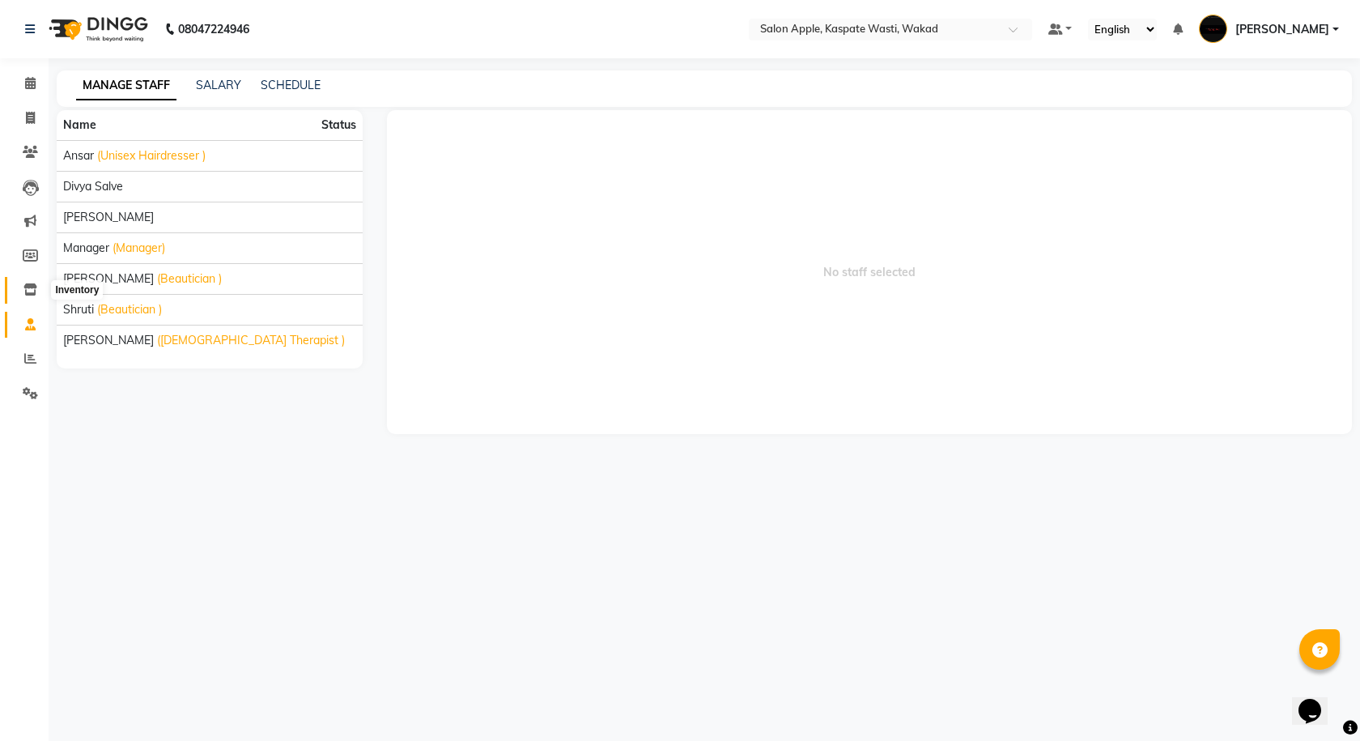
click at [36, 287] on icon at bounding box center [30, 289] width 14 height 12
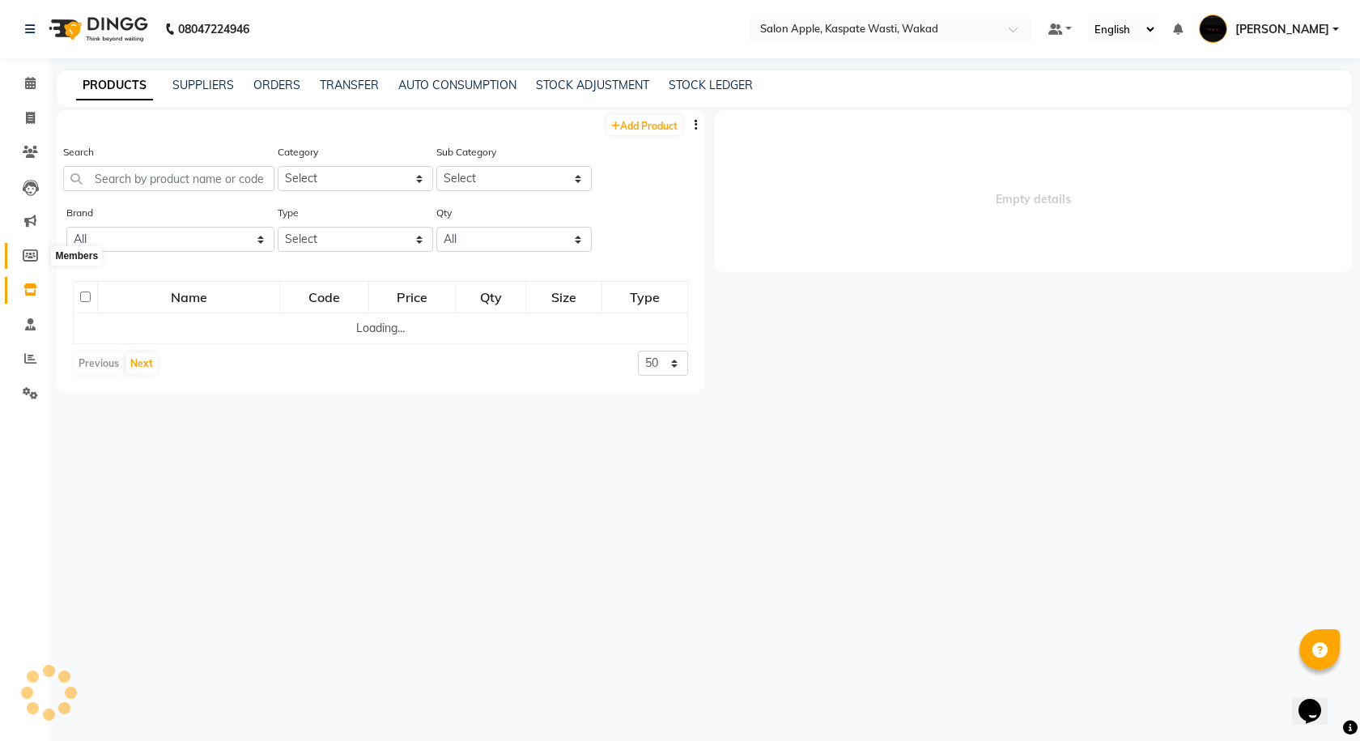
click at [28, 260] on icon at bounding box center [30, 255] width 15 height 12
select select
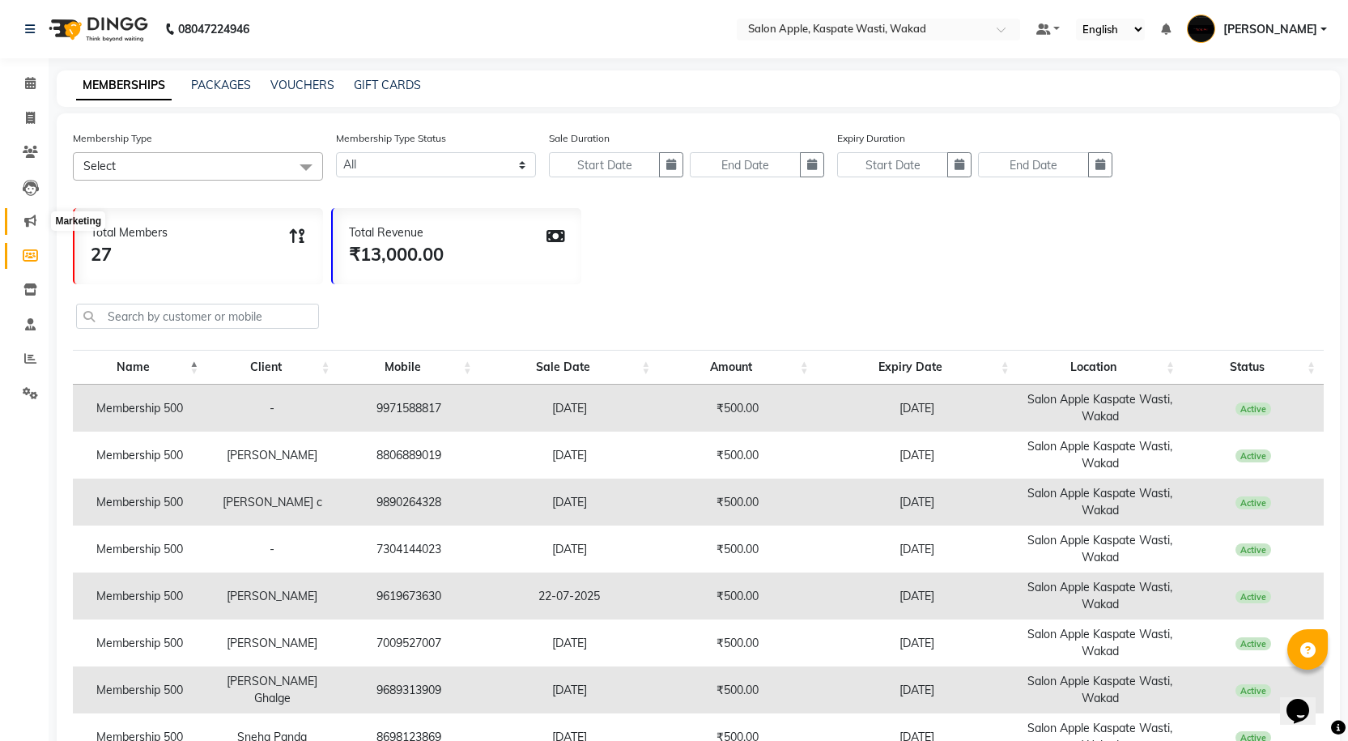
click at [30, 230] on span at bounding box center [30, 221] width 28 height 19
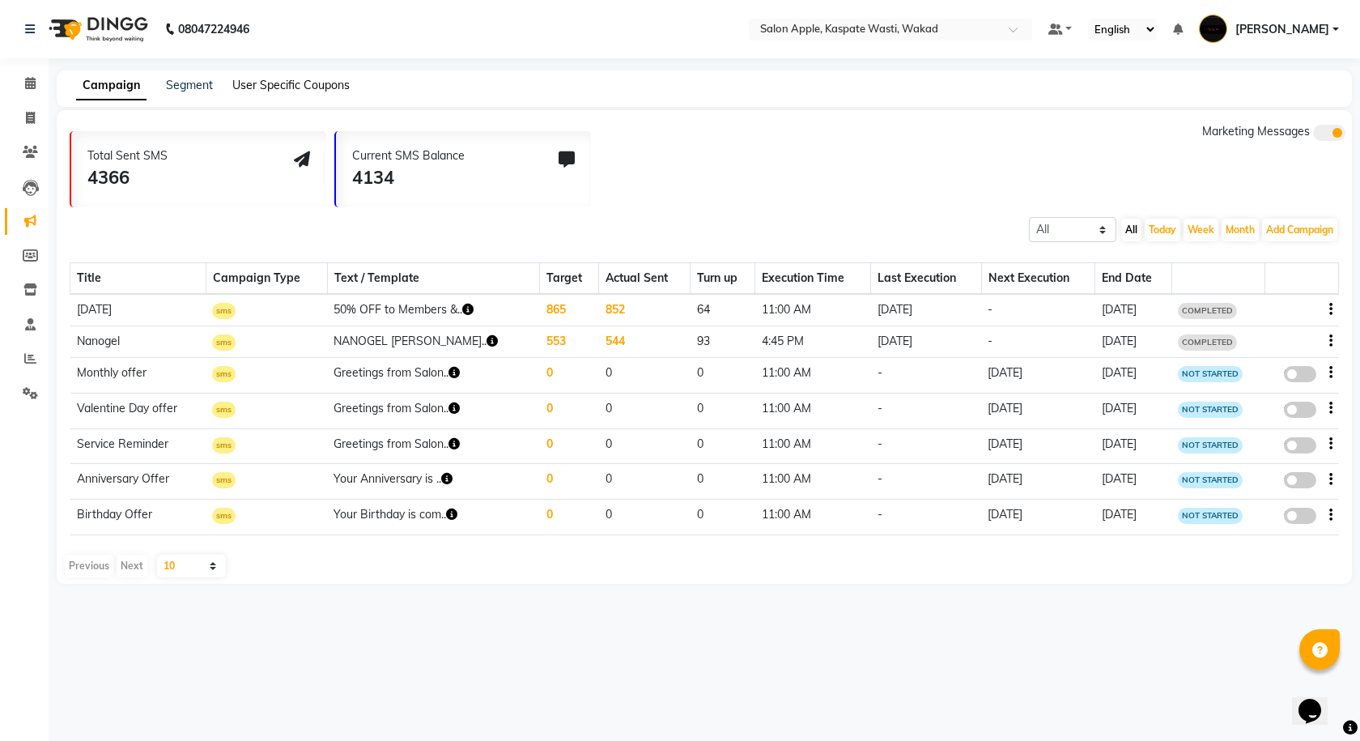
click at [296, 86] on link "User Specific Coupons" at bounding box center [290, 85] width 117 height 15
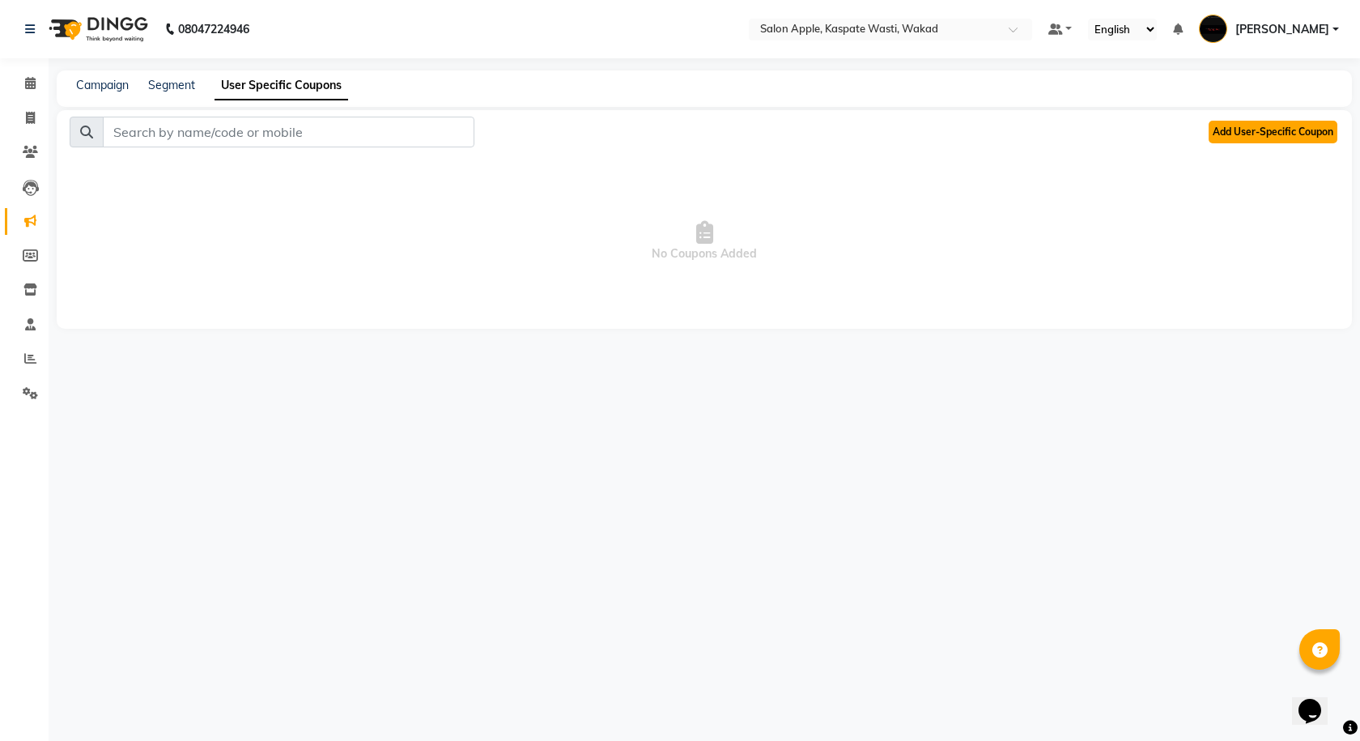
click at [1267, 138] on button "Add User-Specific Coupon" at bounding box center [1272, 132] width 129 height 23
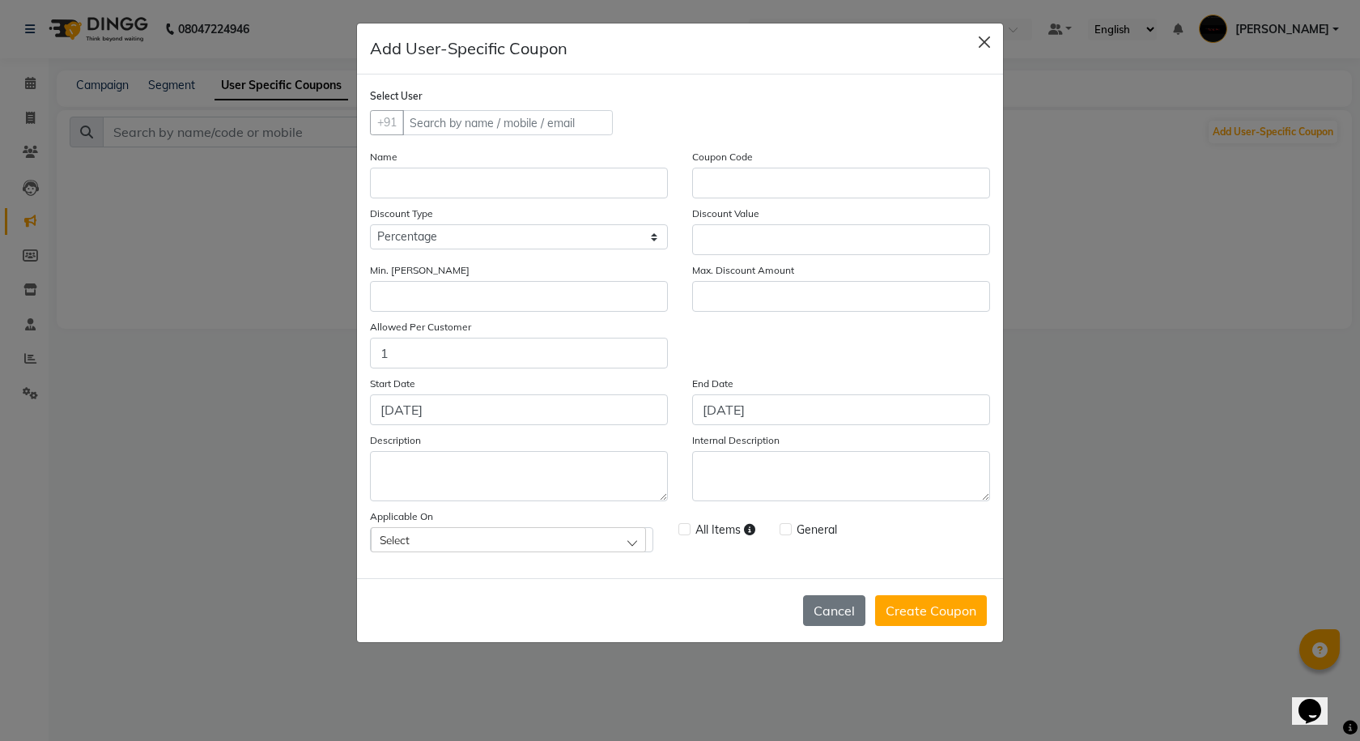
click at [987, 39] on button "Close" at bounding box center [984, 42] width 24 height 24
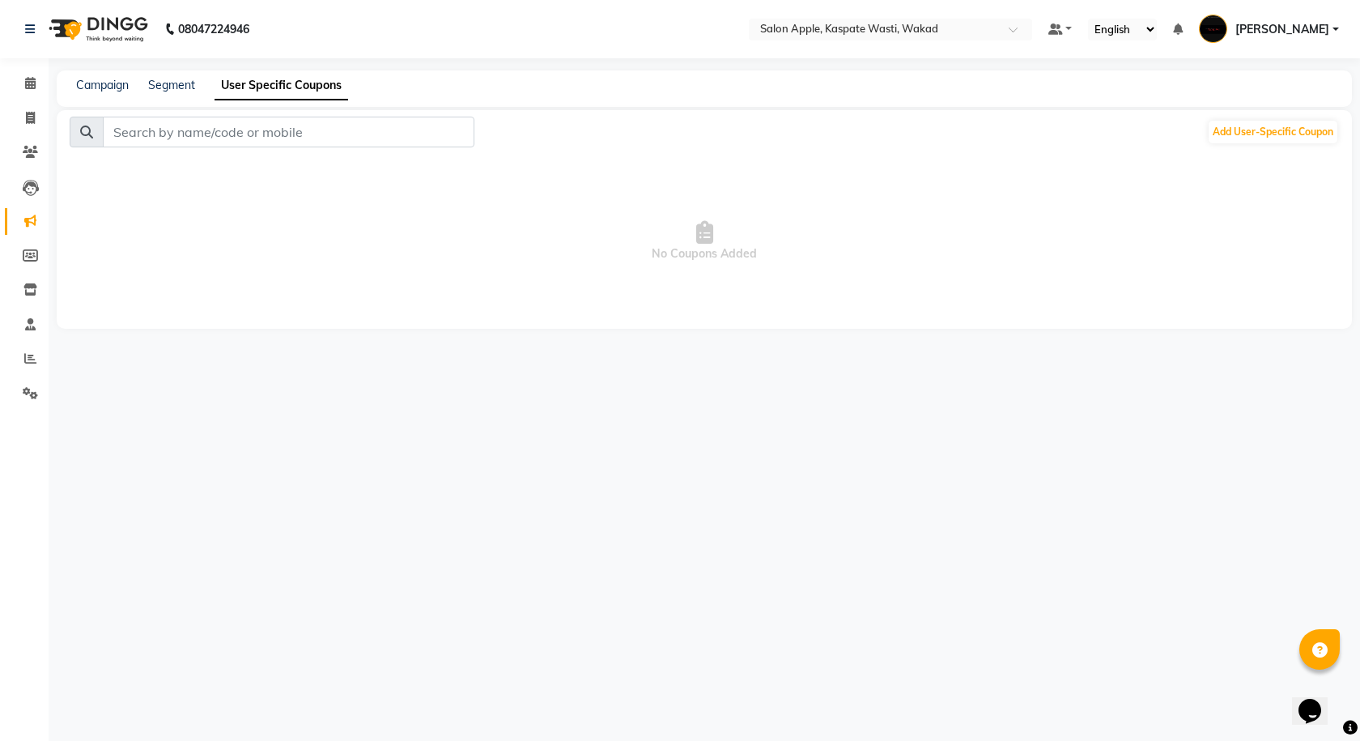
click at [103, 92] on div "Campaign" at bounding box center [102, 85] width 53 height 17
click at [104, 90] on link "Campaign" at bounding box center [102, 85] width 53 height 15
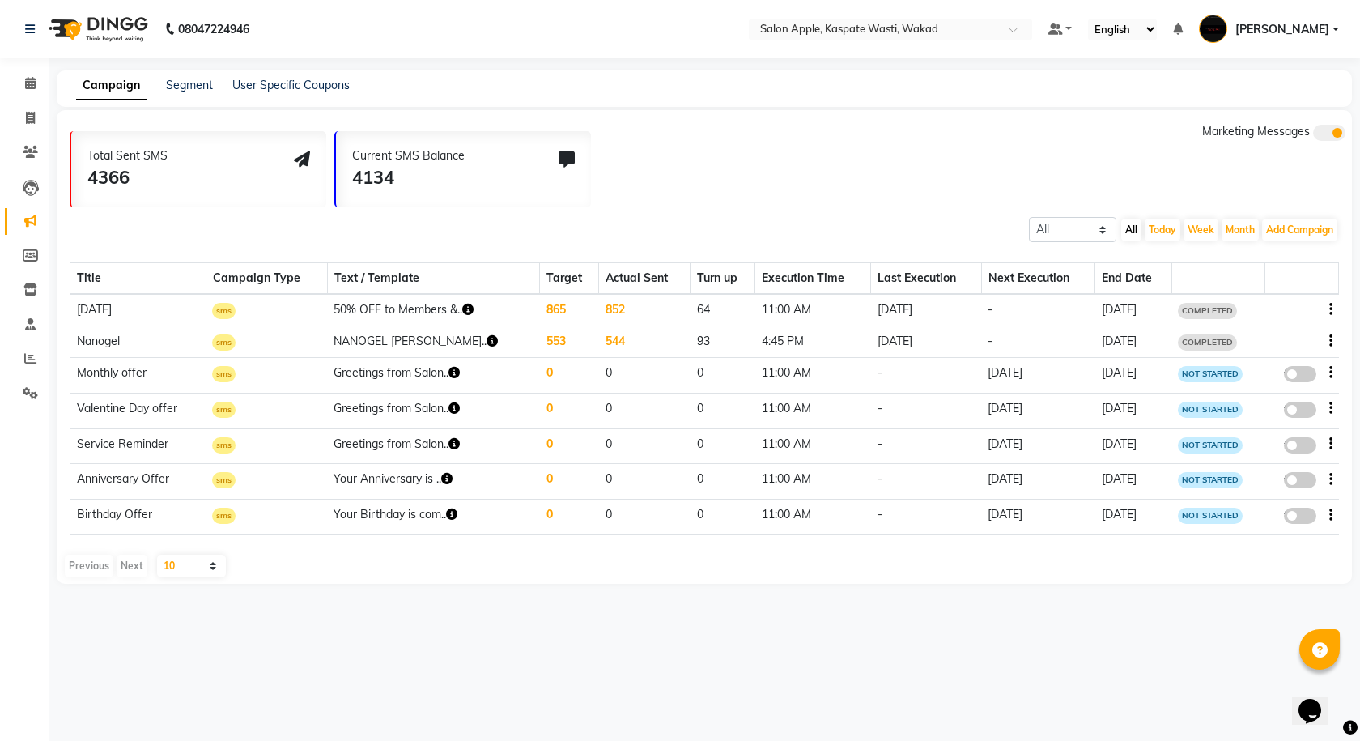
click at [837, 189] on div "Total Sent SMS 4366 Current SMS Balance 4134 Marketing Messages" at bounding box center [711, 165] width 1282 height 84
click at [32, 90] on span at bounding box center [30, 83] width 28 height 19
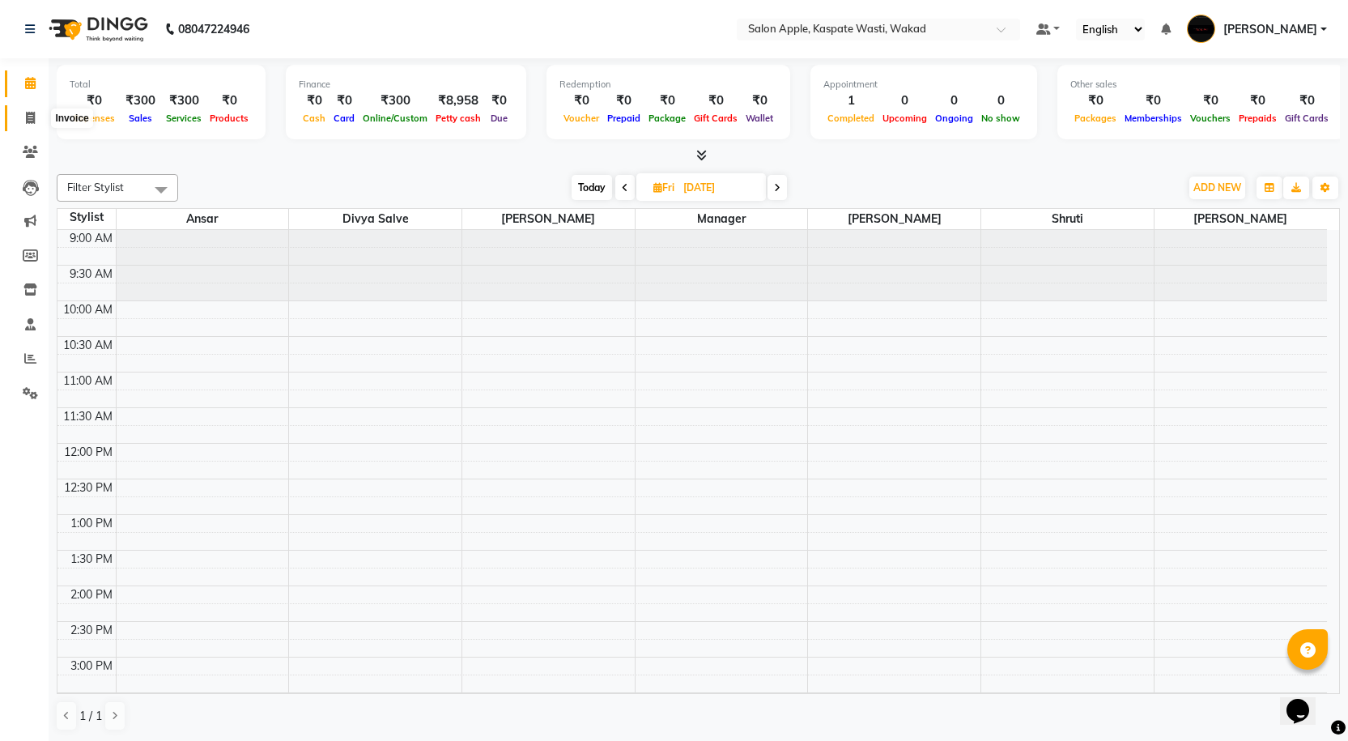
click at [26, 118] on icon at bounding box center [30, 118] width 9 height 12
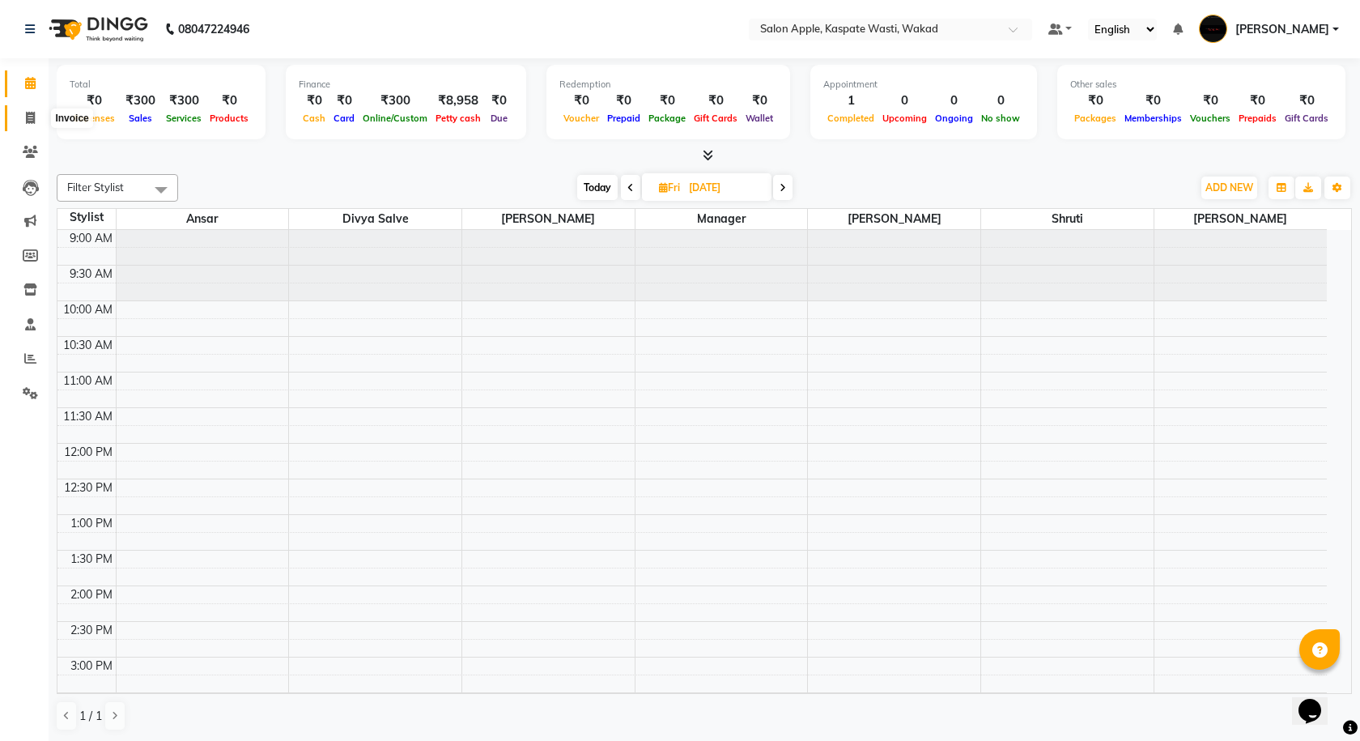
select select "7956"
select select "service"
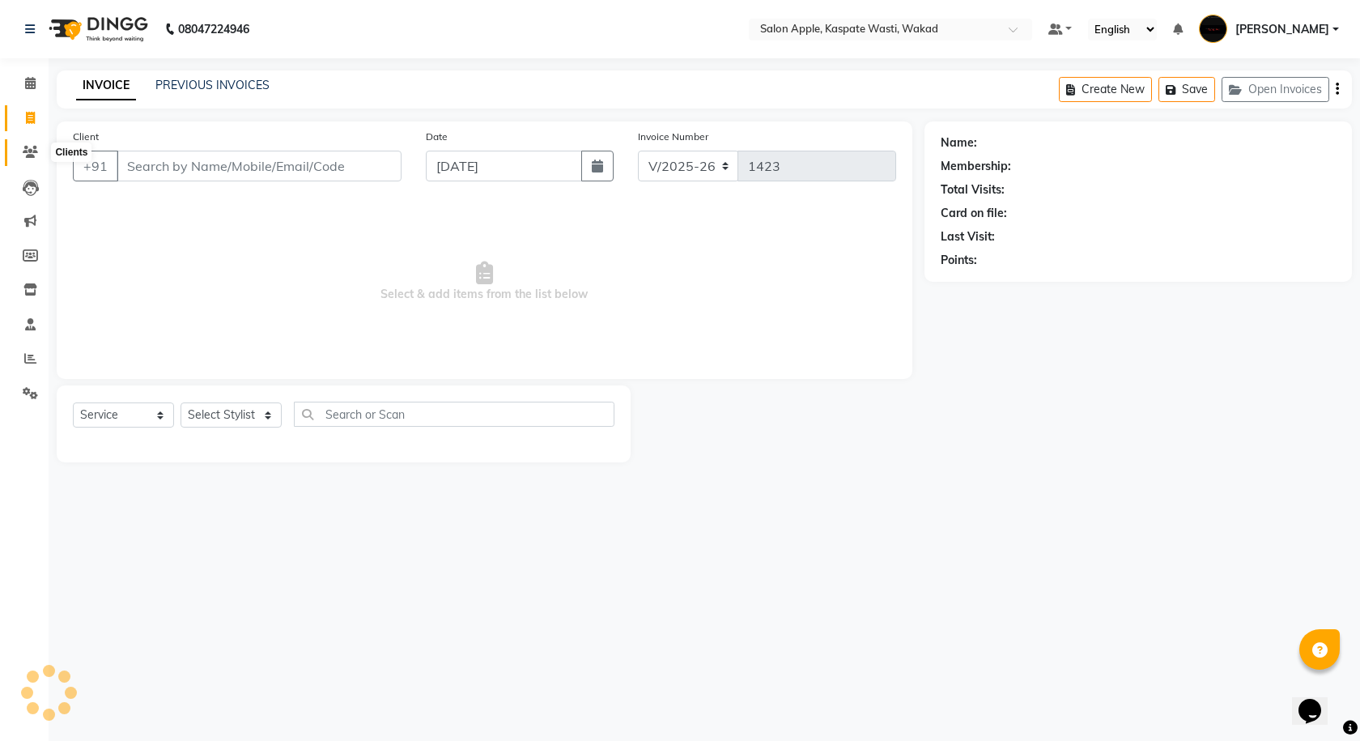
click at [23, 157] on icon at bounding box center [30, 152] width 15 height 12
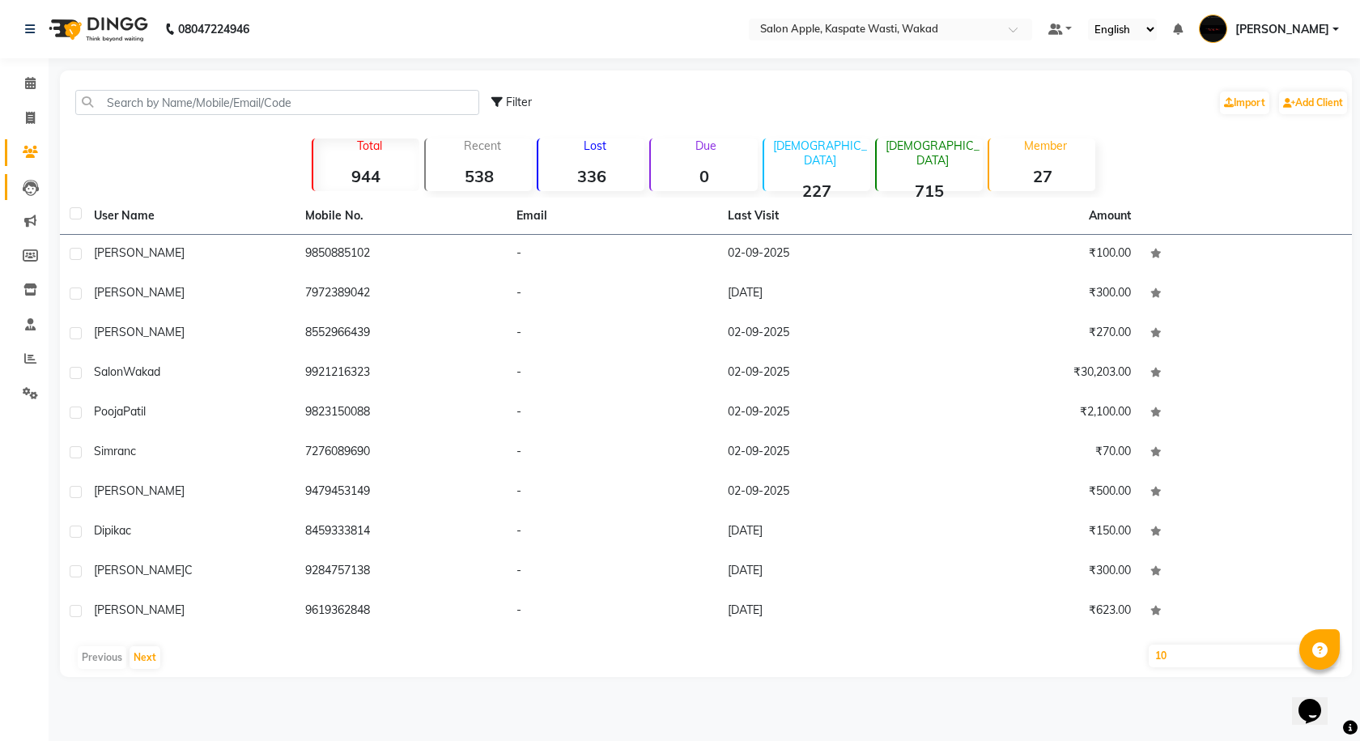
click at [25, 198] on link "Leads" at bounding box center [24, 187] width 39 height 27
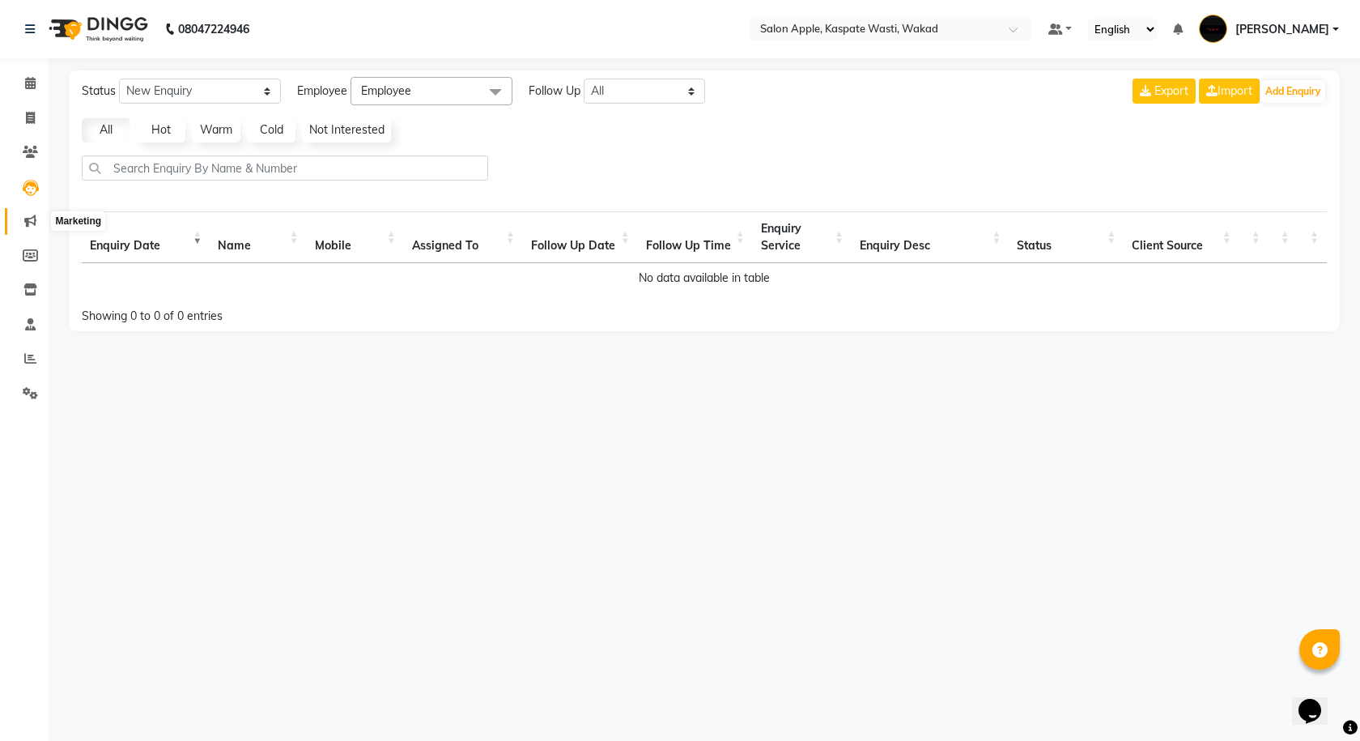
click at [25, 219] on icon at bounding box center [30, 220] width 12 height 12
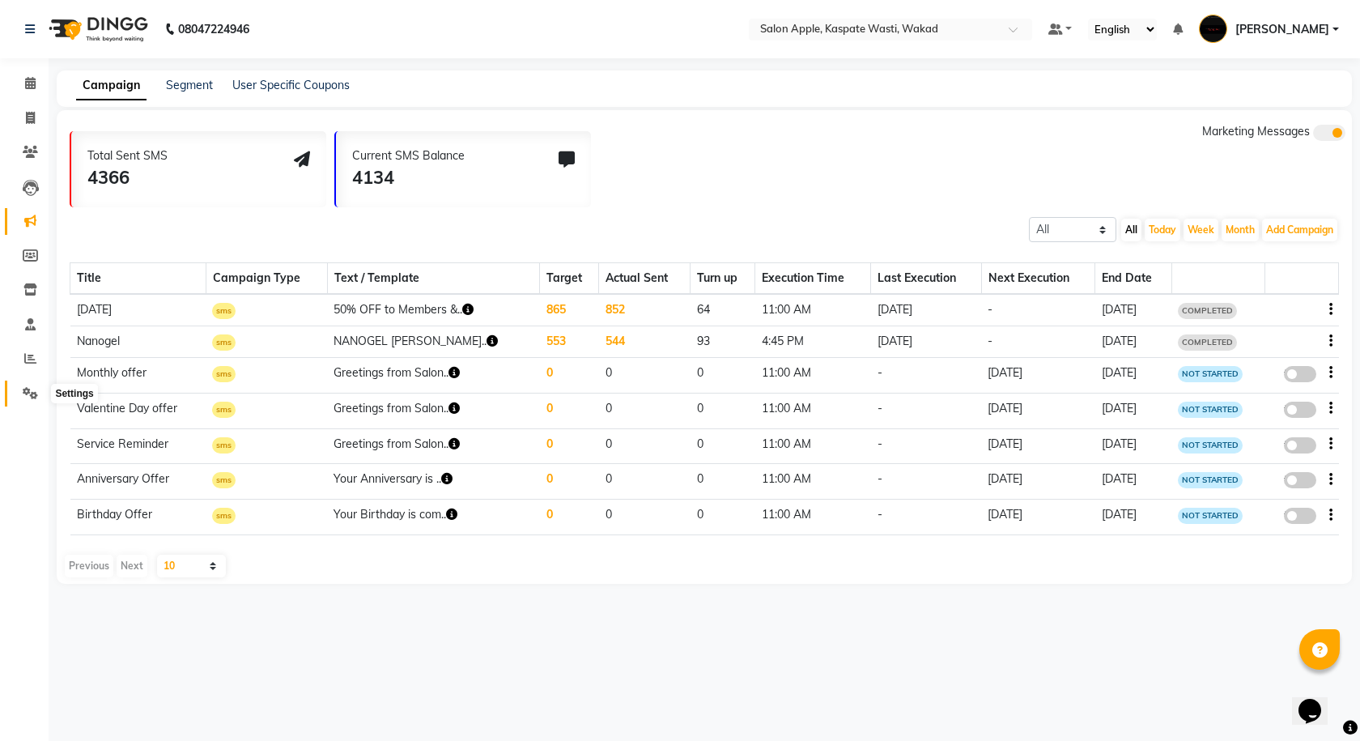
click at [21, 389] on span at bounding box center [30, 393] width 28 height 19
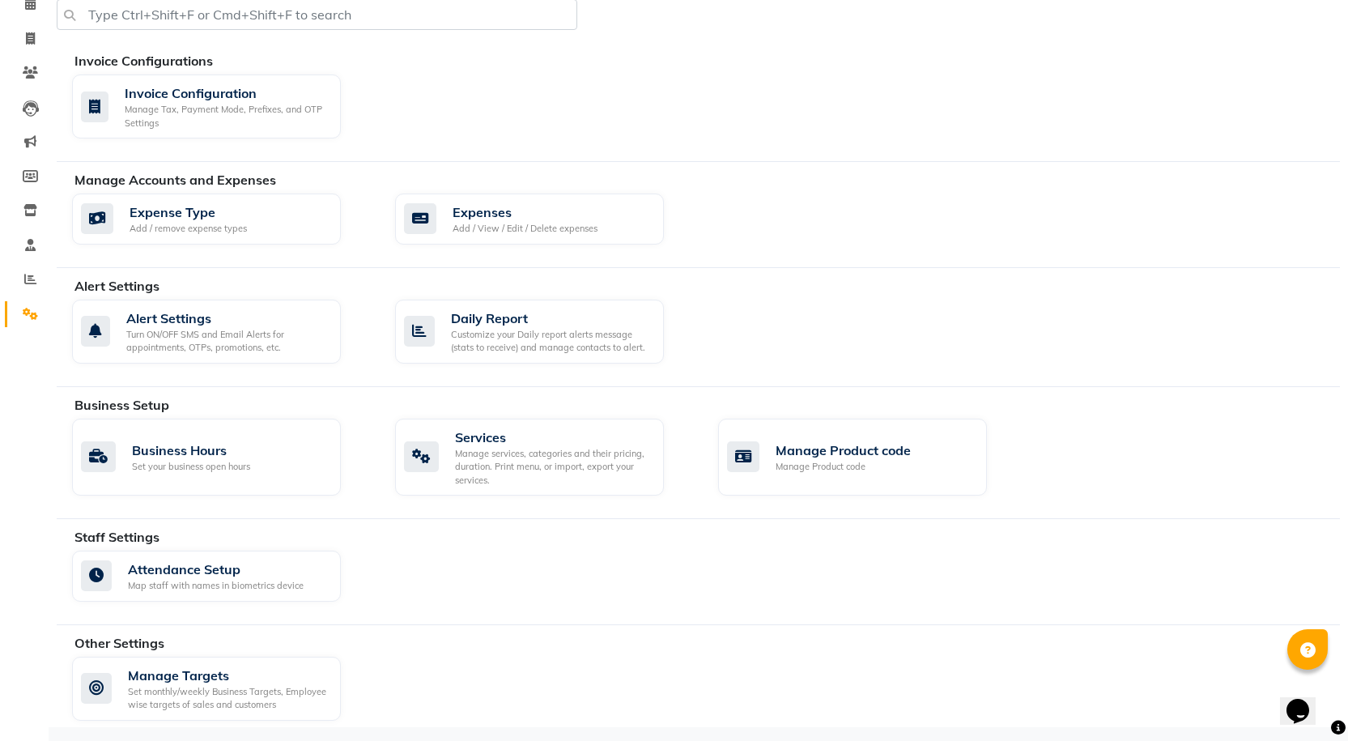
scroll to position [82, 0]
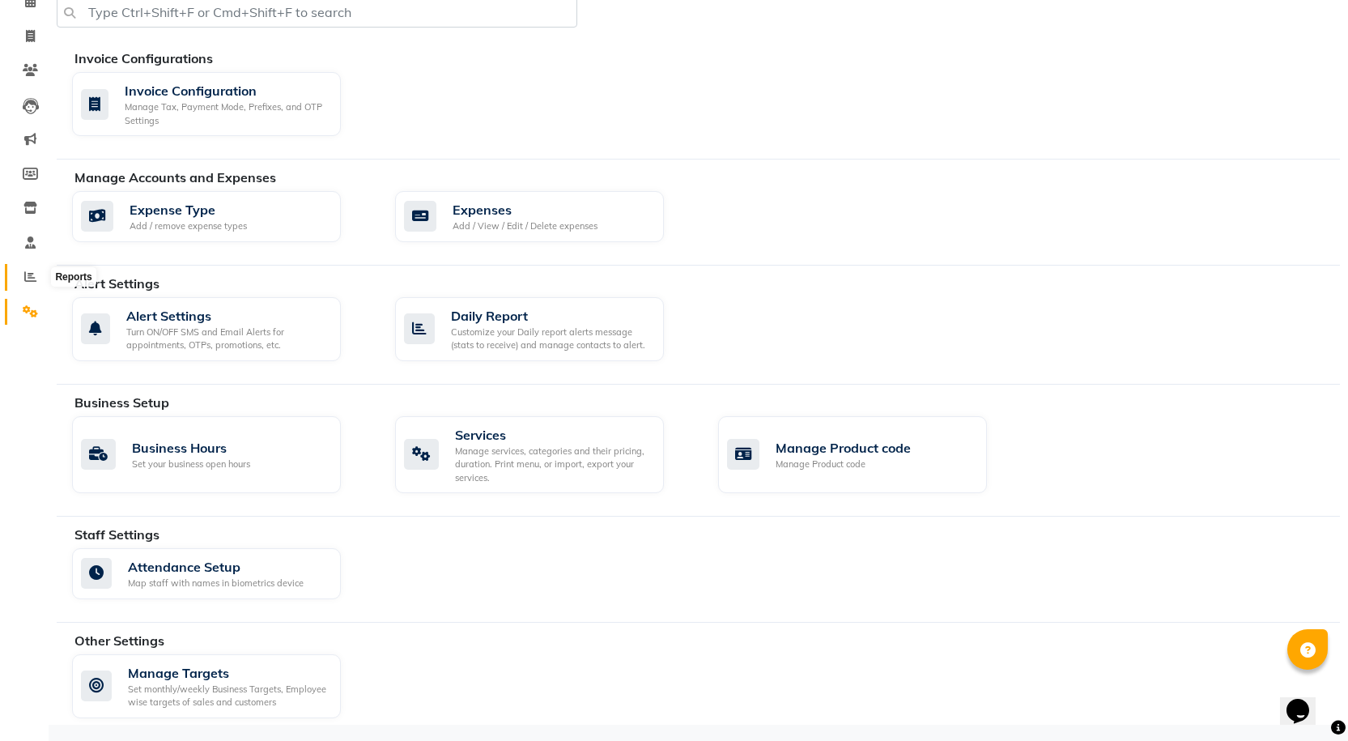
click at [34, 283] on span at bounding box center [30, 277] width 28 height 19
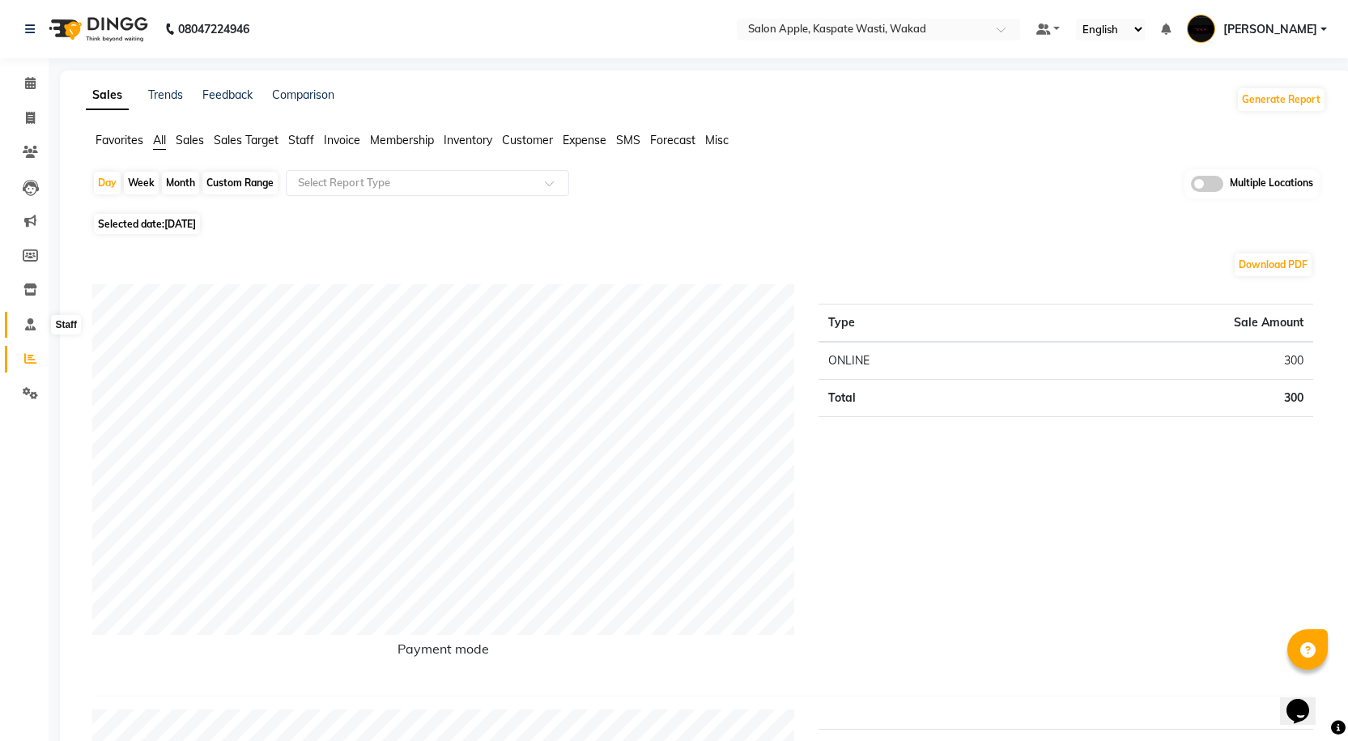
click at [26, 327] on icon at bounding box center [30, 324] width 11 height 12
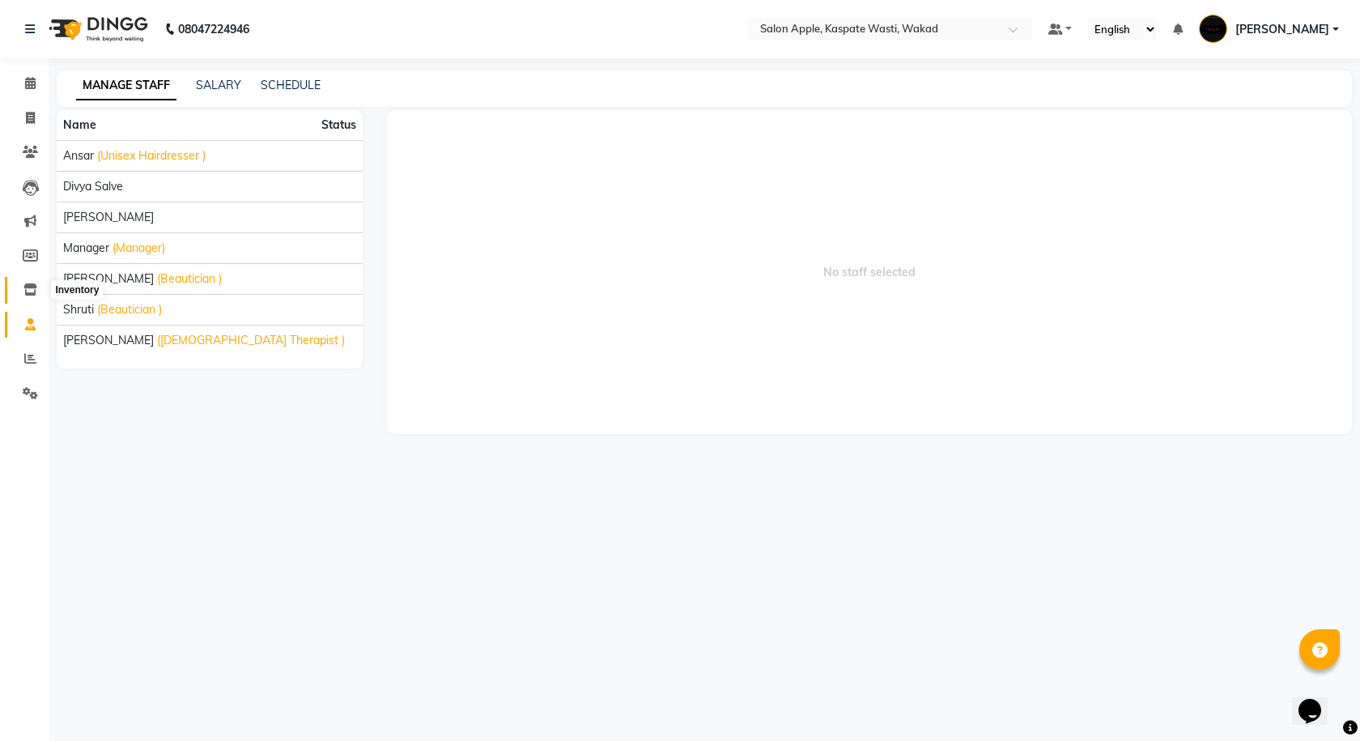
click at [19, 281] on span at bounding box center [30, 290] width 28 height 19
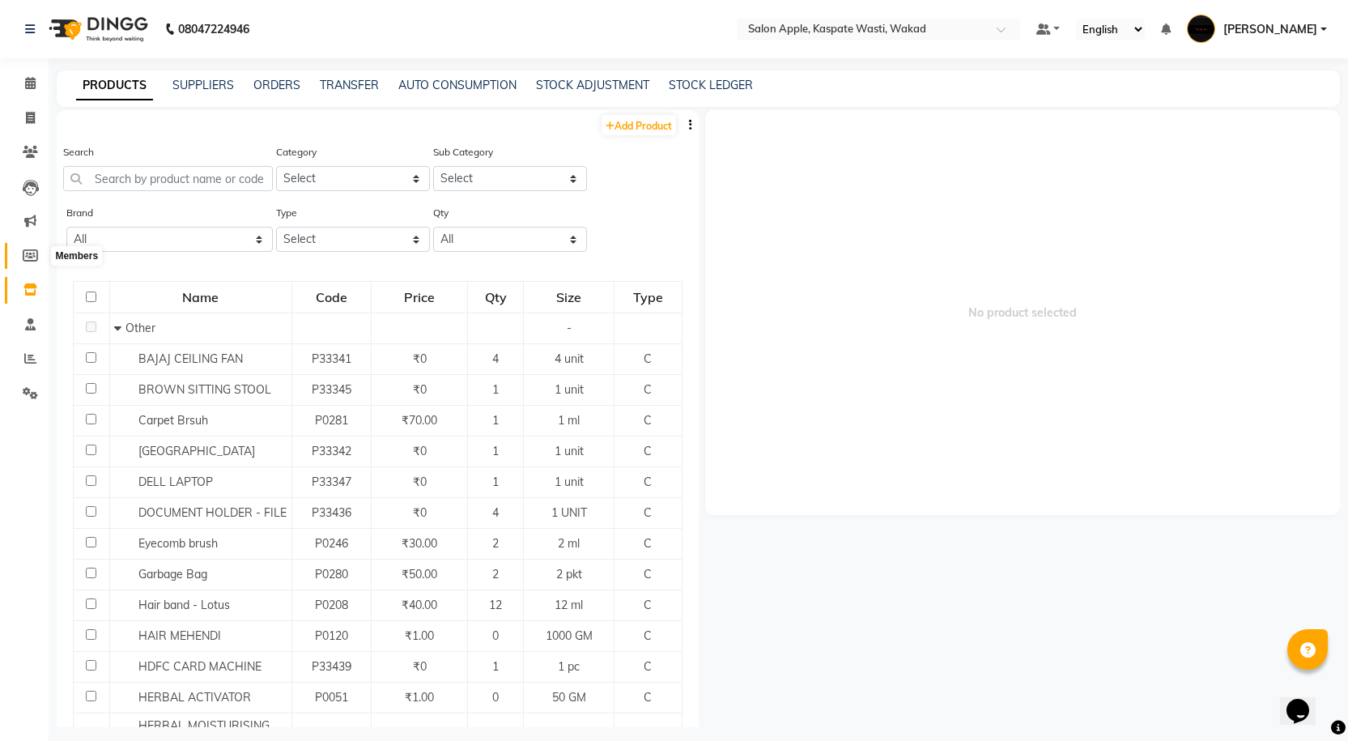
click at [23, 249] on icon at bounding box center [30, 255] width 15 height 12
select select
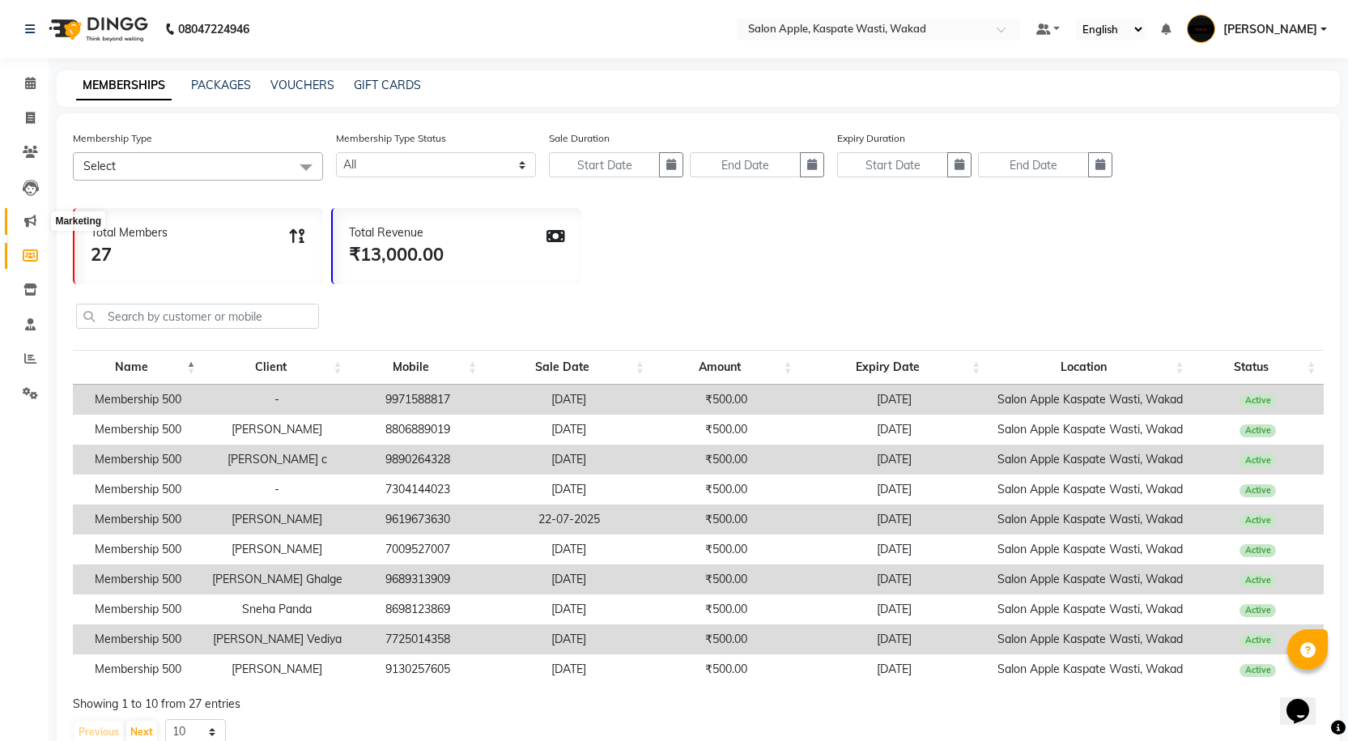
click at [28, 221] on icon at bounding box center [30, 220] width 12 height 12
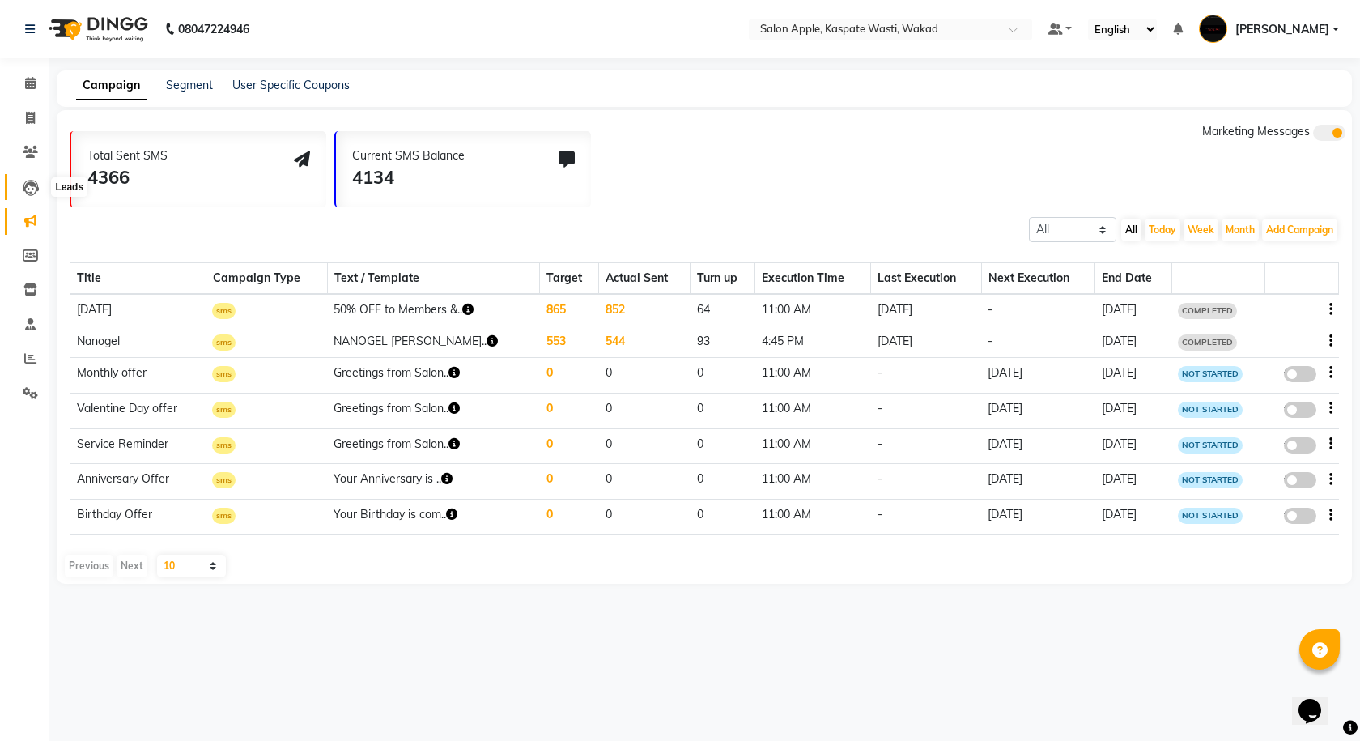
click at [28, 195] on icon at bounding box center [31, 188] width 16 height 16
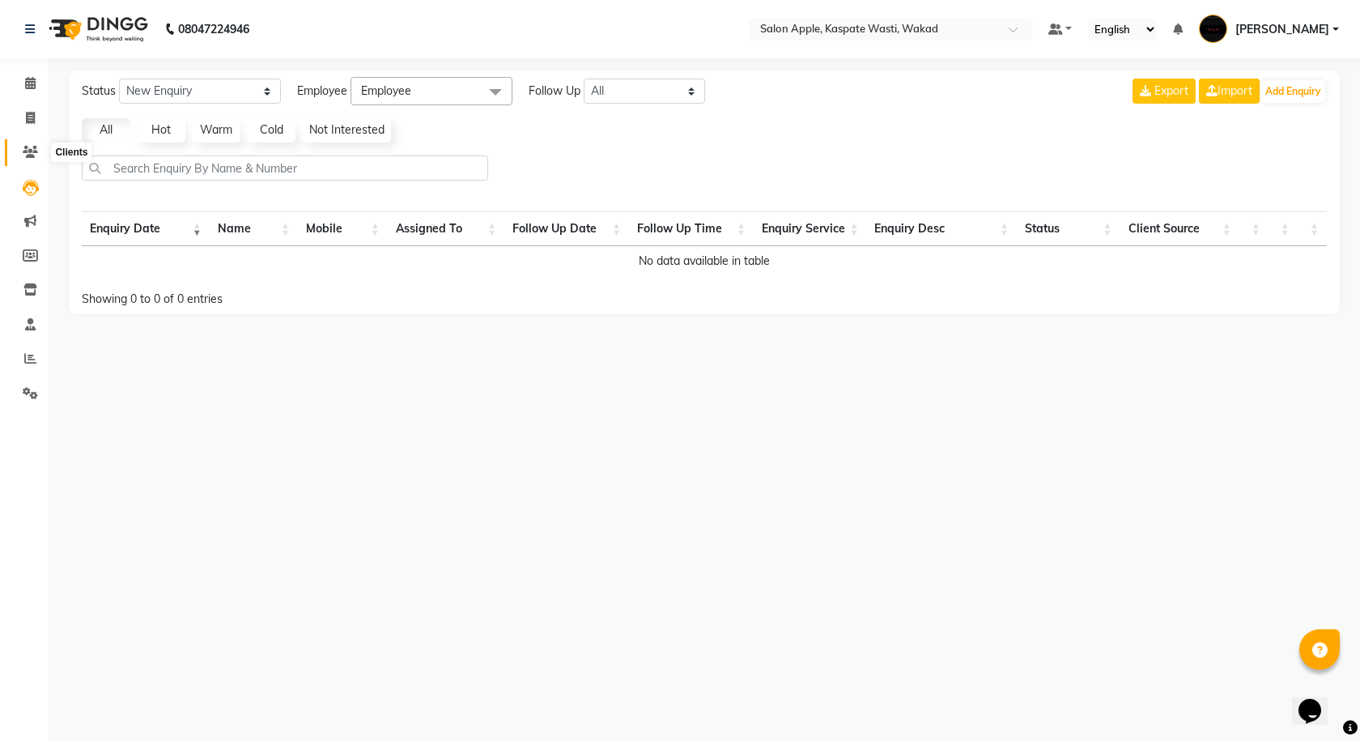
click at [36, 160] on span at bounding box center [30, 152] width 28 height 19
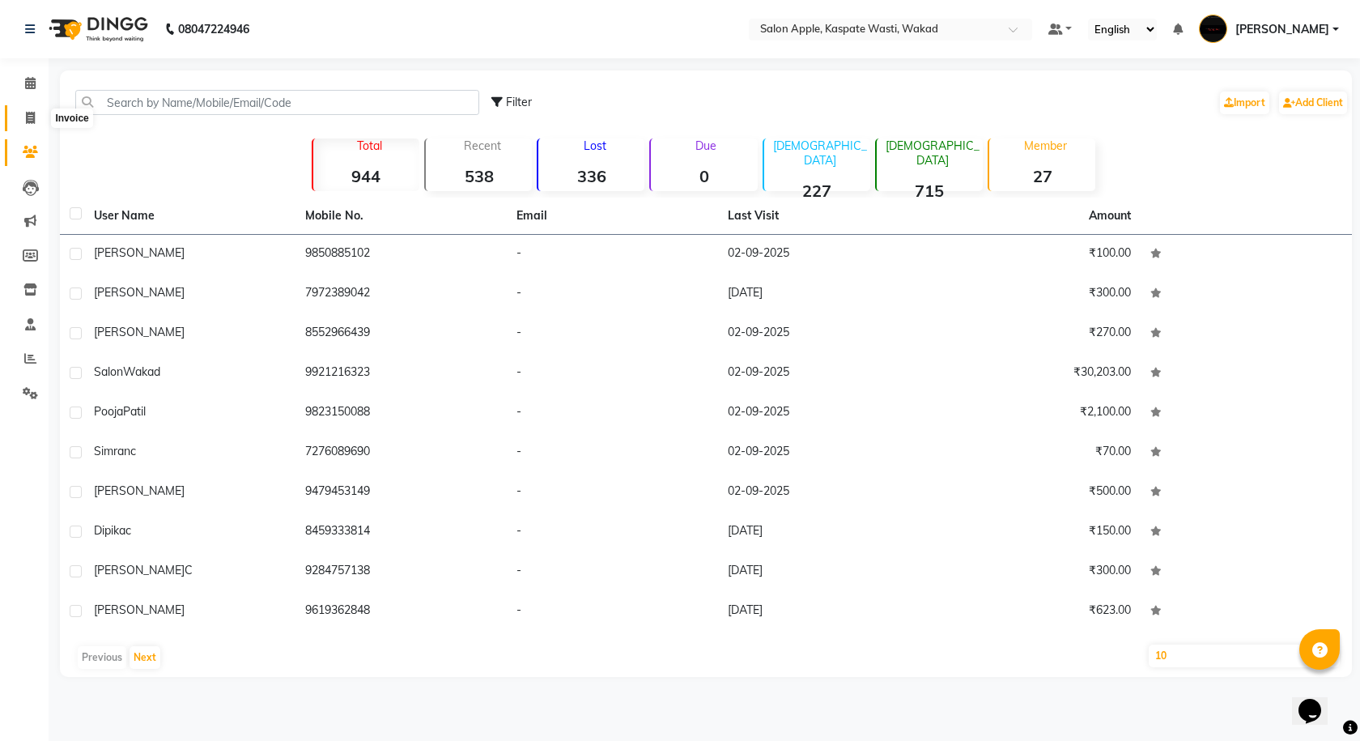
click at [31, 125] on span at bounding box center [30, 118] width 28 height 19
select select "7956"
select select "service"
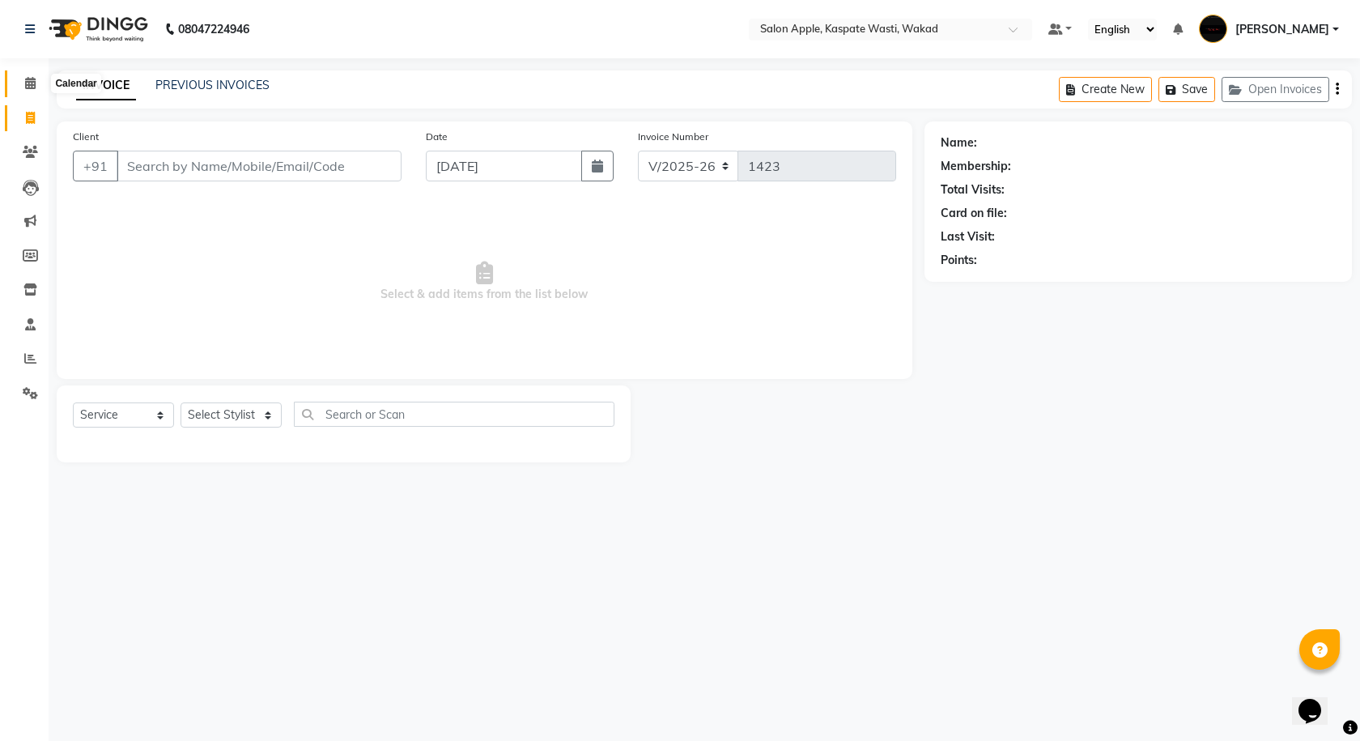
click at [31, 89] on span at bounding box center [30, 83] width 28 height 19
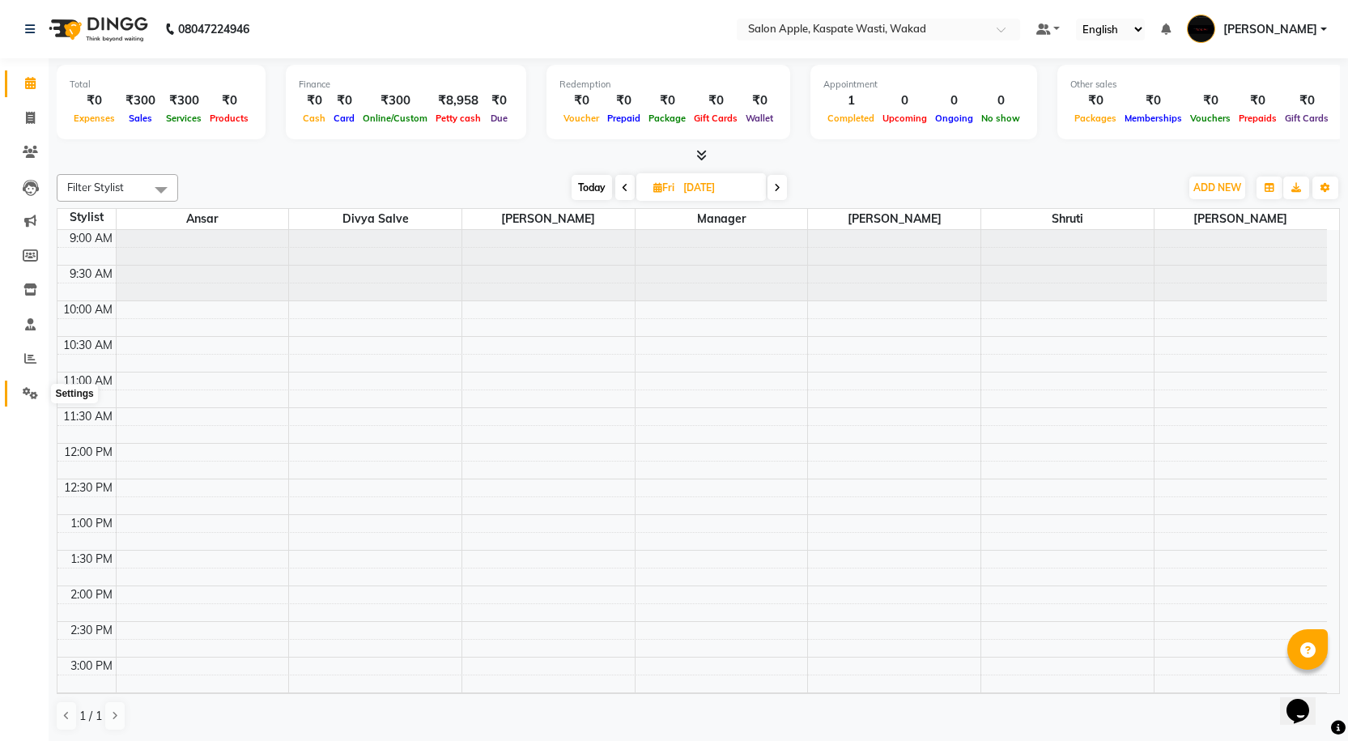
click at [27, 392] on icon at bounding box center [30, 393] width 15 height 12
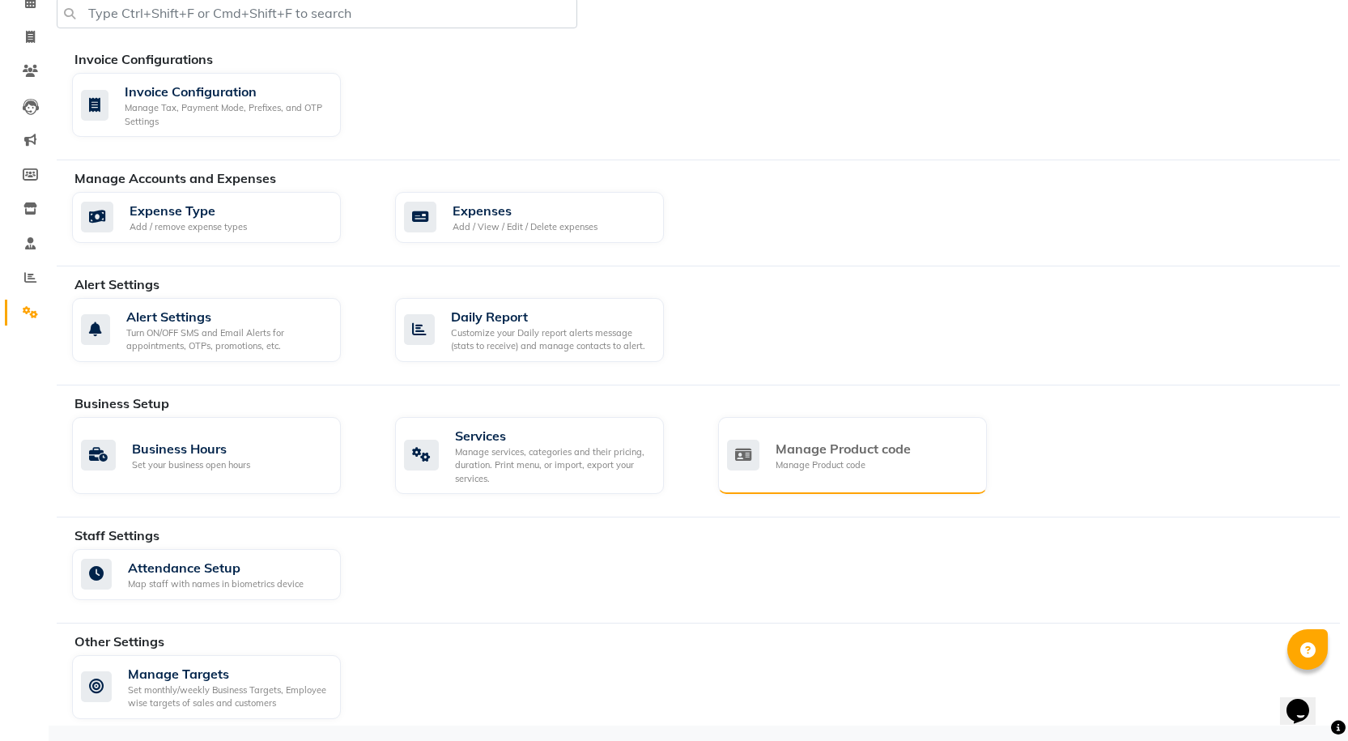
scroll to position [82, 0]
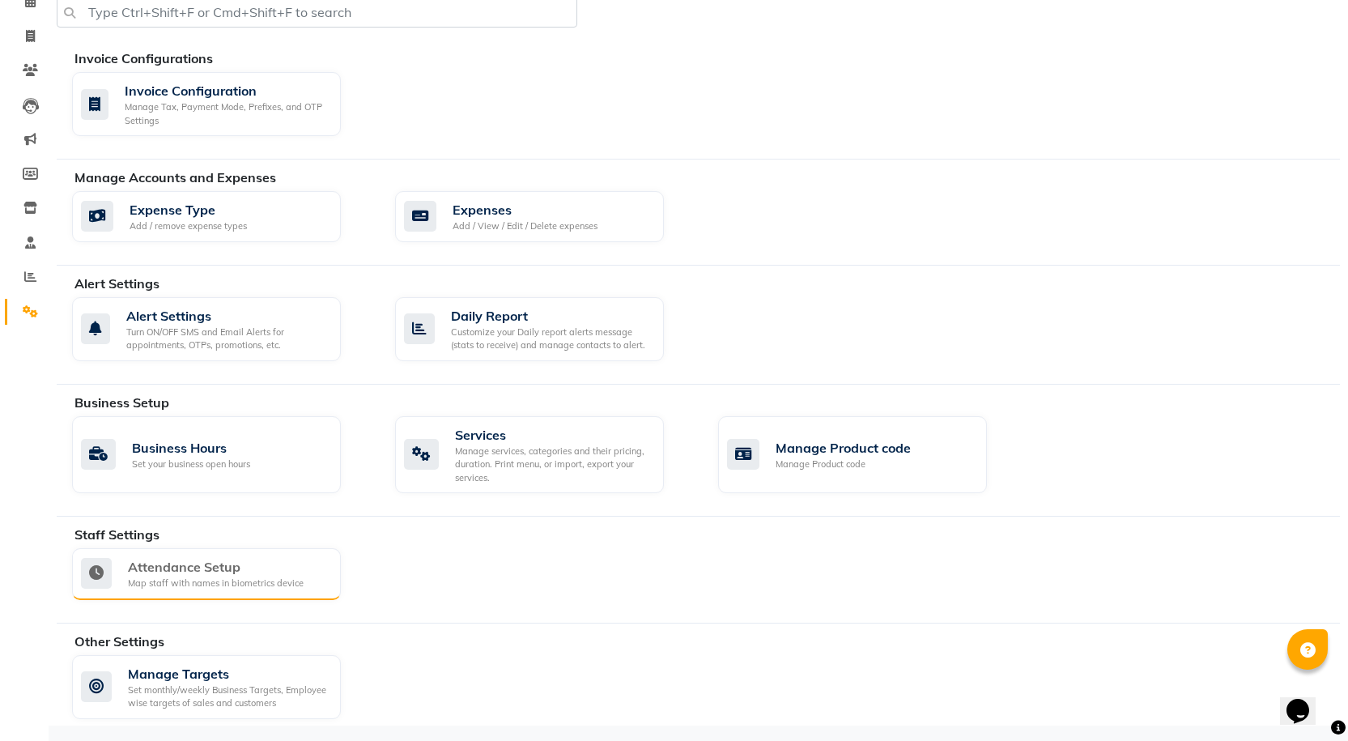
click at [196, 558] on div "Attendance Setup" at bounding box center [216, 566] width 176 height 19
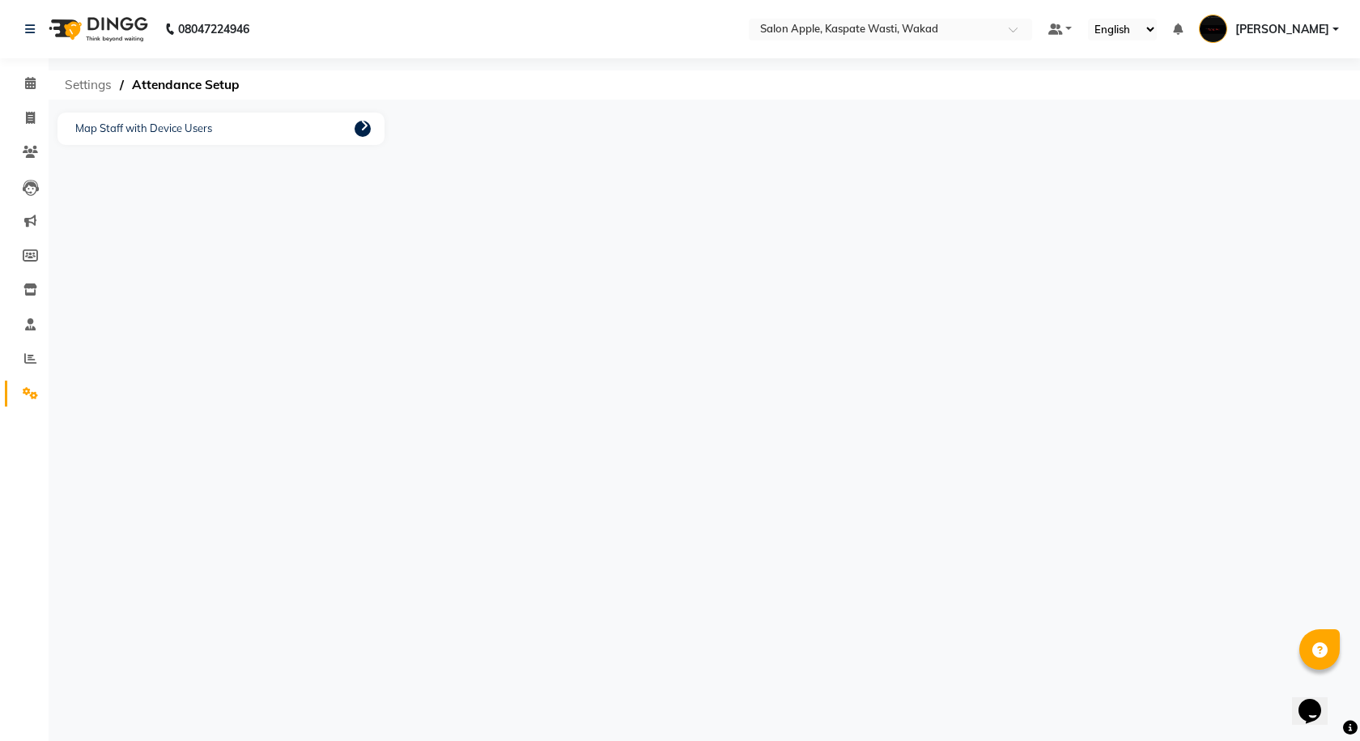
click at [72, 91] on span "Settings" at bounding box center [88, 84] width 63 height 29
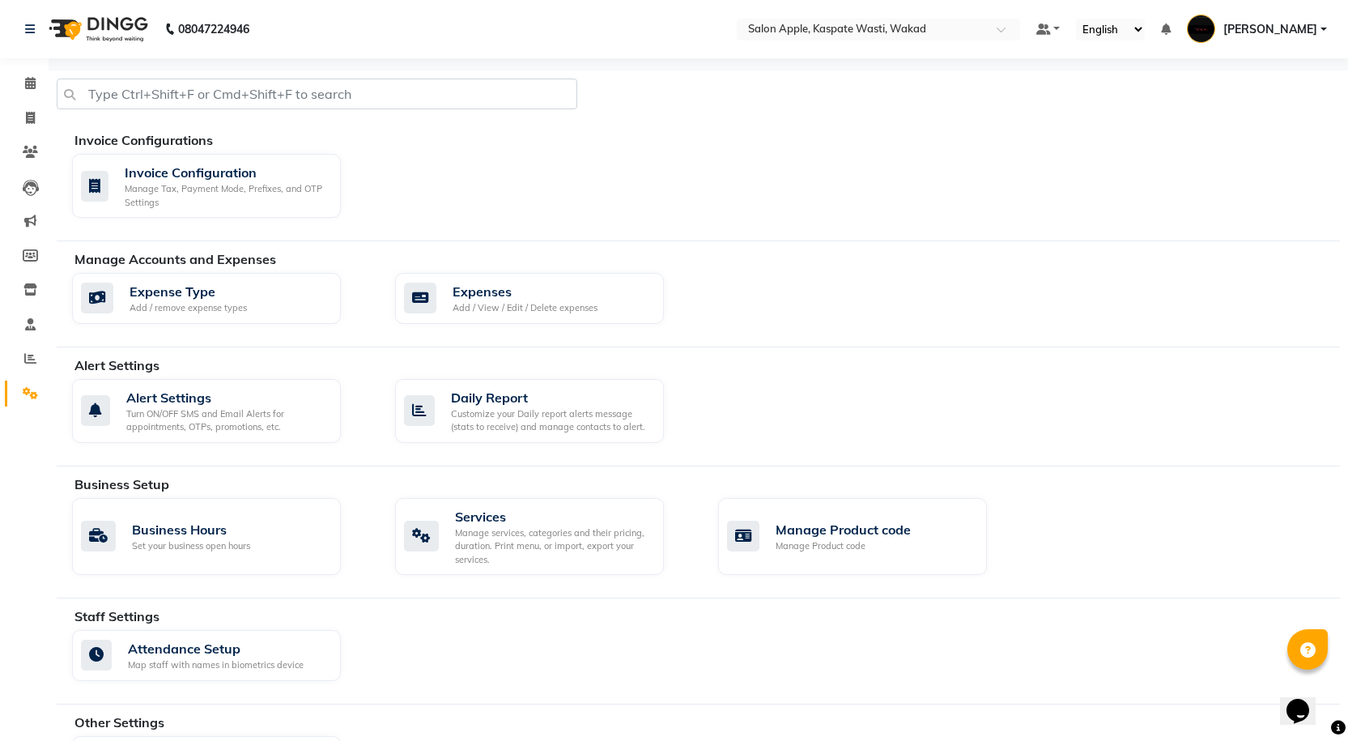
click at [790, 380] on div "Alert Settings Turn ON/OFF SMS and Email Alerts for appointments, OTPs, promoti…" at bounding box center [706, 414] width 1292 height 70
click at [1259, 35] on span "[PERSON_NAME]" at bounding box center [1270, 29] width 94 height 17
click at [1268, 111] on link "Sign out" at bounding box center [1244, 116] width 148 height 25
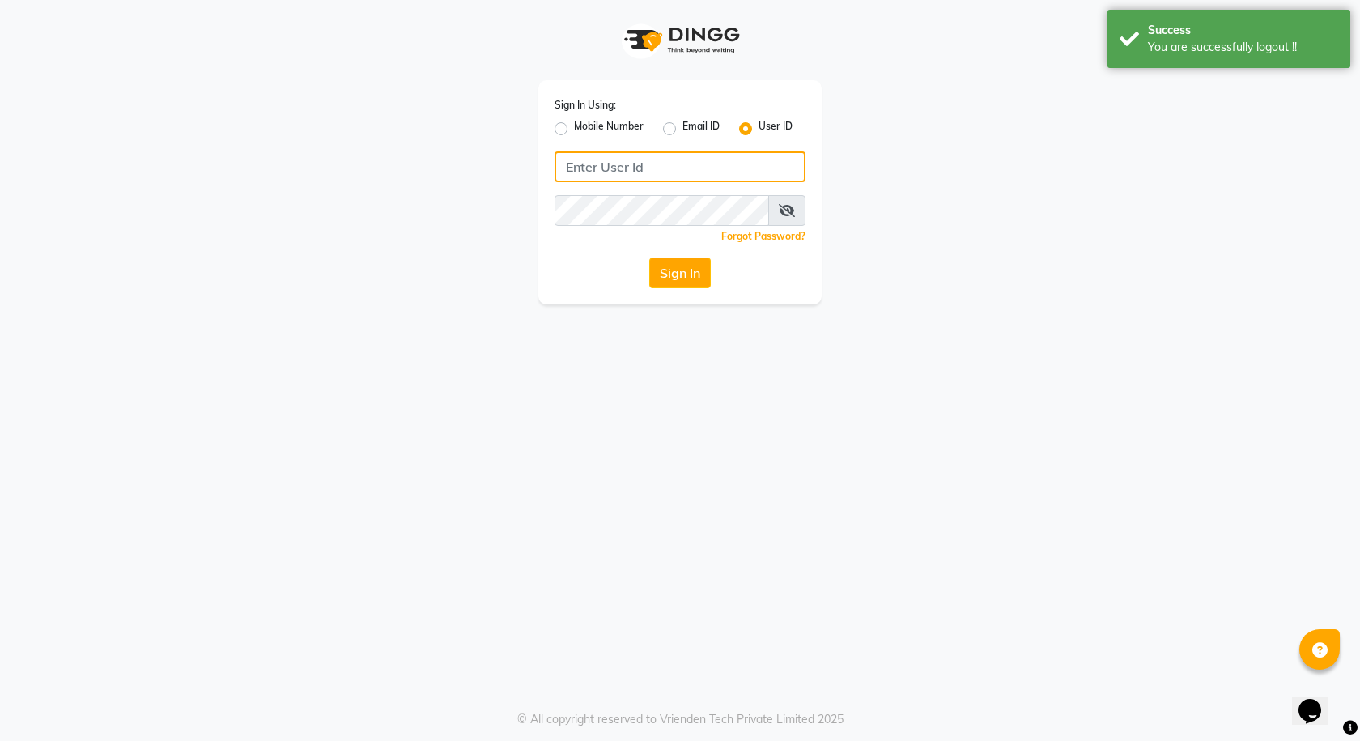
type input "9921430102"
click at [574, 126] on label "Mobile Number" at bounding box center [609, 128] width 70 height 19
click at [574, 126] on input "Mobile Number" at bounding box center [579, 124] width 11 height 11
radio input "true"
radio input "false"
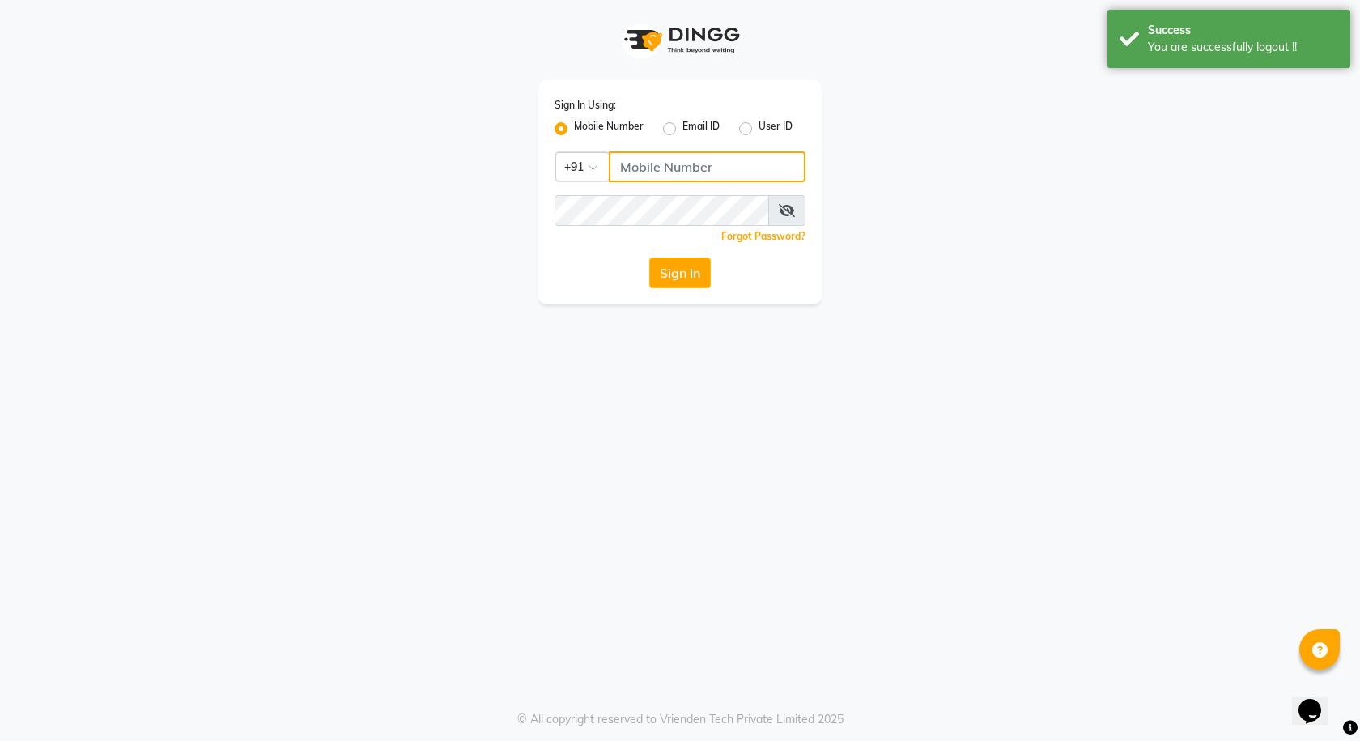
click at [649, 162] on input "Username" at bounding box center [707, 166] width 197 height 31
drag, startPoint x: 683, startPoint y: 172, endPoint x: 745, endPoint y: 180, distance: 62.0
click at [745, 180] on input "9921216312" at bounding box center [707, 166] width 197 height 31
type input "9921216323"
click at [787, 210] on icon at bounding box center [787, 210] width 16 height 13
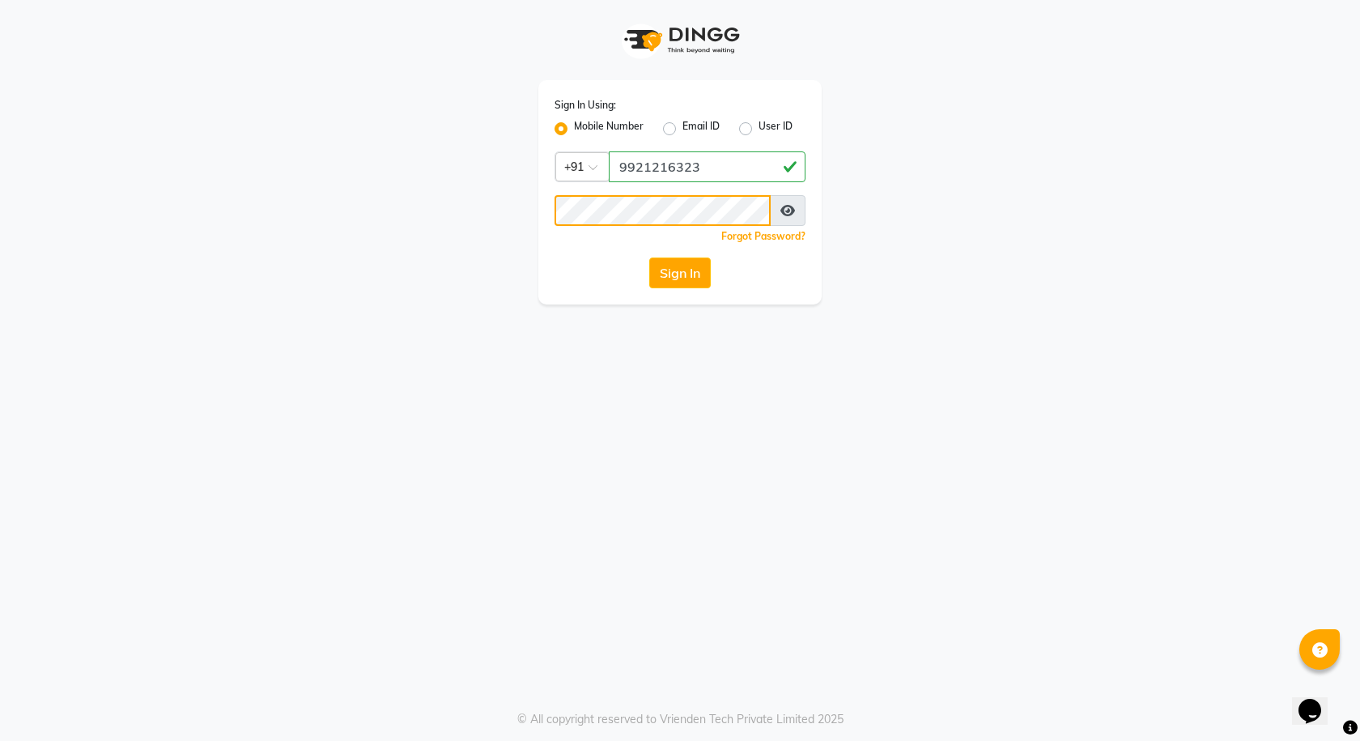
click at [509, 206] on div "Sign In Using: Mobile Number Email ID User ID Country Code × [PHONE_NUMBER] Rem…" at bounding box center [680, 152] width 923 height 304
click at [600, 272] on div "Sign In" at bounding box center [679, 272] width 251 height 31
click at [677, 272] on button "Sign In" at bounding box center [680, 272] width 62 height 31
click at [569, 274] on div "Sign In" at bounding box center [679, 272] width 251 height 31
click at [662, 270] on button "Sign In" at bounding box center [680, 272] width 62 height 31
